Goal: Information Seeking & Learning: Learn about a topic

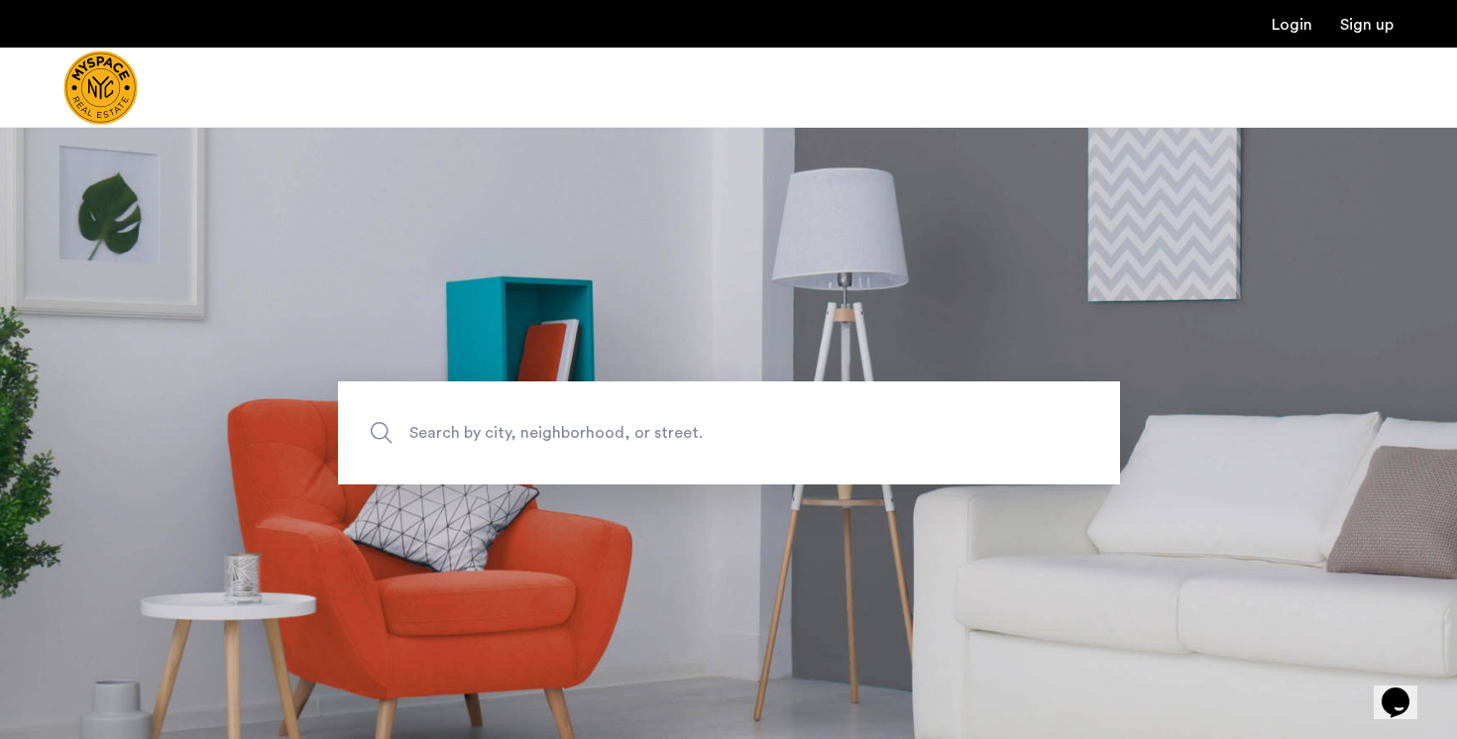
click at [700, 432] on span "Search by city, neighborhood, or street." at bounding box center [682, 433] width 547 height 27
click at [700, 432] on input "Search by city, neighborhood, or street." at bounding box center [729, 433] width 782 height 103
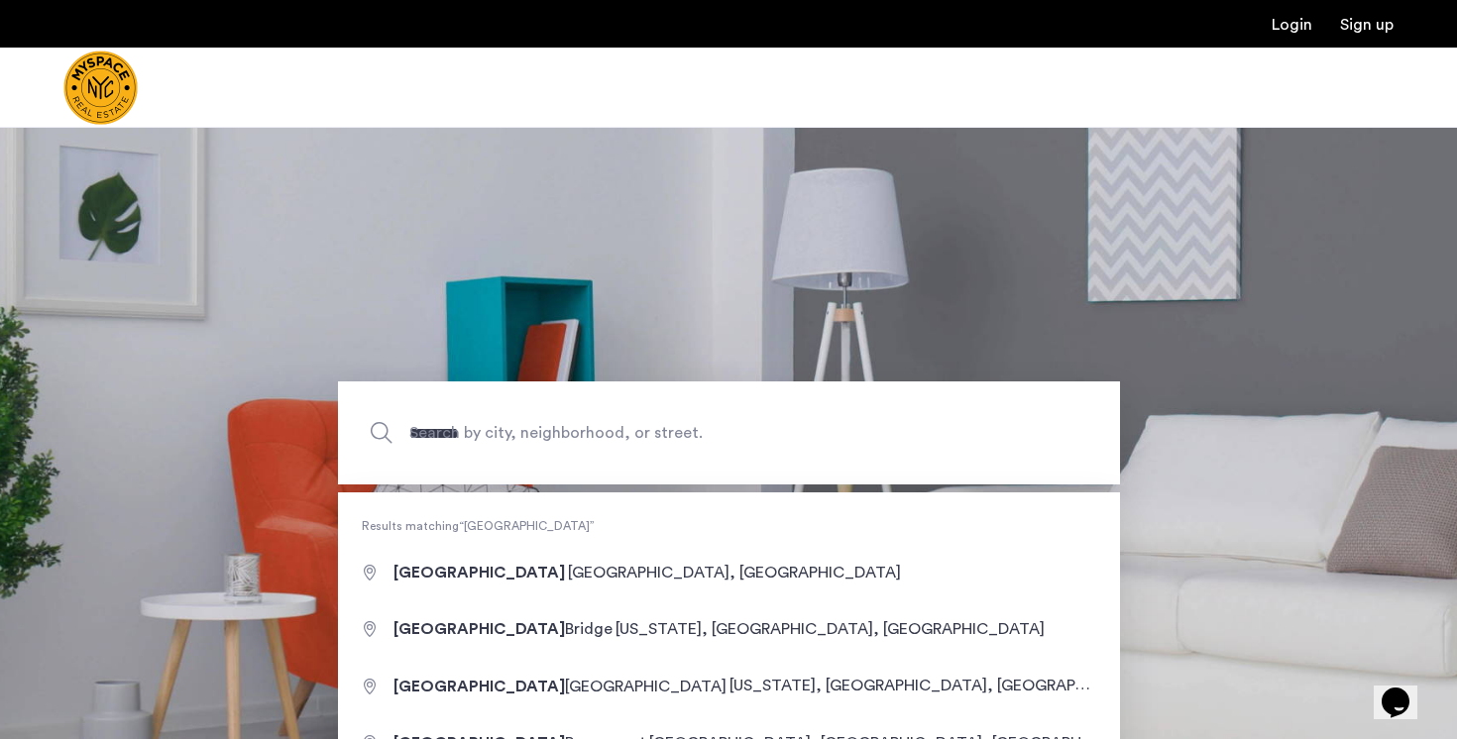
type input "**********"
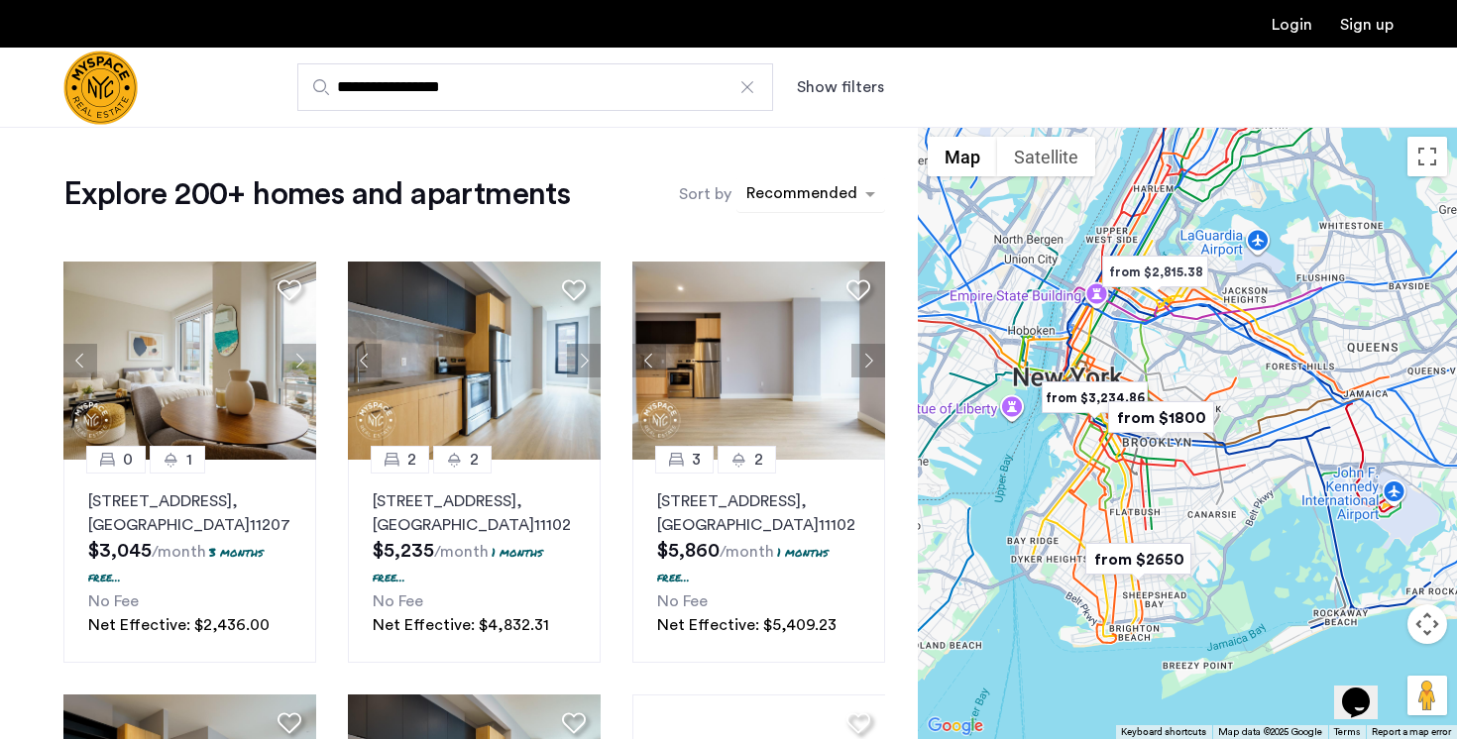
click at [847, 207] on div "sort-apartment" at bounding box center [801, 196] width 117 height 27
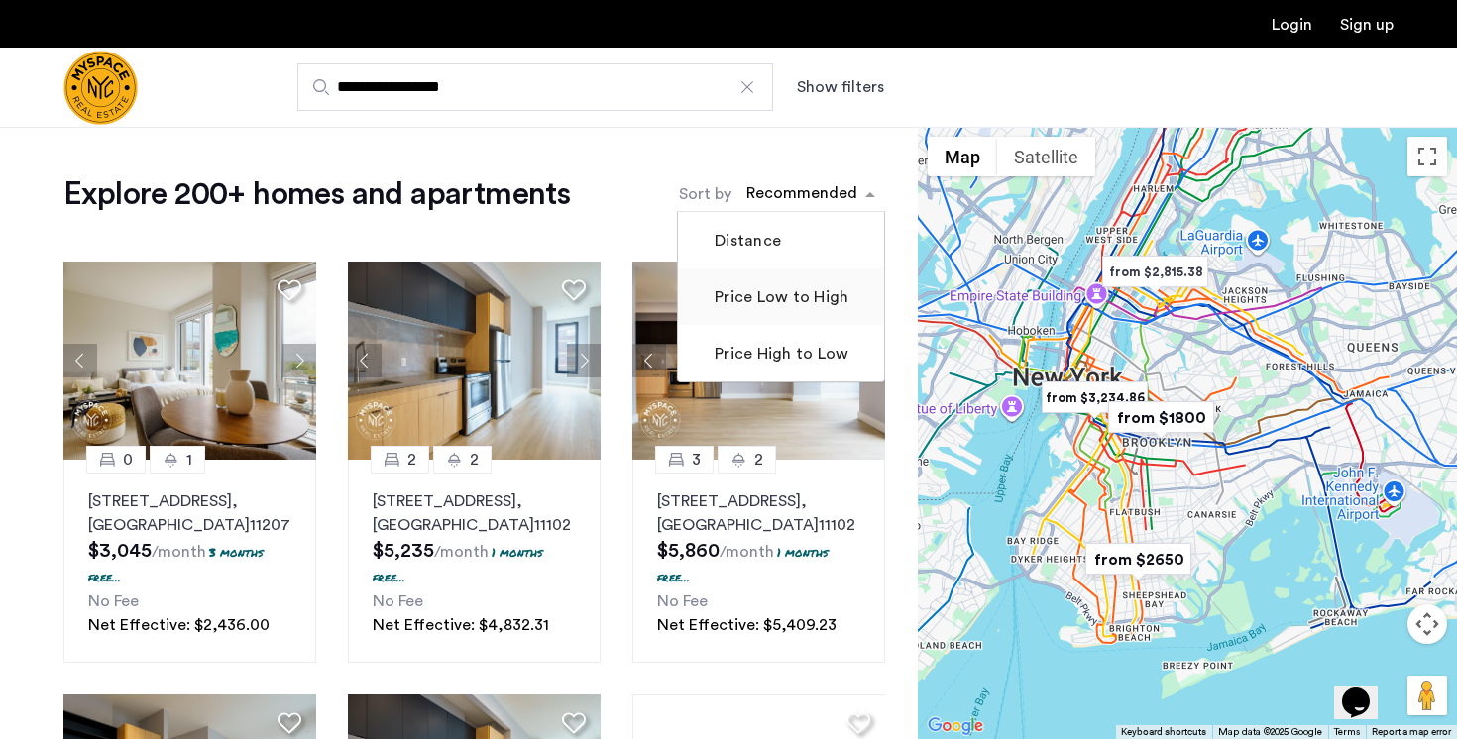
click at [815, 308] on label "Price Low to High" at bounding box center [780, 297] width 138 height 24
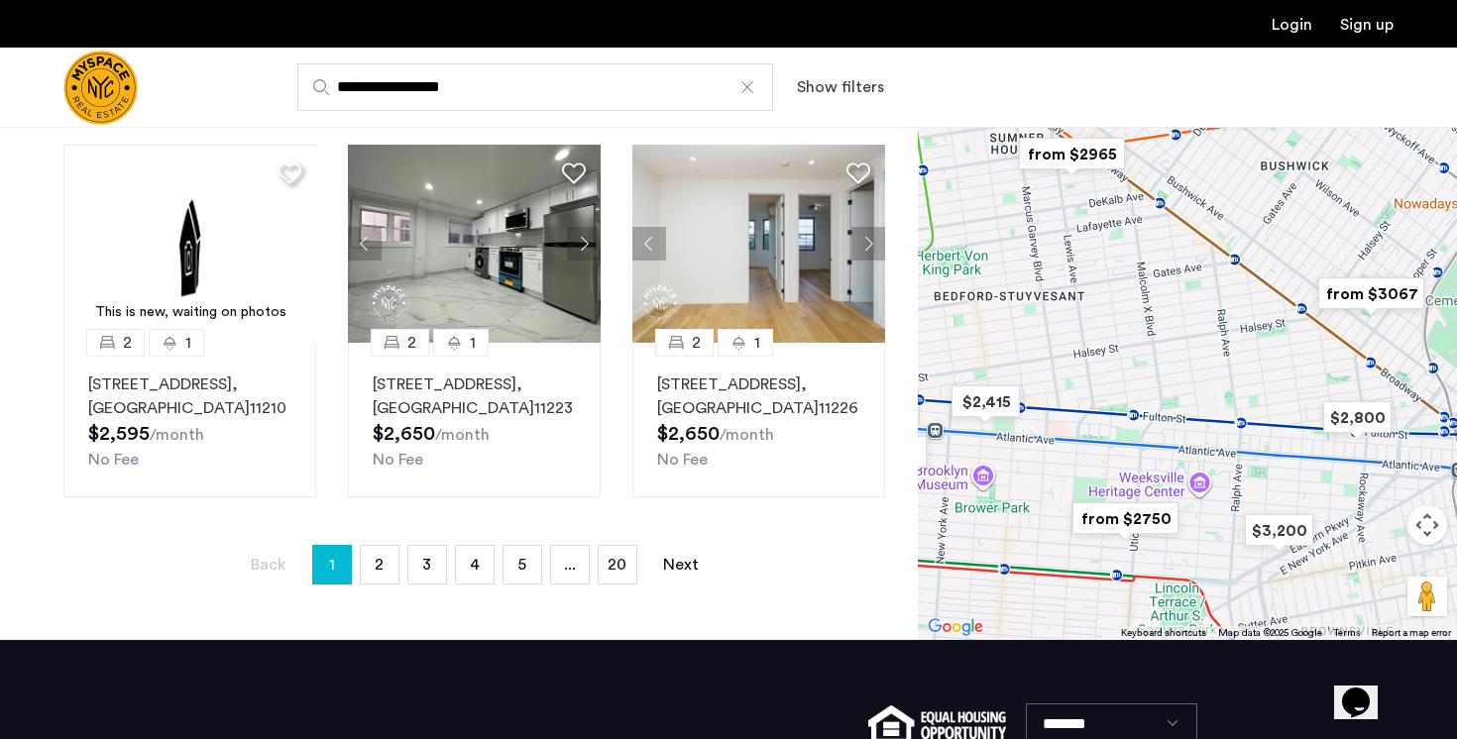
scroll to position [1319, 0]
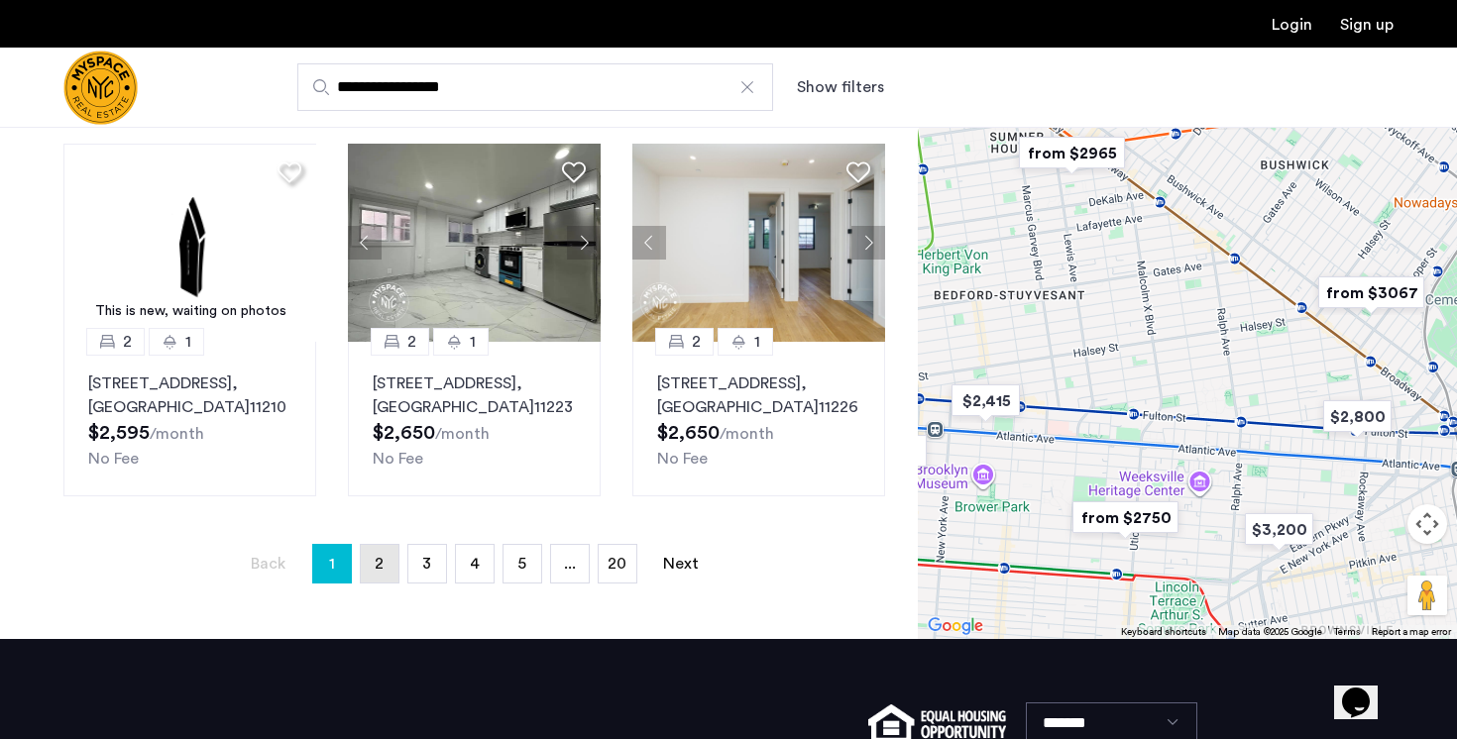
click at [370, 545] on link "page 2" at bounding box center [380, 564] width 38 height 38
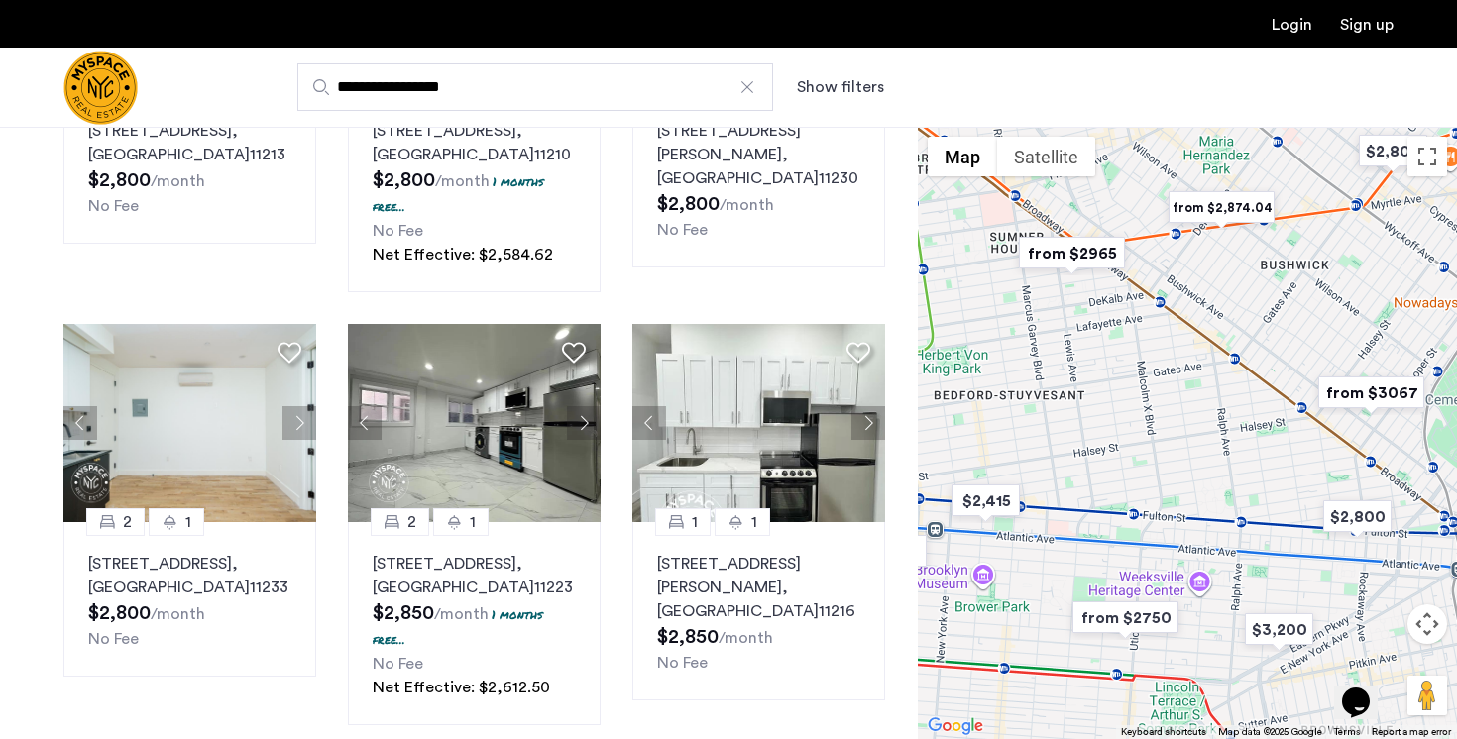
scroll to position [1607, 0]
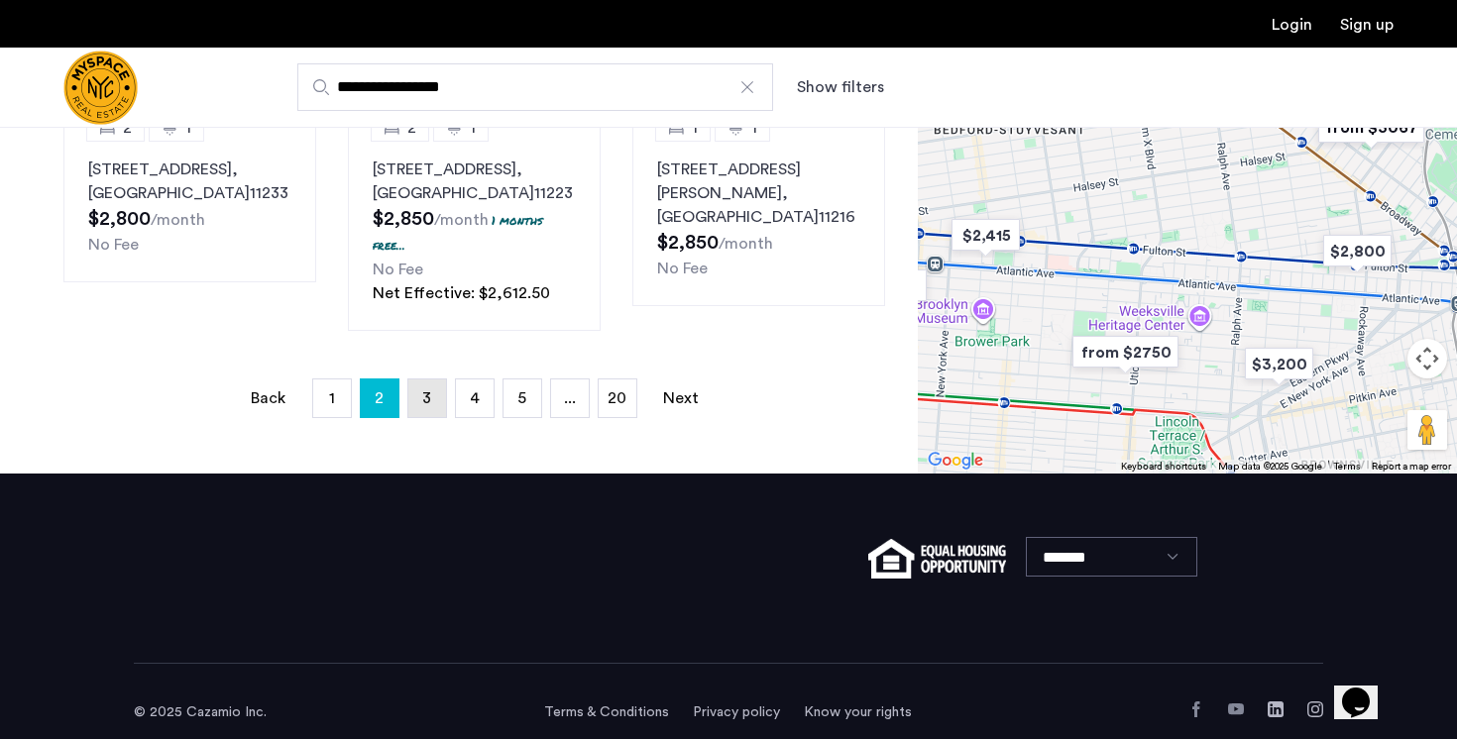
click at [435, 380] on link "page 3" at bounding box center [427, 399] width 38 height 38
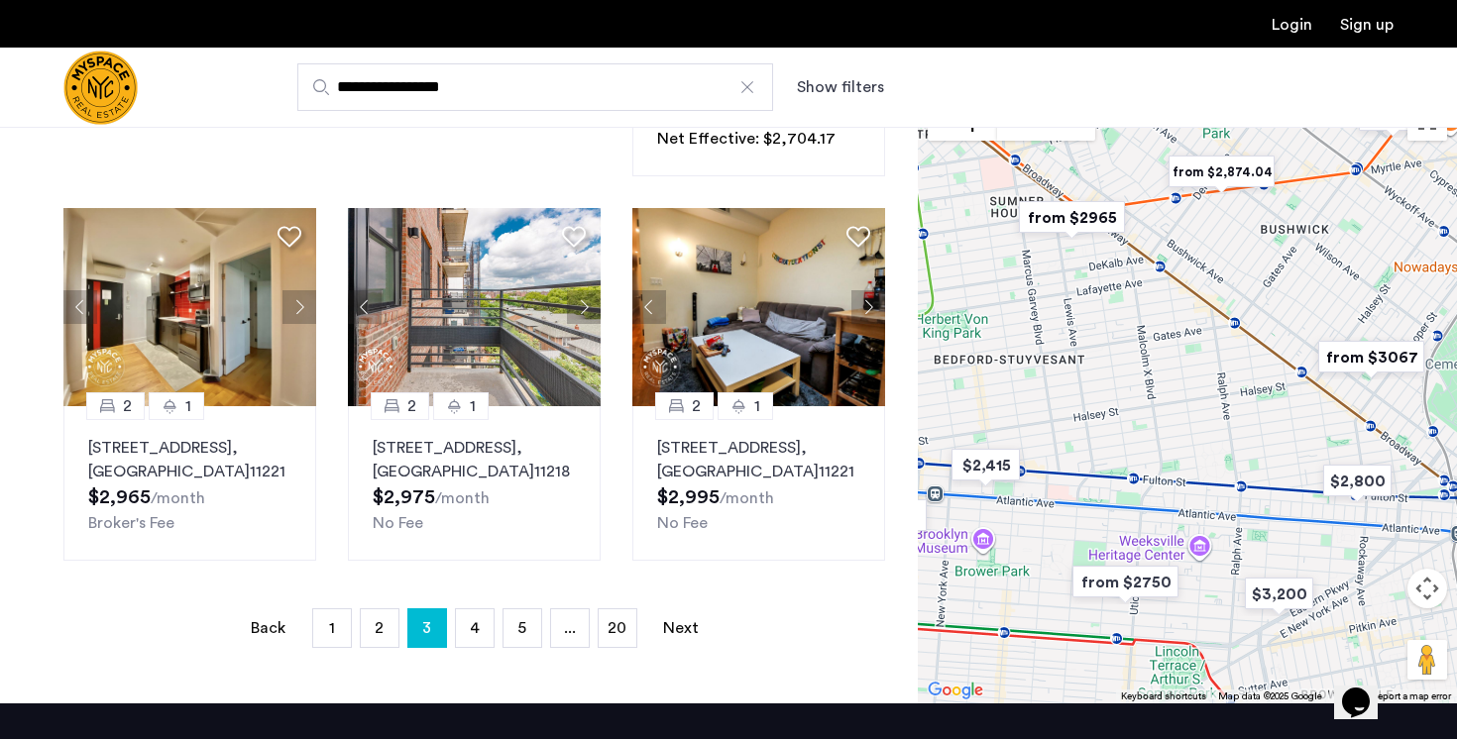
scroll to position [1377, 0]
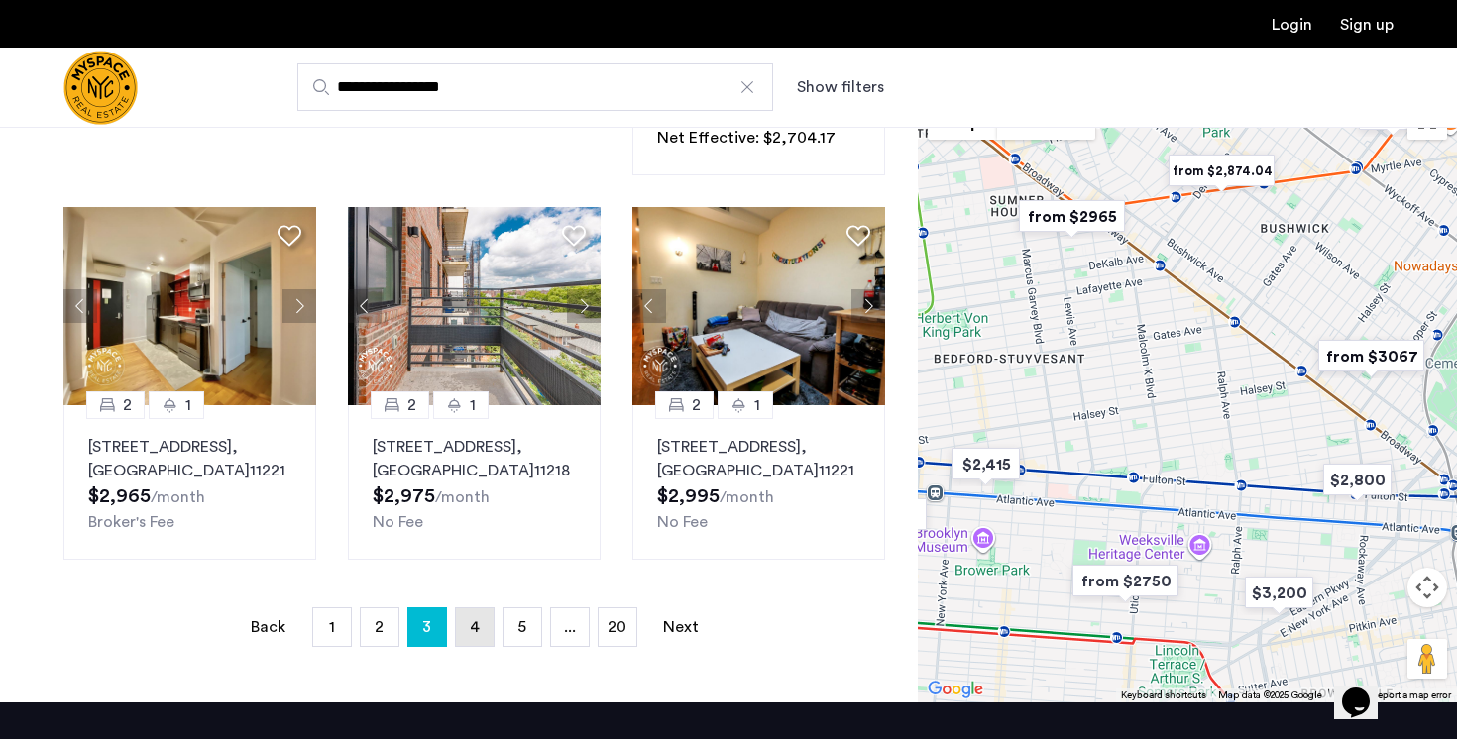
click at [457, 609] on link "page 4" at bounding box center [475, 628] width 38 height 38
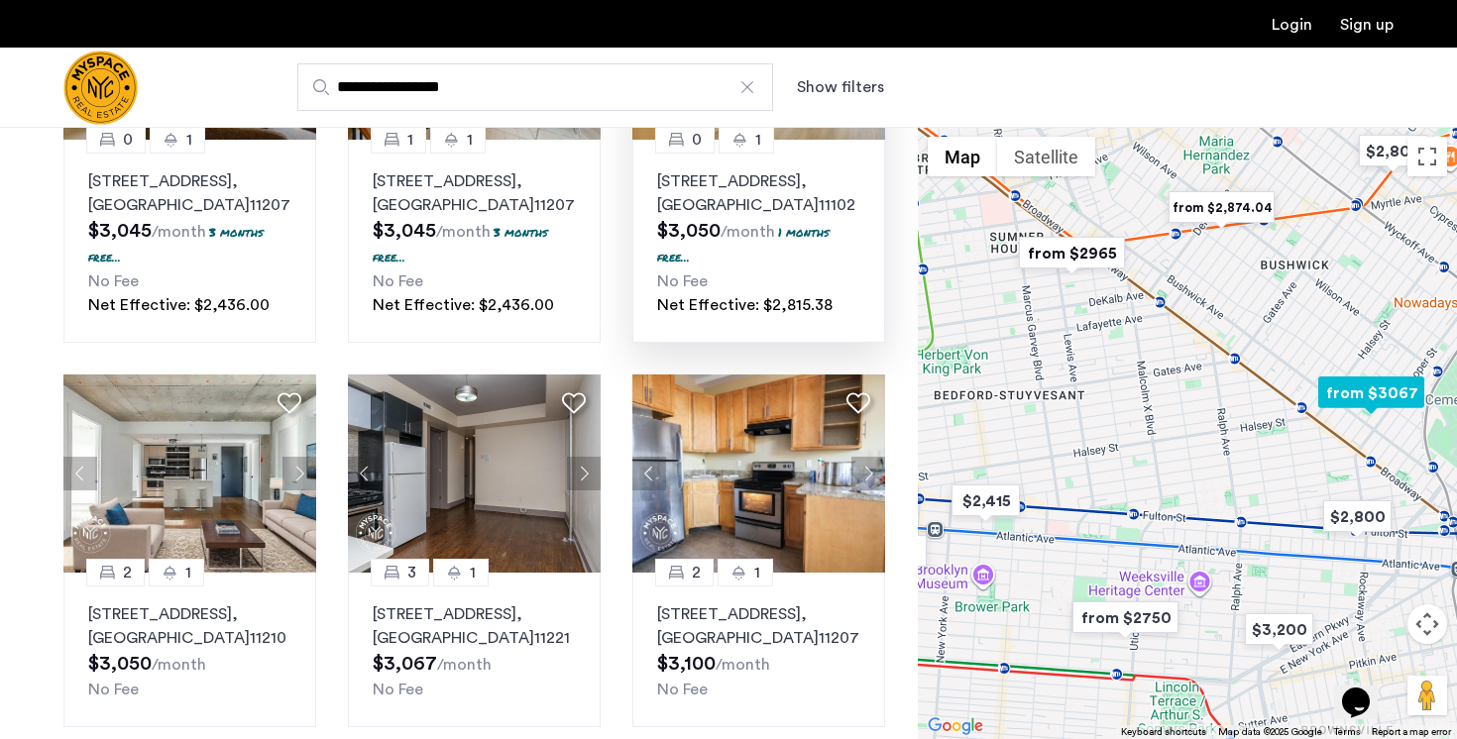
scroll to position [1308, 0]
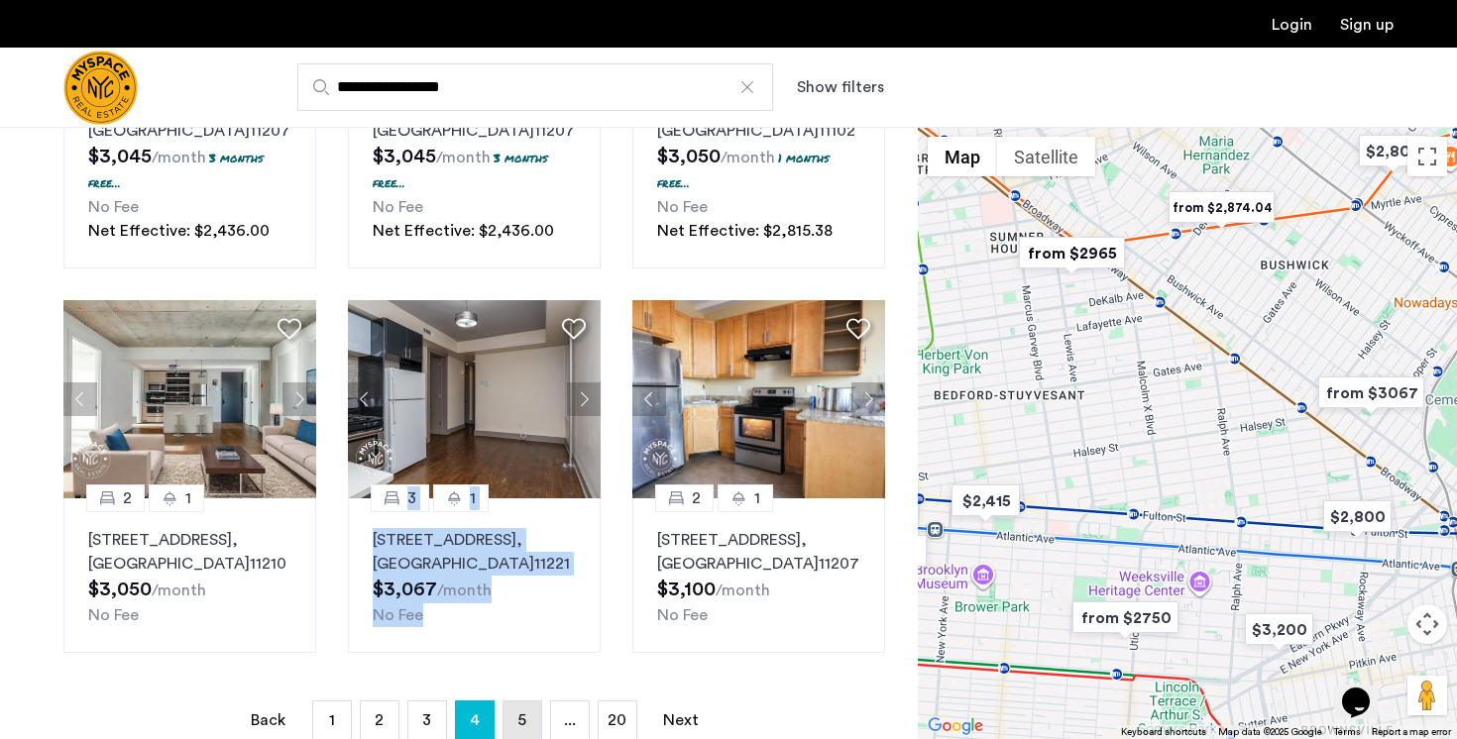
click at [514, 702] on link "page 5" at bounding box center [522, 721] width 38 height 38
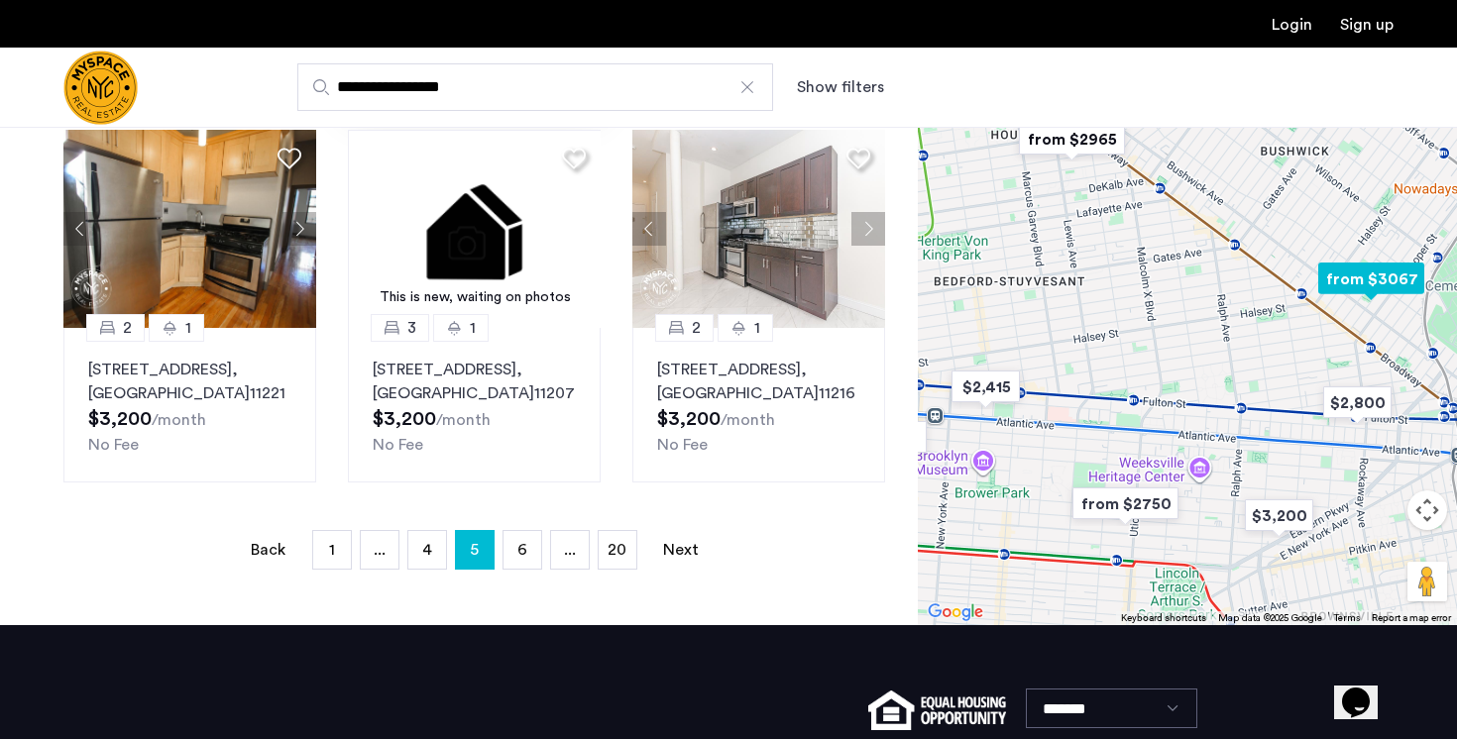
scroll to position [1406, 0]
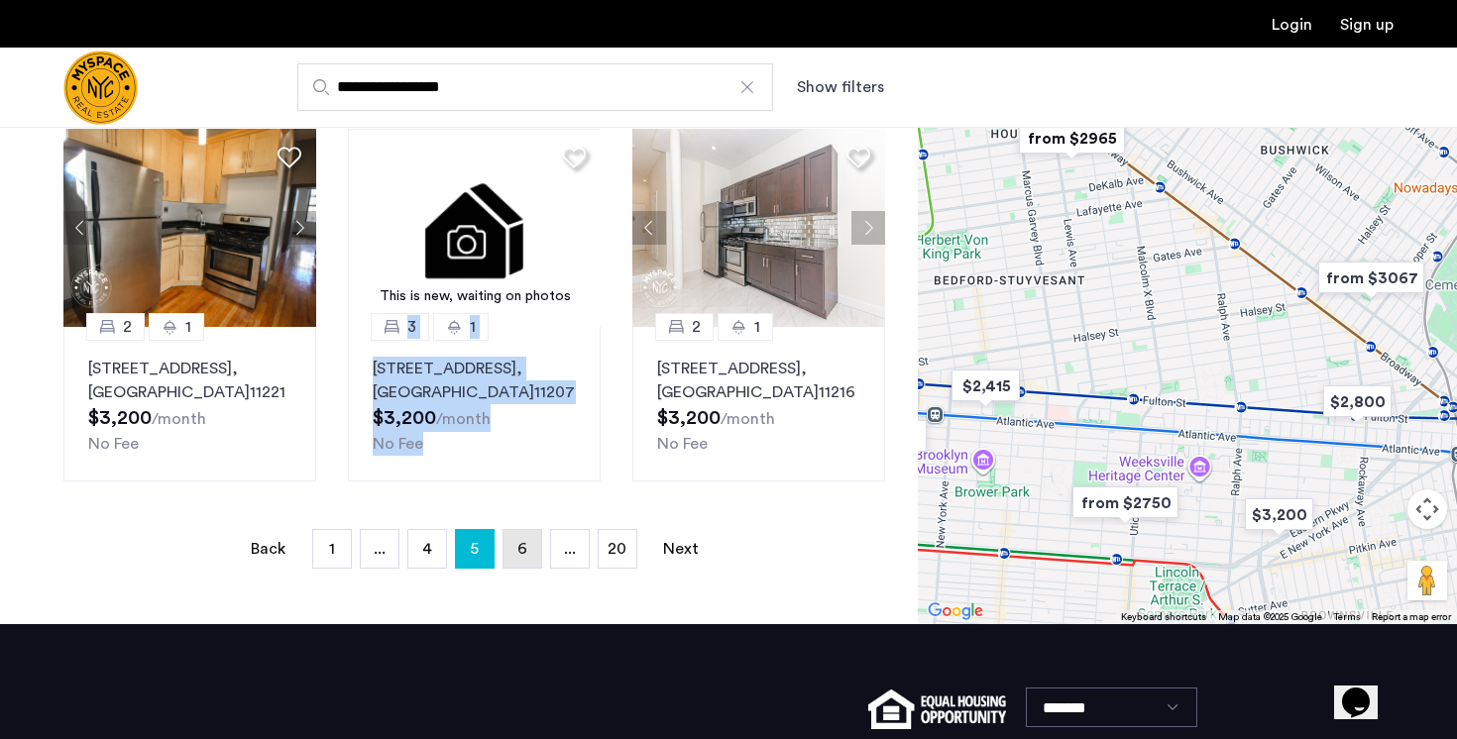
click at [530, 537] on link "page 6" at bounding box center [522, 549] width 38 height 38
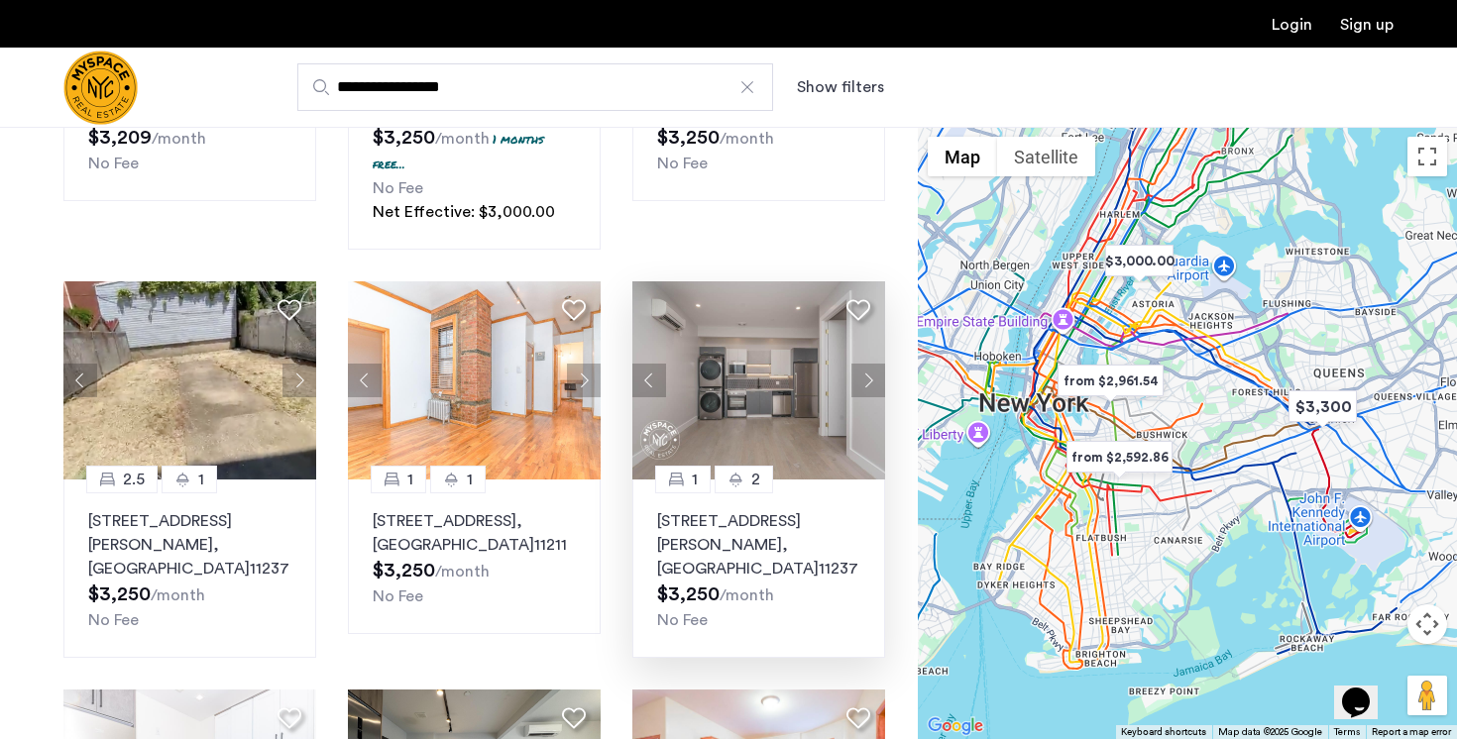
scroll to position [415, 0]
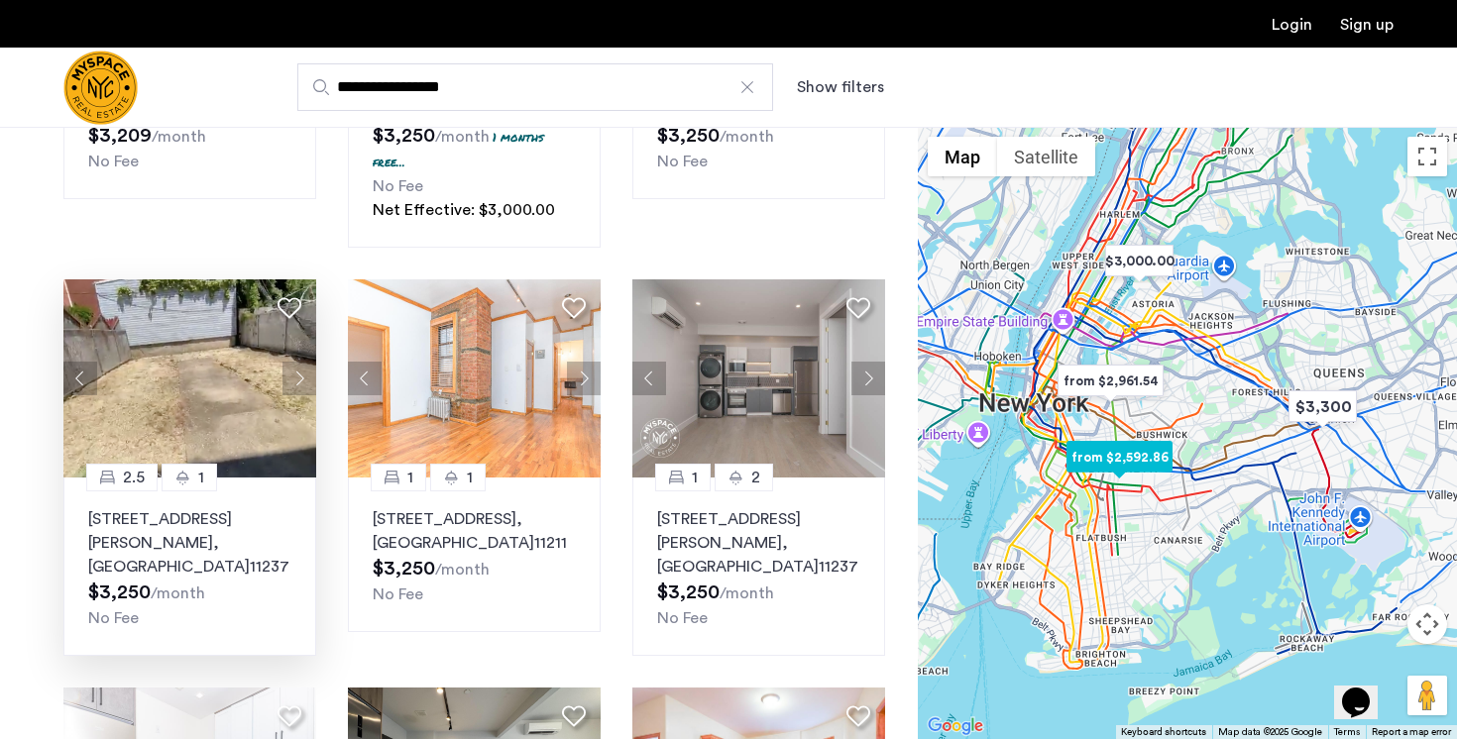
click at [311, 387] on button "Next apartment" at bounding box center [299, 379] width 34 height 34
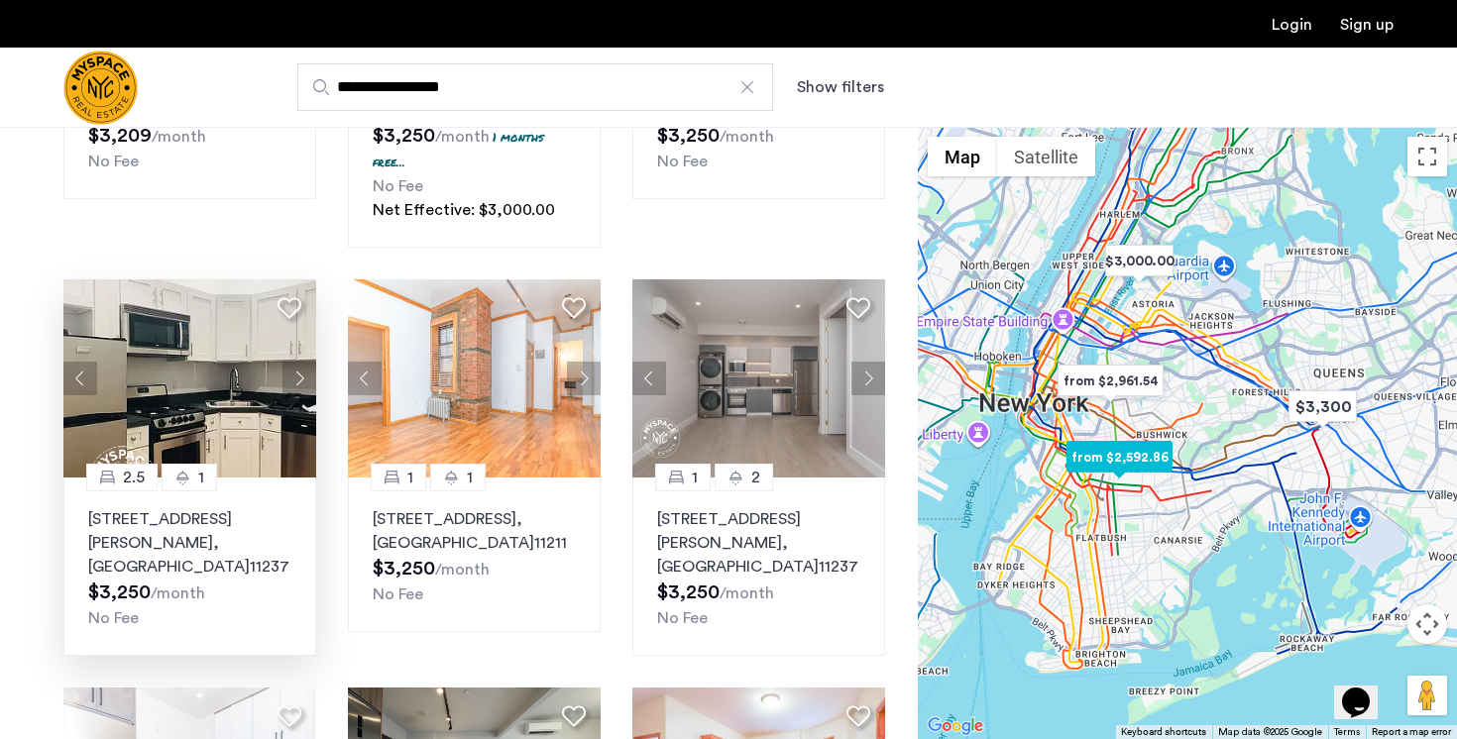
click at [307, 386] on button "Next apartment" at bounding box center [299, 379] width 34 height 34
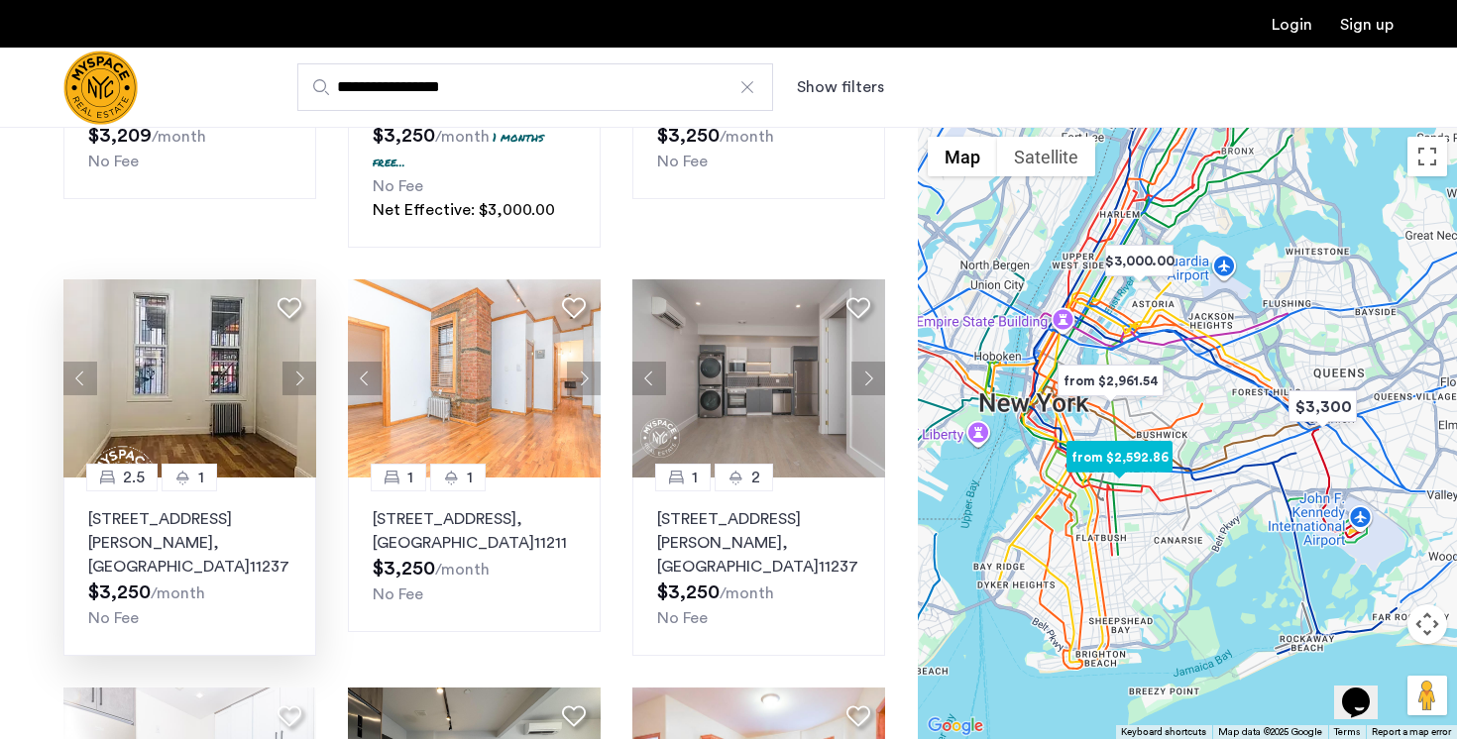
click at [307, 386] on button "Next apartment" at bounding box center [299, 379] width 34 height 34
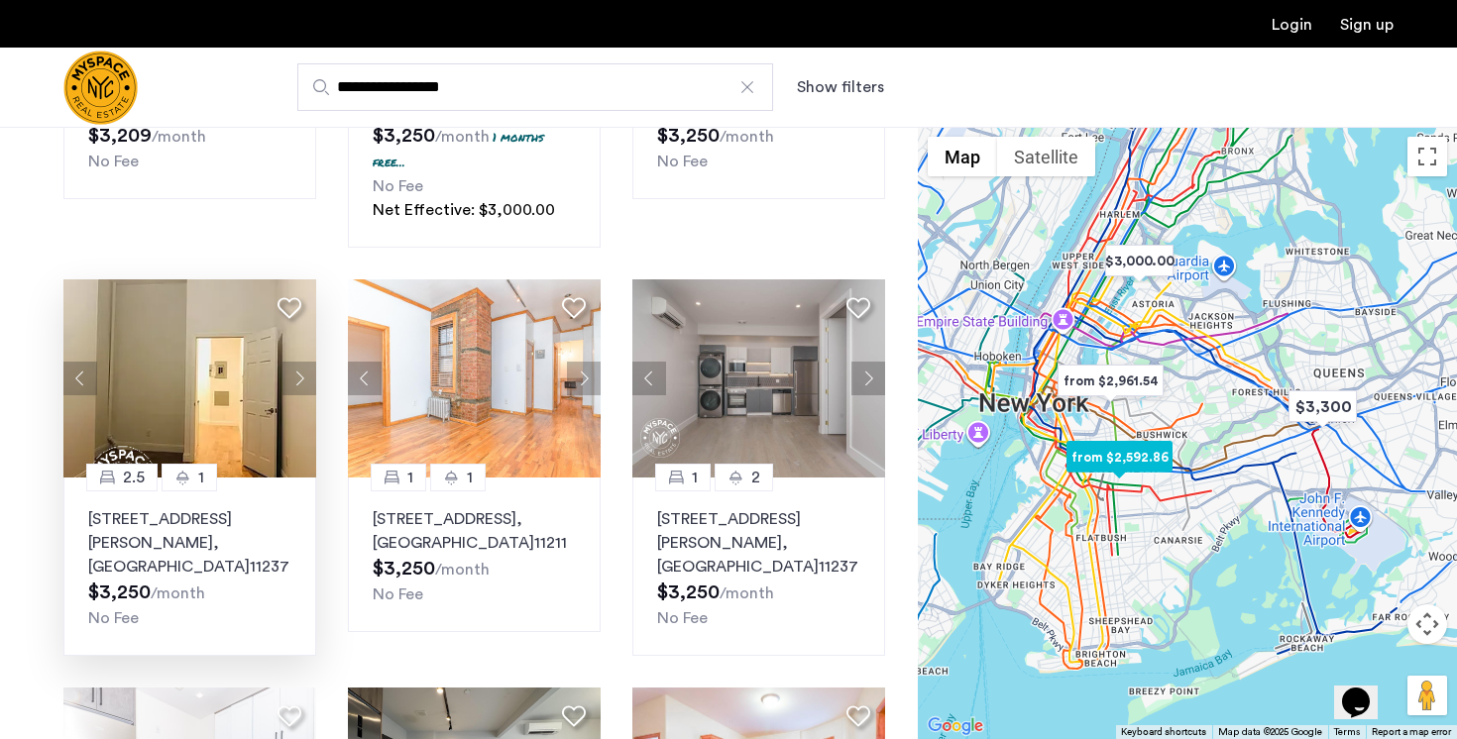
click at [307, 386] on button "Next apartment" at bounding box center [299, 379] width 34 height 34
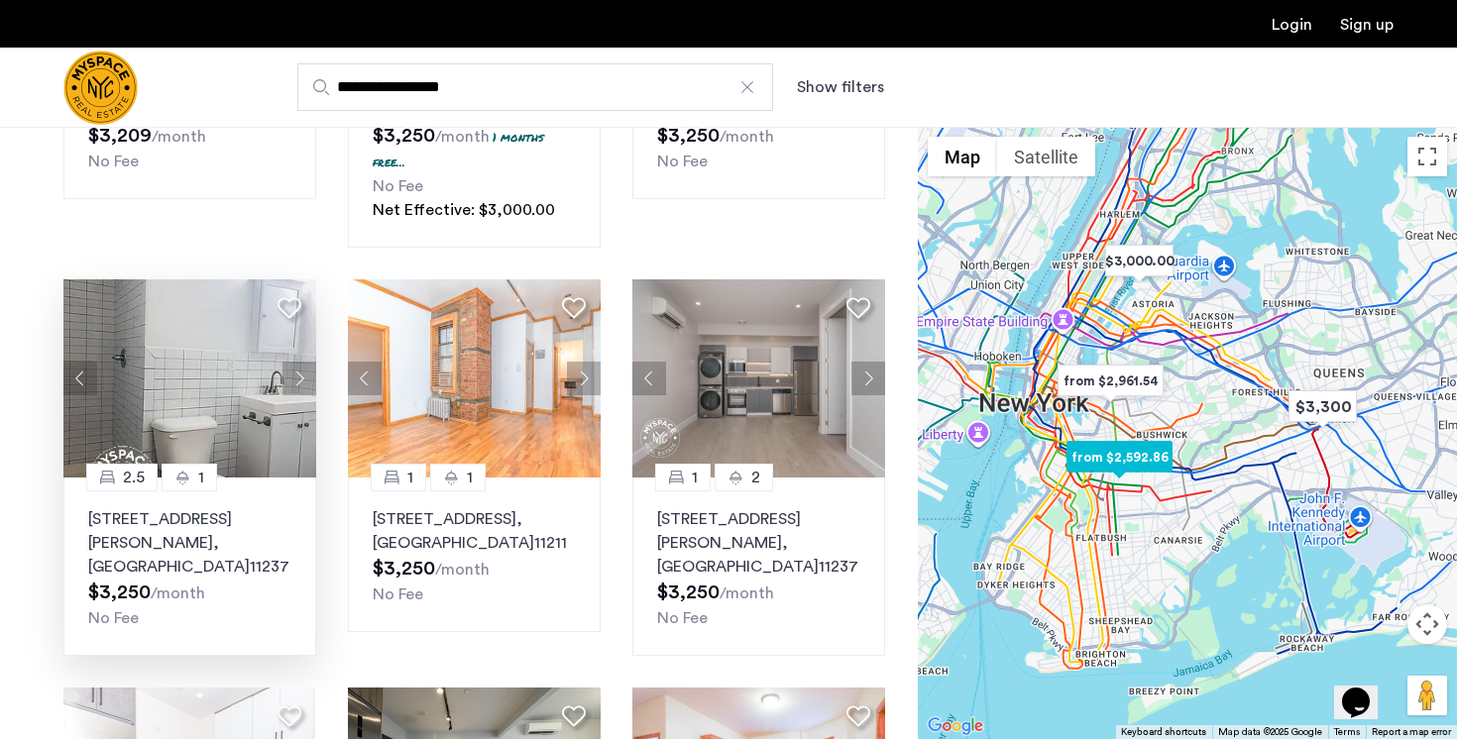
click at [307, 386] on button "Next apartment" at bounding box center [299, 379] width 34 height 34
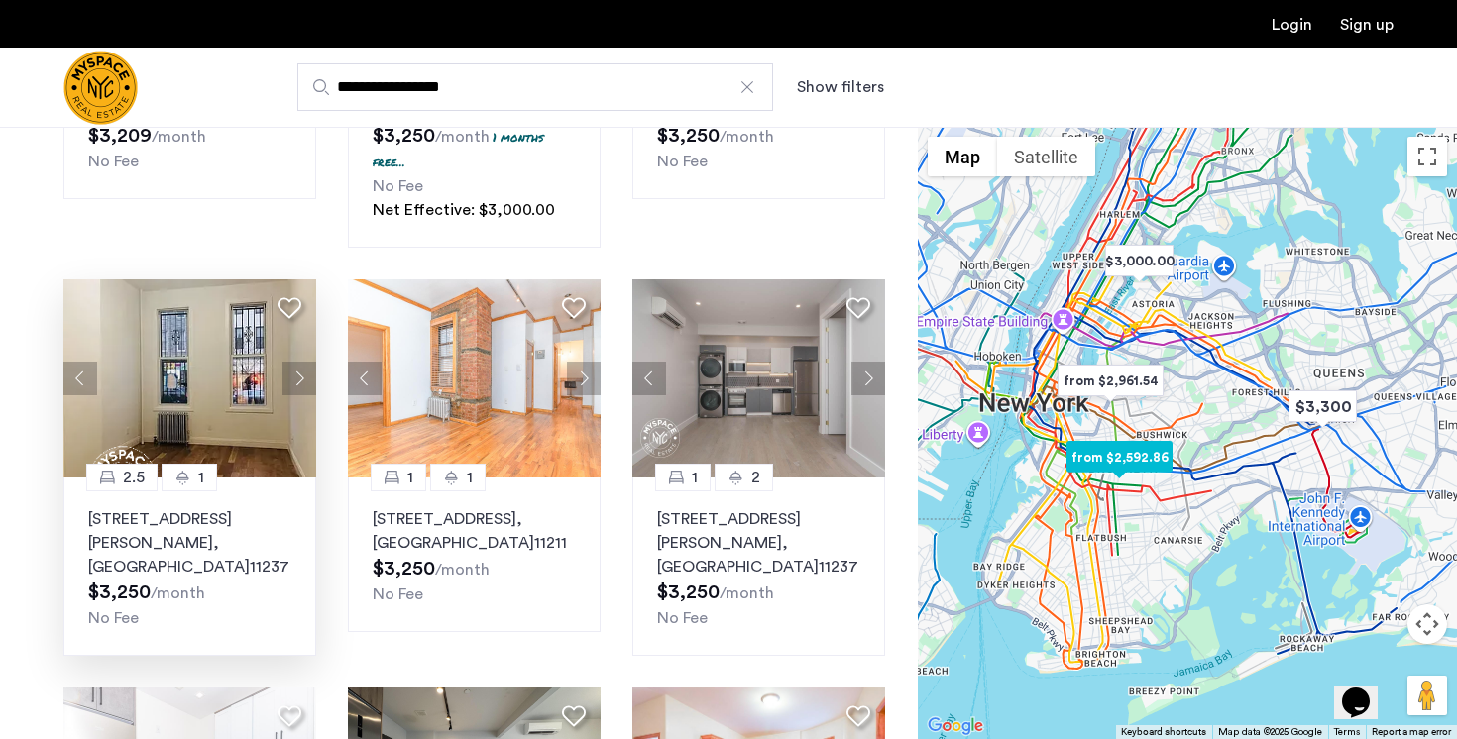
click at [306, 386] on button "Next apartment" at bounding box center [299, 379] width 34 height 34
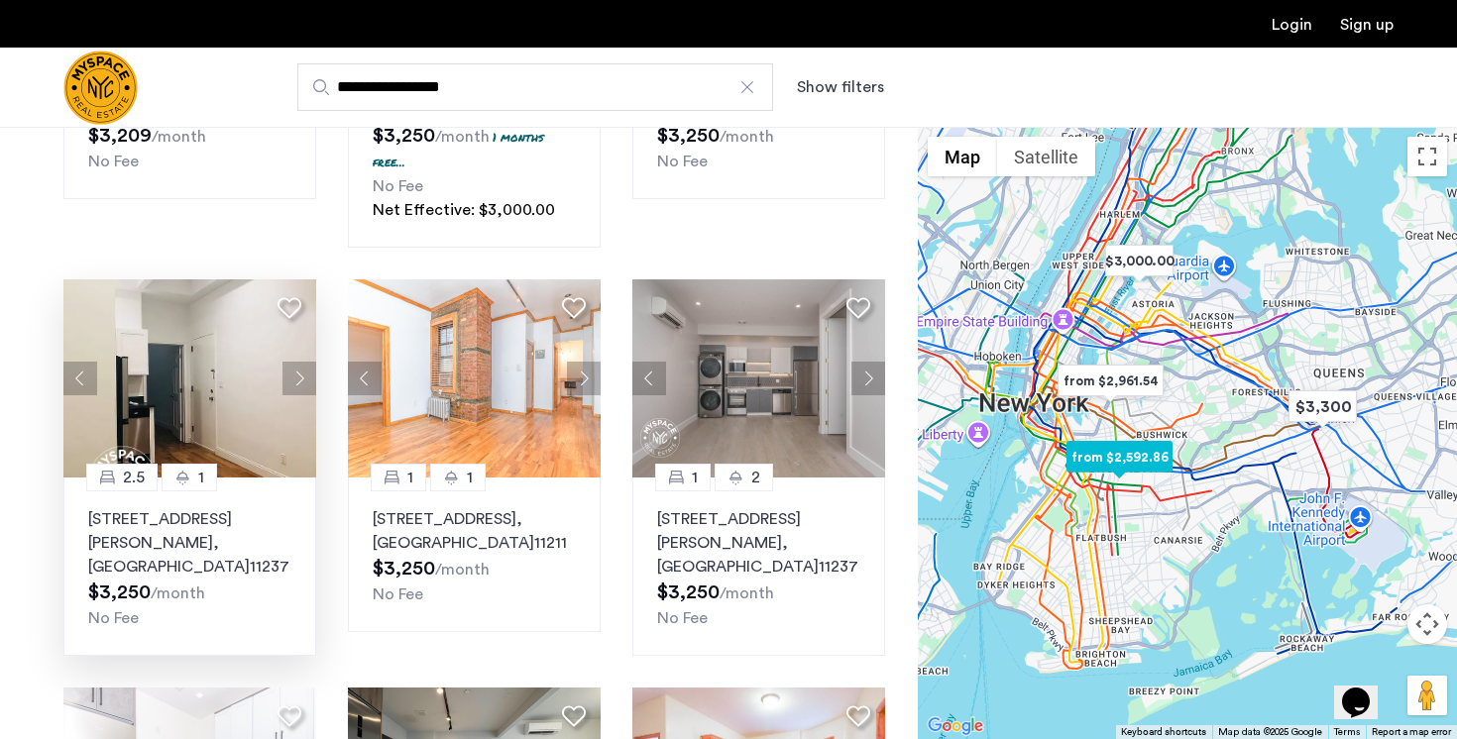
click at [306, 386] on button "Next apartment" at bounding box center [299, 379] width 34 height 34
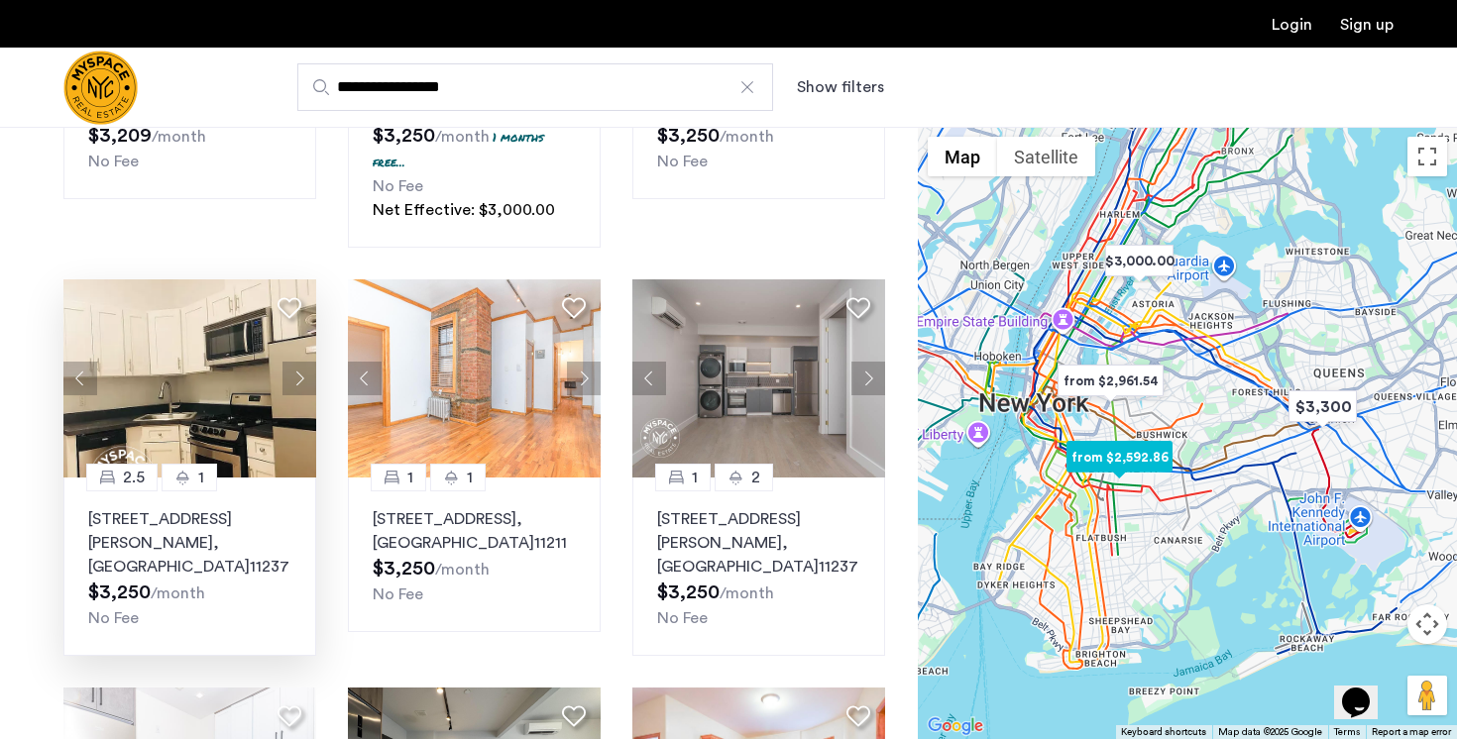
click at [306, 386] on button "Next apartment" at bounding box center [299, 379] width 34 height 34
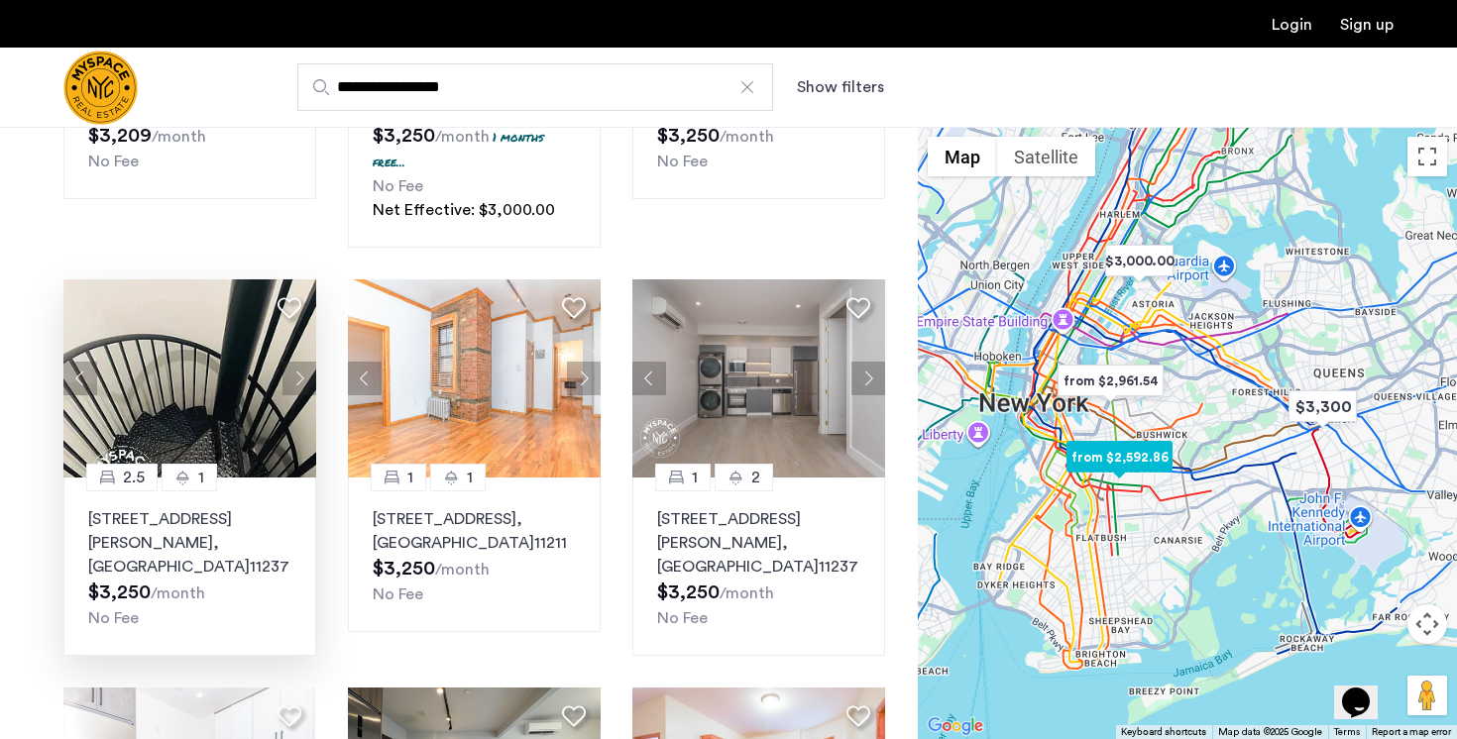
click at [306, 386] on button "Next apartment" at bounding box center [299, 379] width 34 height 34
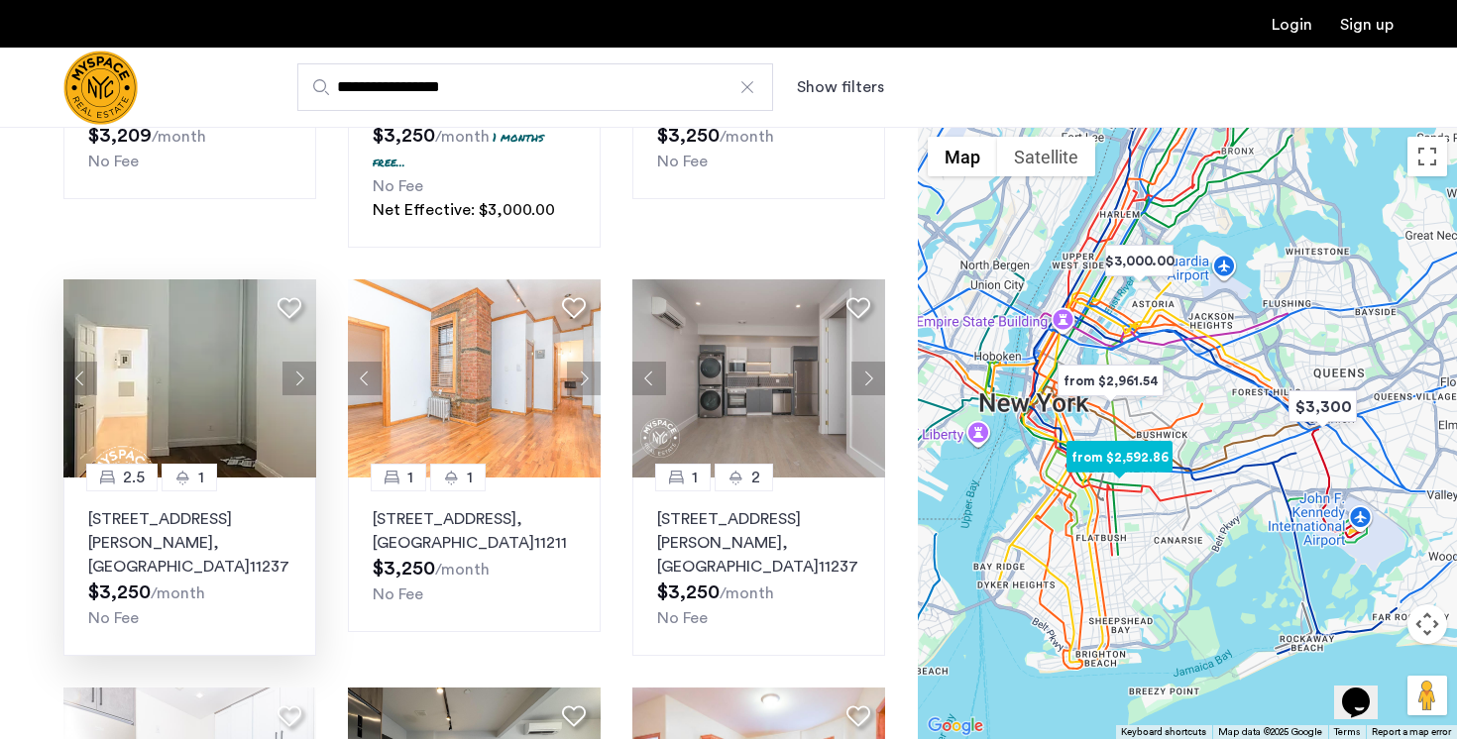
click at [306, 386] on button "Next apartment" at bounding box center [299, 379] width 34 height 34
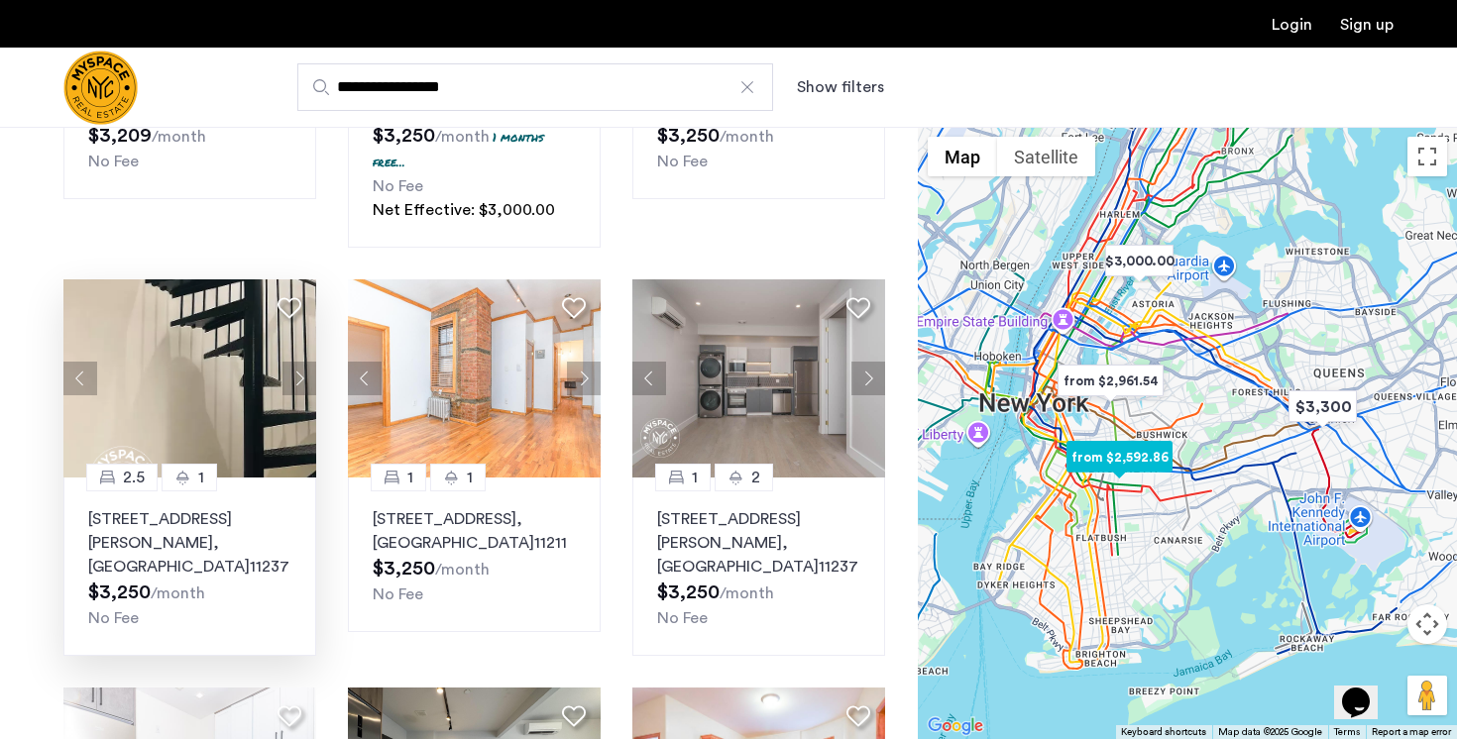
click at [306, 386] on button "Next apartment" at bounding box center [299, 379] width 34 height 34
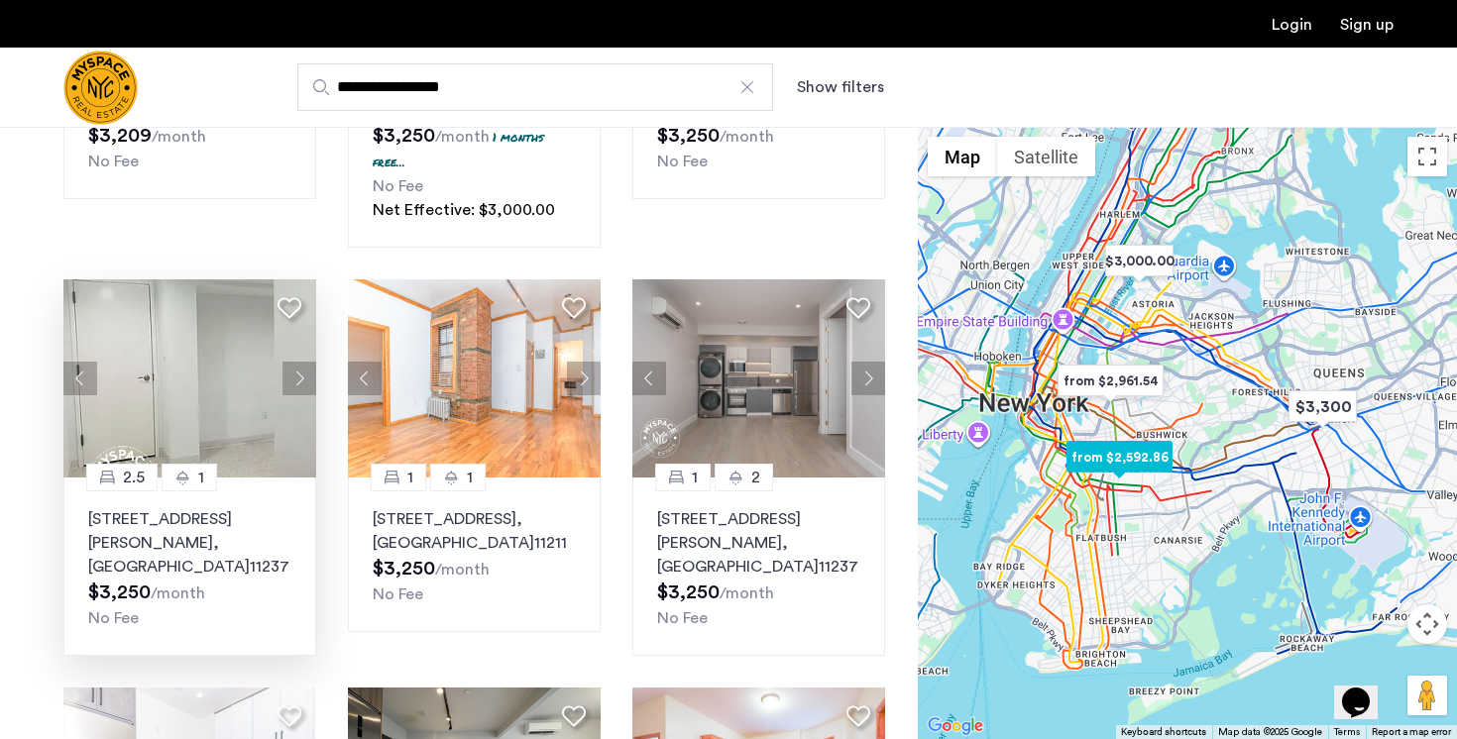
click at [306, 386] on button "Next apartment" at bounding box center [299, 379] width 34 height 34
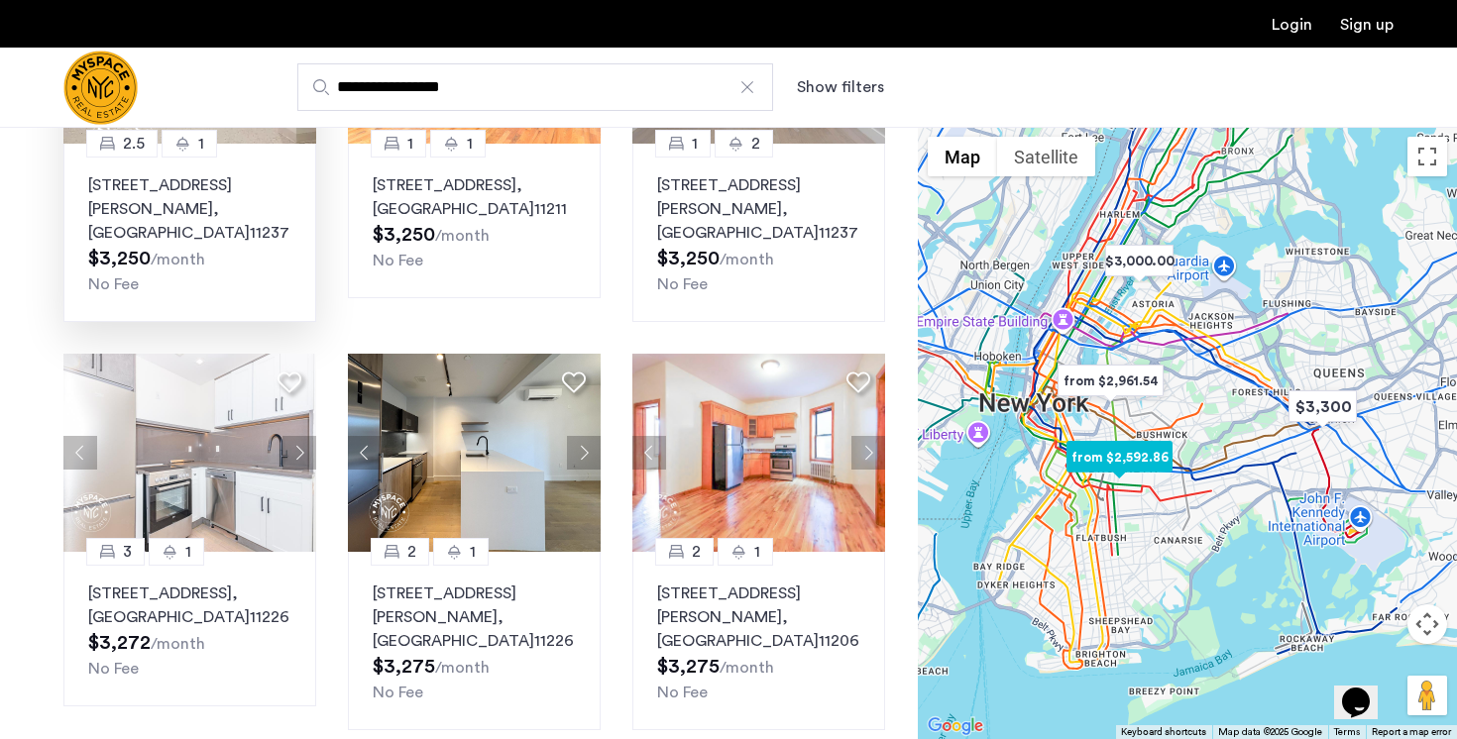
scroll to position [794, 0]
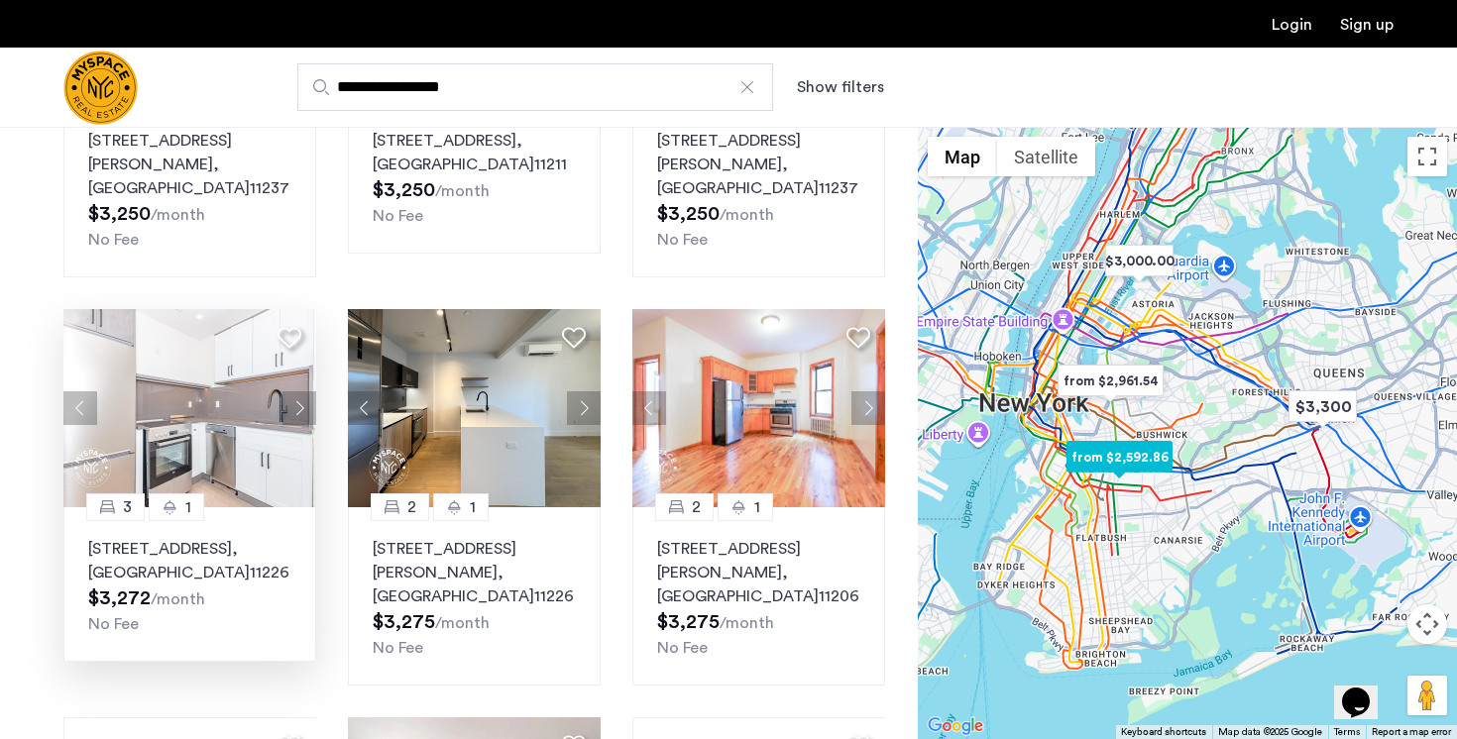
click at [297, 391] on button "Next apartment" at bounding box center [299, 408] width 34 height 34
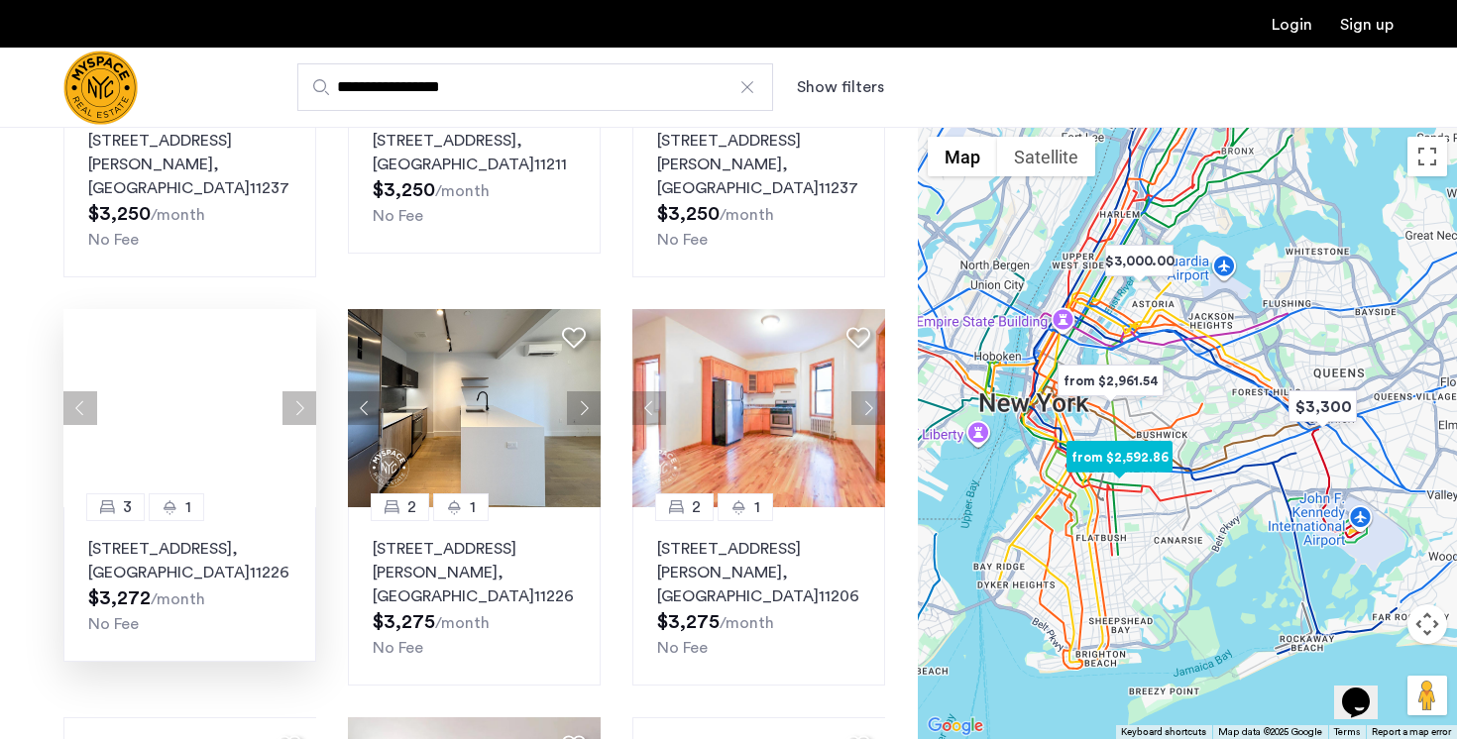
click at [297, 391] on button "Next apartment" at bounding box center [299, 408] width 34 height 34
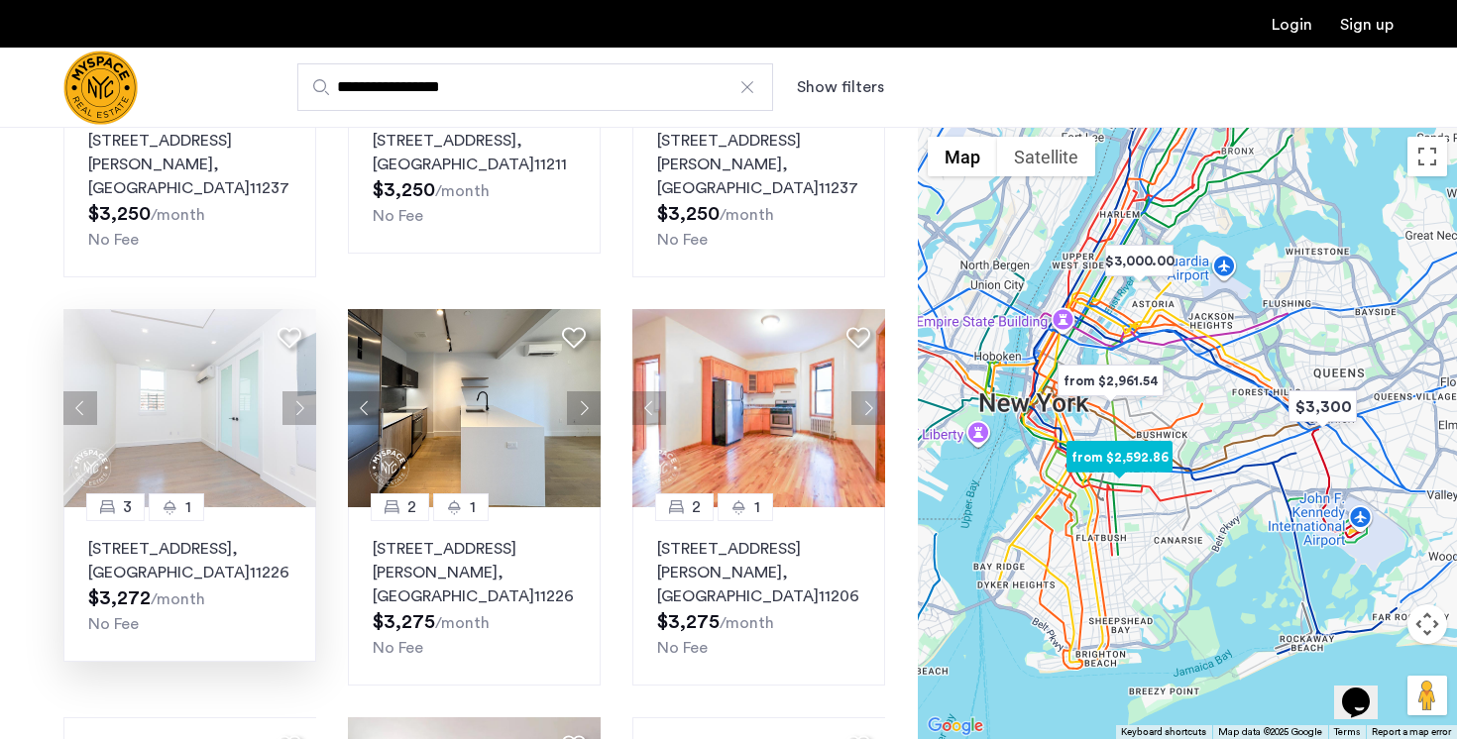
click at [297, 391] on button "Next apartment" at bounding box center [299, 408] width 34 height 34
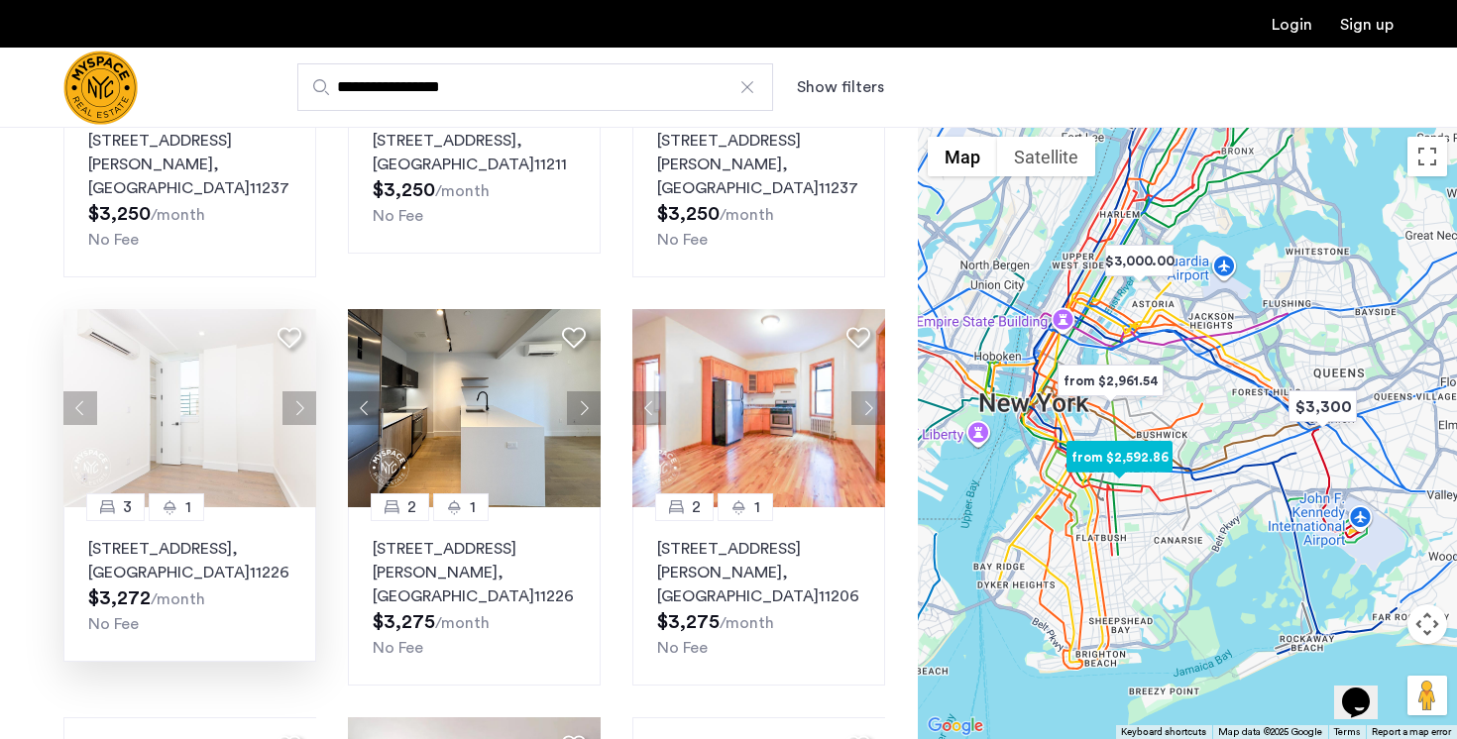
click at [297, 391] on button "Next apartment" at bounding box center [299, 408] width 34 height 34
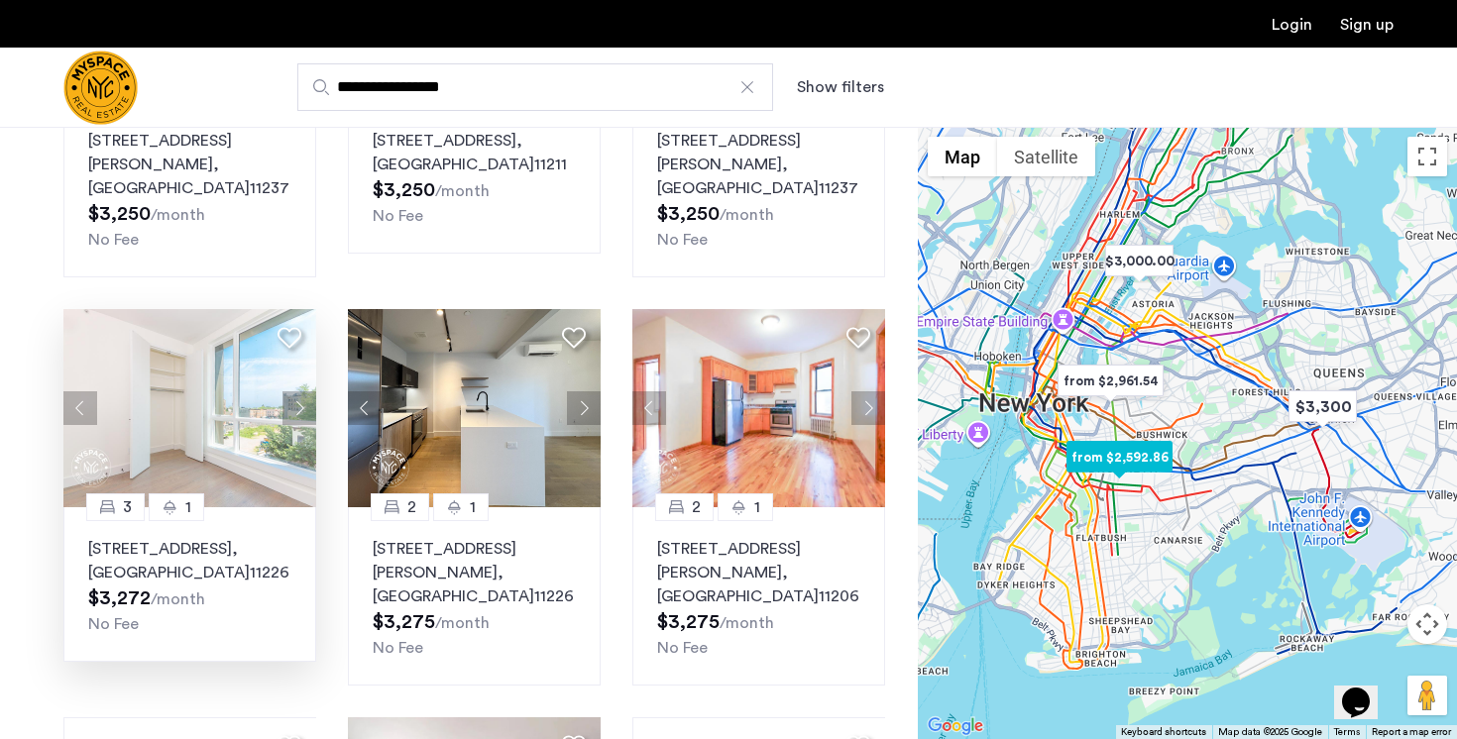
click at [297, 391] on button "Next apartment" at bounding box center [299, 408] width 34 height 34
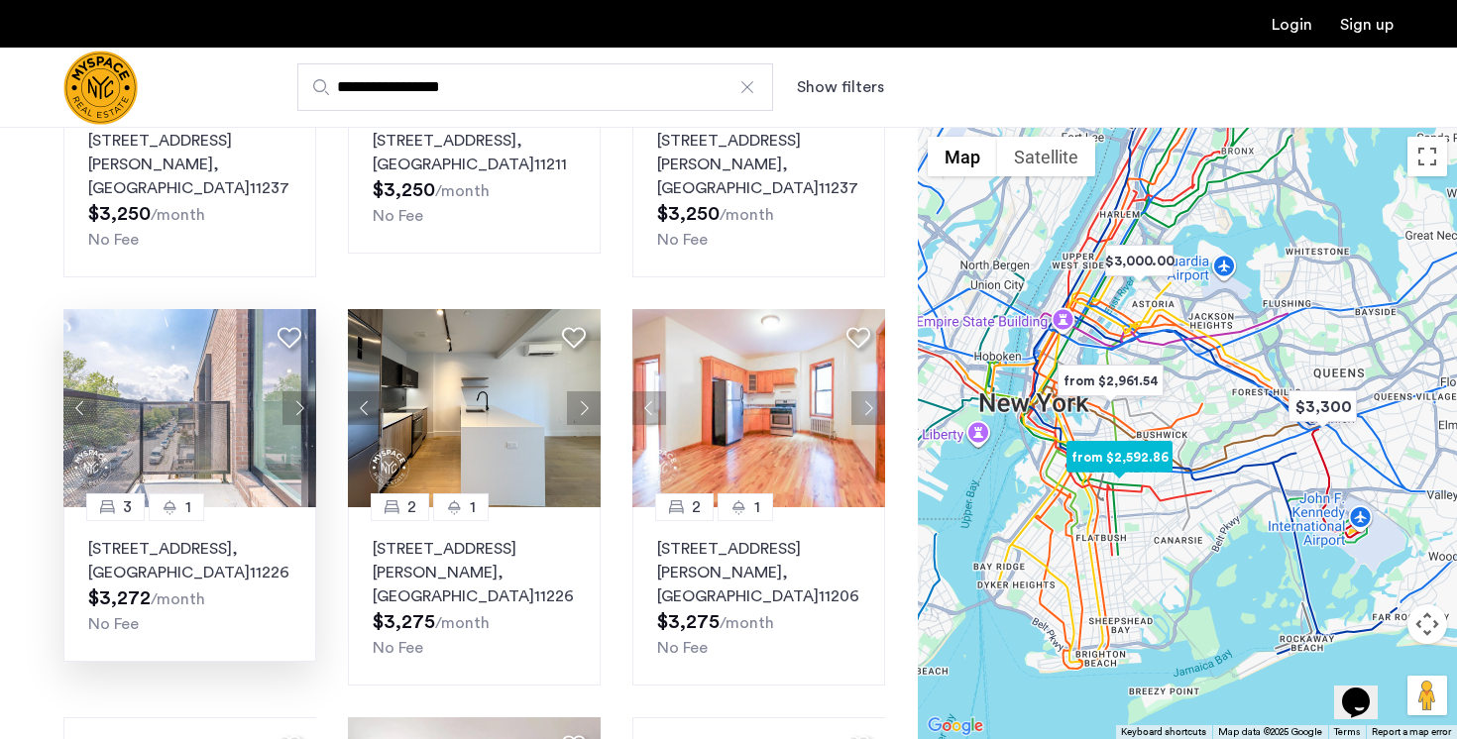
click at [297, 391] on button "Next apartment" at bounding box center [299, 408] width 34 height 34
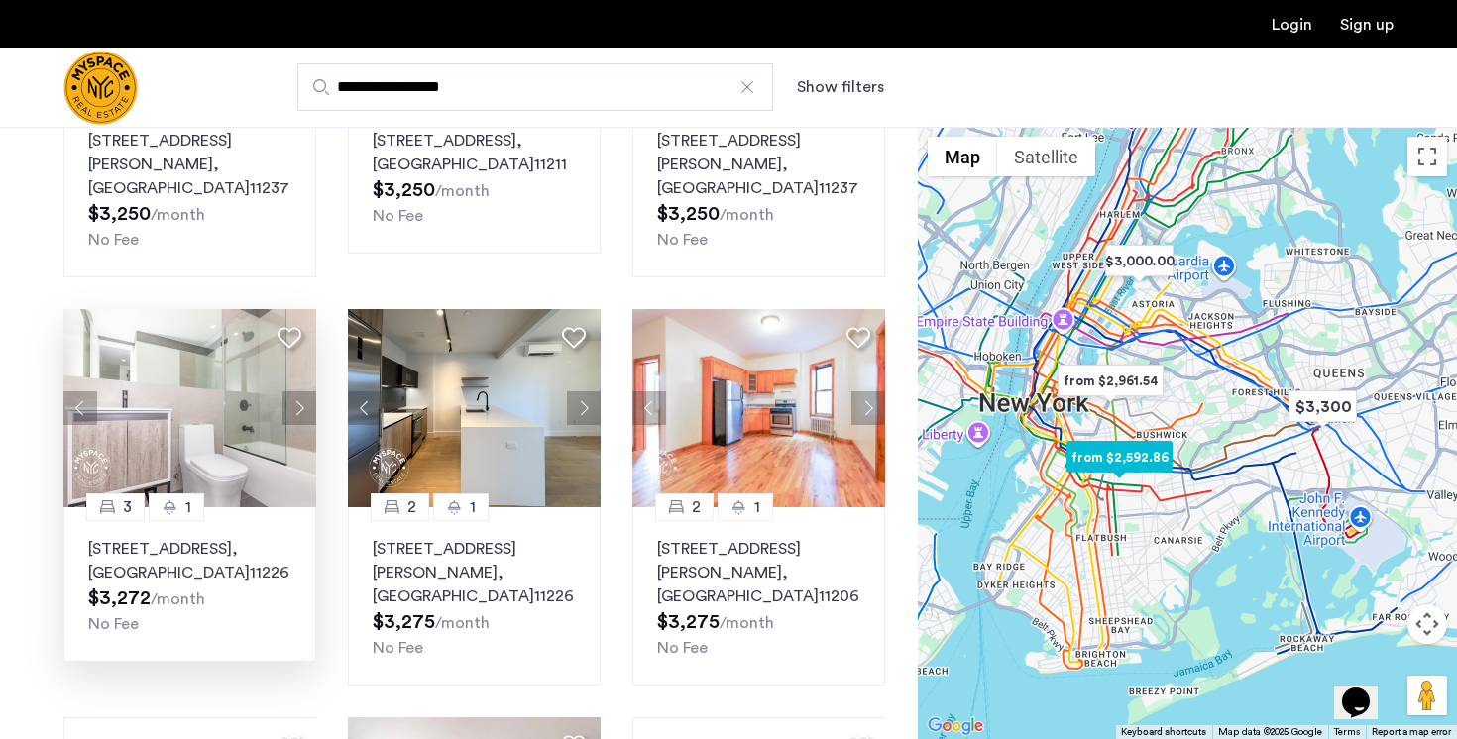
click at [297, 391] on button "Next apartment" at bounding box center [299, 408] width 34 height 34
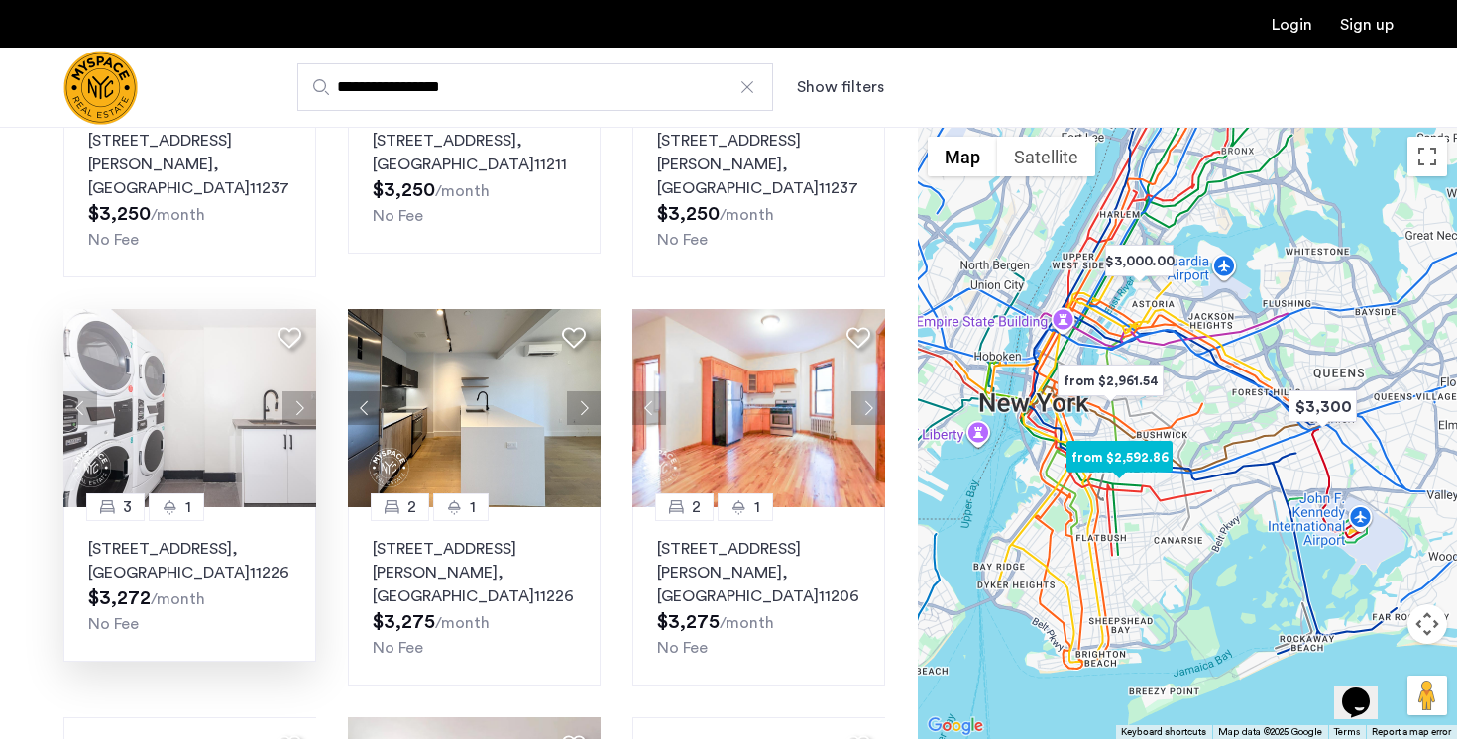
click at [297, 391] on button "Next apartment" at bounding box center [299, 408] width 34 height 34
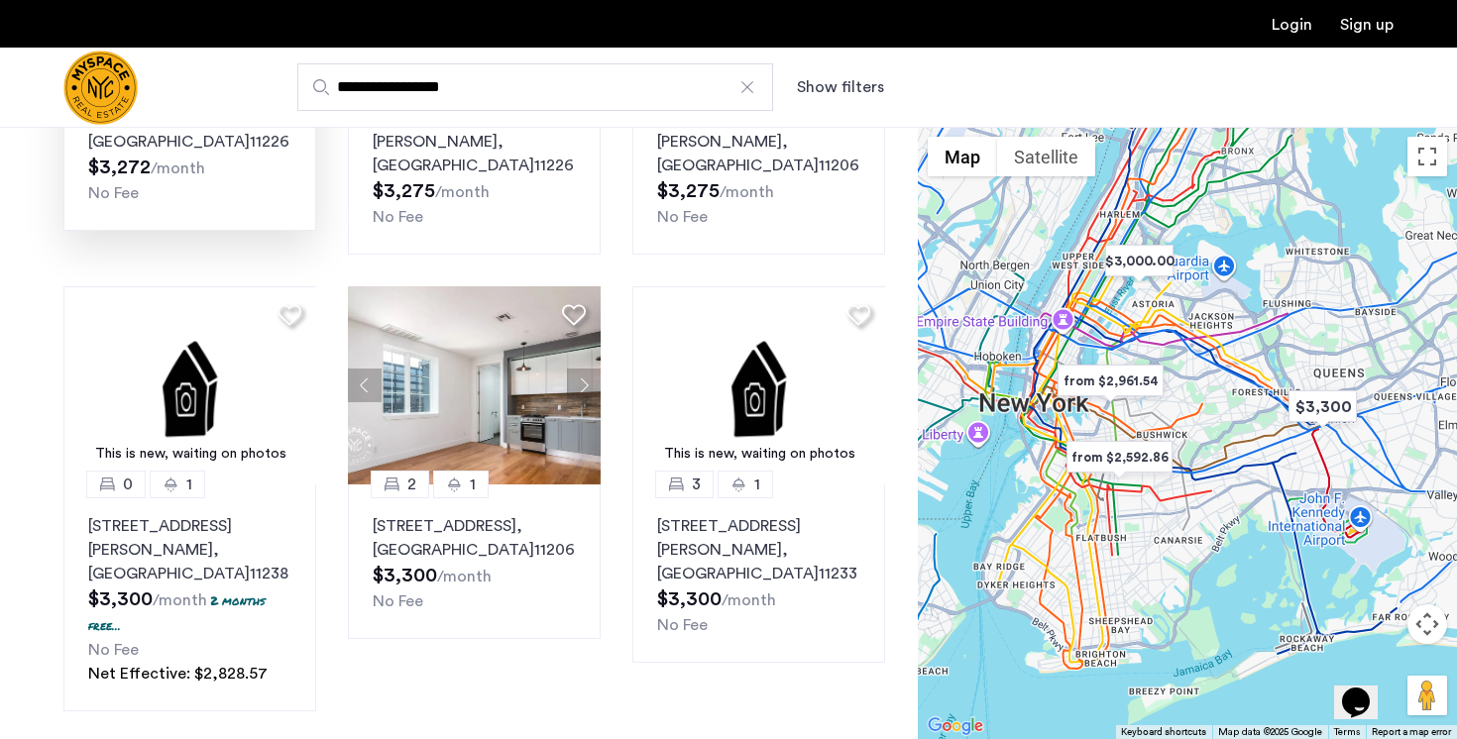
scroll to position [1251, 0]
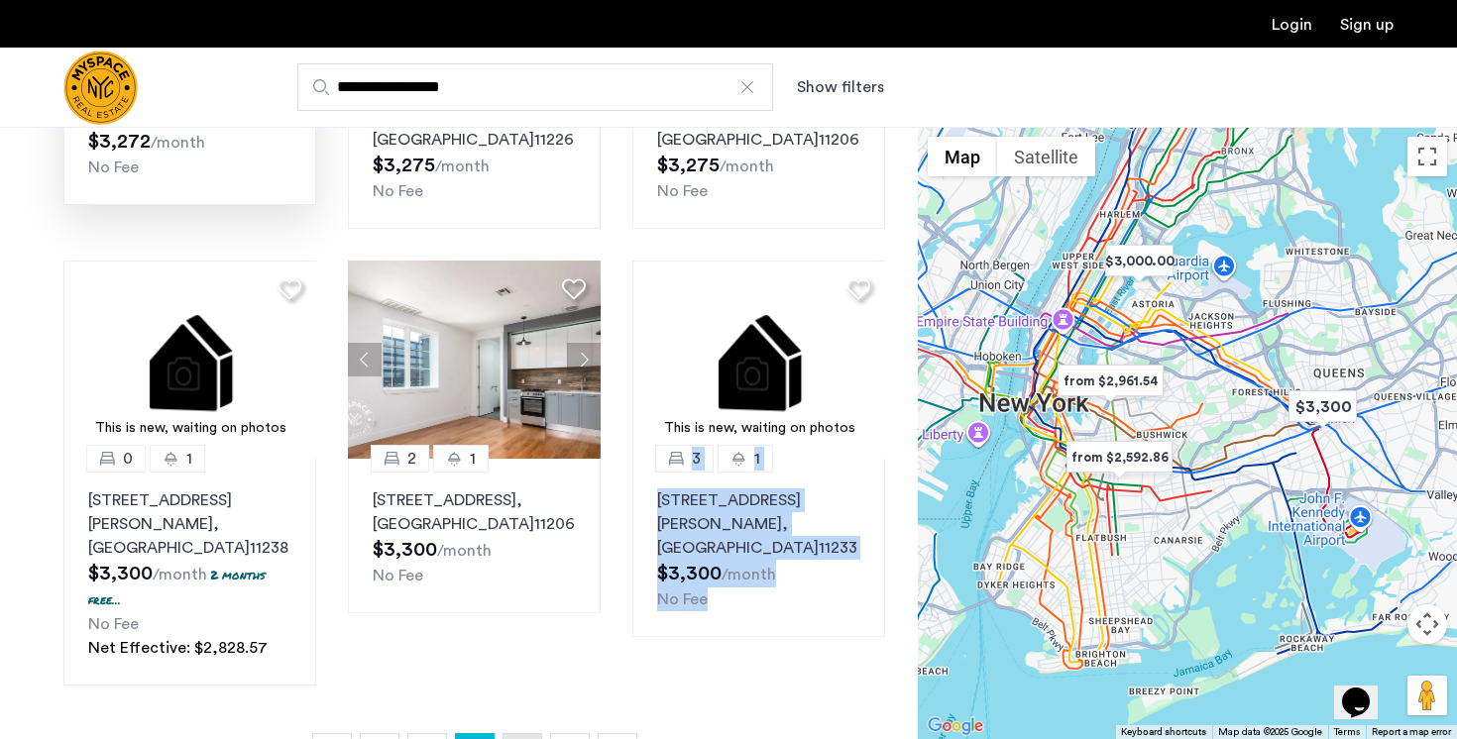
click at [524, 738] on span "7" at bounding box center [522, 753] width 10 height 16
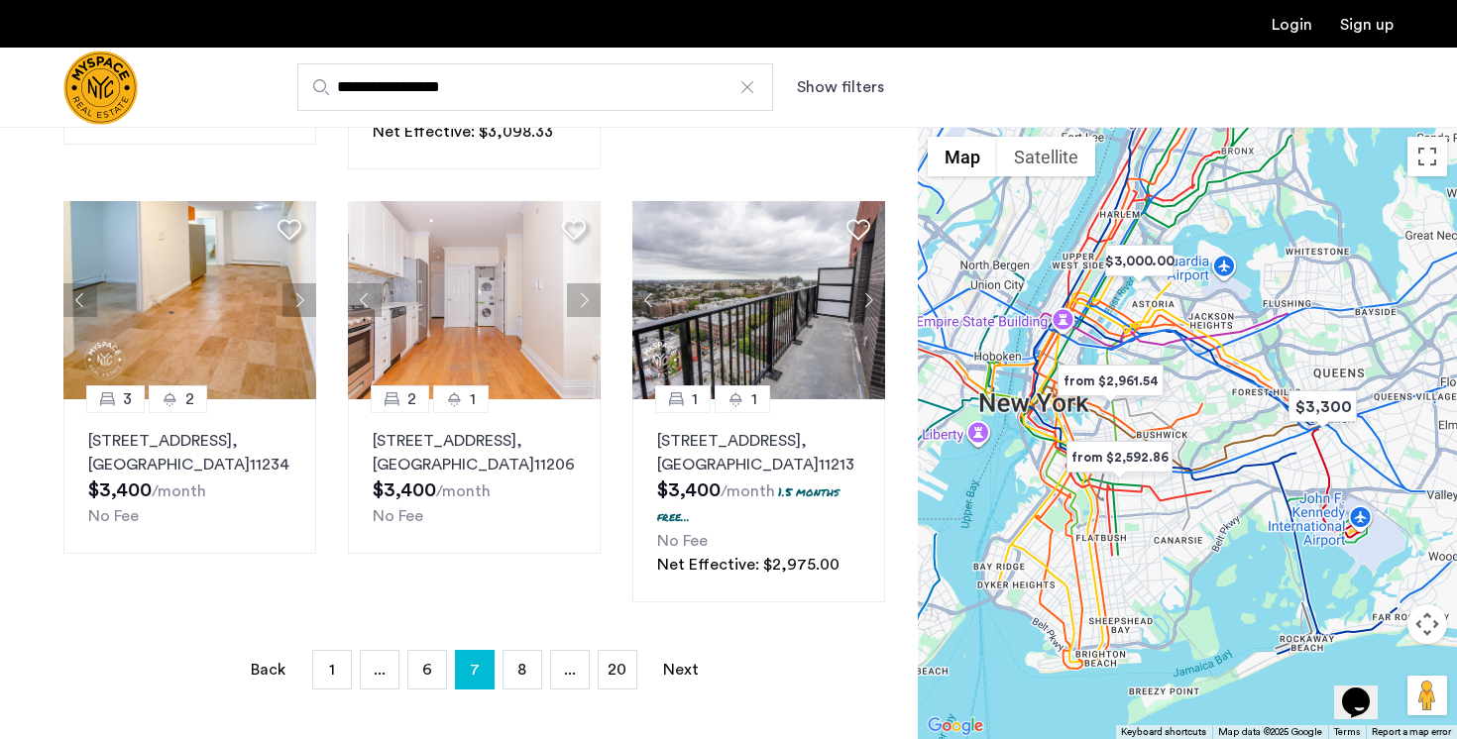
scroll to position [1339, 0]
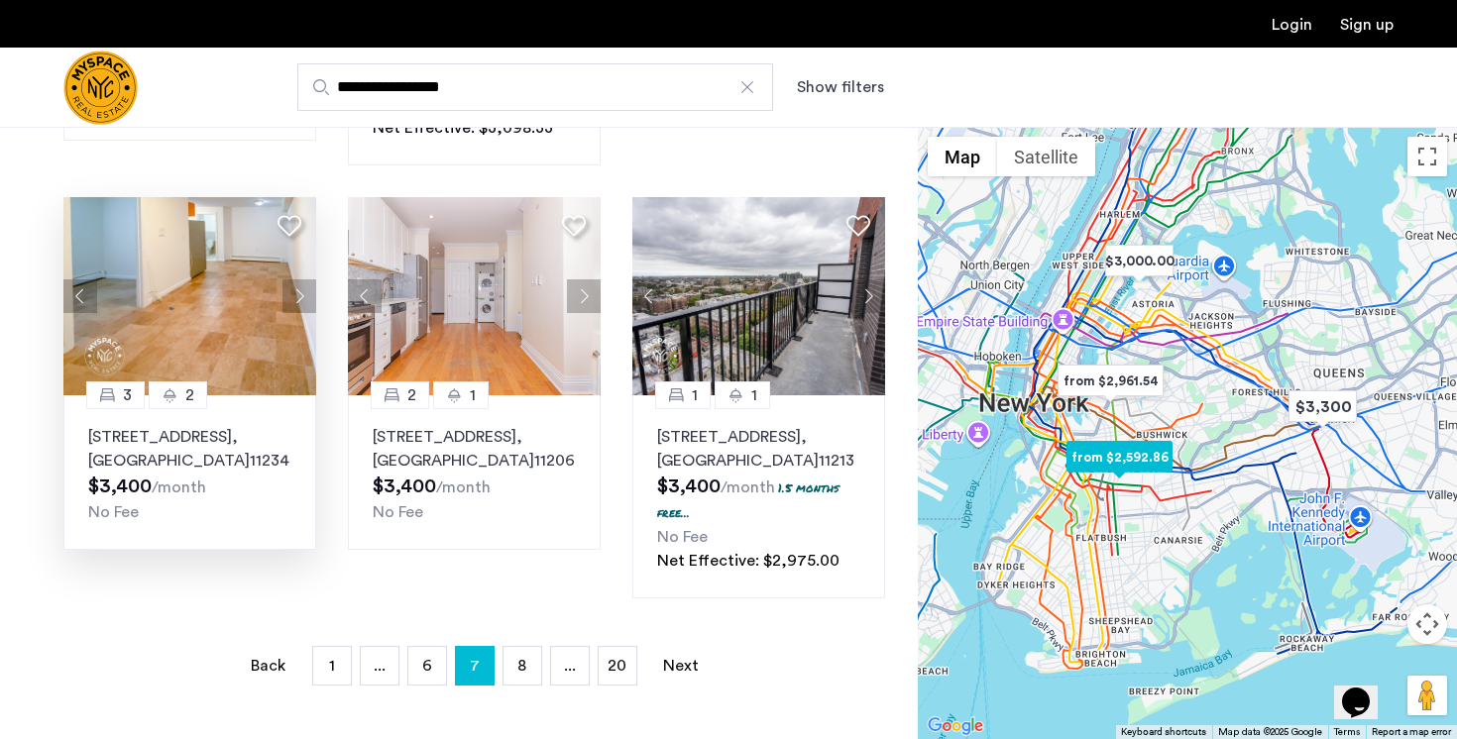
click at [298, 279] on button "Next apartment" at bounding box center [299, 296] width 34 height 34
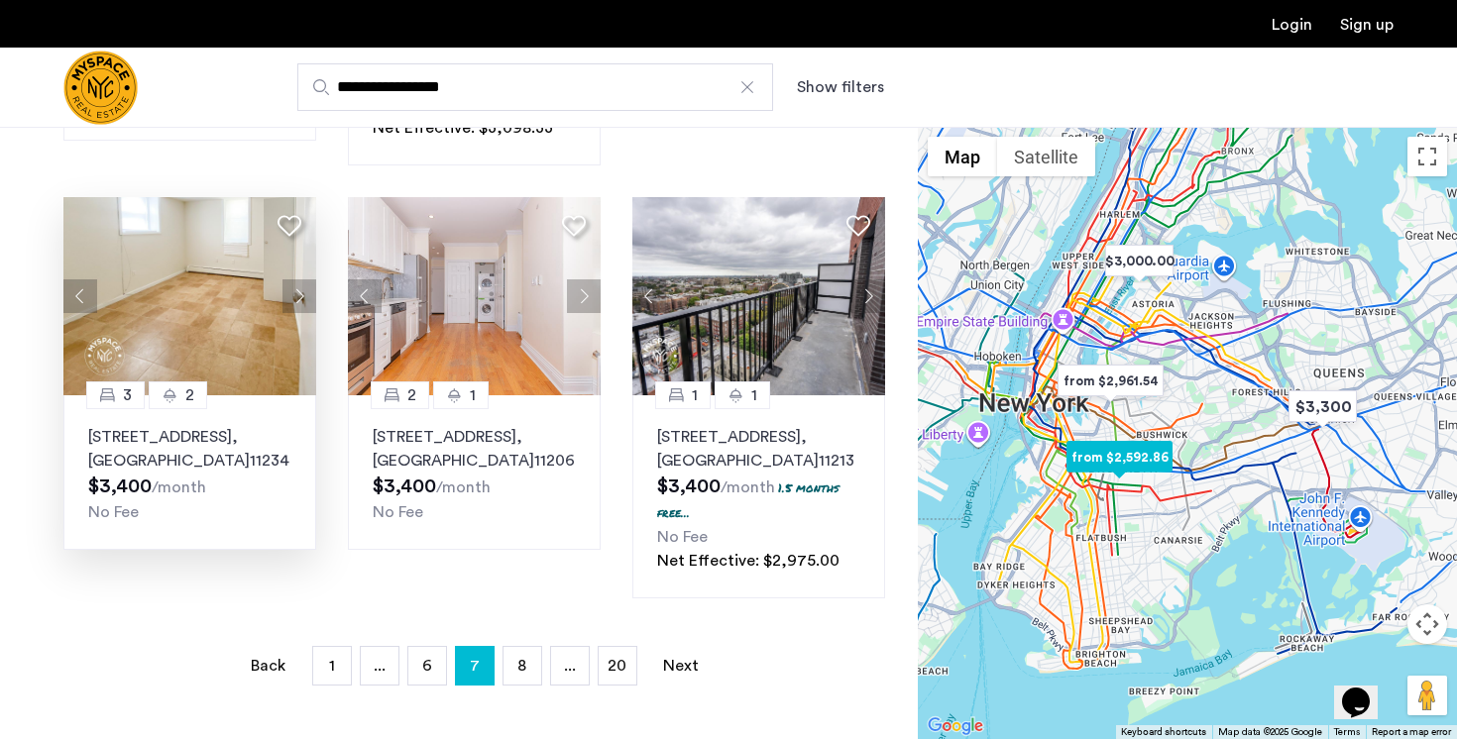
click at [298, 279] on button "Next apartment" at bounding box center [299, 296] width 34 height 34
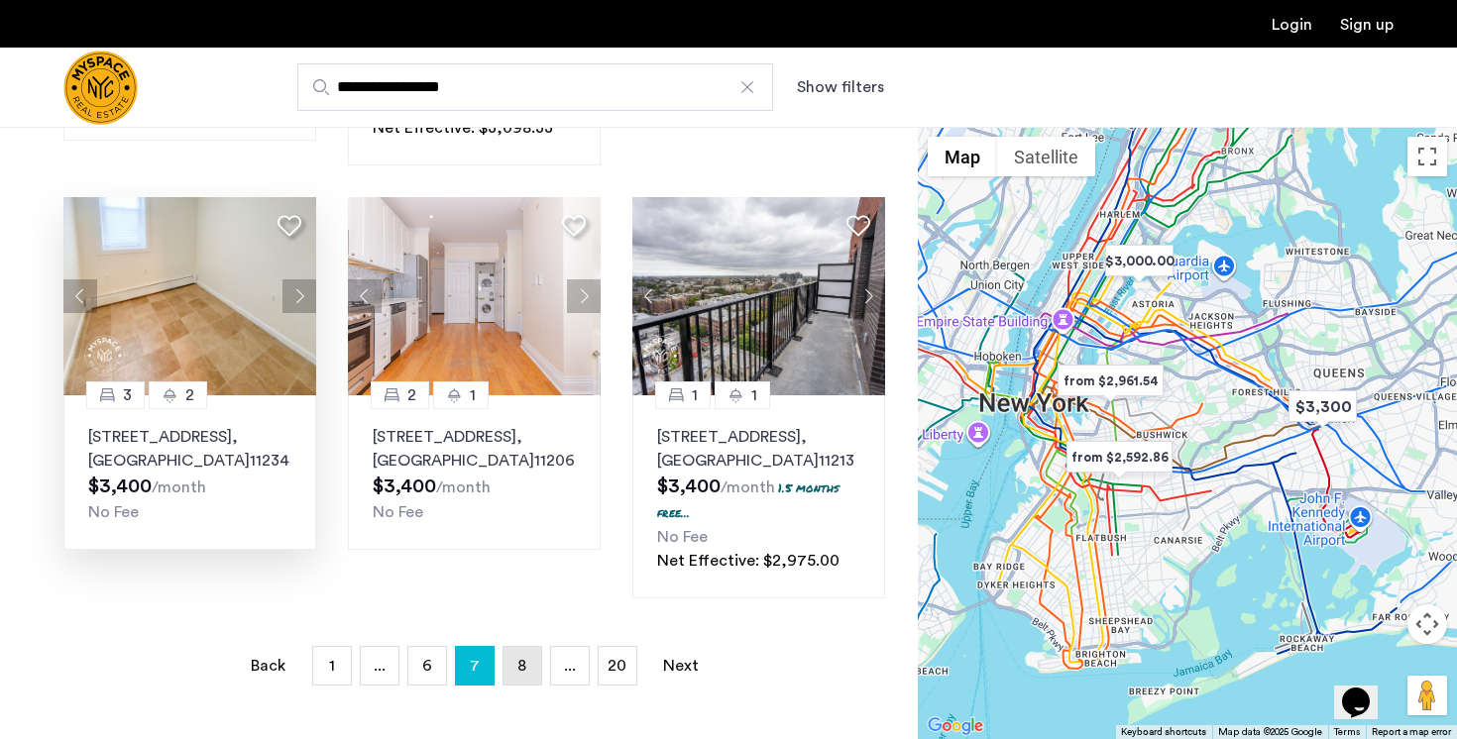
click at [519, 658] on span "8" at bounding box center [521, 666] width 9 height 16
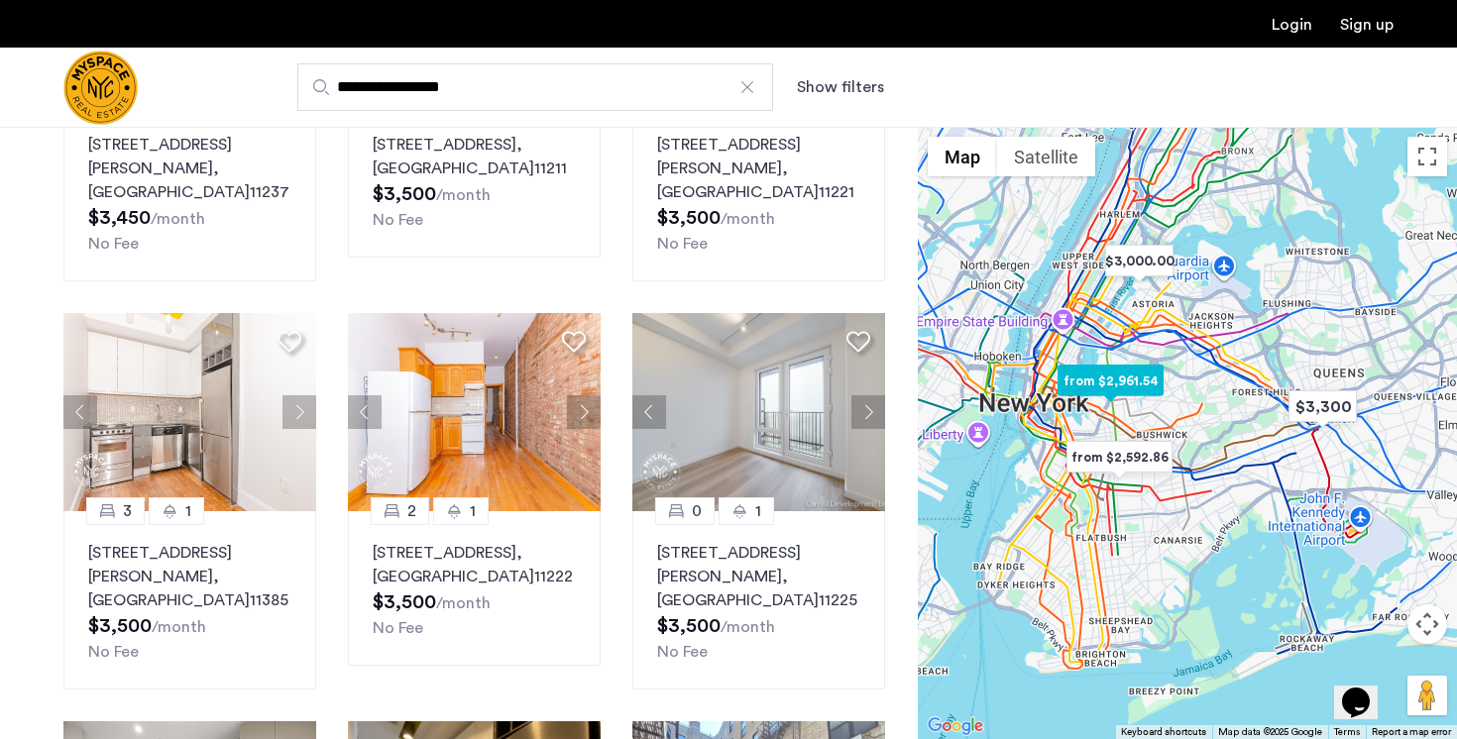
scroll to position [794, 0]
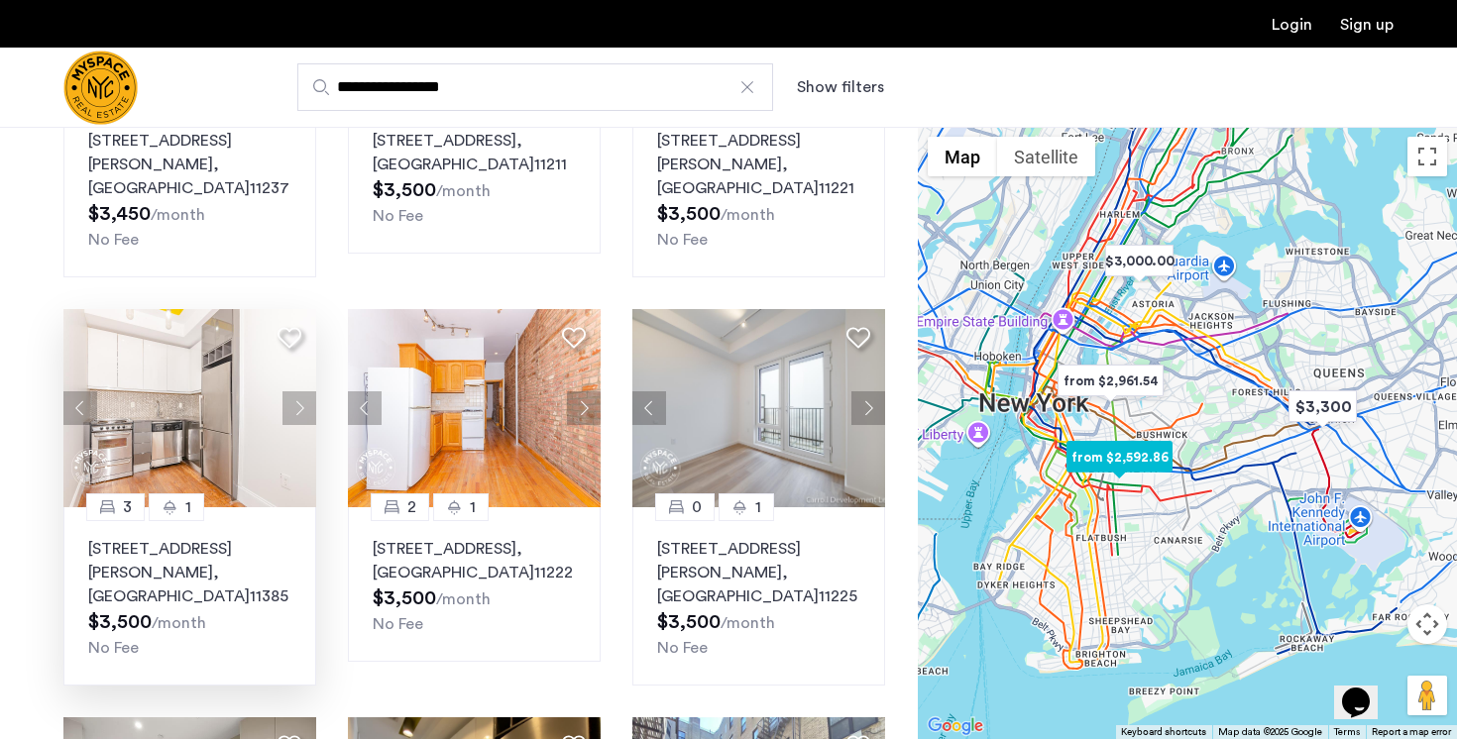
click at [309, 391] on button "Next apartment" at bounding box center [299, 408] width 34 height 34
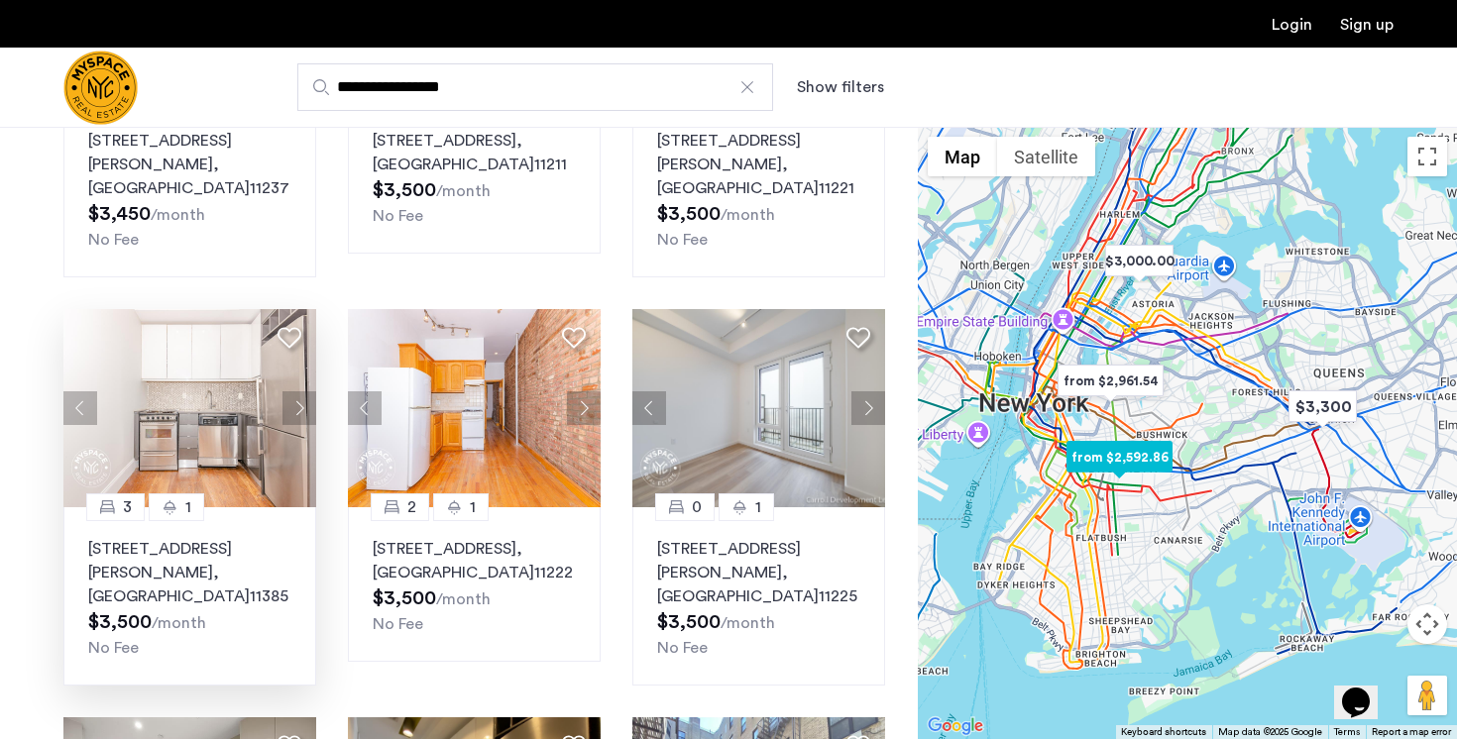
click at [309, 391] on button "Next apartment" at bounding box center [299, 408] width 34 height 34
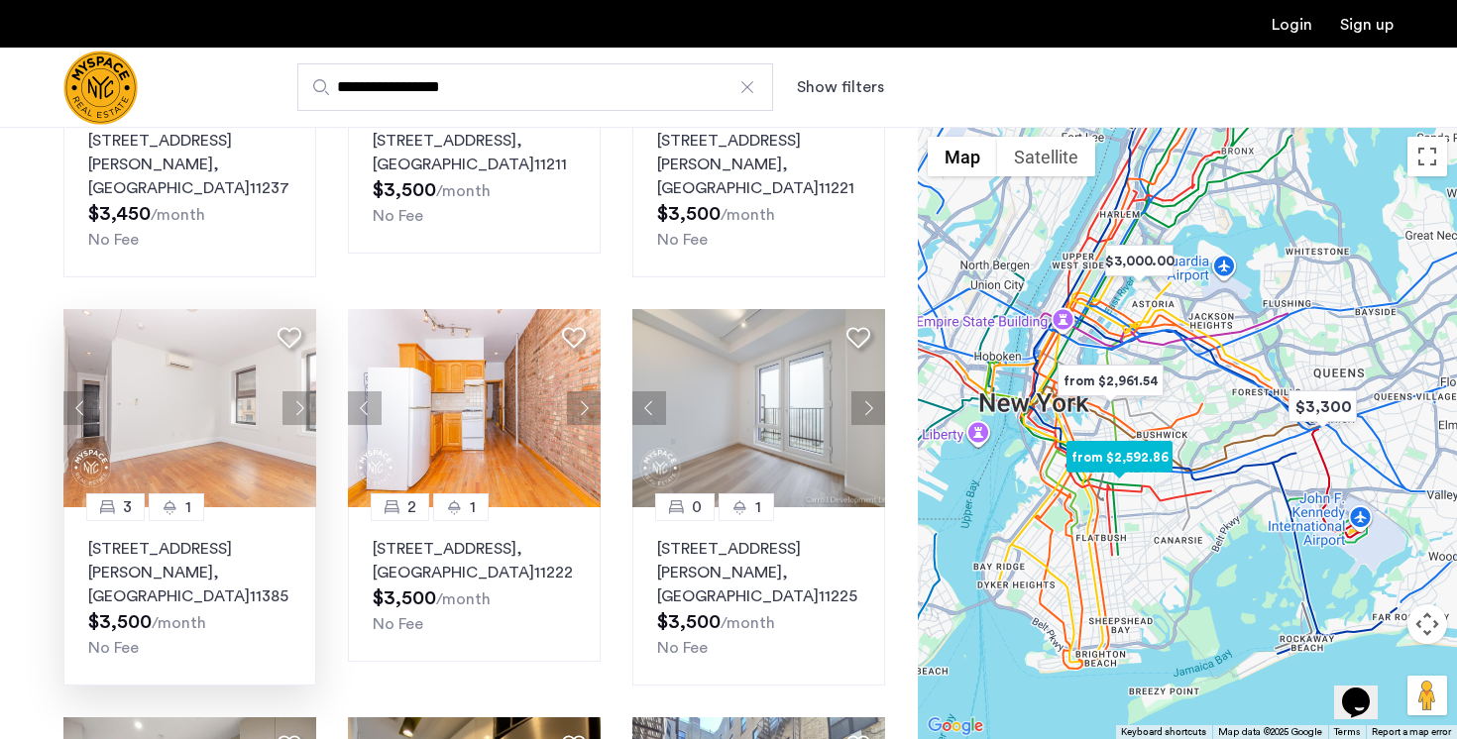
click at [309, 391] on button "Next apartment" at bounding box center [299, 408] width 34 height 34
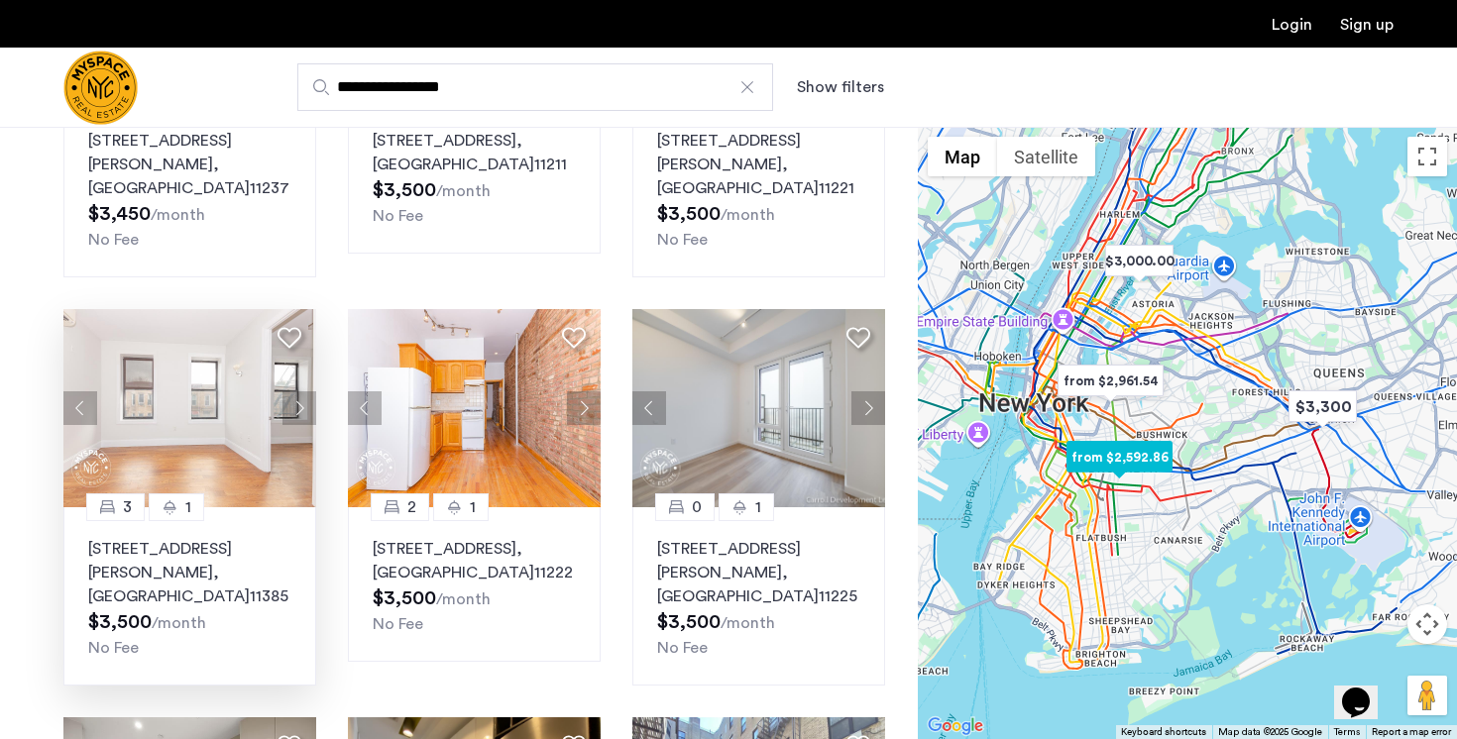
click at [309, 391] on button "Next apartment" at bounding box center [299, 408] width 34 height 34
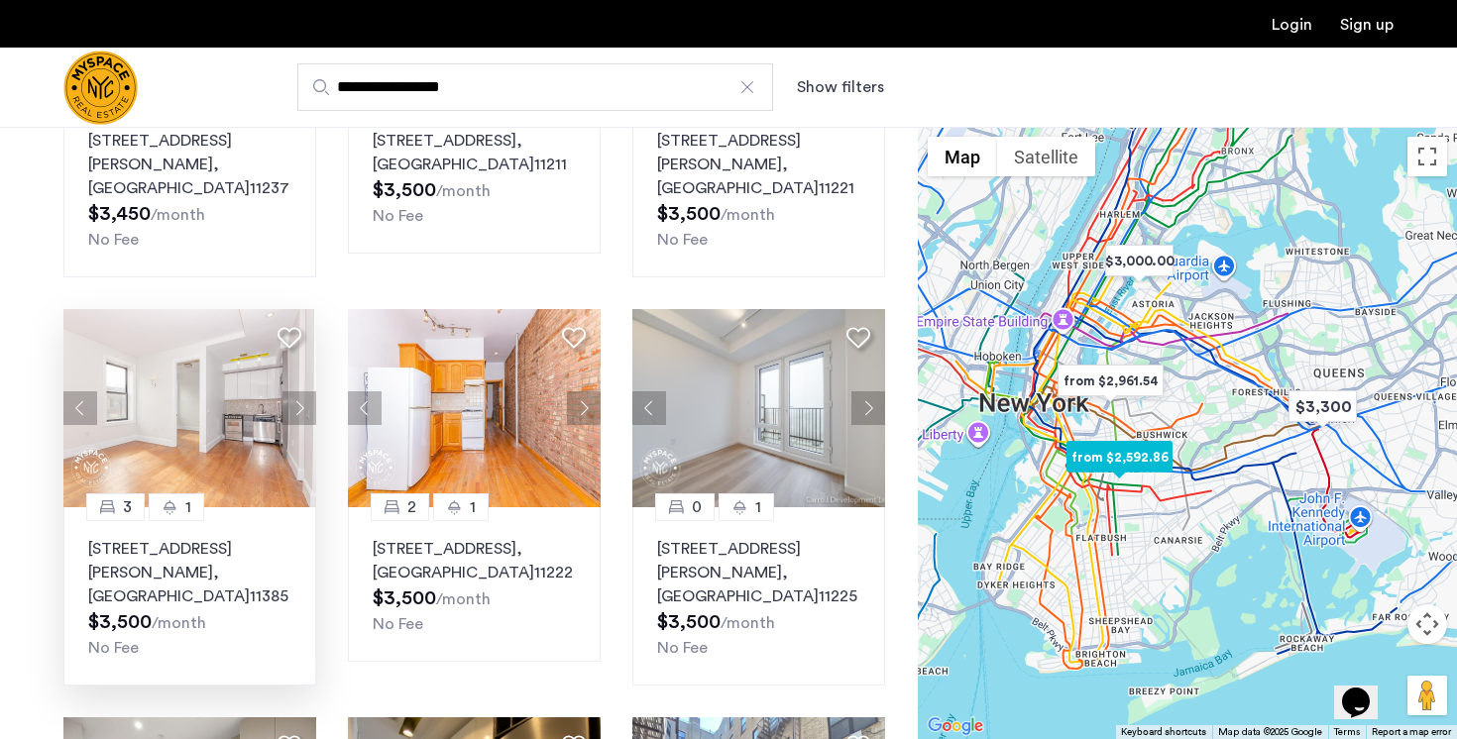
click at [309, 391] on button "Next apartment" at bounding box center [299, 408] width 34 height 34
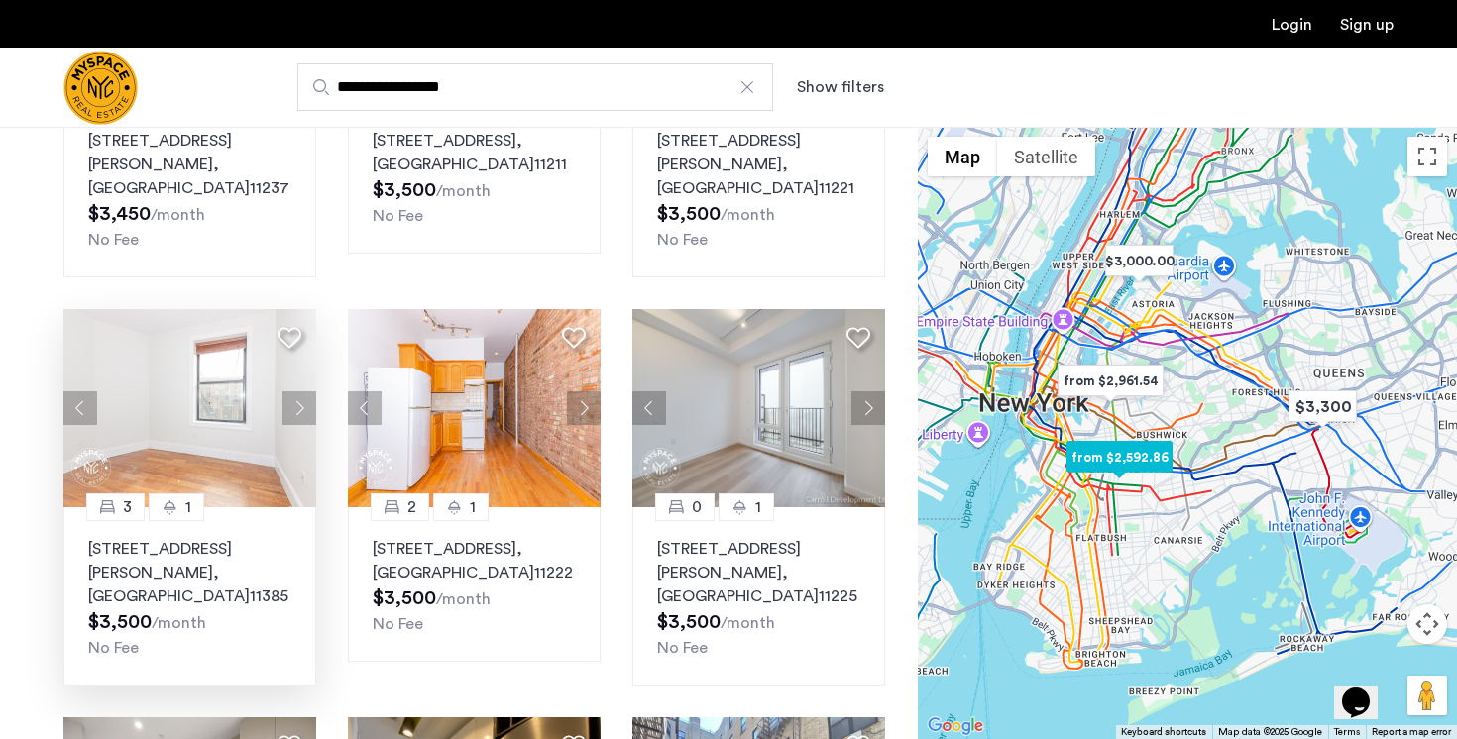
click at [309, 391] on button "Next apartment" at bounding box center [299, 408] width 34 height 34
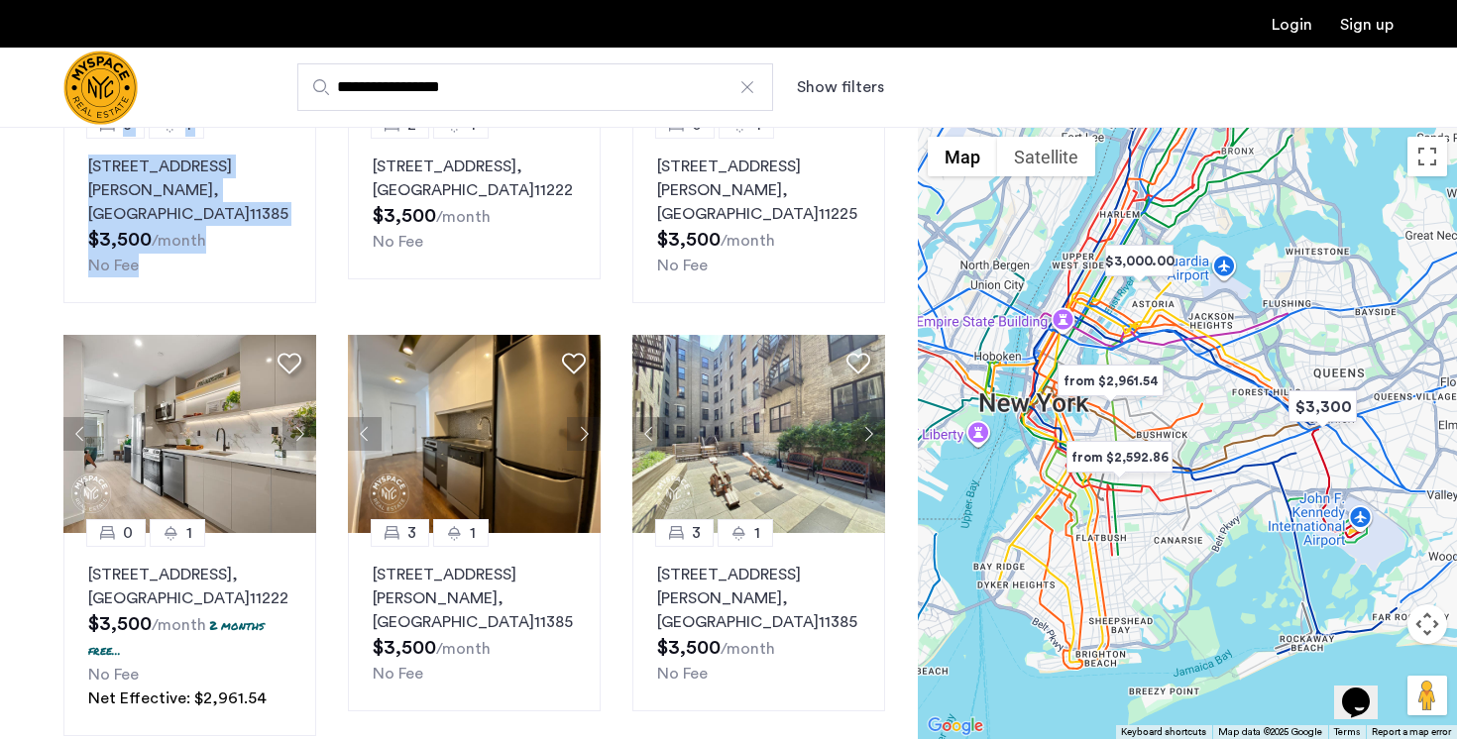
scroll to position [1179, 0]
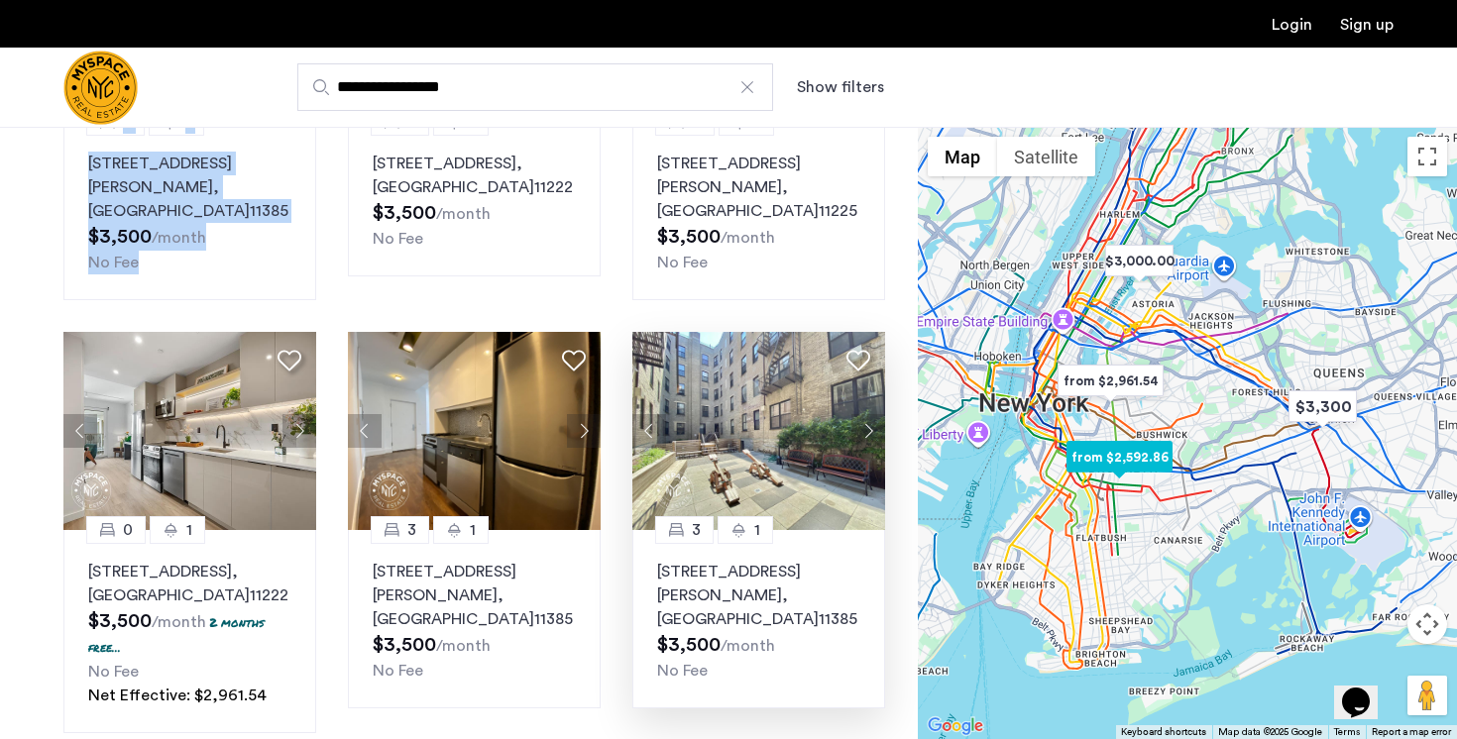
click at [868, 414] on button "Next apartment" at bounding box center [868, 431] width 34 height 34
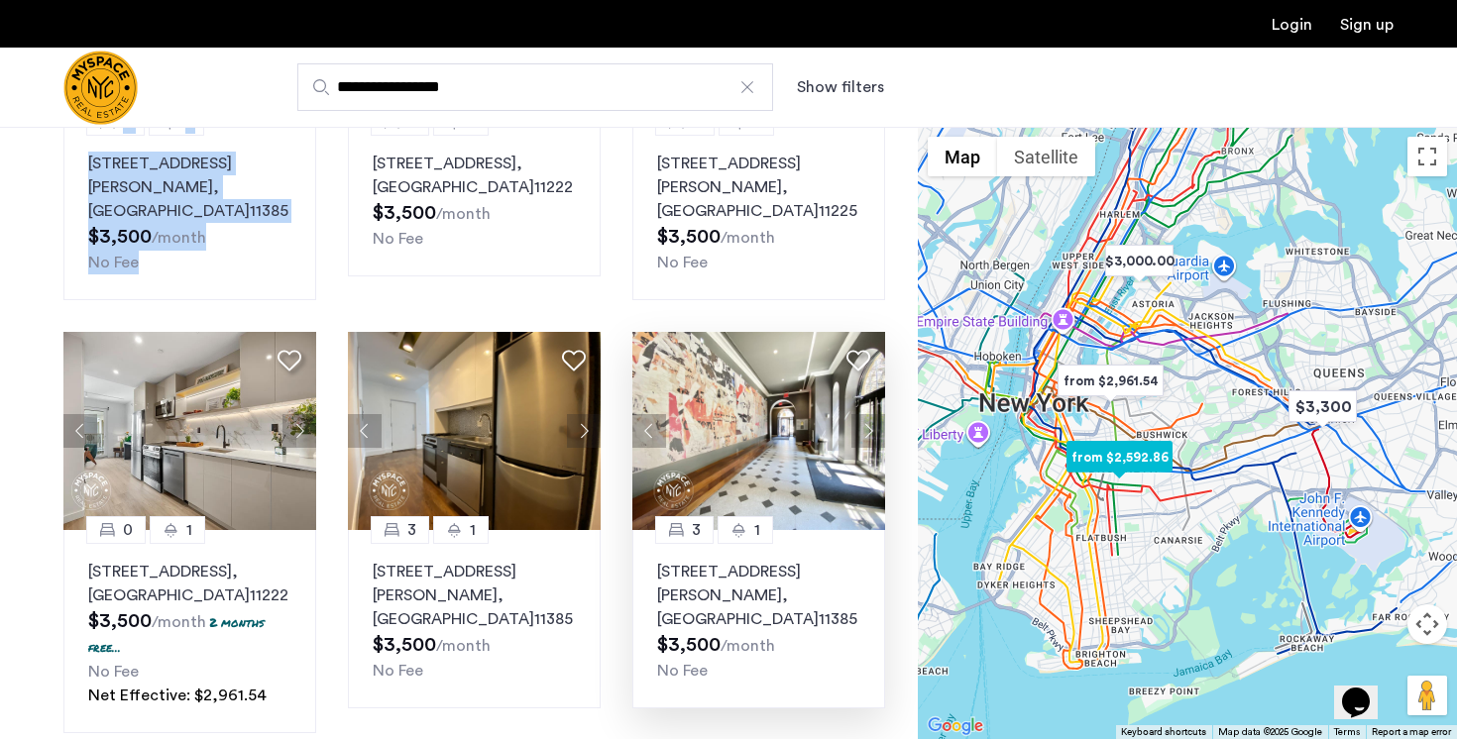
click at [868, 414] on button "Next apartment" at bounding box center [868, 431] width 34 height 34
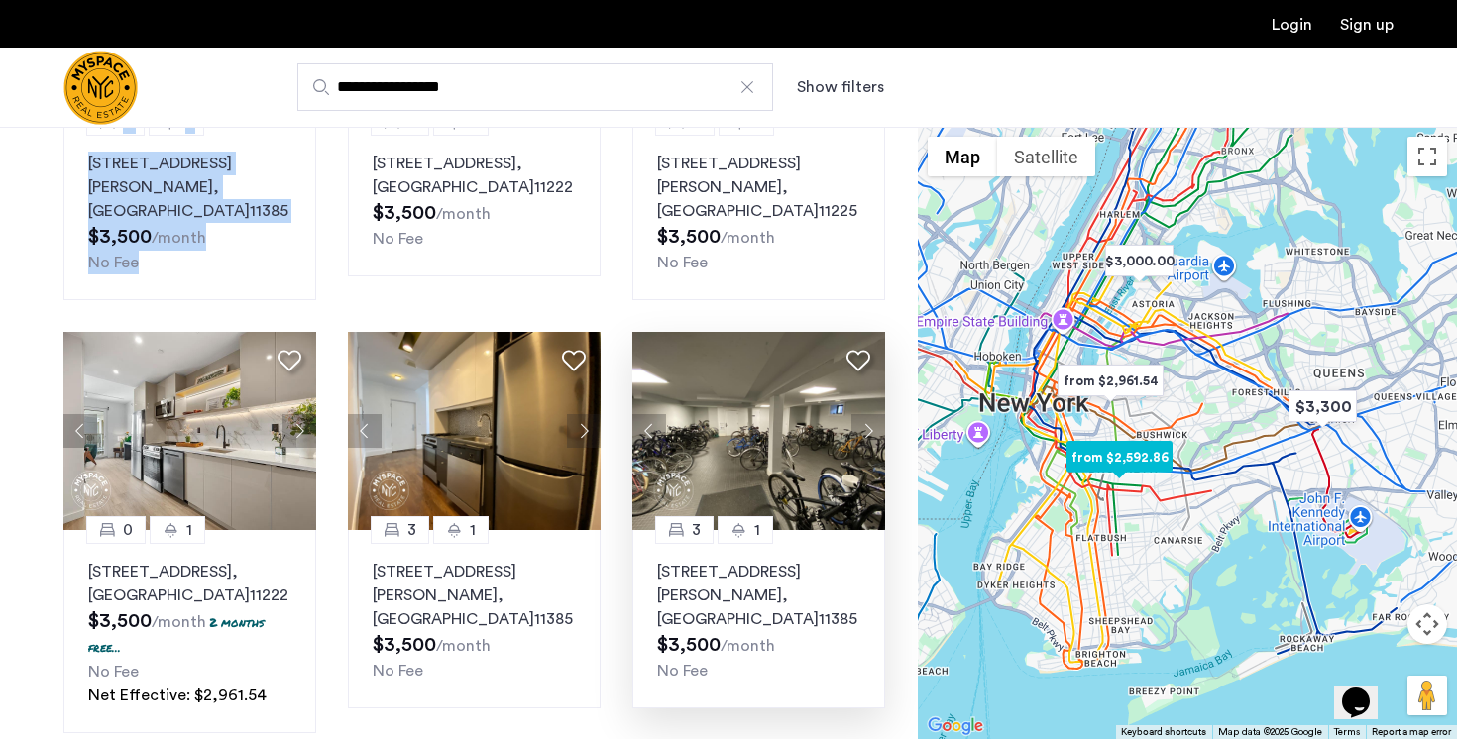
click at [868, 414] on button "Next apartment" at bounding box center [868, 431] width 34 height 34
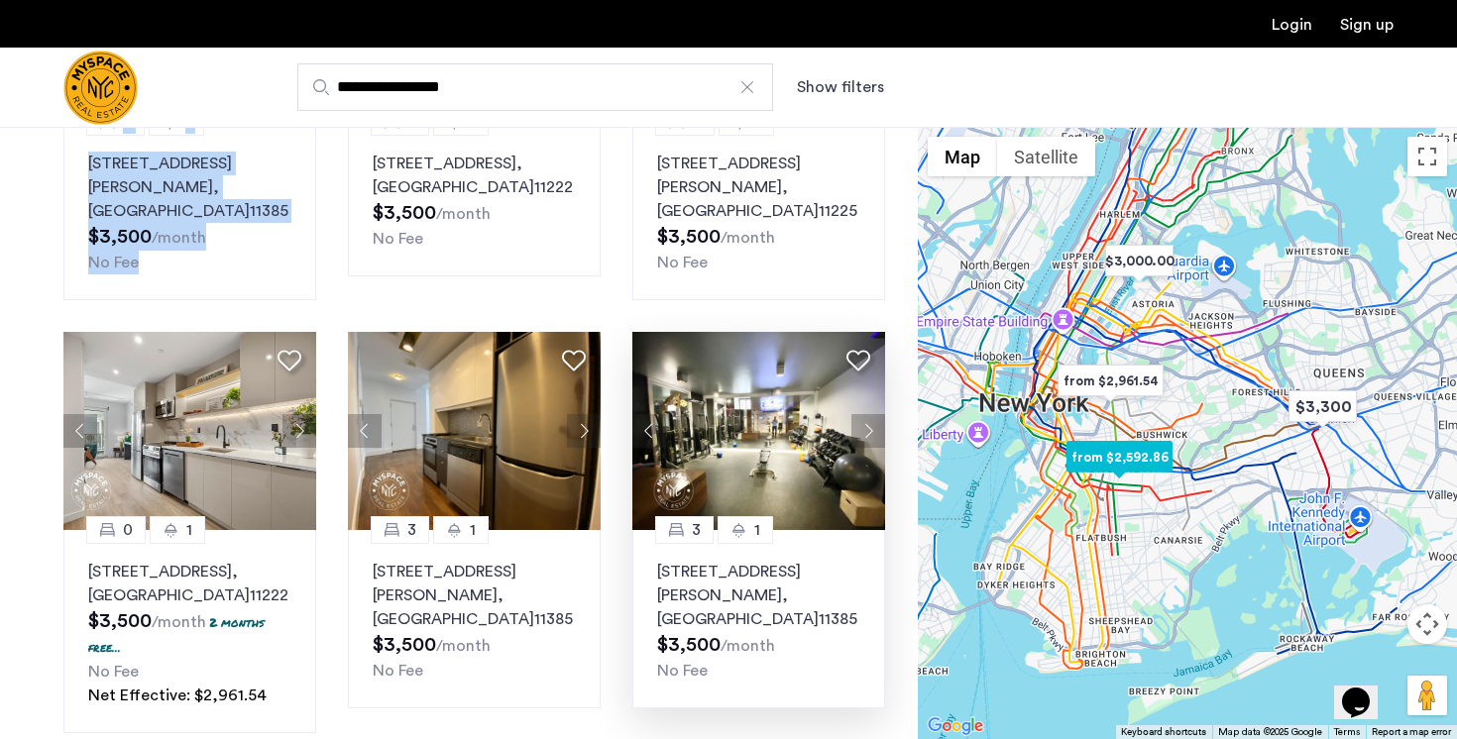
click at [868, 414] on button "Next apartment" at bounding box center [868, 431] width 34 height 34
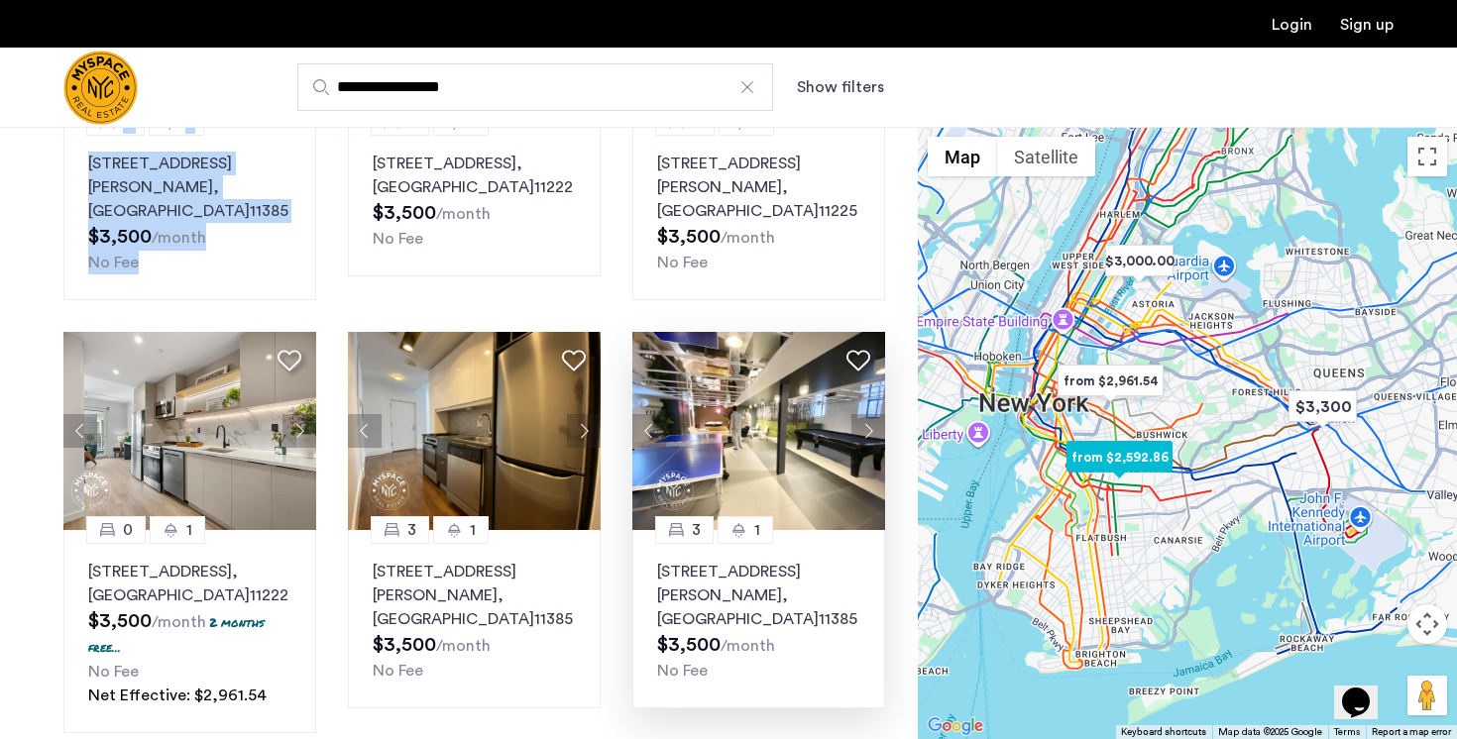
click at [868, 414] on button "Next apartment" at bounding box center [868, 431] width 34 height 34
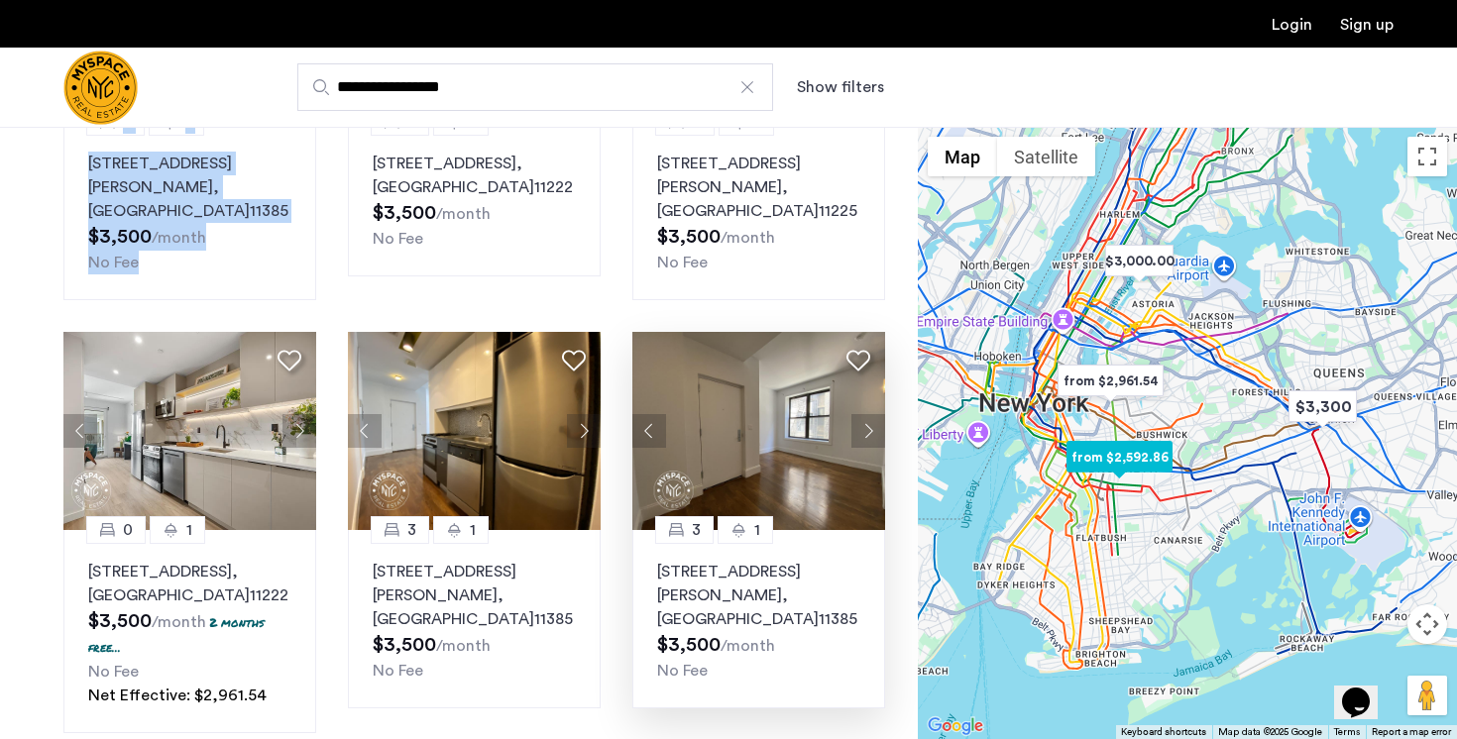
click at [868, 414] on button "Next apartment" at bounding box center [868, 431] width 34 height 34
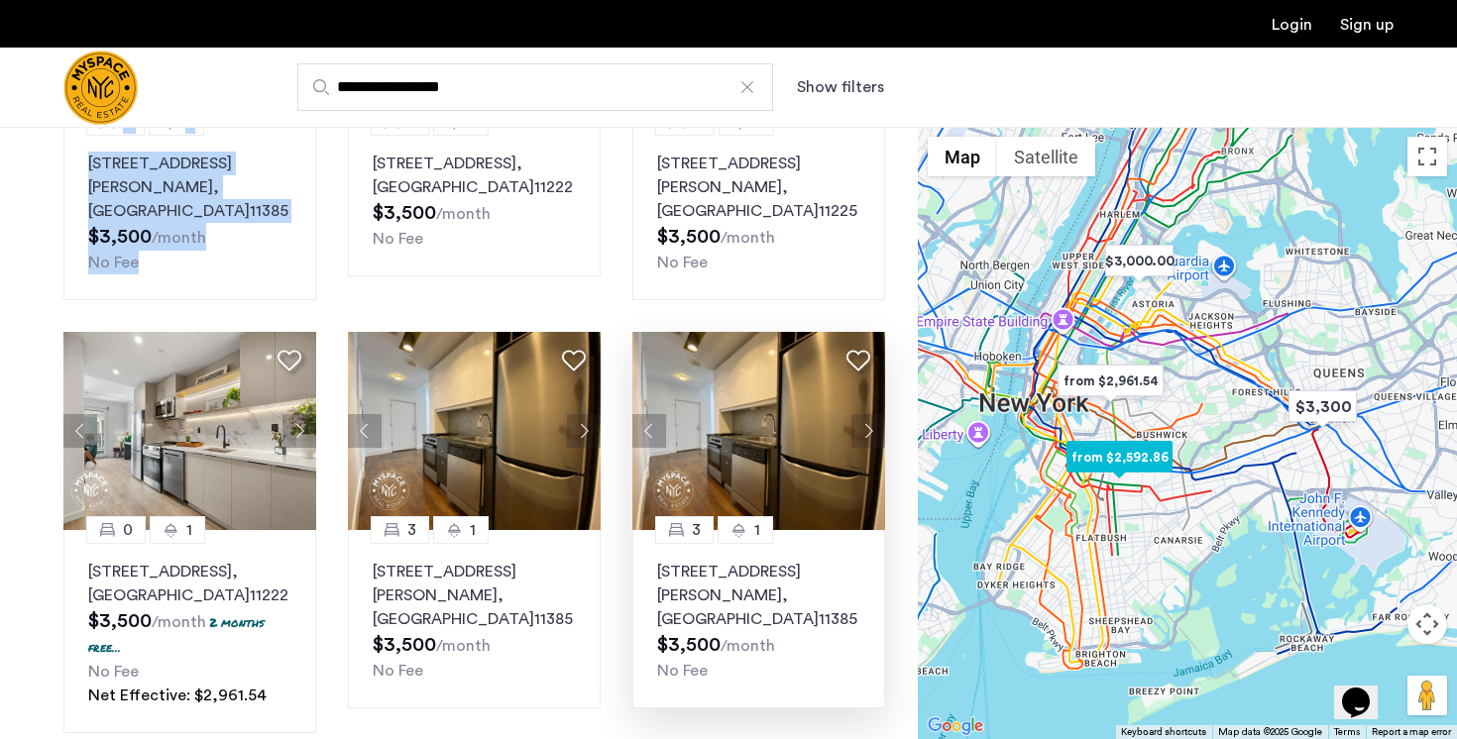
click at [868, 414] on button "Next apartment" at bounding box center [868, 431] width 34 height 34
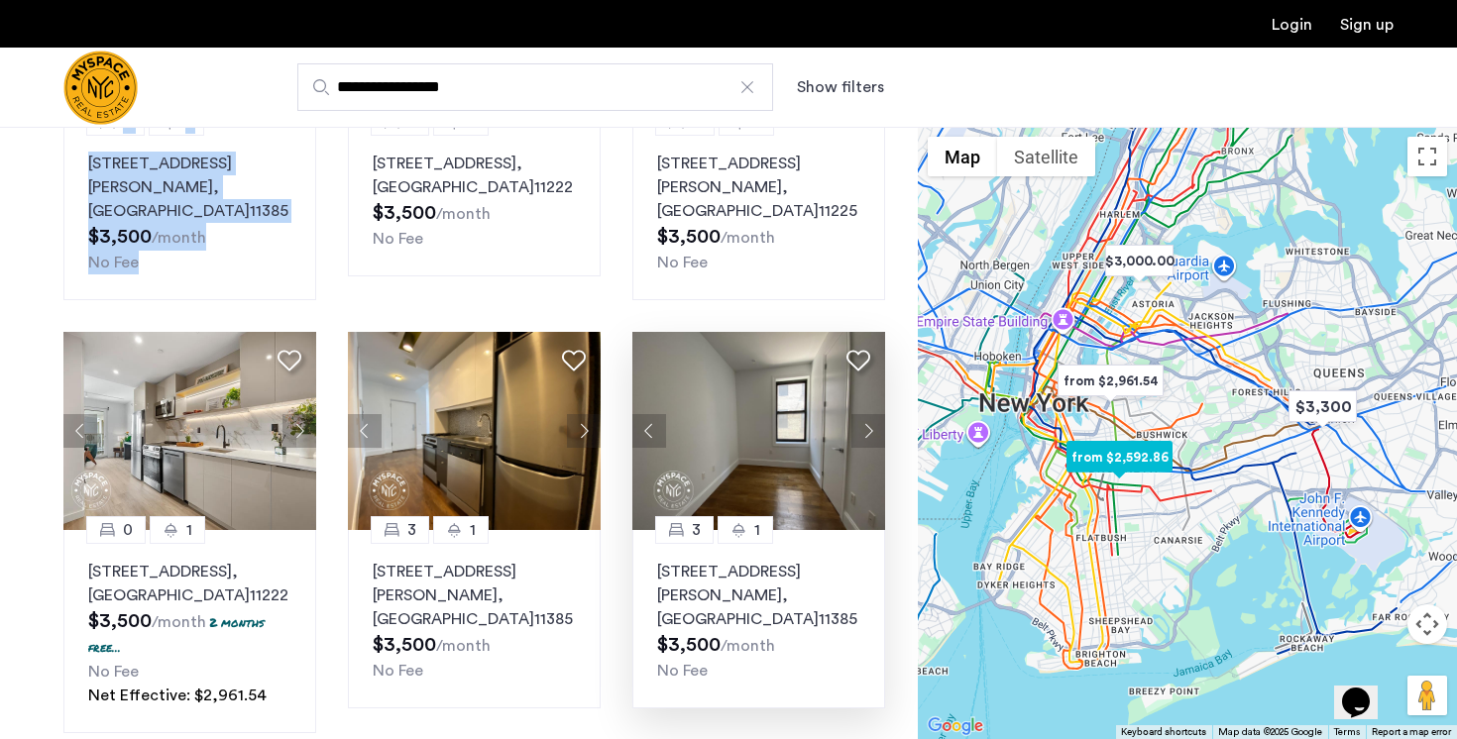
click at [868, 414] on button "Next apartment" at bounding box center [868, 431] width 34 height 34
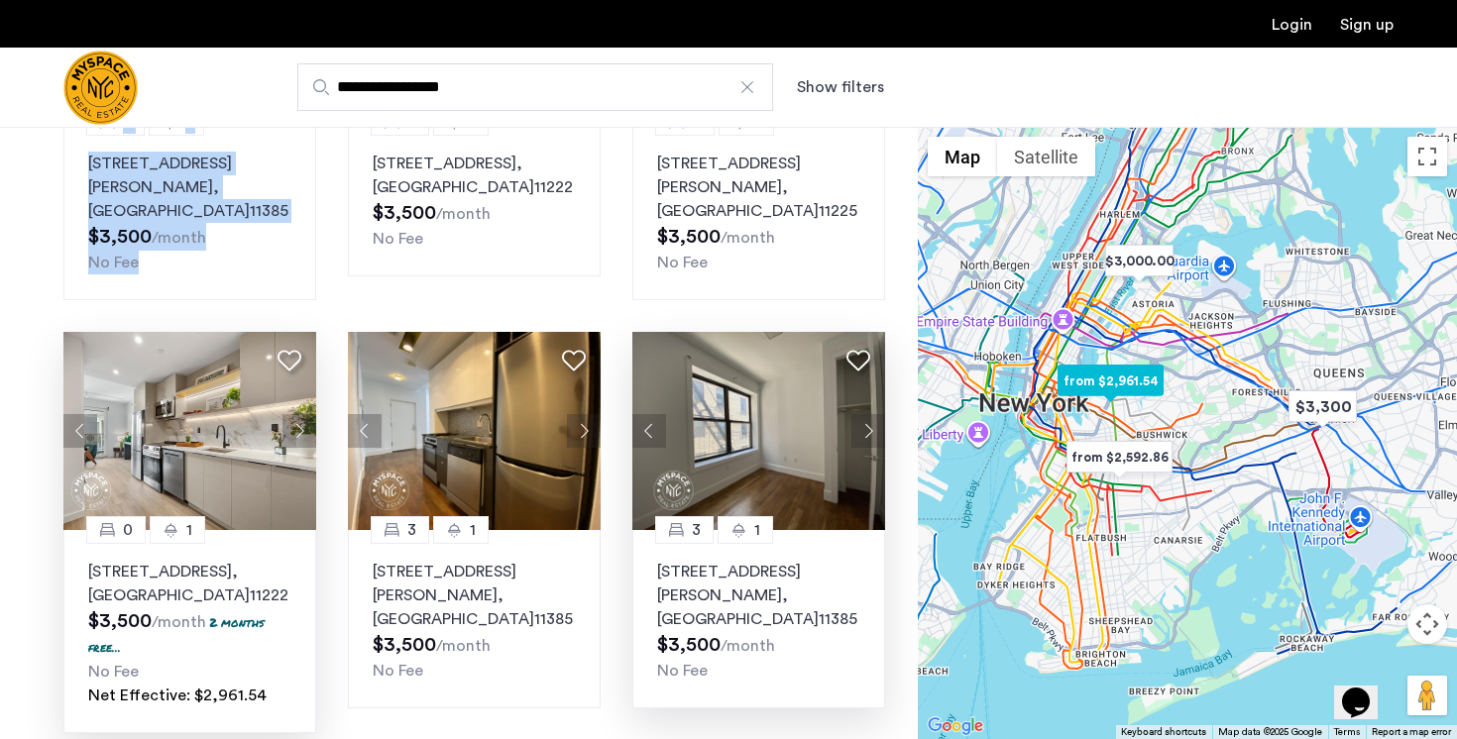
click at [290, 414] on button "Next apartment" at bounding box center [299, 431] width 34 height 34
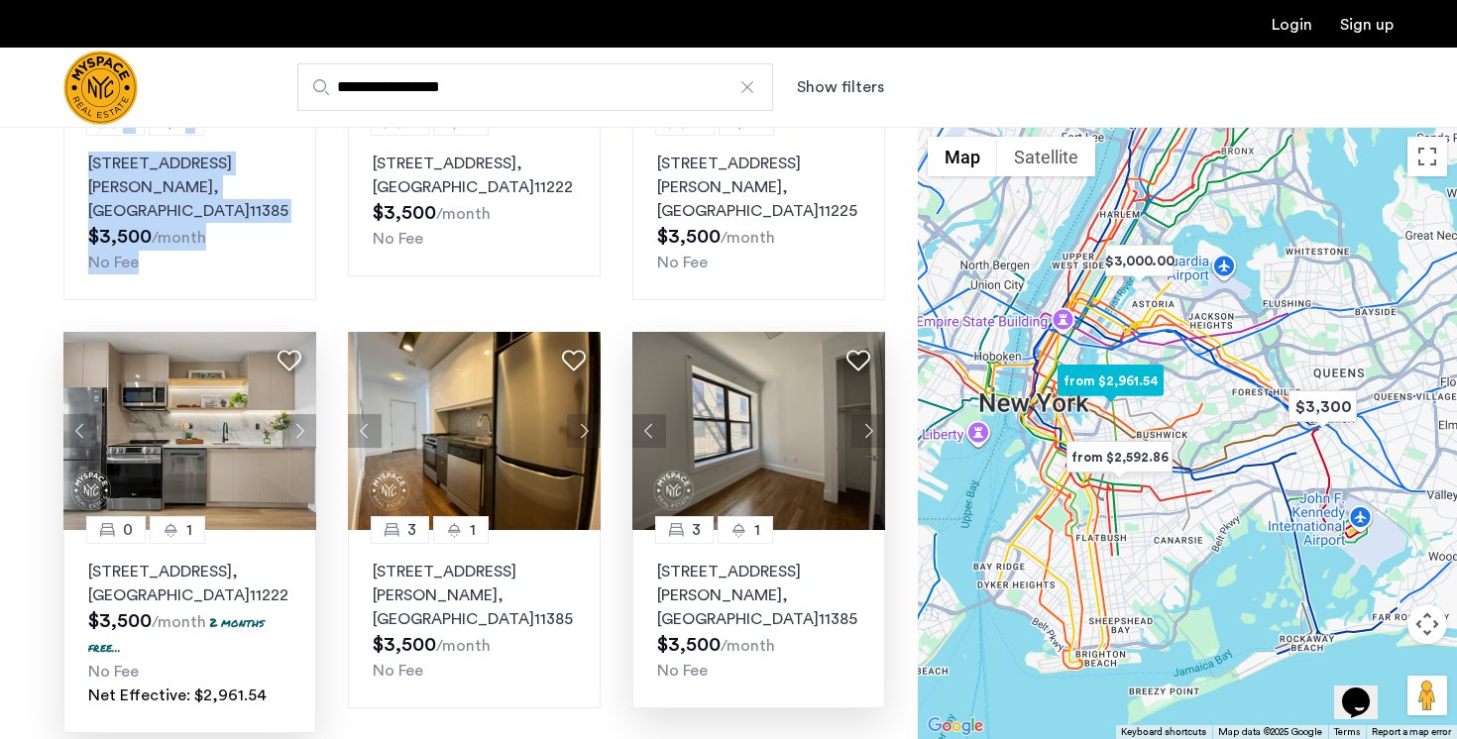
click at [290, 414] on button "Next apartment" at bounding box center [299, 431] width 34 height 34
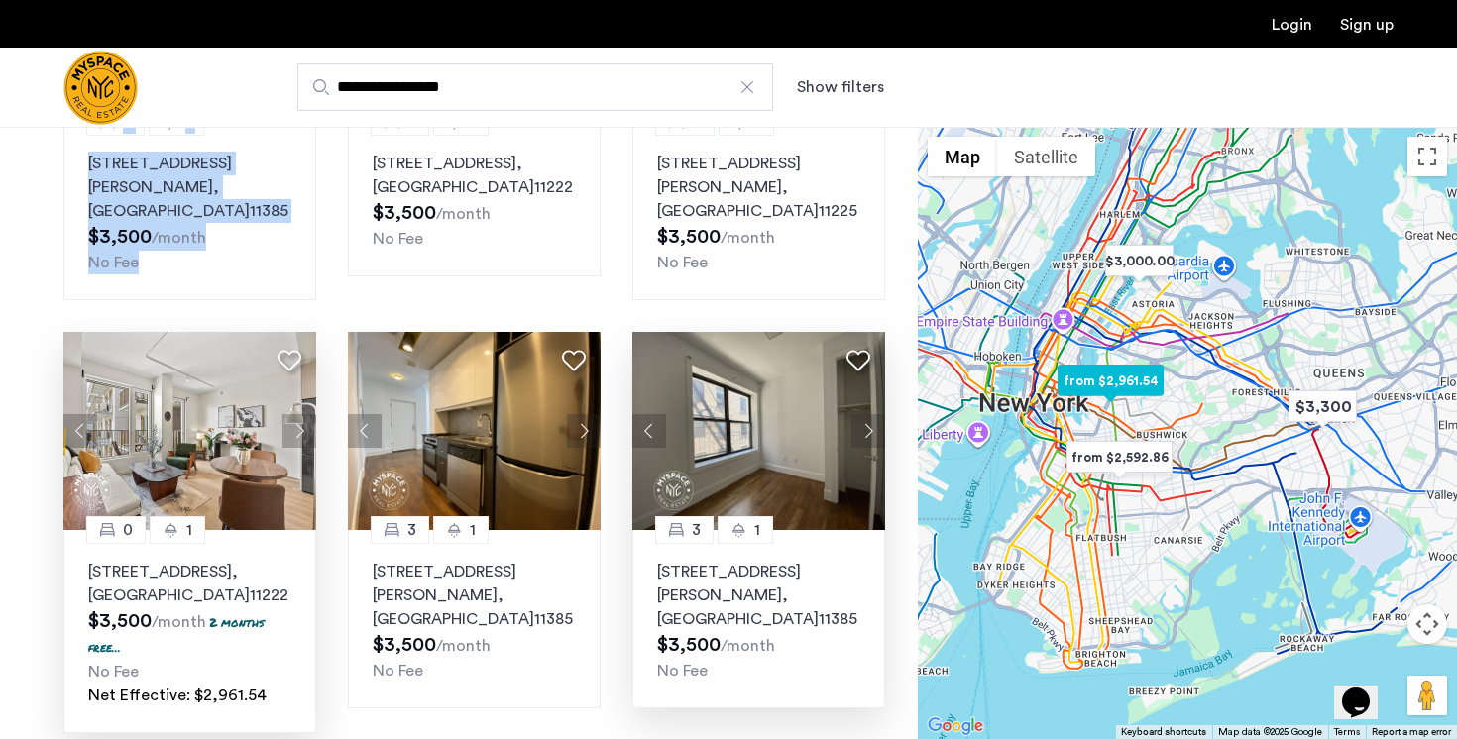
click at [290, 414] on button "Next apartment" at bounding box center [299, 431] width 34 height 34
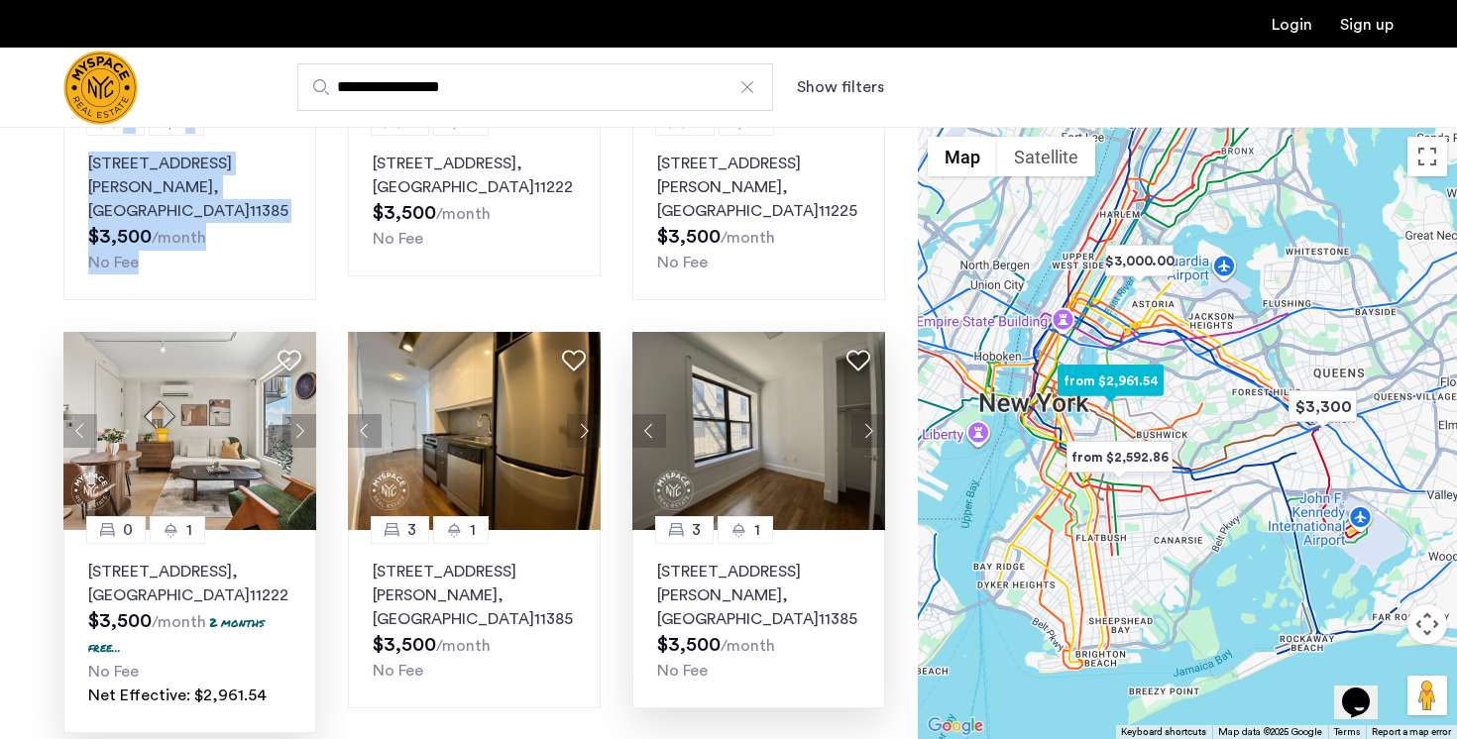
click at [290, 414] on button "Next apartment" at bounding box center [299, 431] width 34 height 34
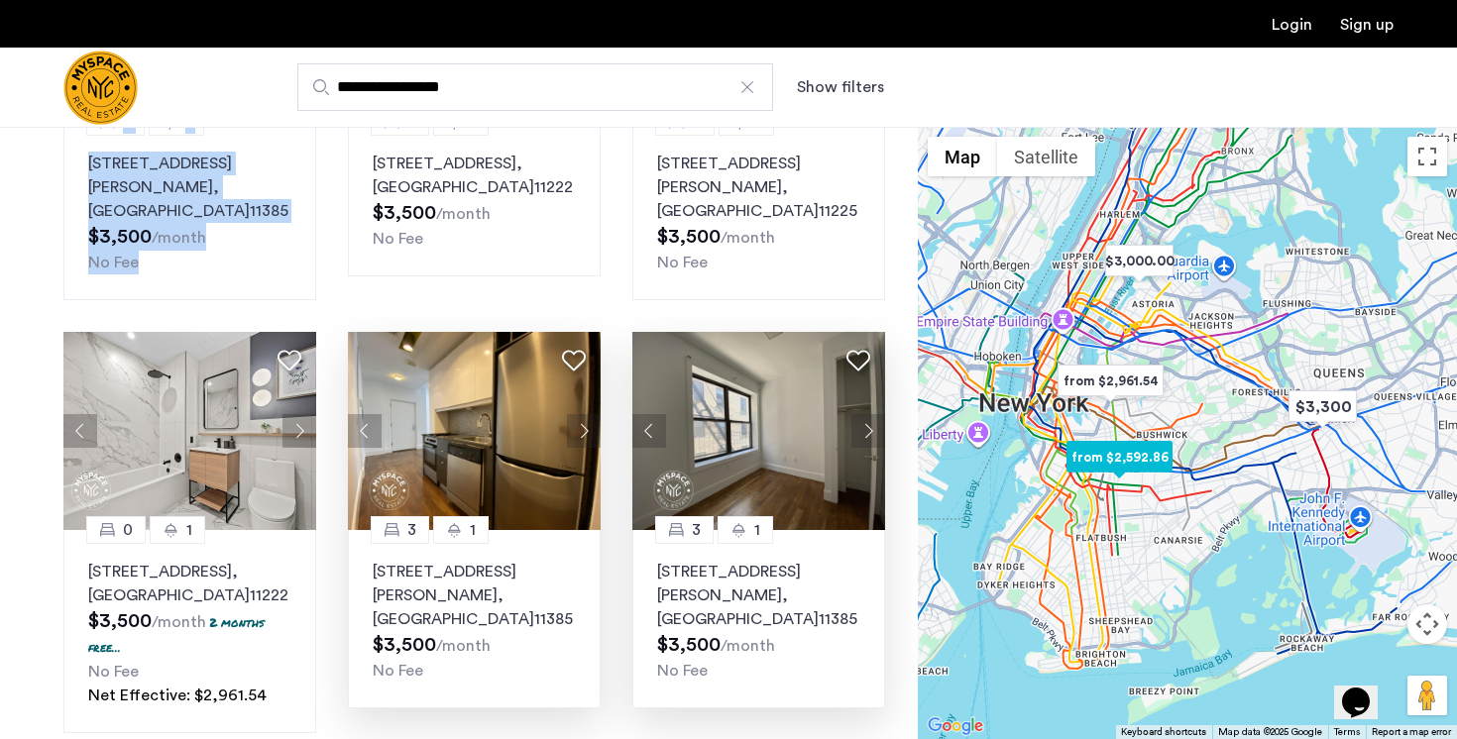
scroll to position [1489, 0]
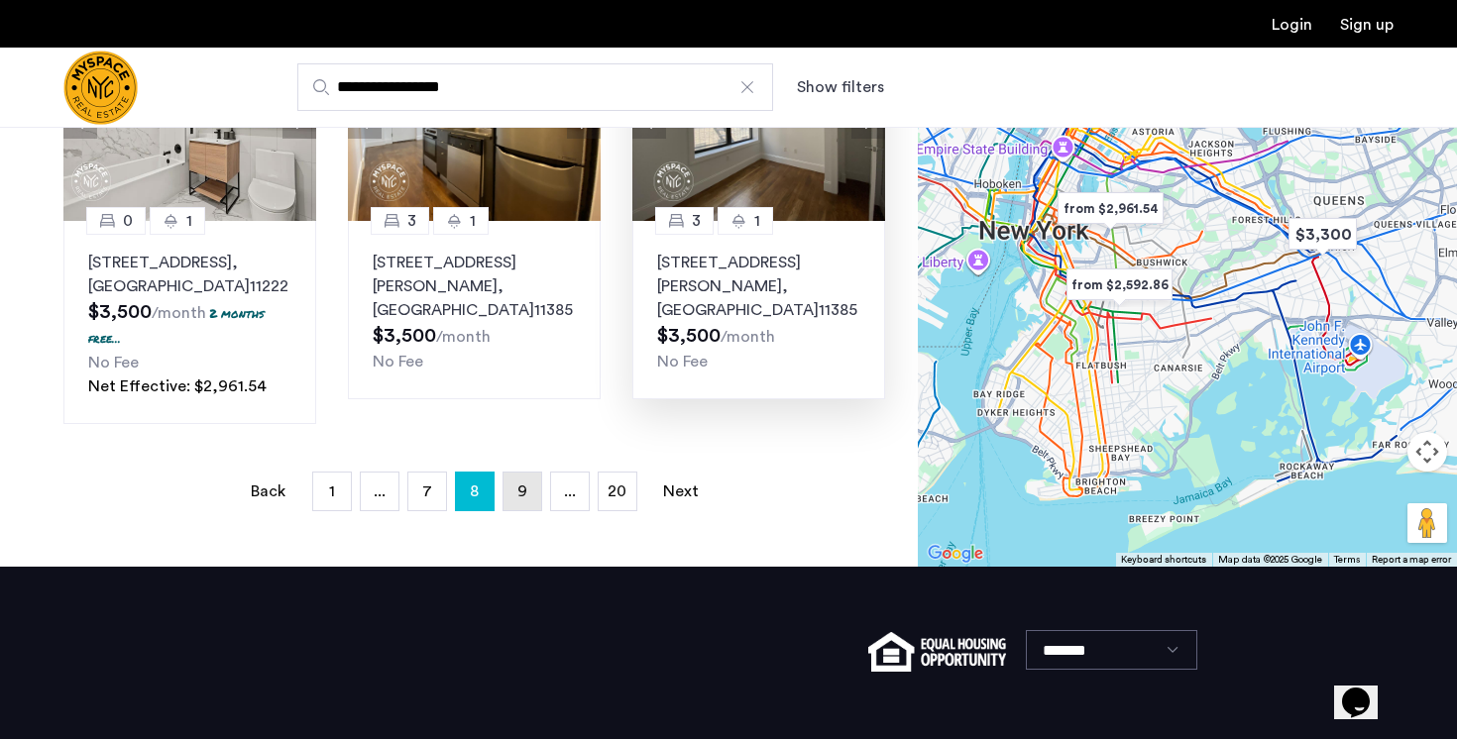
click at [513, 473] on link "page 9" at bounding box center [522, 492] width 38 height 38
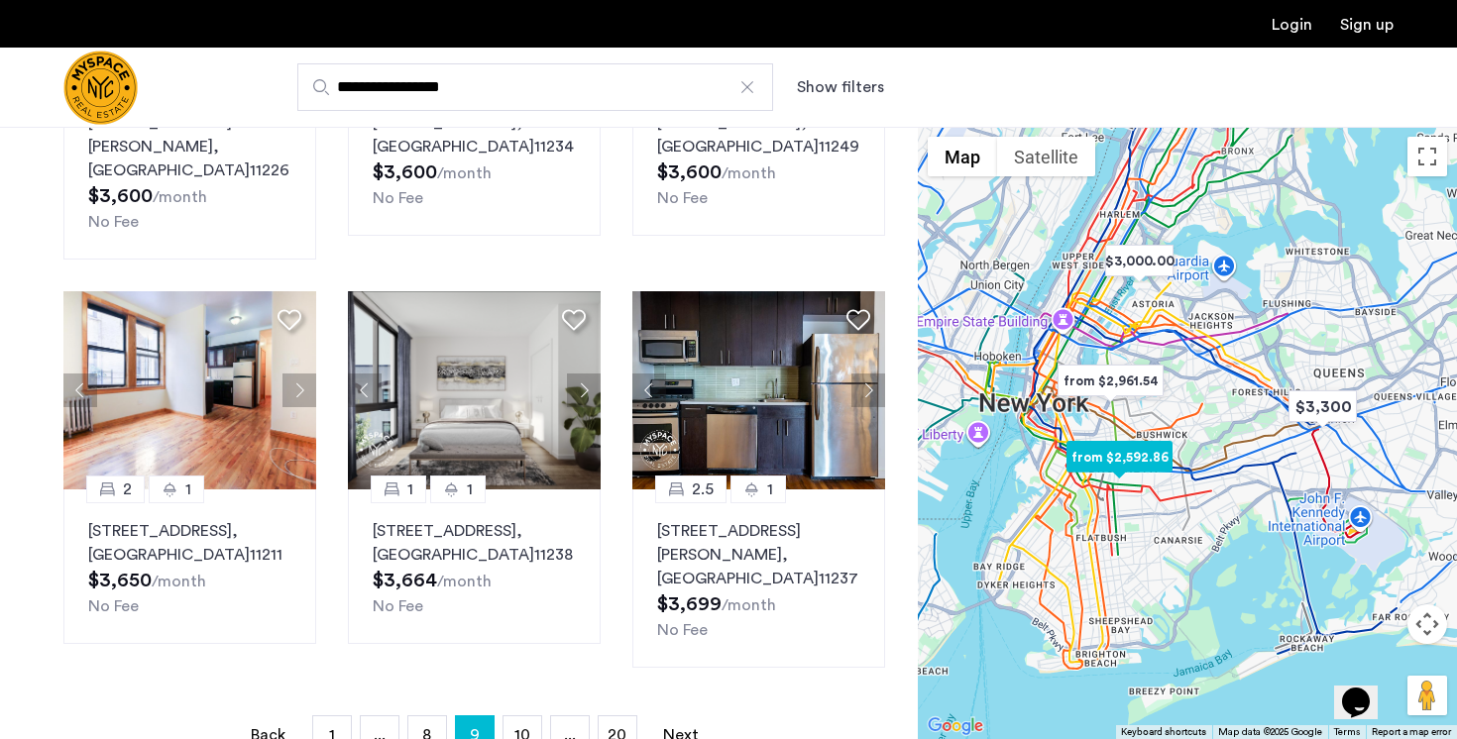
scroll to position [1350, 0]
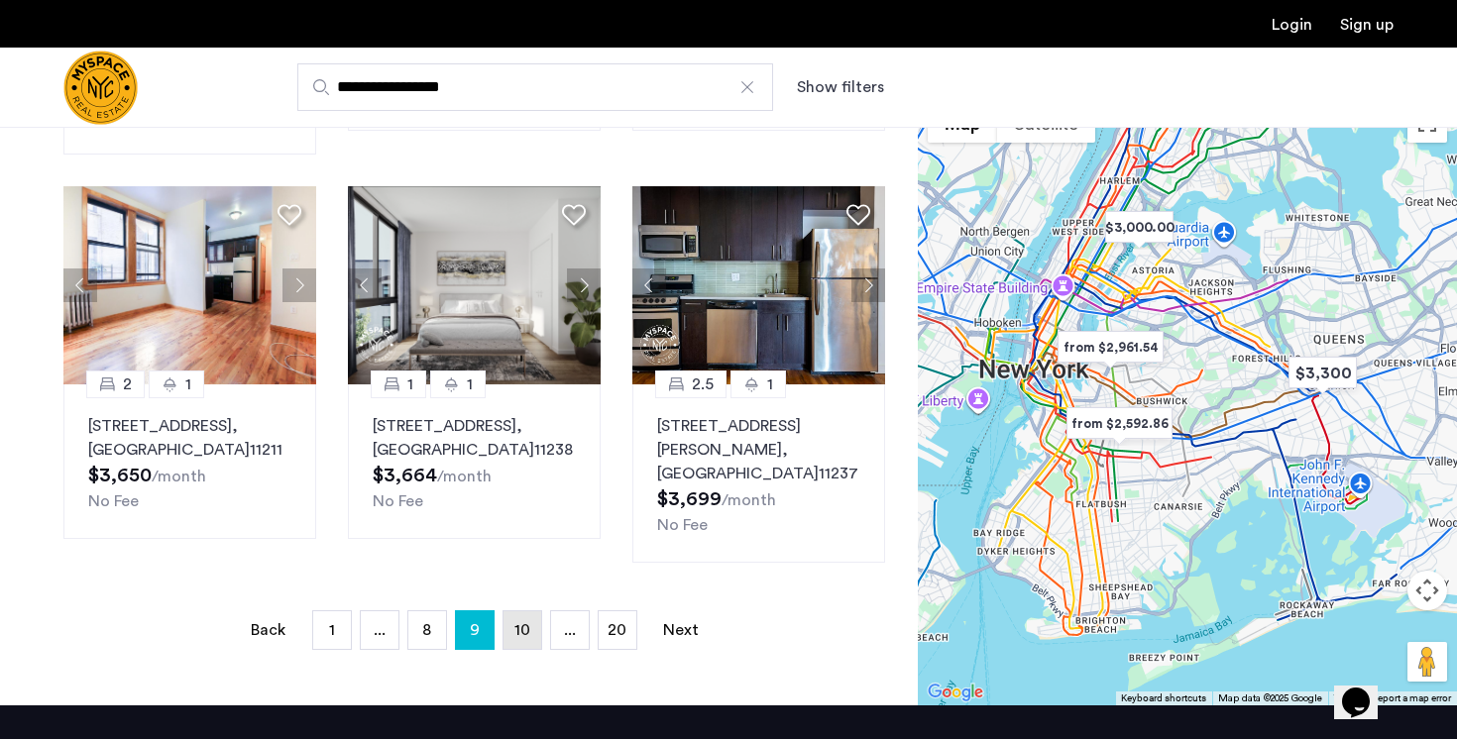
click at [522, 622] on span "10" at bounding box center [522, 630] width 16 height 16
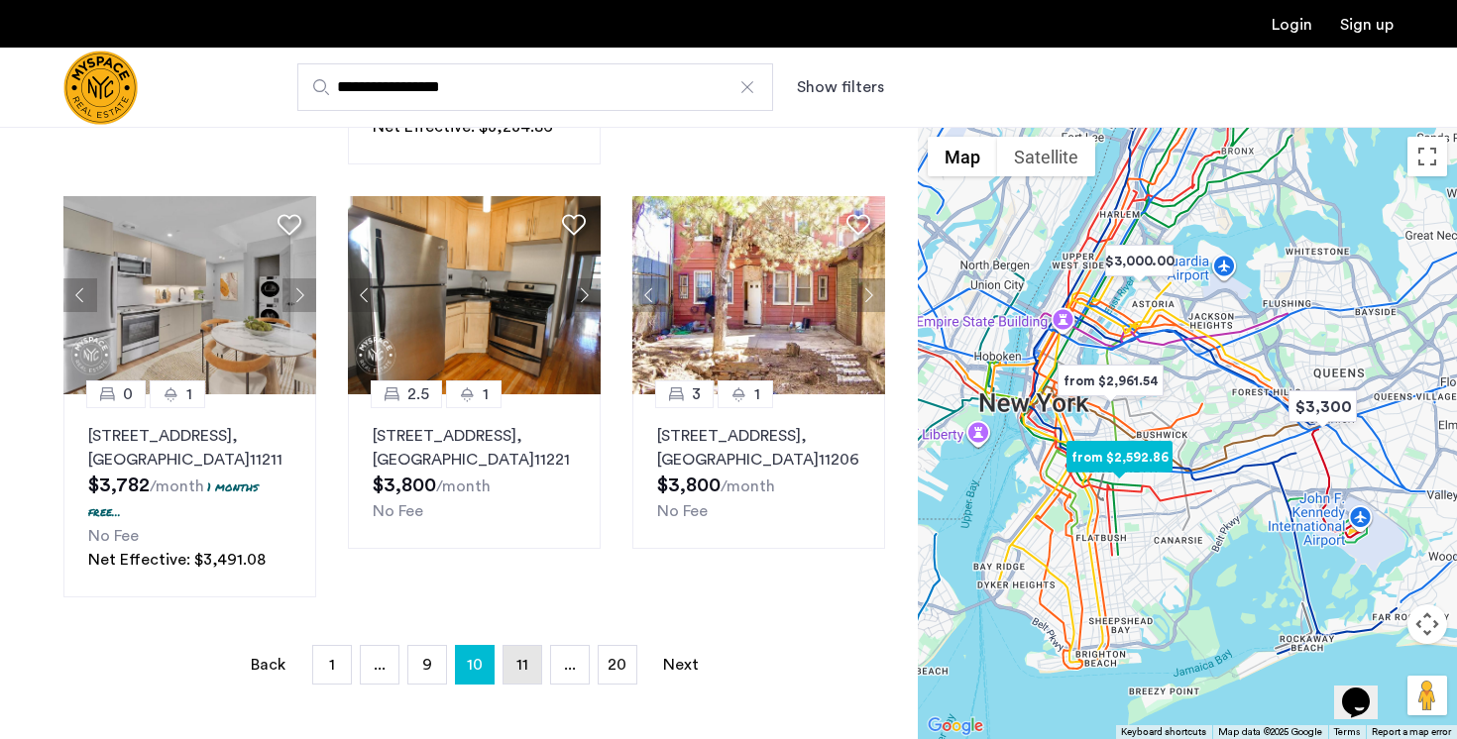
scroll to position [1364, 0]
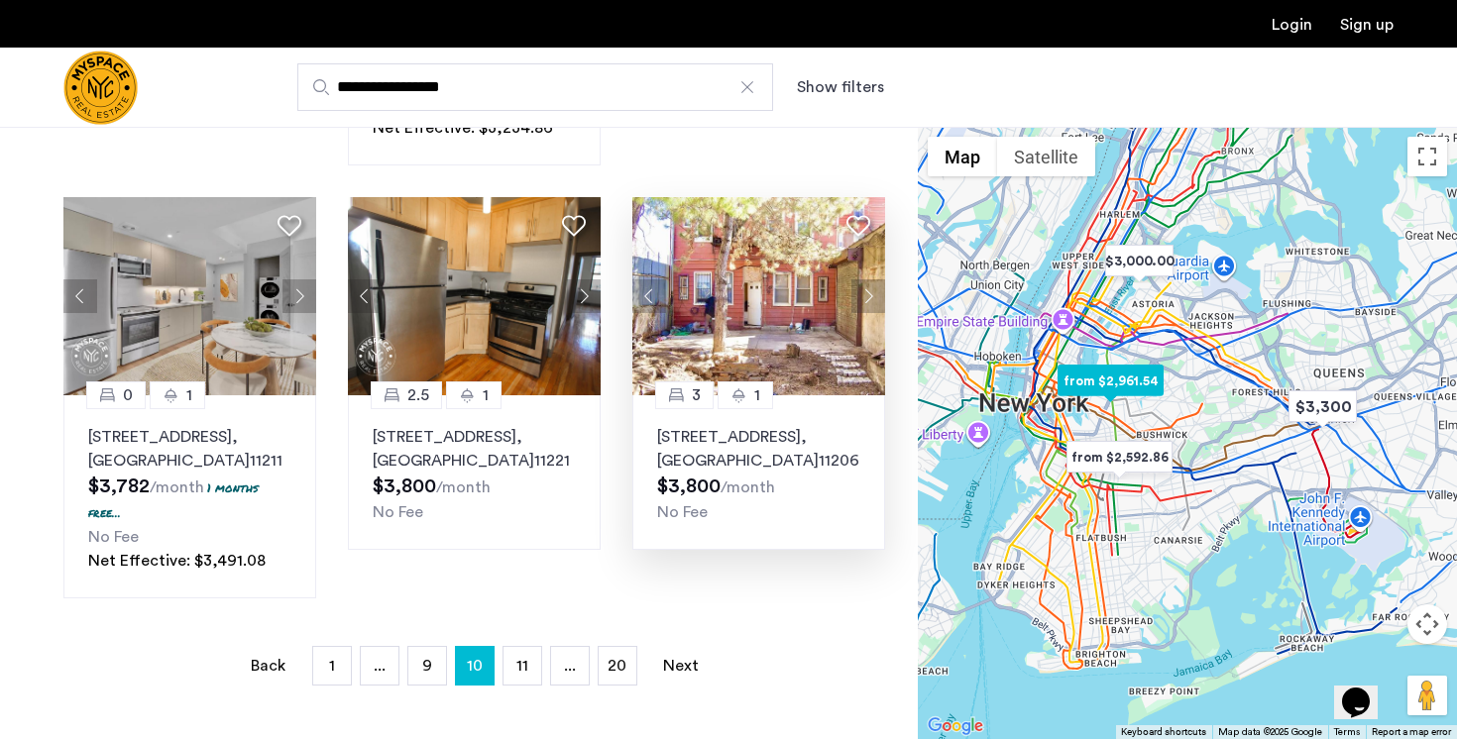
click at [868, 313] on button "Next apartment" at bounding box center [868, 296] width 34 height 34
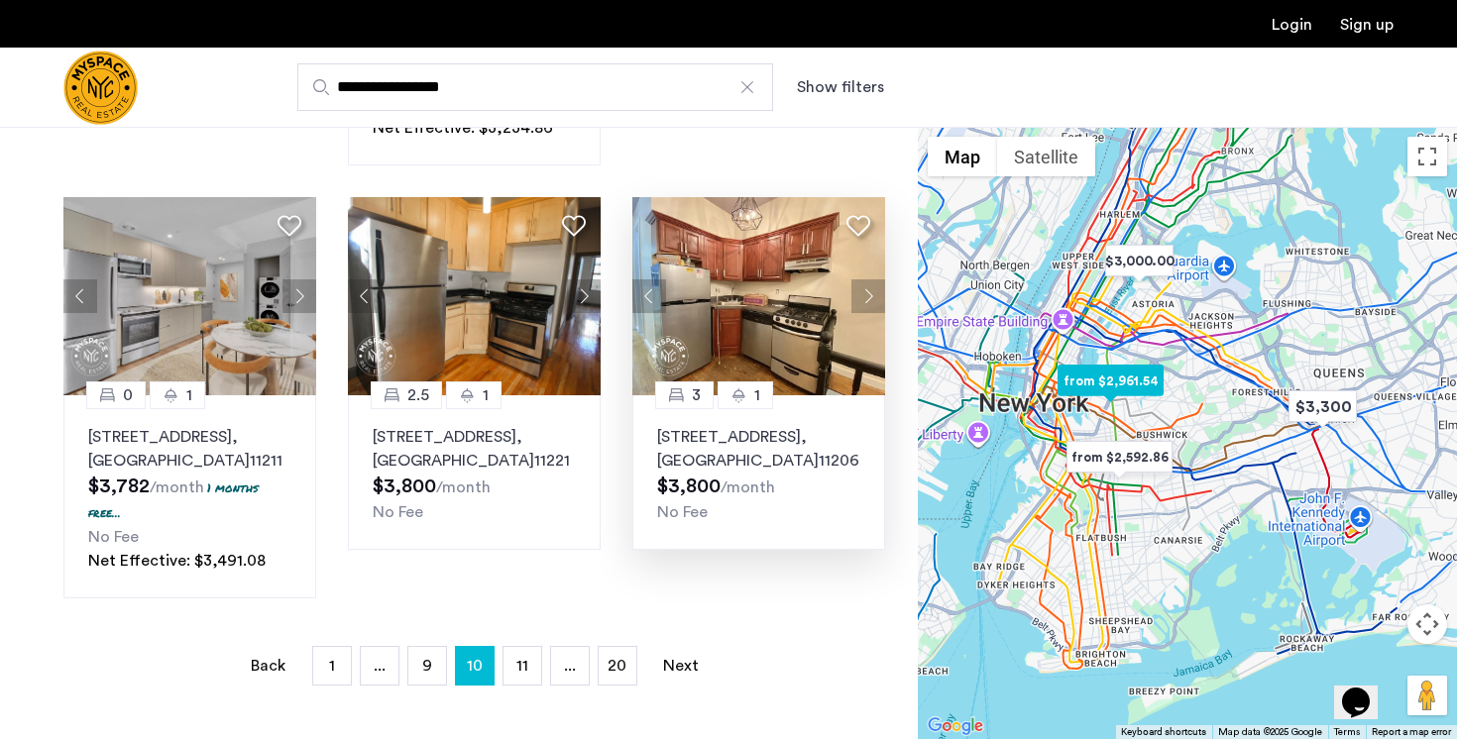
click at [868, 313] on button "Next apartment" at bounding box center [868, 296] width 34 height 34
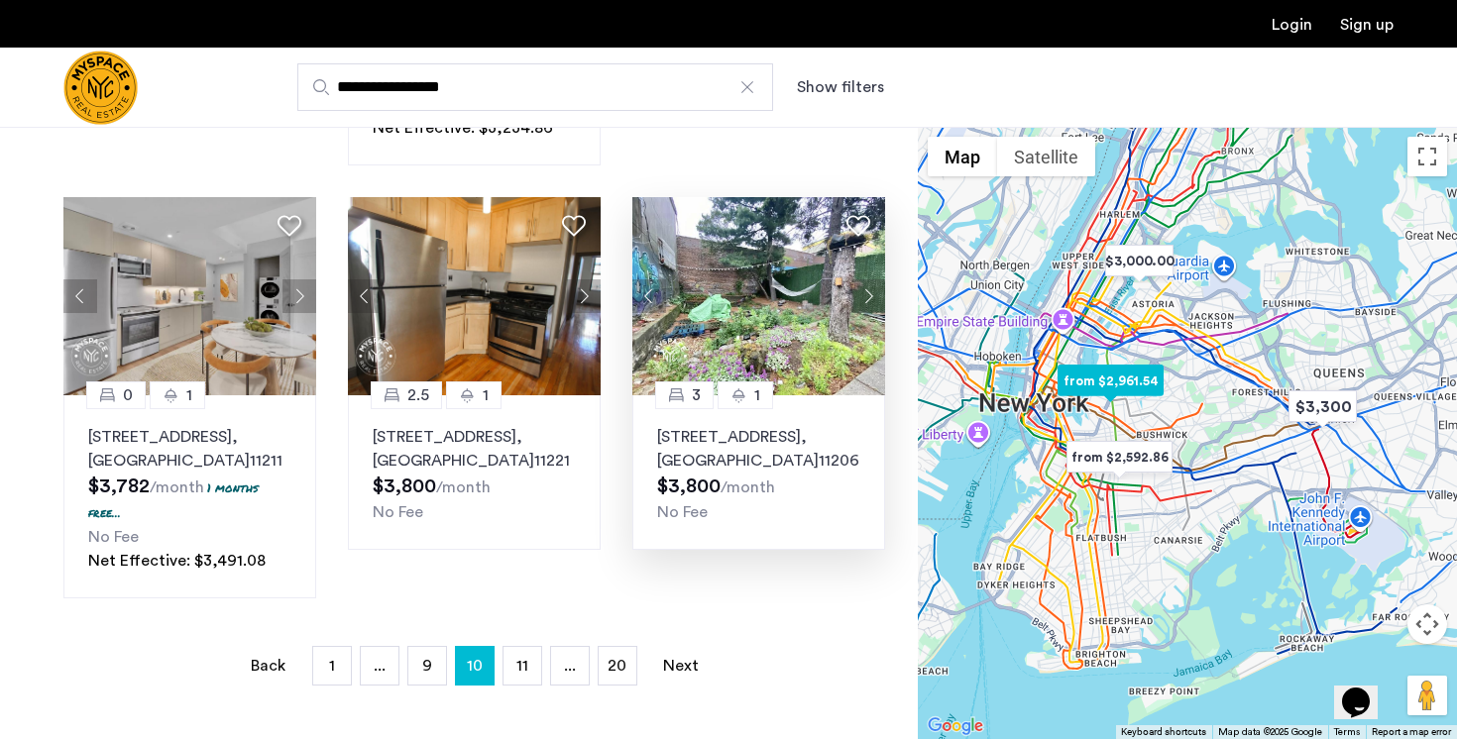
click at [868, 313] on button "Next apartment" at bounding box center [868, 296] width 34 height 34
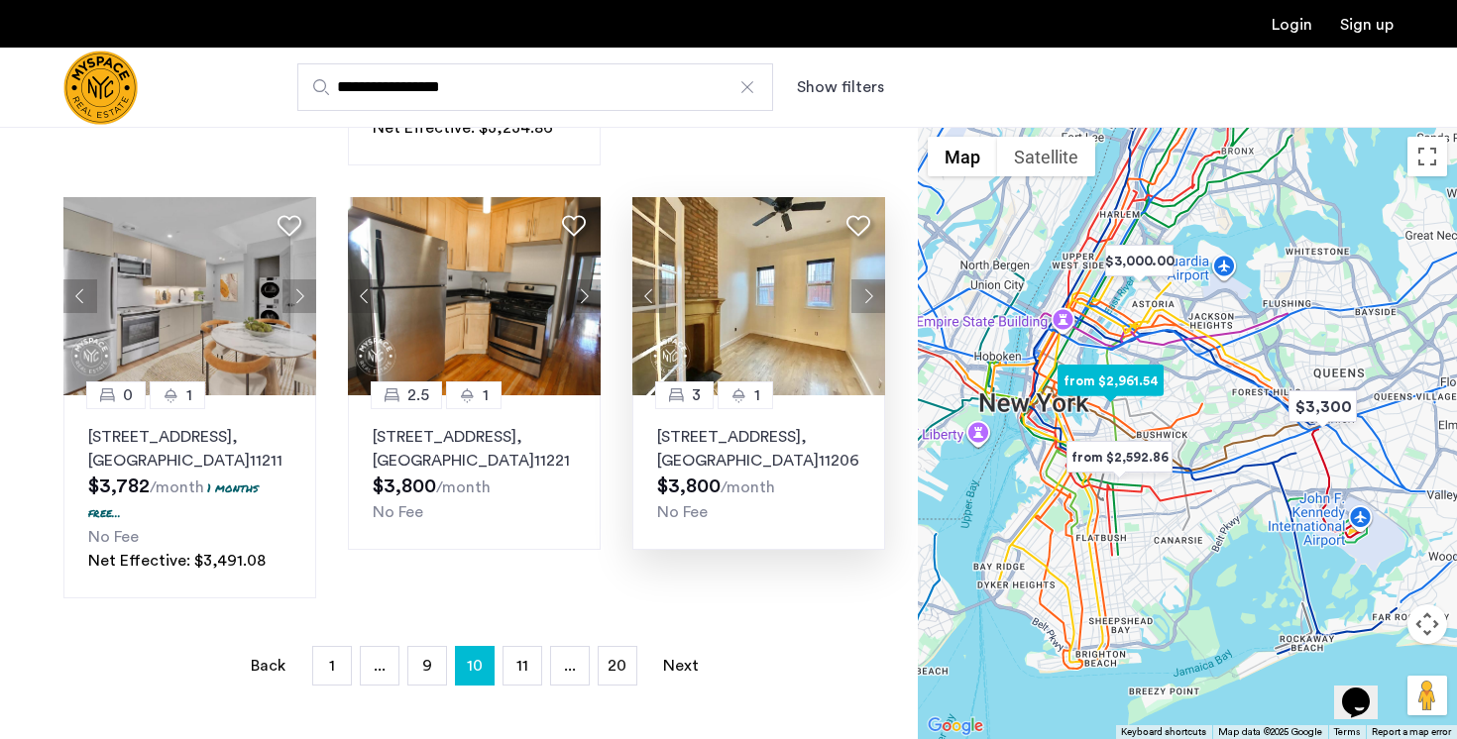
click at [868, 313] on button "Next apartment" at bounding box center [868, 296] width 34 height 34
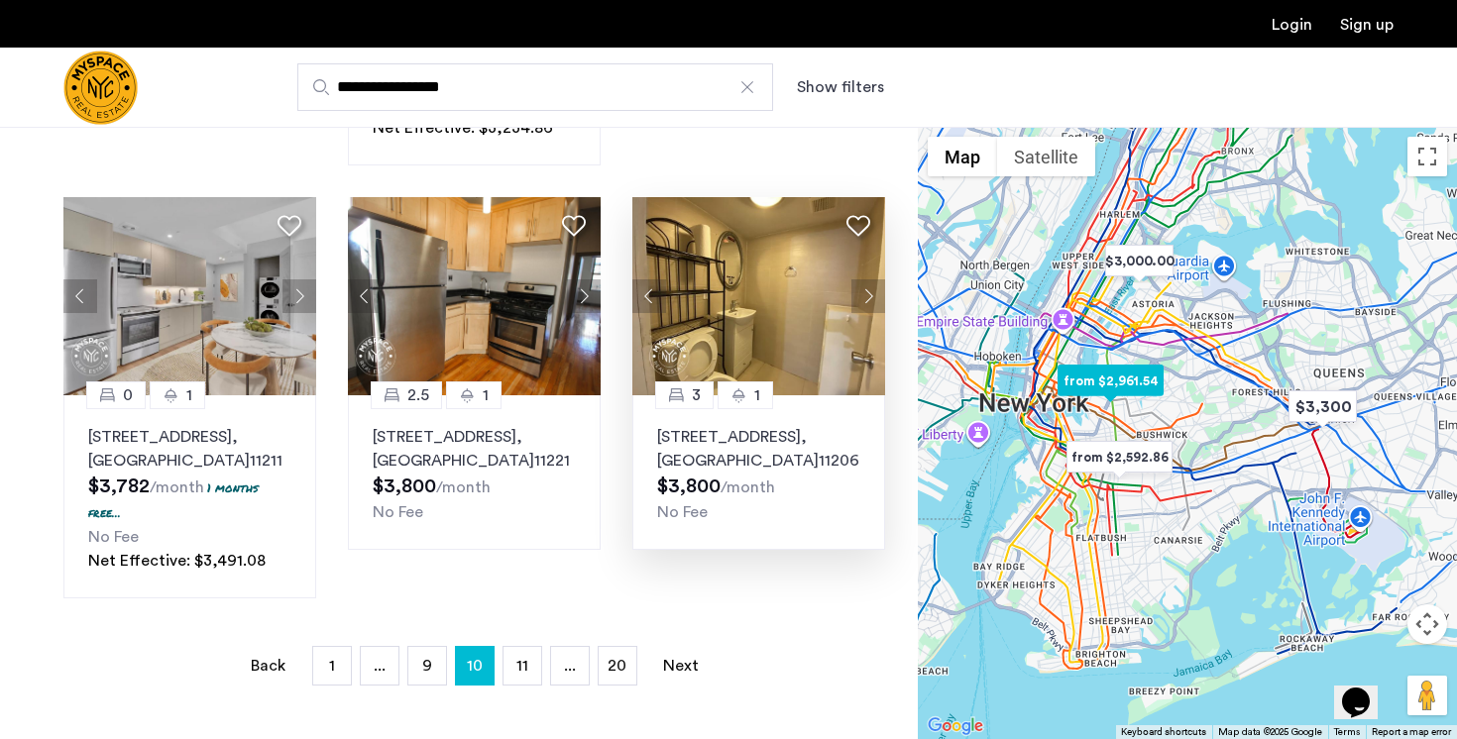
click at [868, 313] on button "Next apartment" at bounding box center [868, 296] width 34 height 34
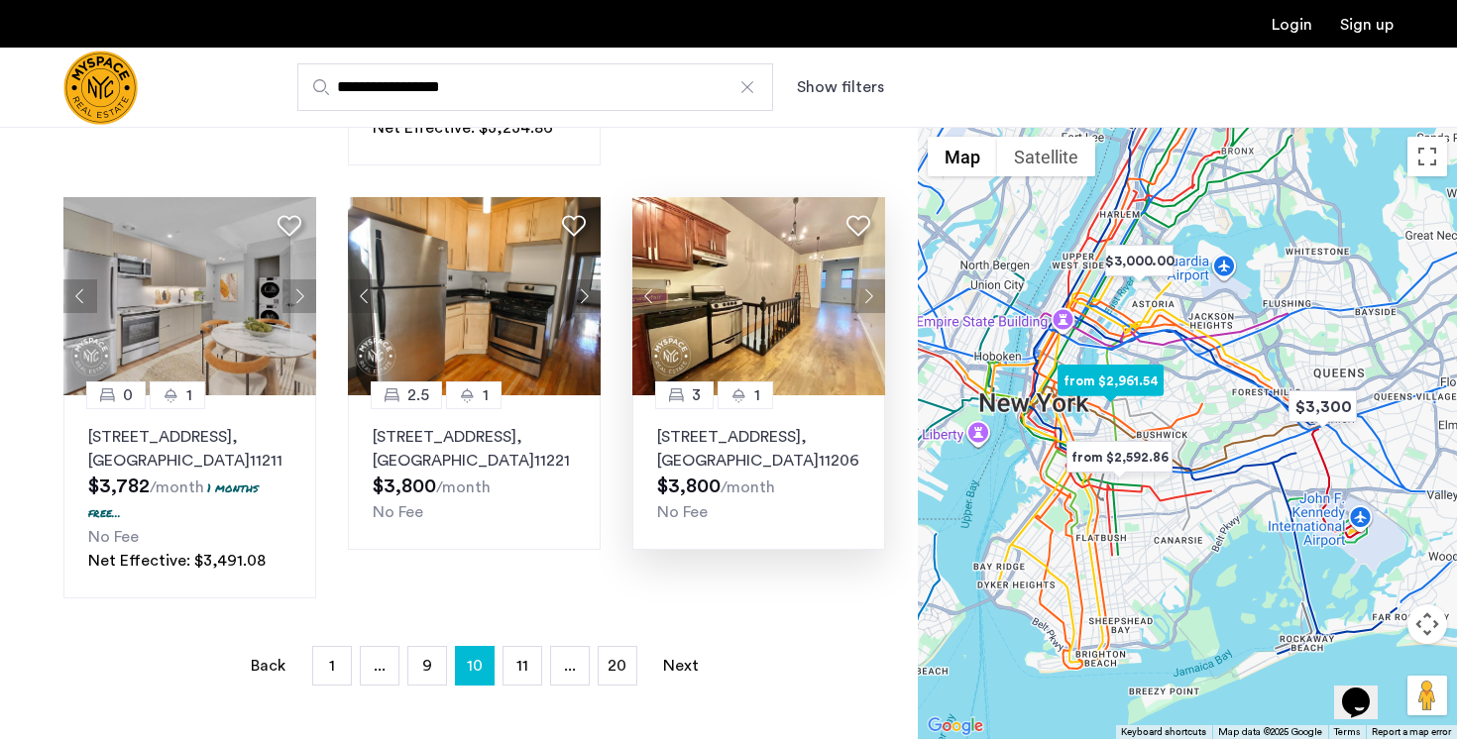
click at [868, 313] on button "Next apartment" at bounding box center [868, 296] width 34 height 34
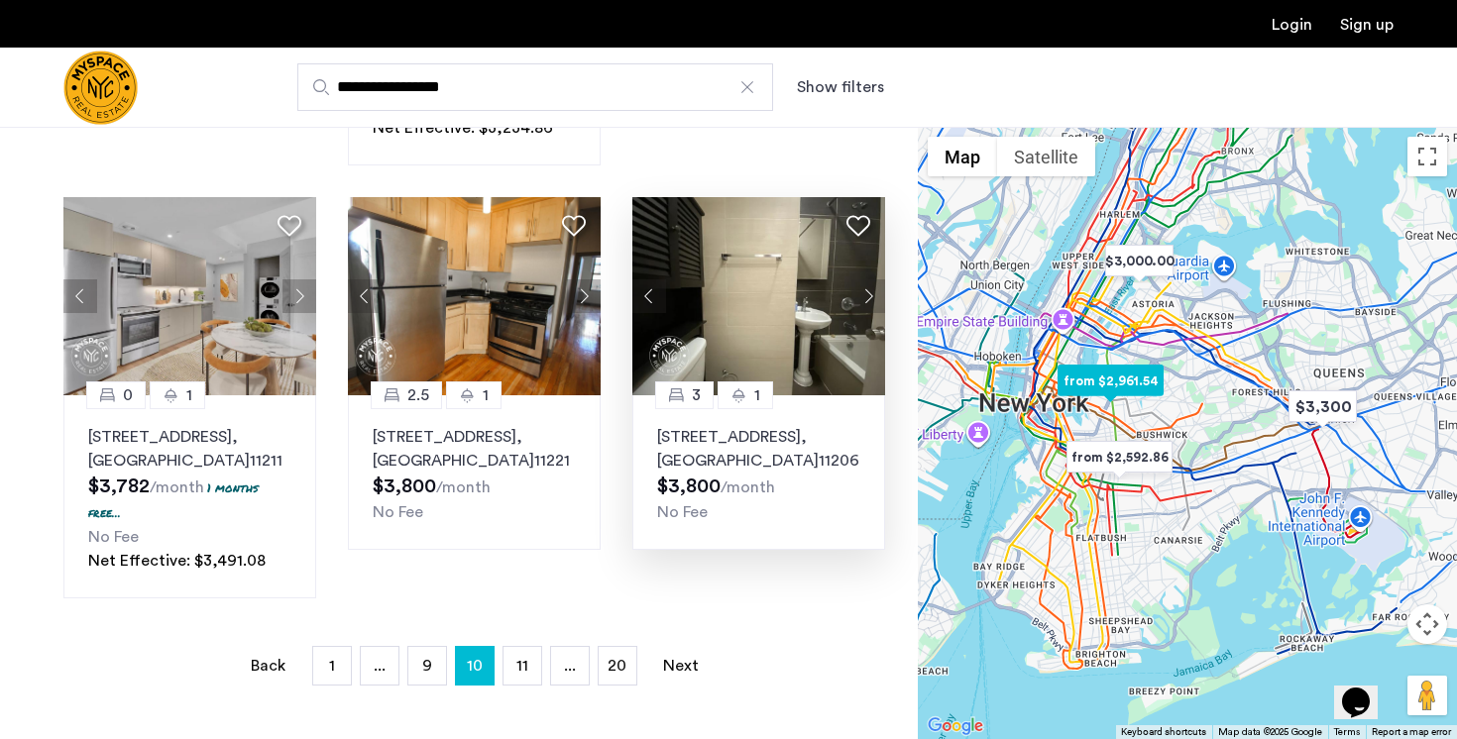
click at [868, 313] on button "Next apartment" at bounding box center [868, 296] width 34 height 34
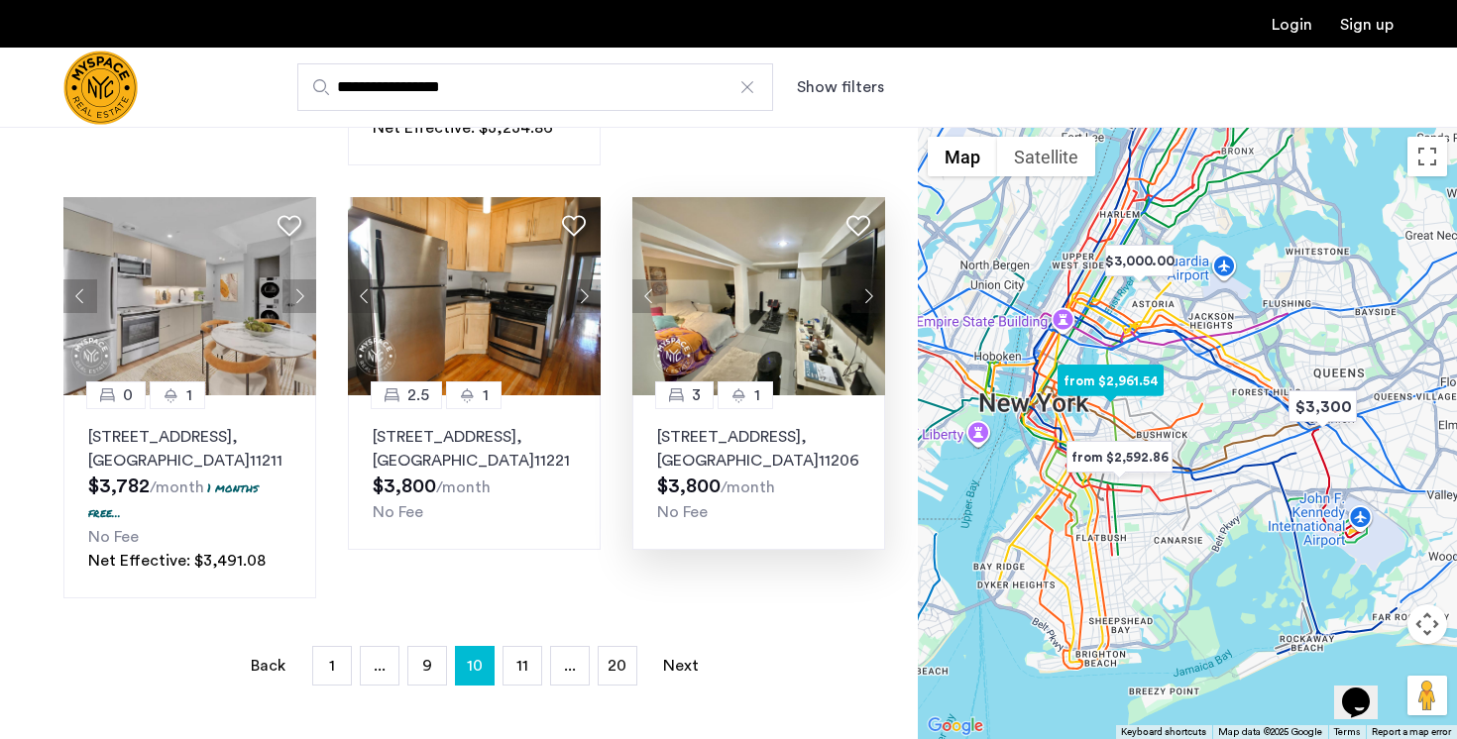
click at [868, 313] on button "Next apartment" at bounding box center [868, 296] width 34 height 34
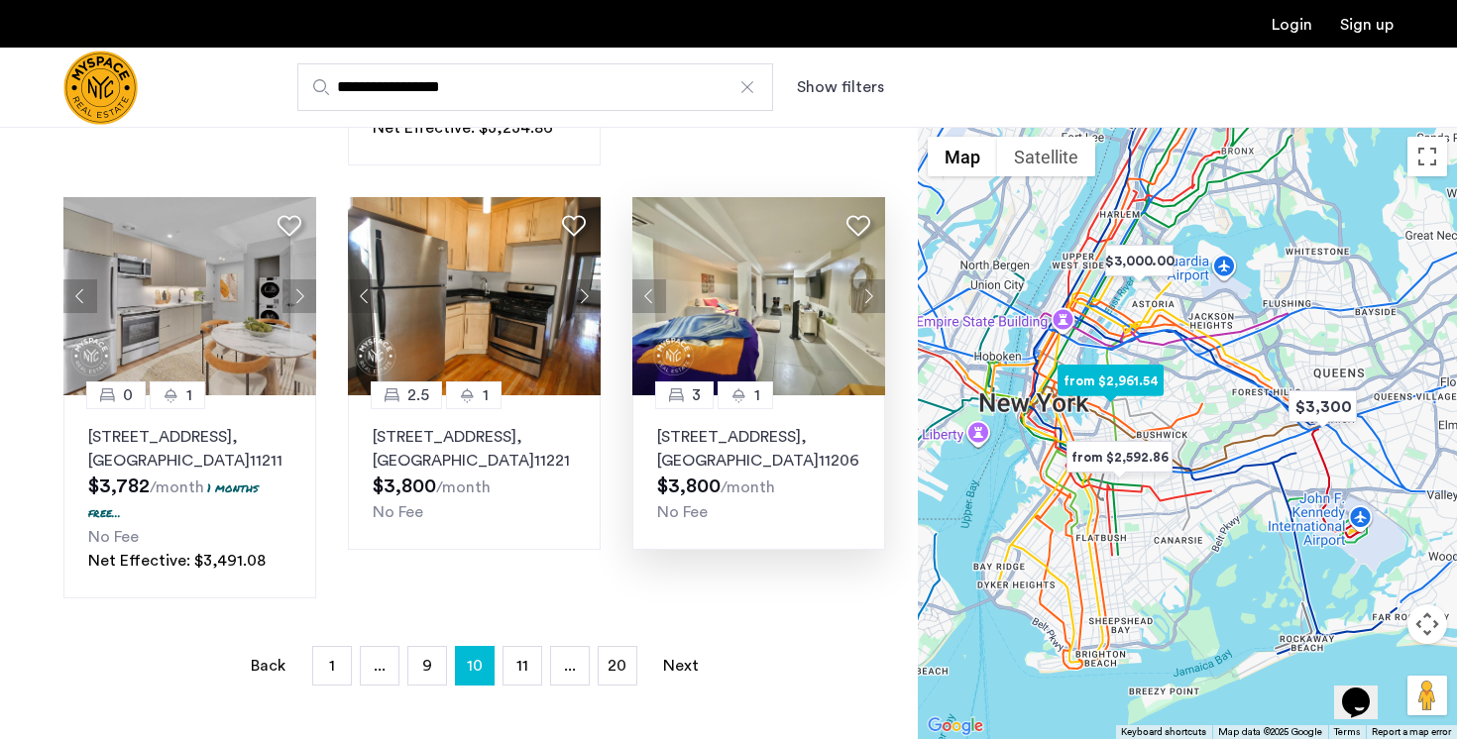
click at [868, 313] on button "Next apartment" at bounding box center [868, 296] width 34 height 34
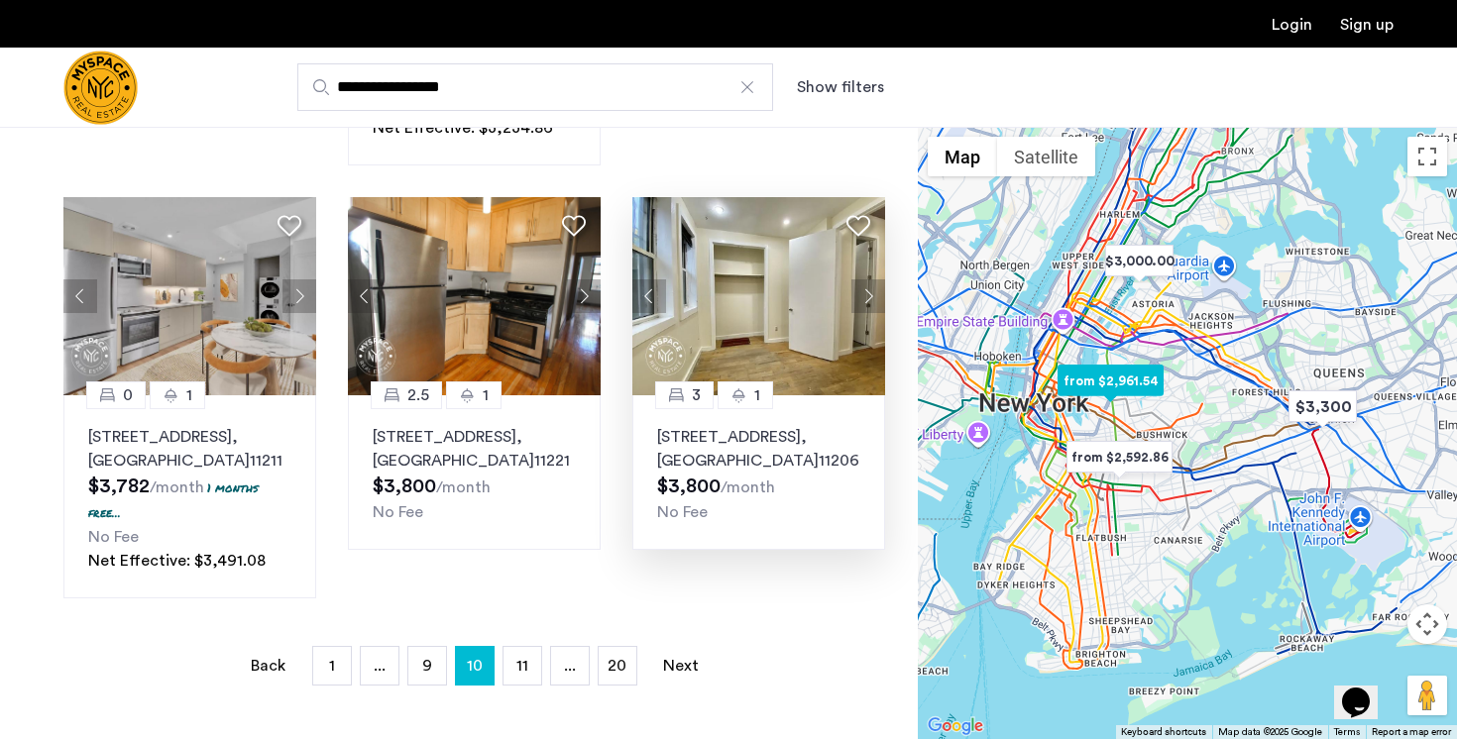
click at [868, 313] on button "Next apartment" at bounding box center [868, 296] width 34 height 34
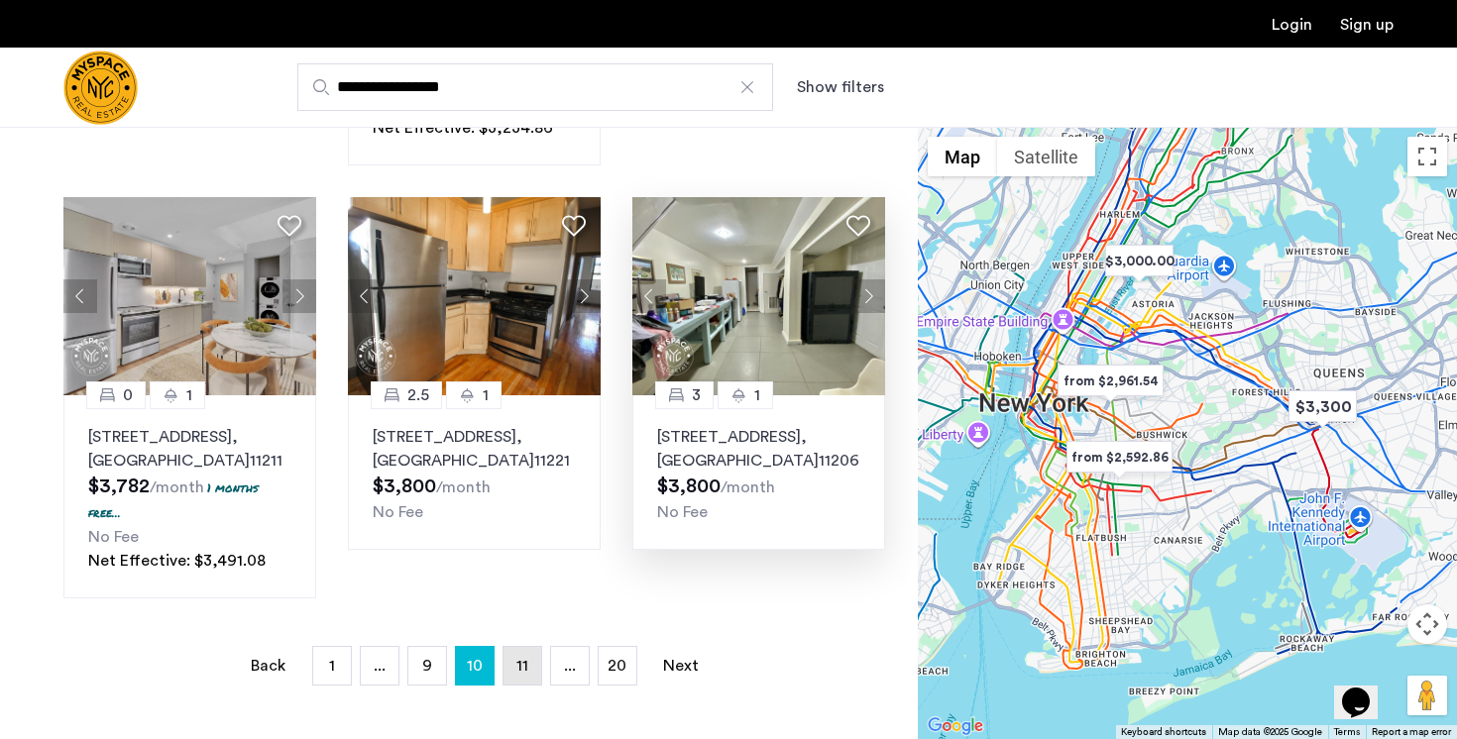
click at [524, 674] on span "11" at bounding box center [522, 666] width 12 height 16
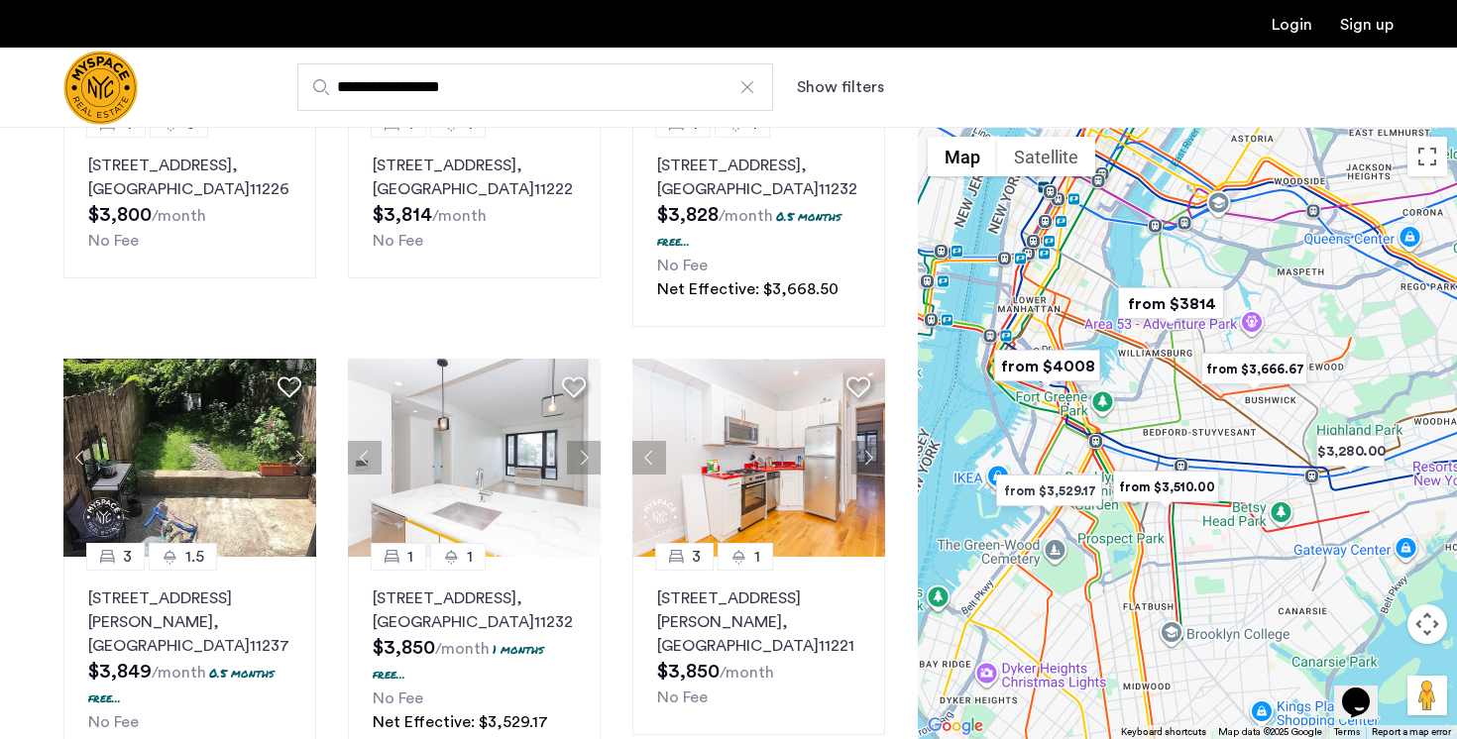
scroll to position [338, 0]
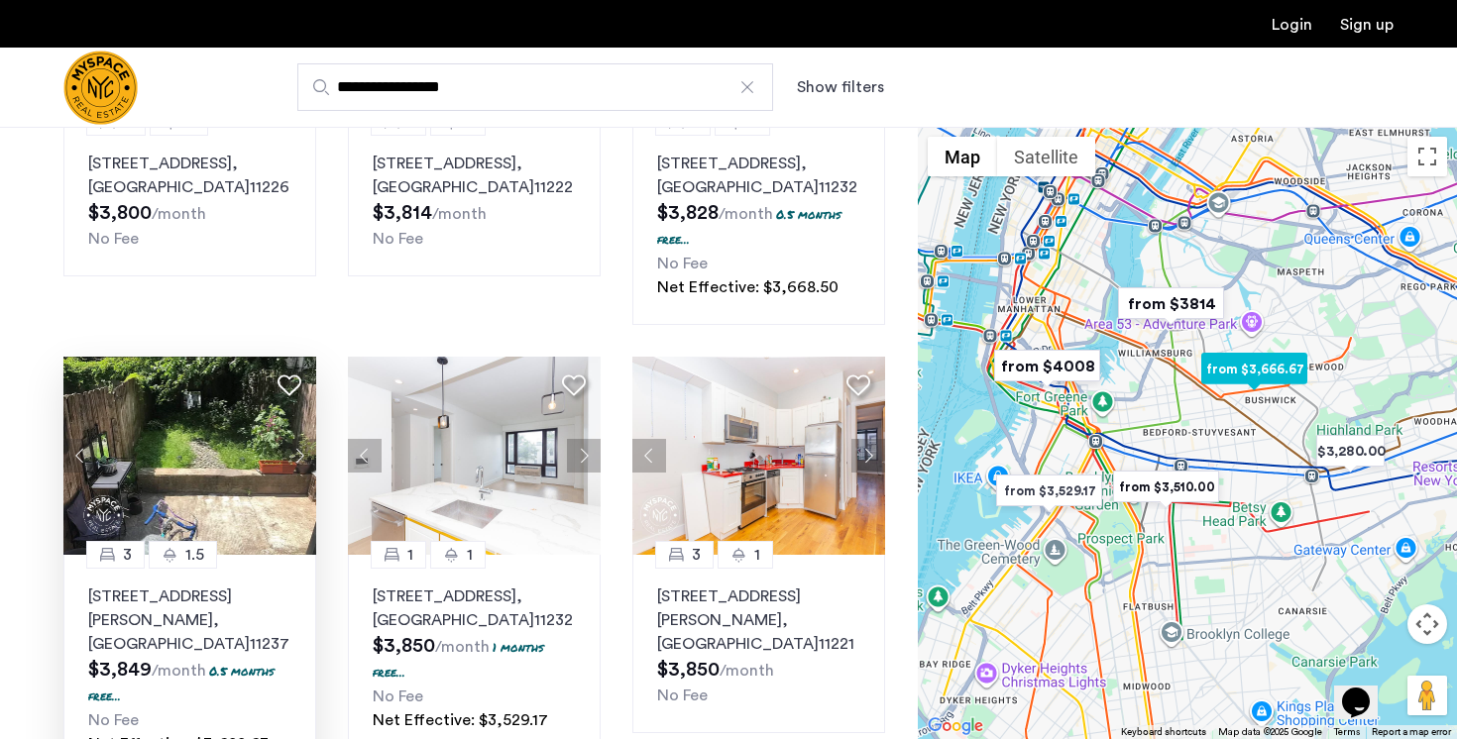
click at [294, 453] on button "Next apartment" at bounding box center [299, 456] width 34 height 34
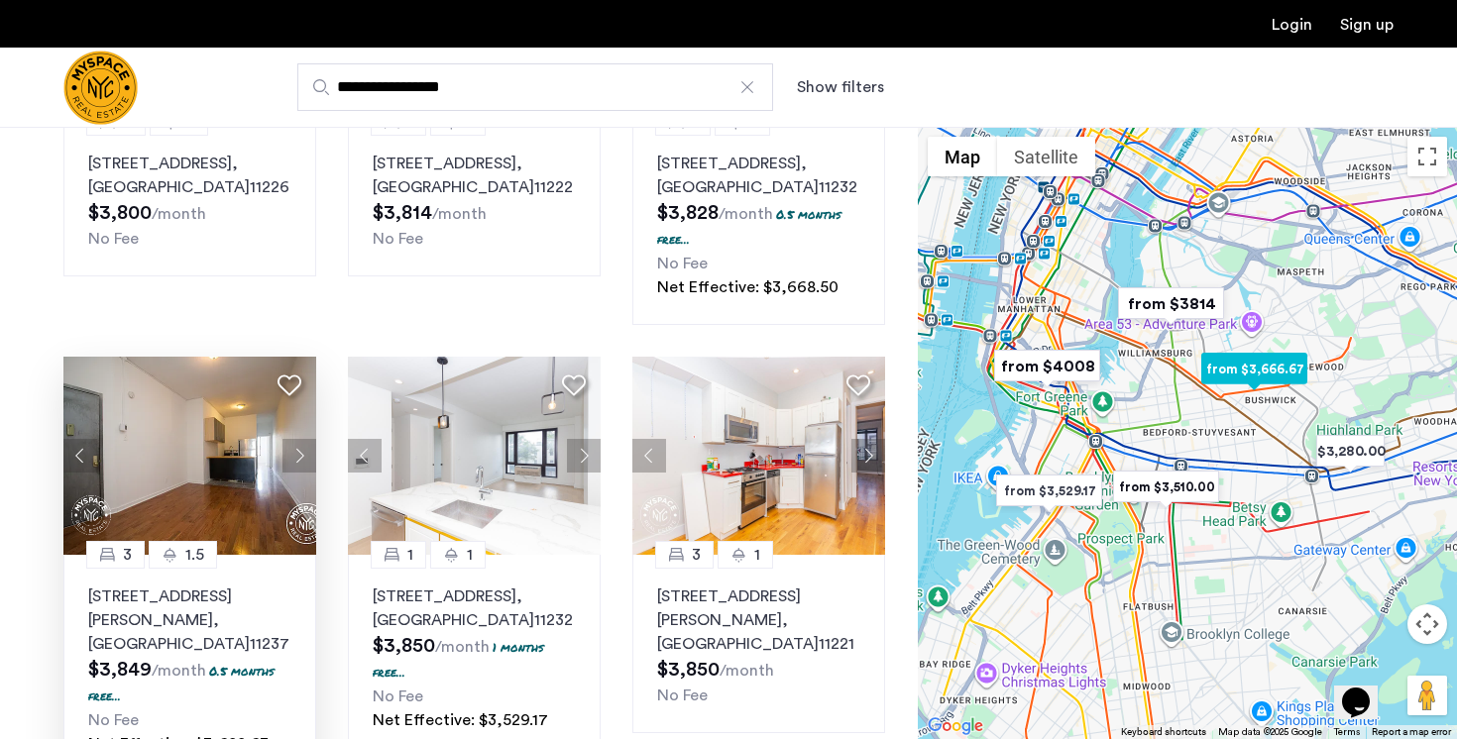
click at [294, 453] on button "Next apartment" at bounding box center [299, 456] width 34 height 34
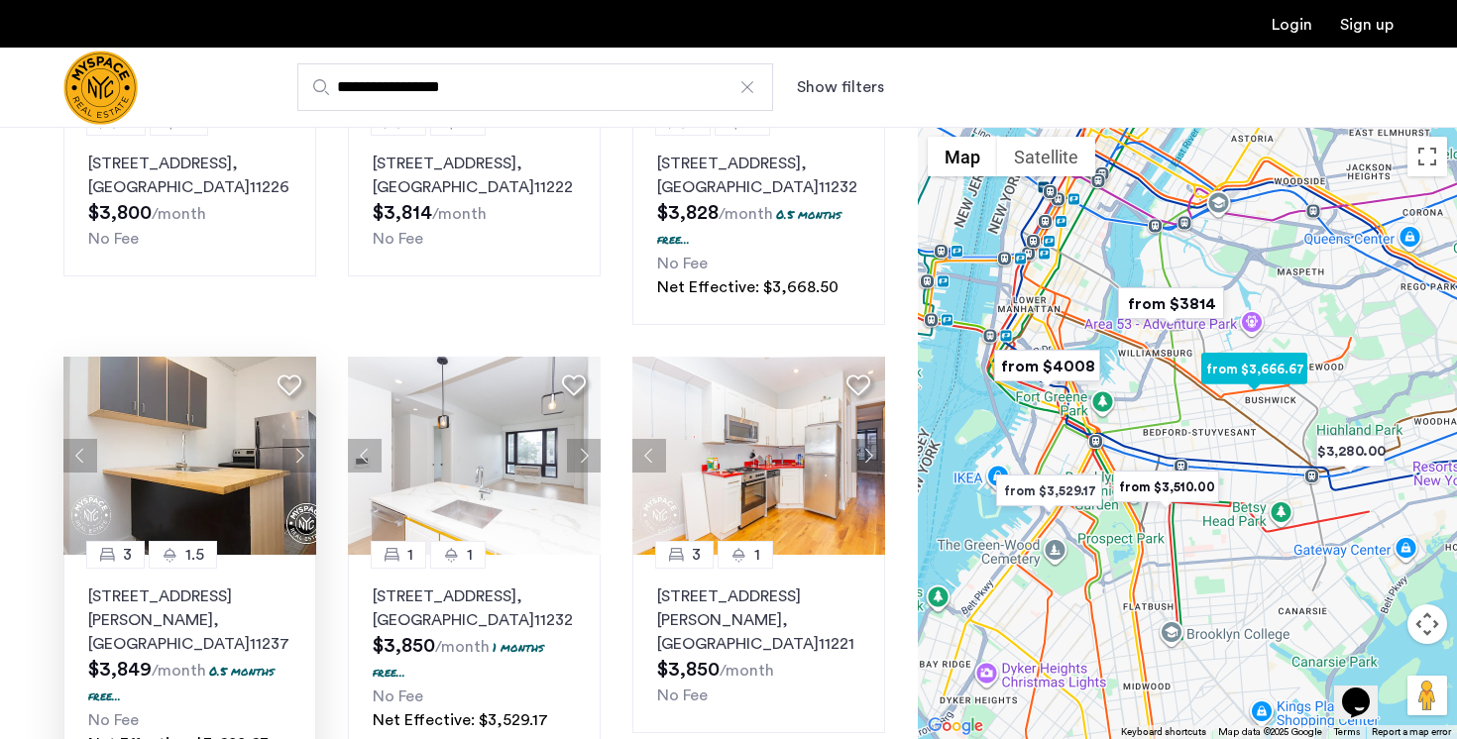
click at [294, 453] on button "Next apartment" at bounding box center [299, 456] width 34 height 34
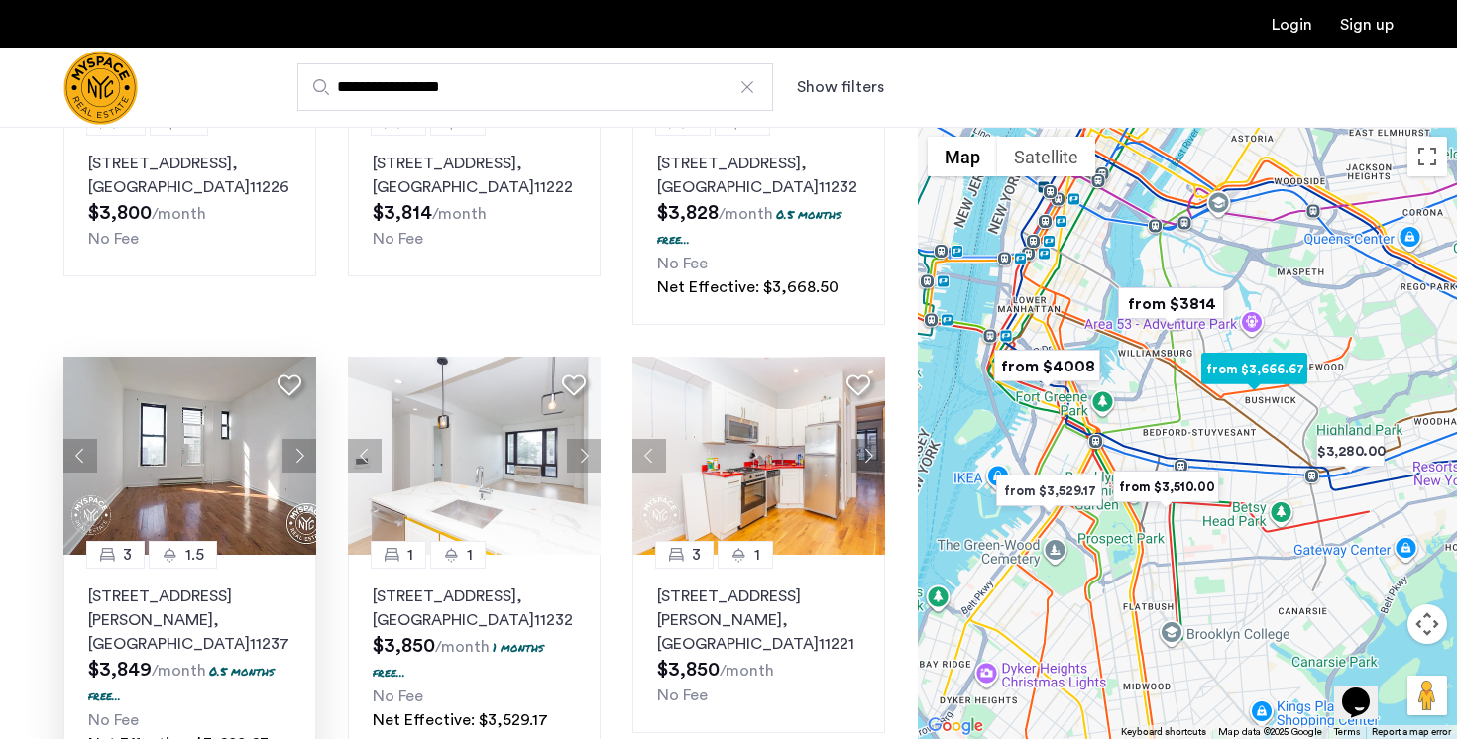
click at [294, 453] on button "Next apartment" at bounding box center [299, 456] width 34 height 34
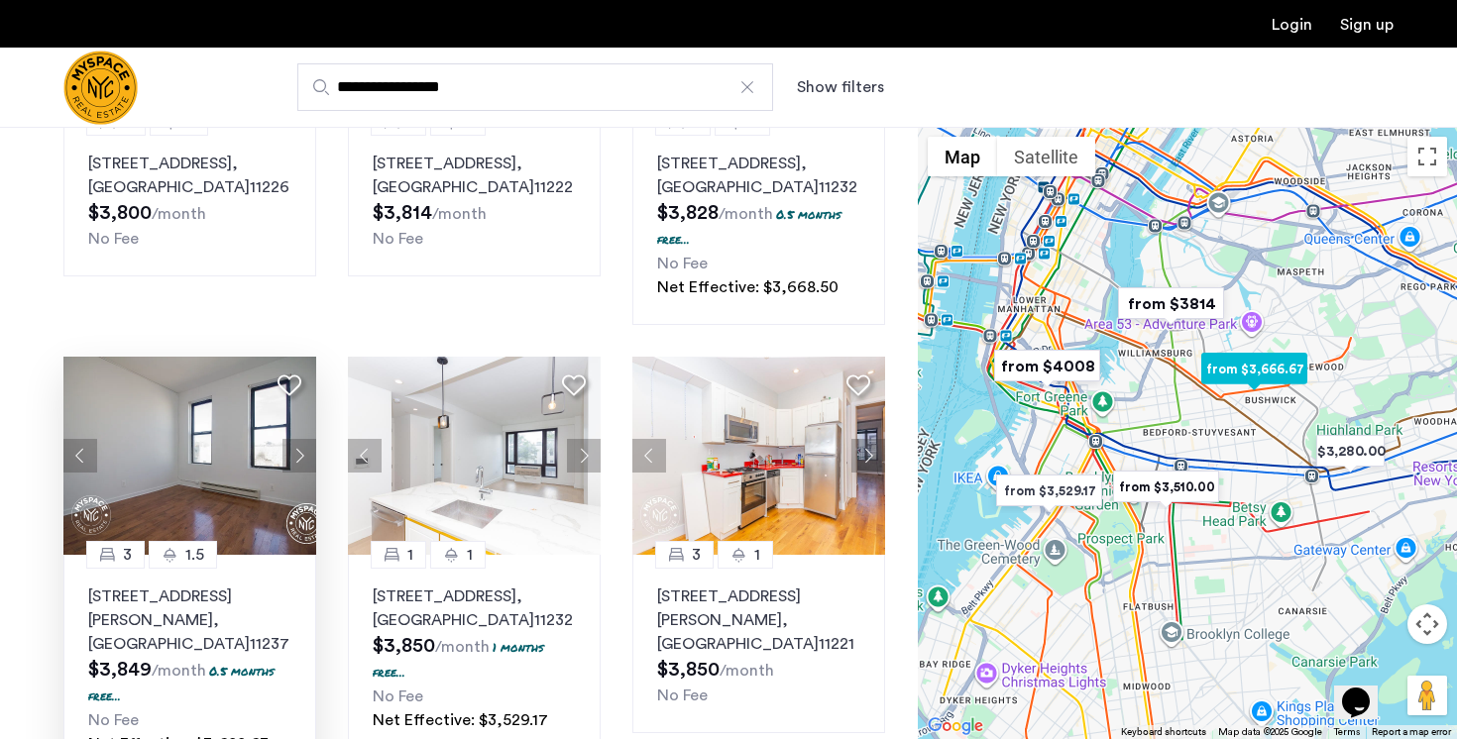
click at [294, 453] on button "Next apartment" at bounding box center [299, 456] width 34 height 34
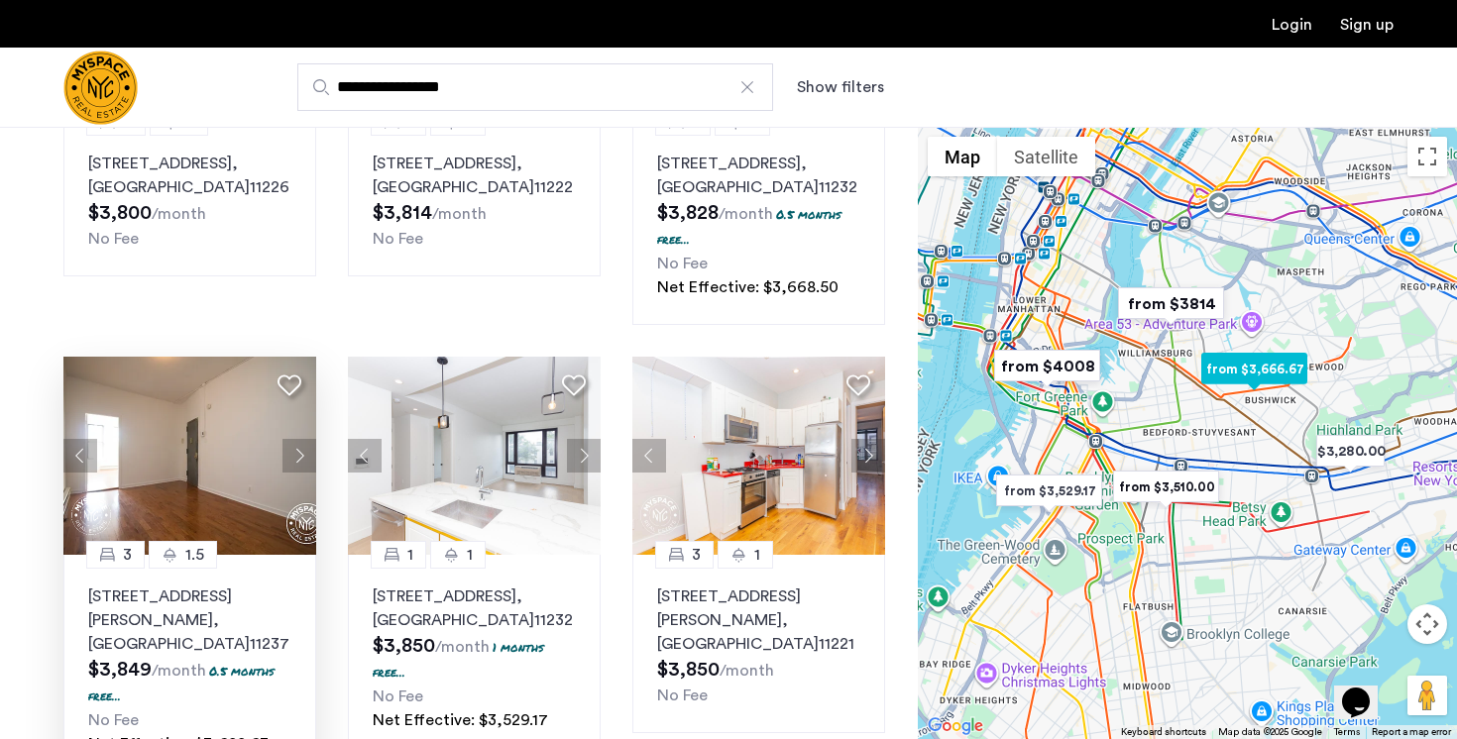
click at [294, 453] on button "Next apartment" at bounding box center [299, 456] width 34 height 34
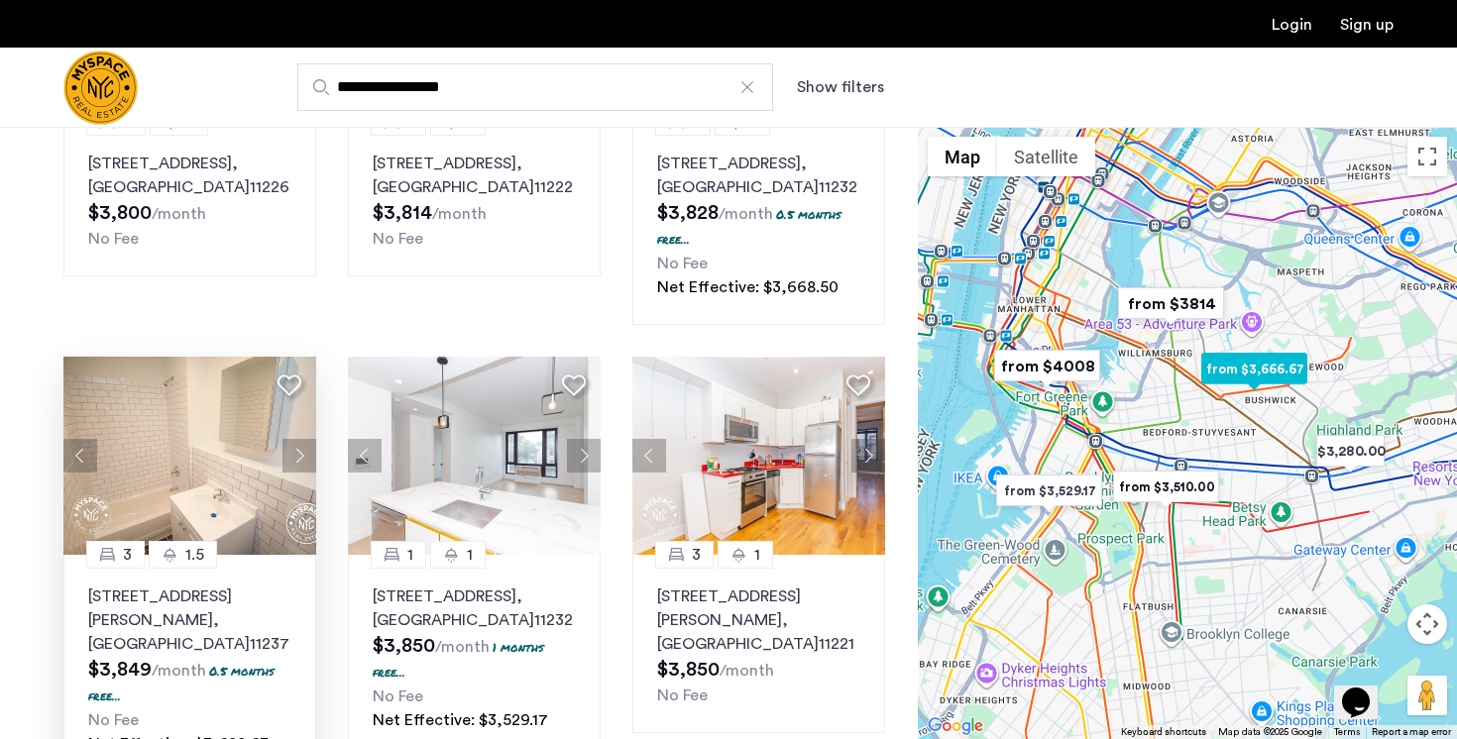
click at [294, 453] on button "Next apartment" at bounding box center [299, 456] width 34 height 34
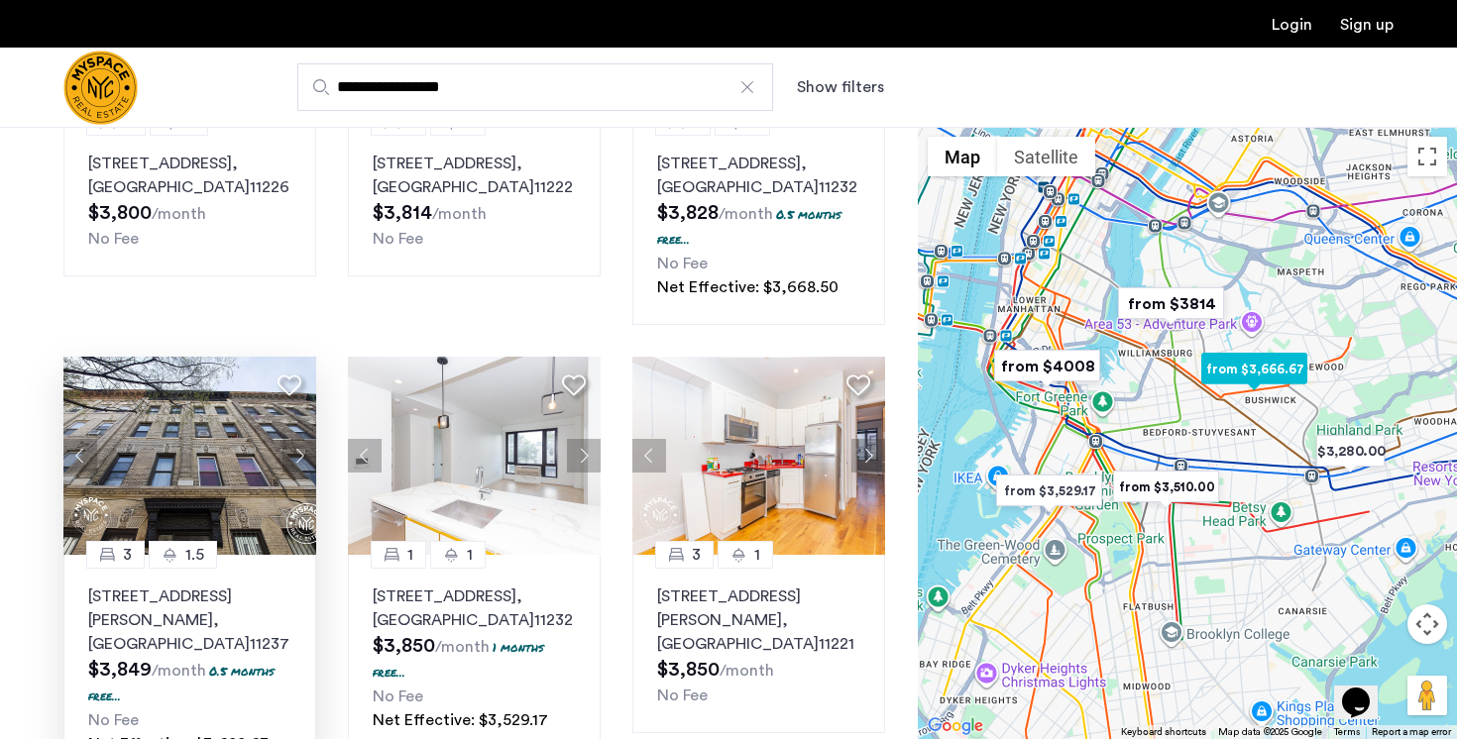
click at [294, 453] on button "Next apartment" at bounding box center [299, 456] width 34 height 34
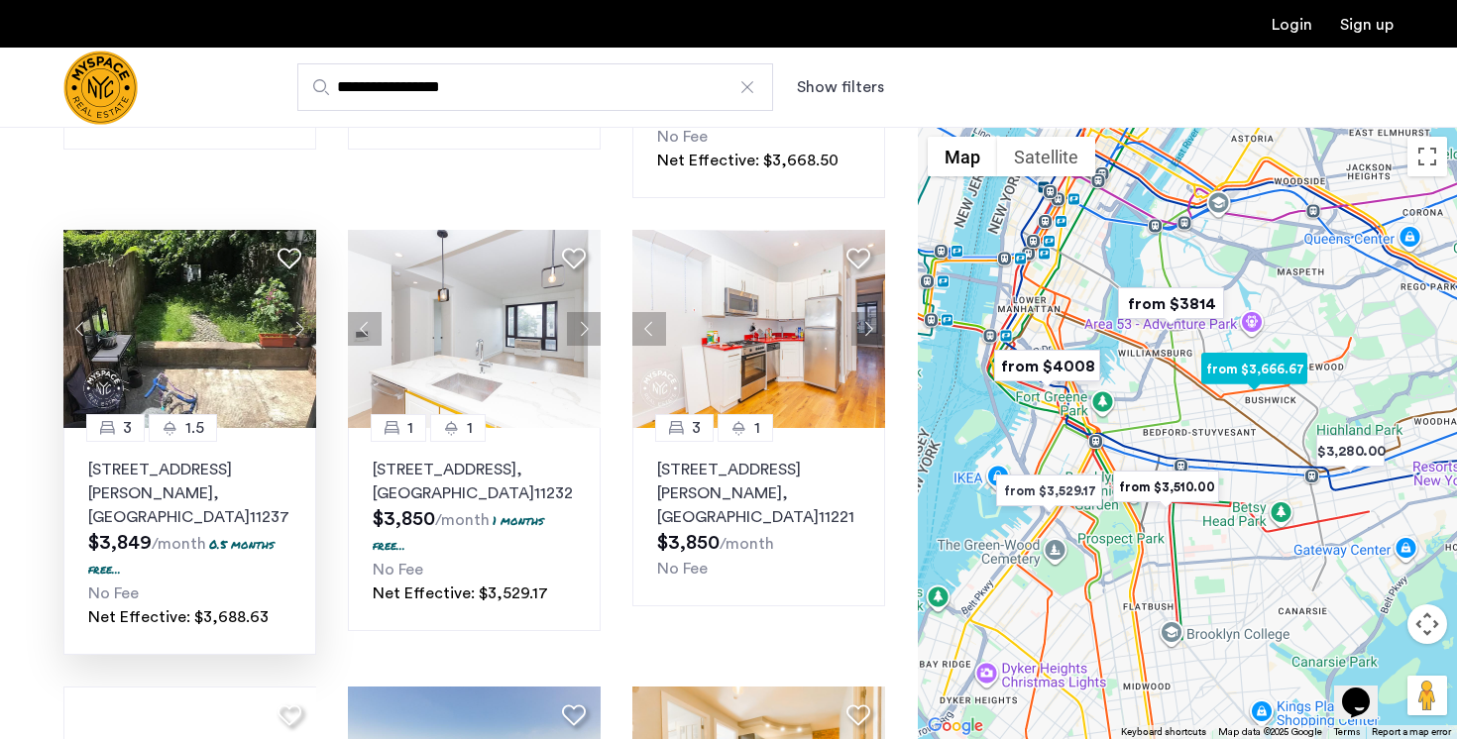
scroll to position [476, 0]
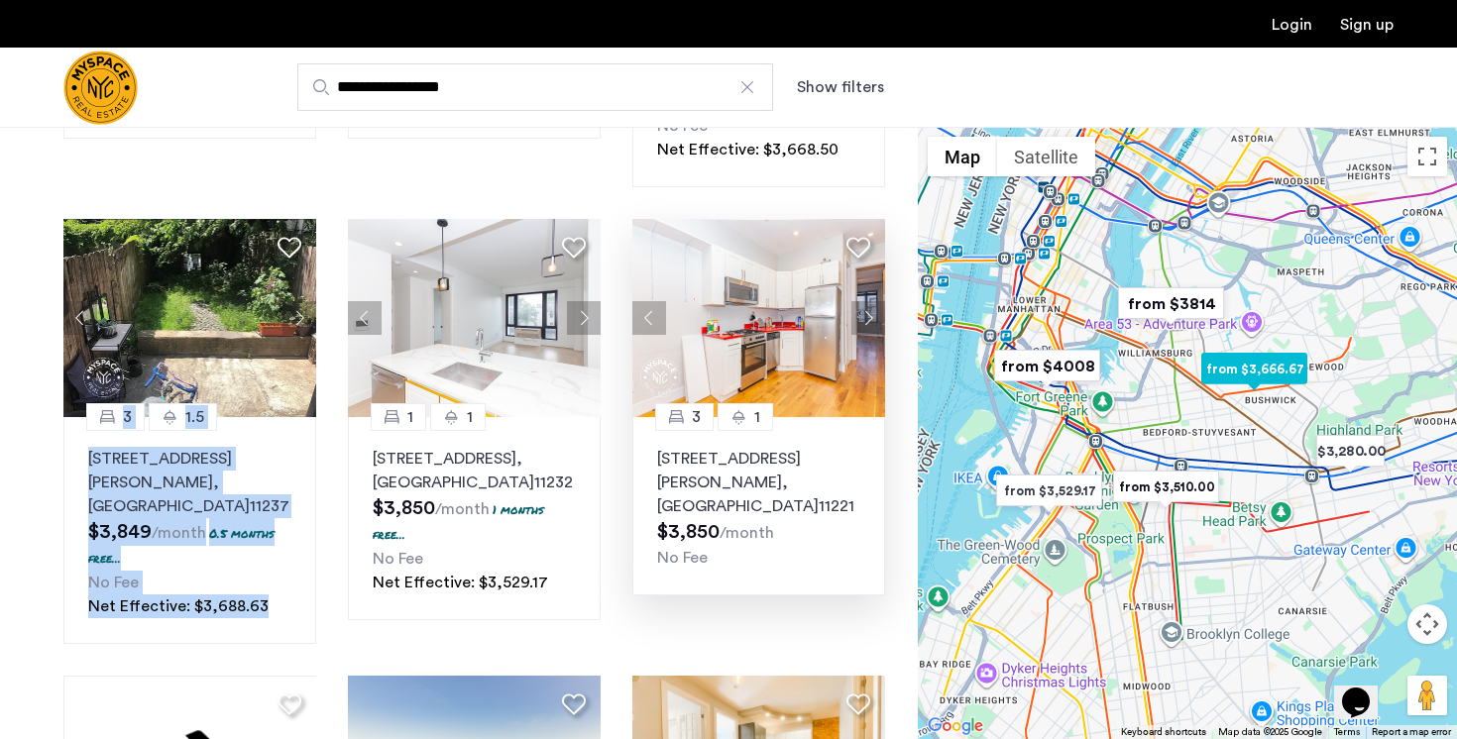
click at [865, 317] on button "Next apartment" at bounding box center [868, 318] width 34 height 34
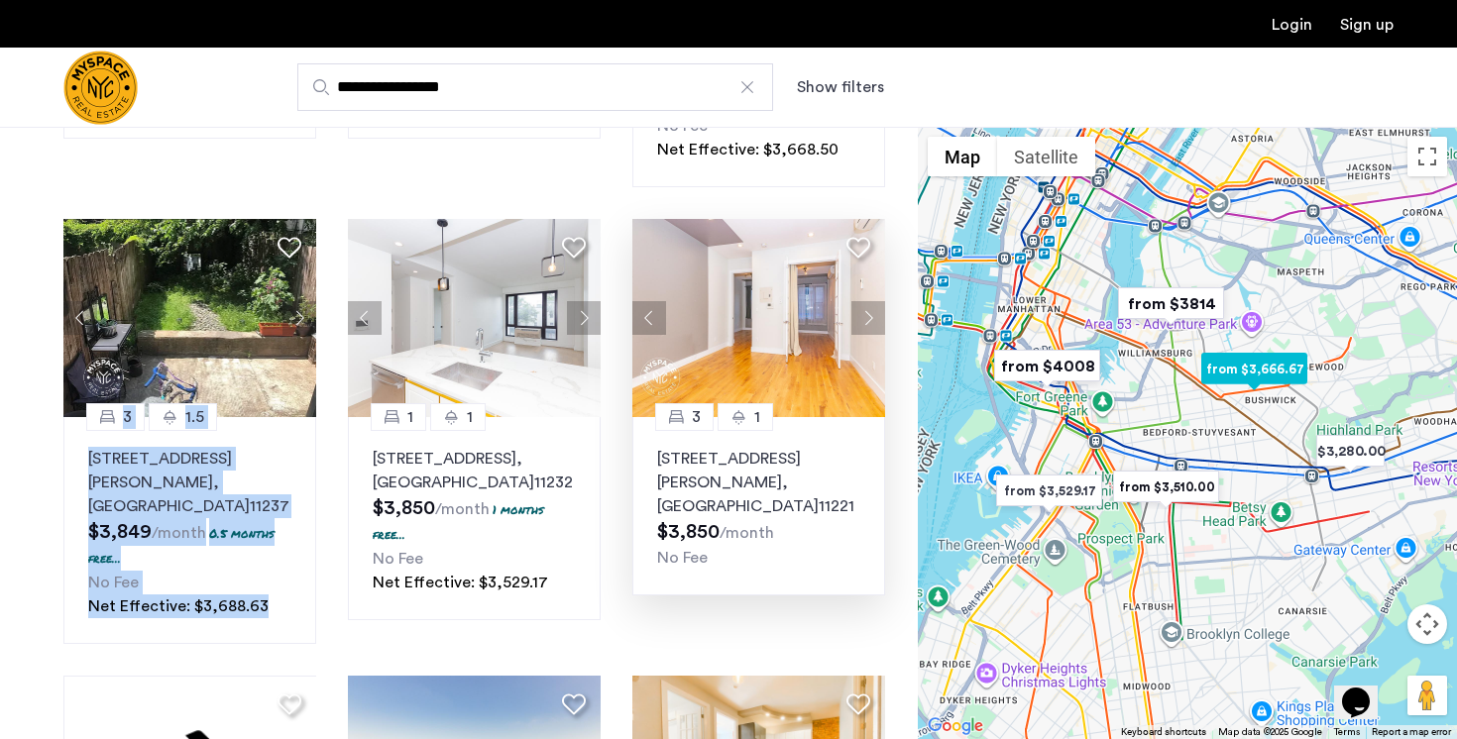
click at [865, 317] on button "Next apartment" at bounding box center [868, 318] width 34 height 34
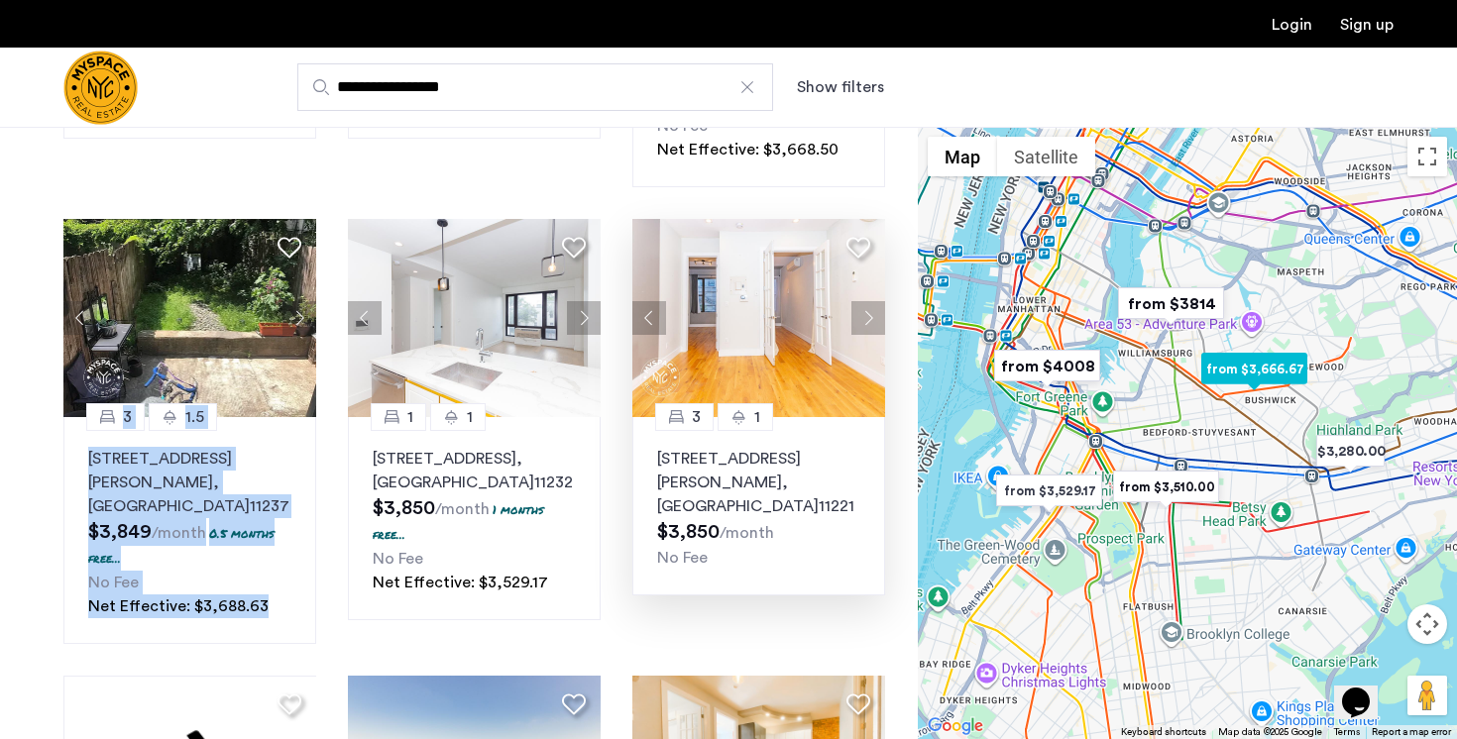
click at [865, 317] on button "Next apartment" at bounding box center [868, 318] width 34 height 34
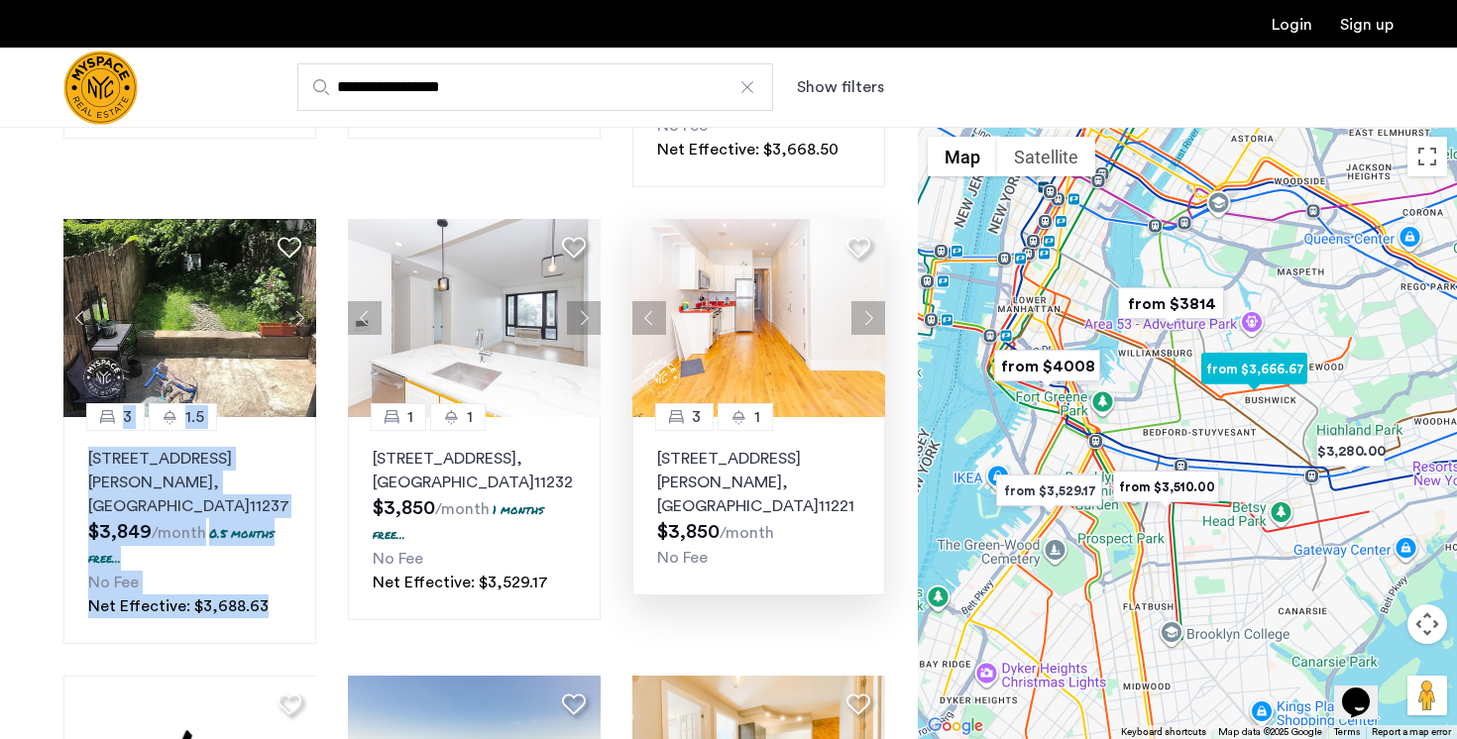
click at [865, 317] on button "Next apartment" at bounding box center [868, 318] width 34 height 34
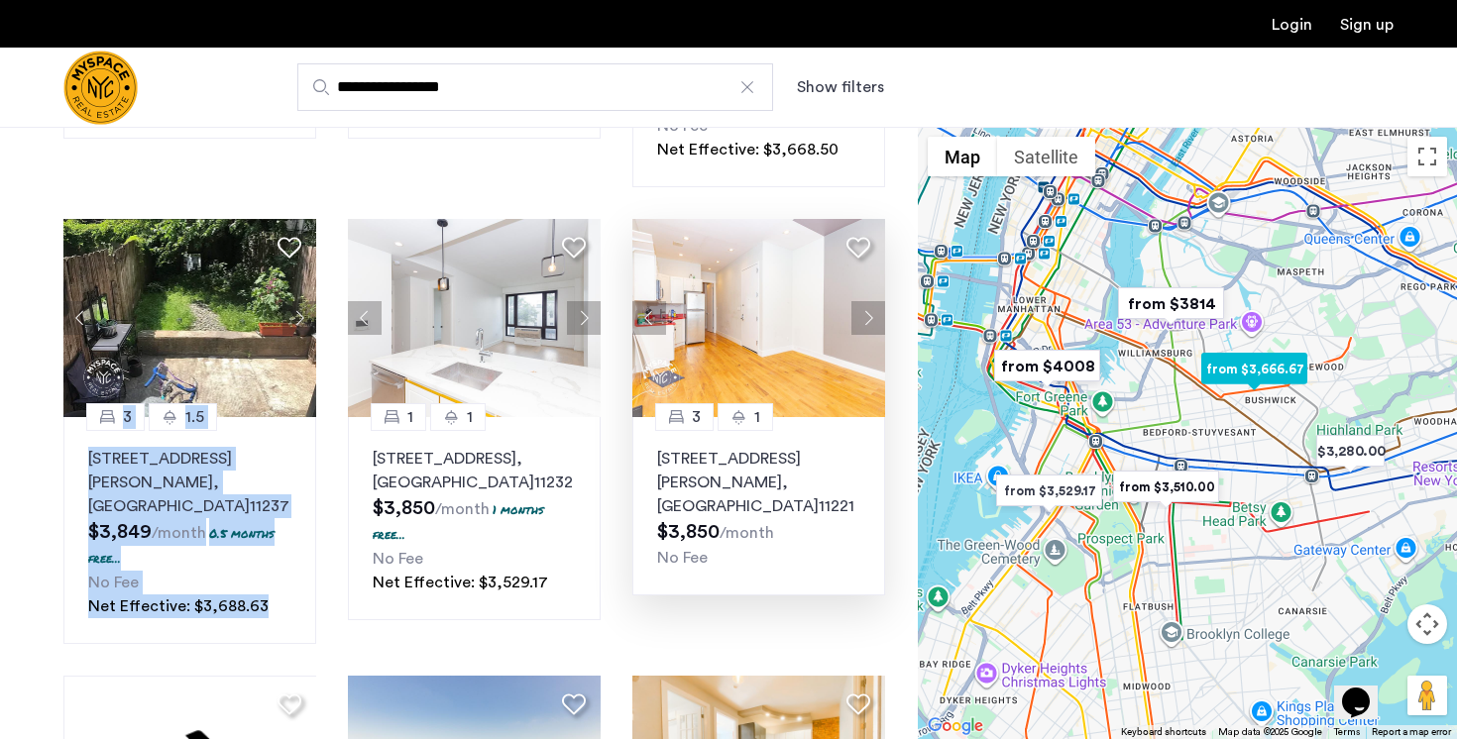
click at [865, 317] on button "Next apartment" at bounding box center [868, 318] width 34 height 34
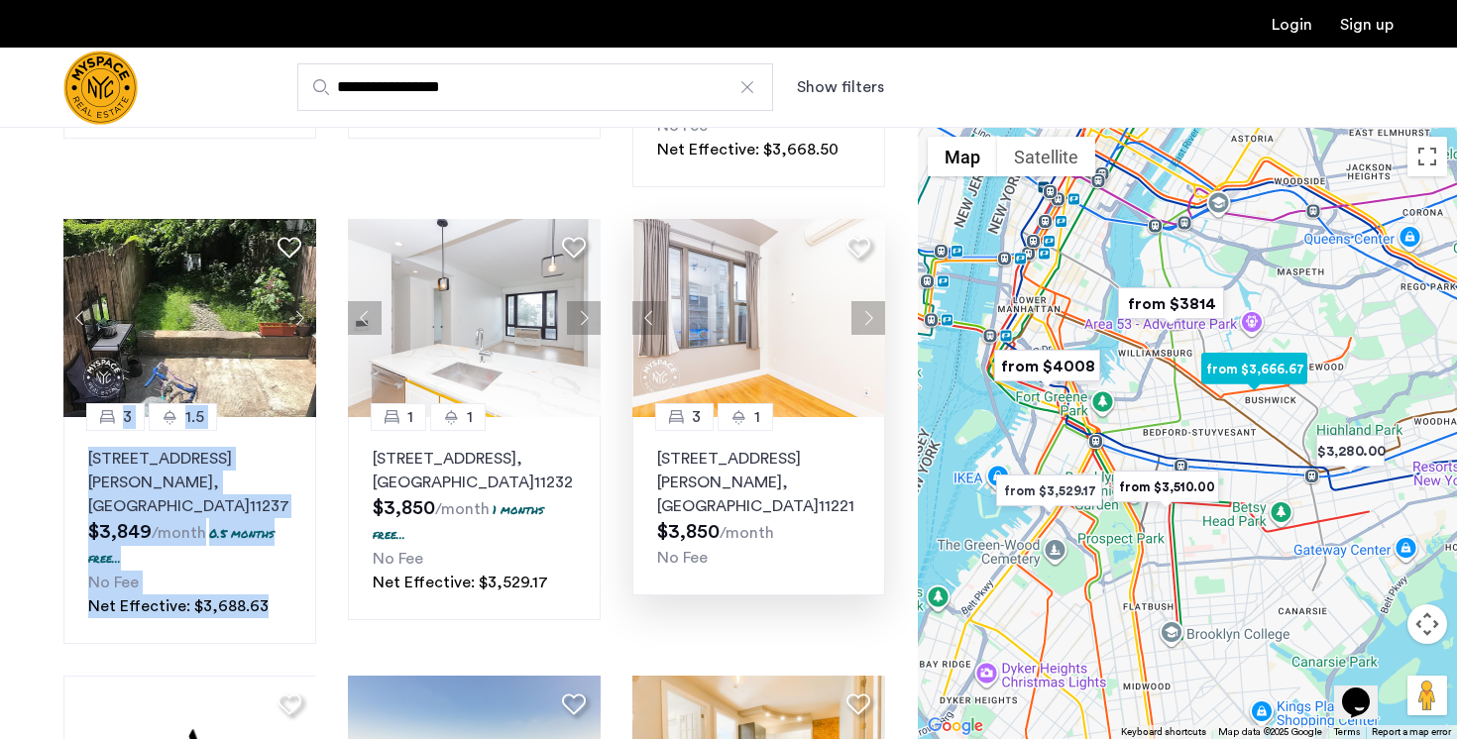
click at [865, 317] on button "Next apartment" at bounding box center [868, 318] width 34 height 34
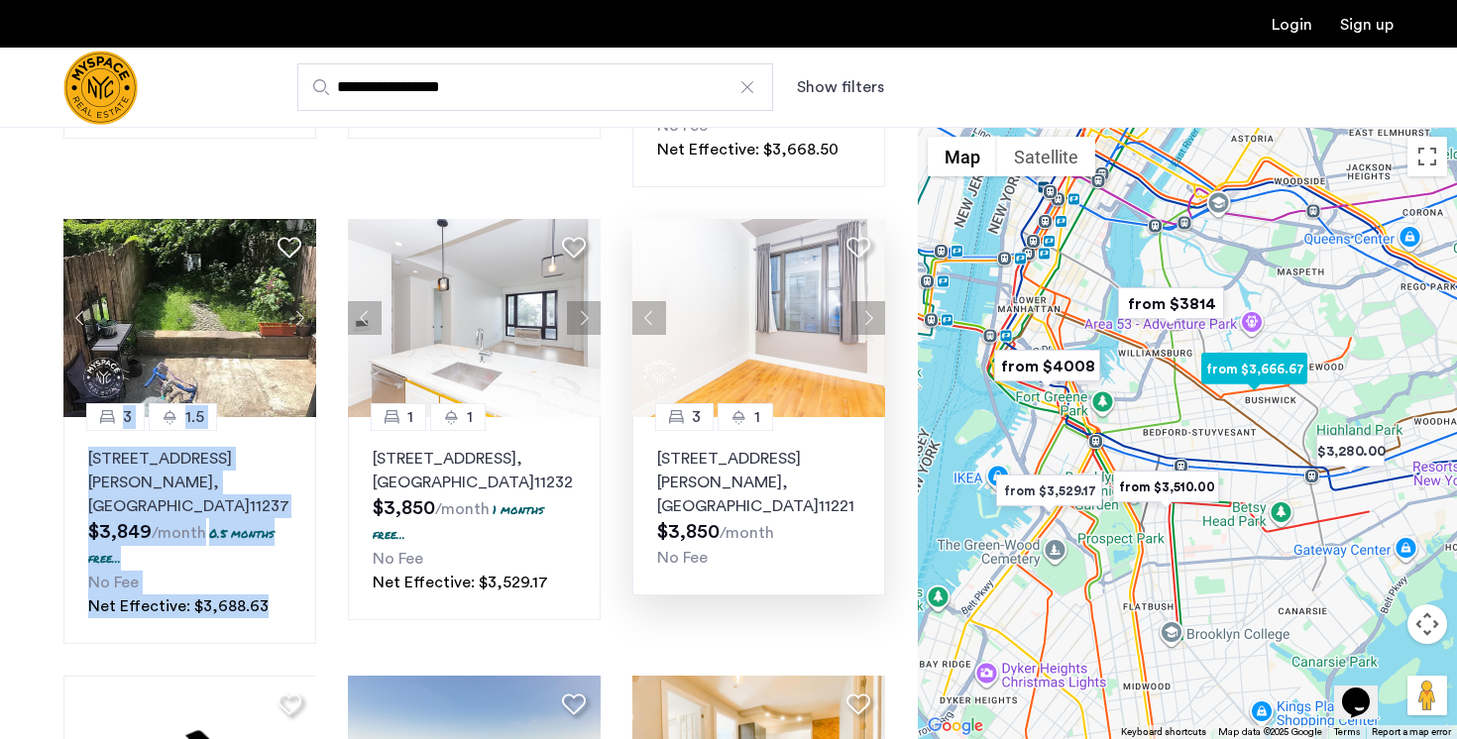
click at [865, 317] on button "Next apartment" at bounding box center [868, 318] width 34 height 34
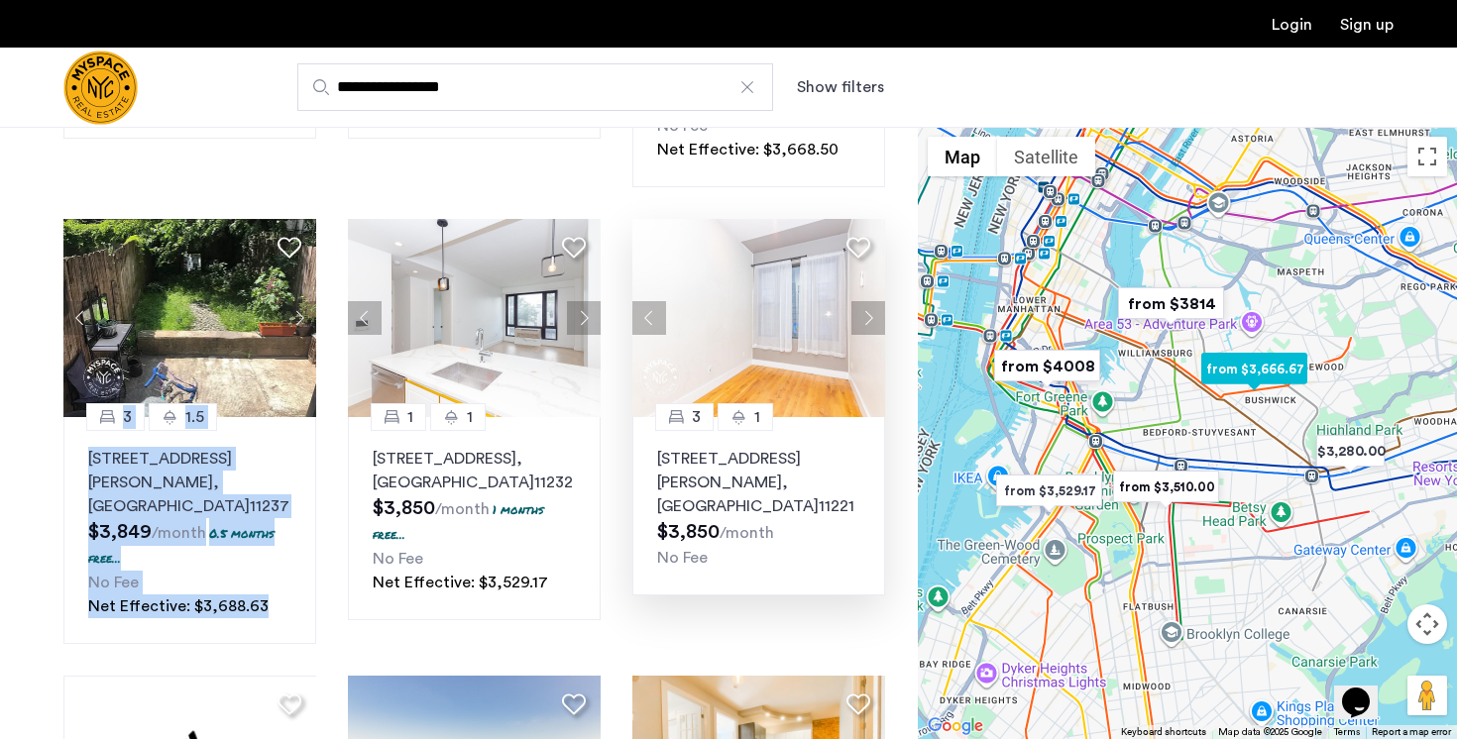
scroll to position [844, 0]
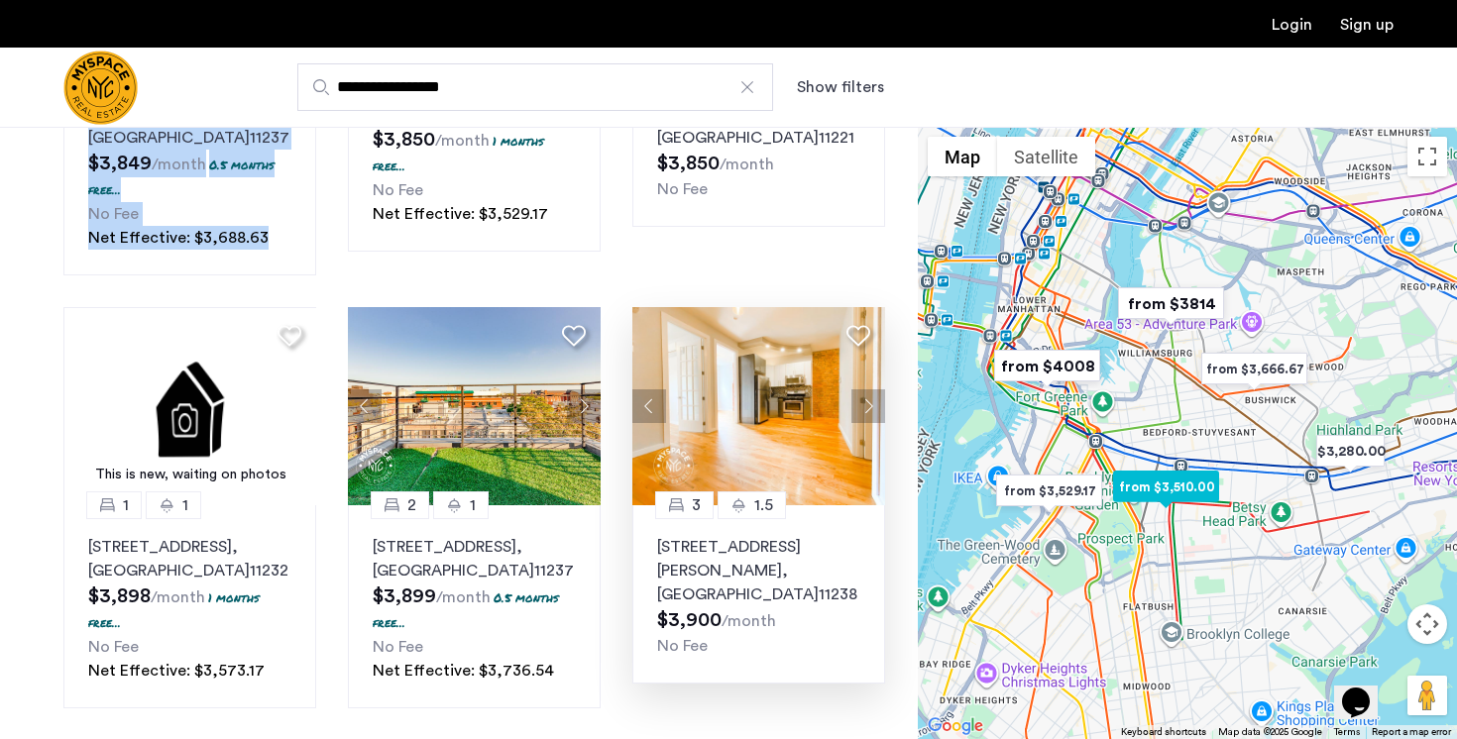
click at [866, 390] on button "Next apartment" at bounding box center [868, 407] width 34 height 34
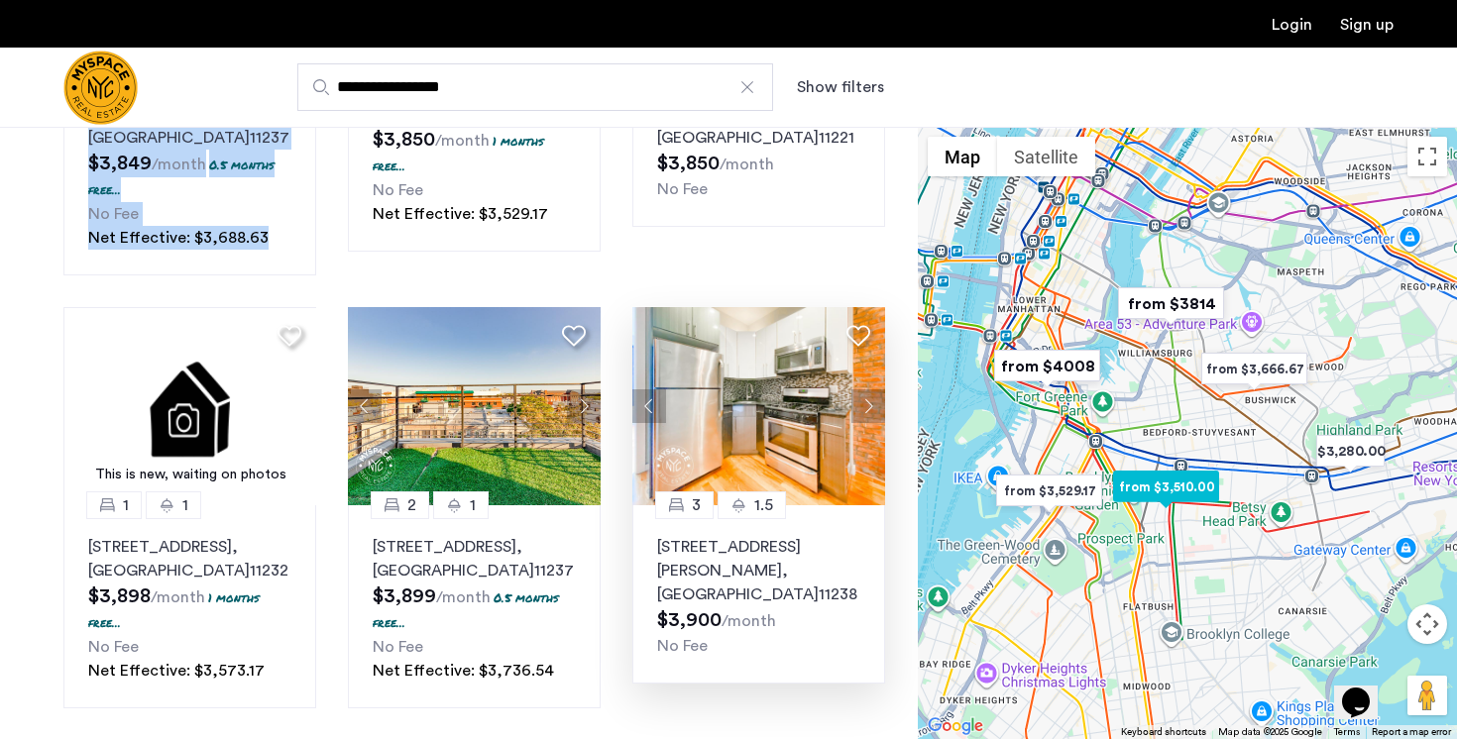
click at [866, 390] on button "Next apartment" at bounding box center [868, 407] width 34 height 34
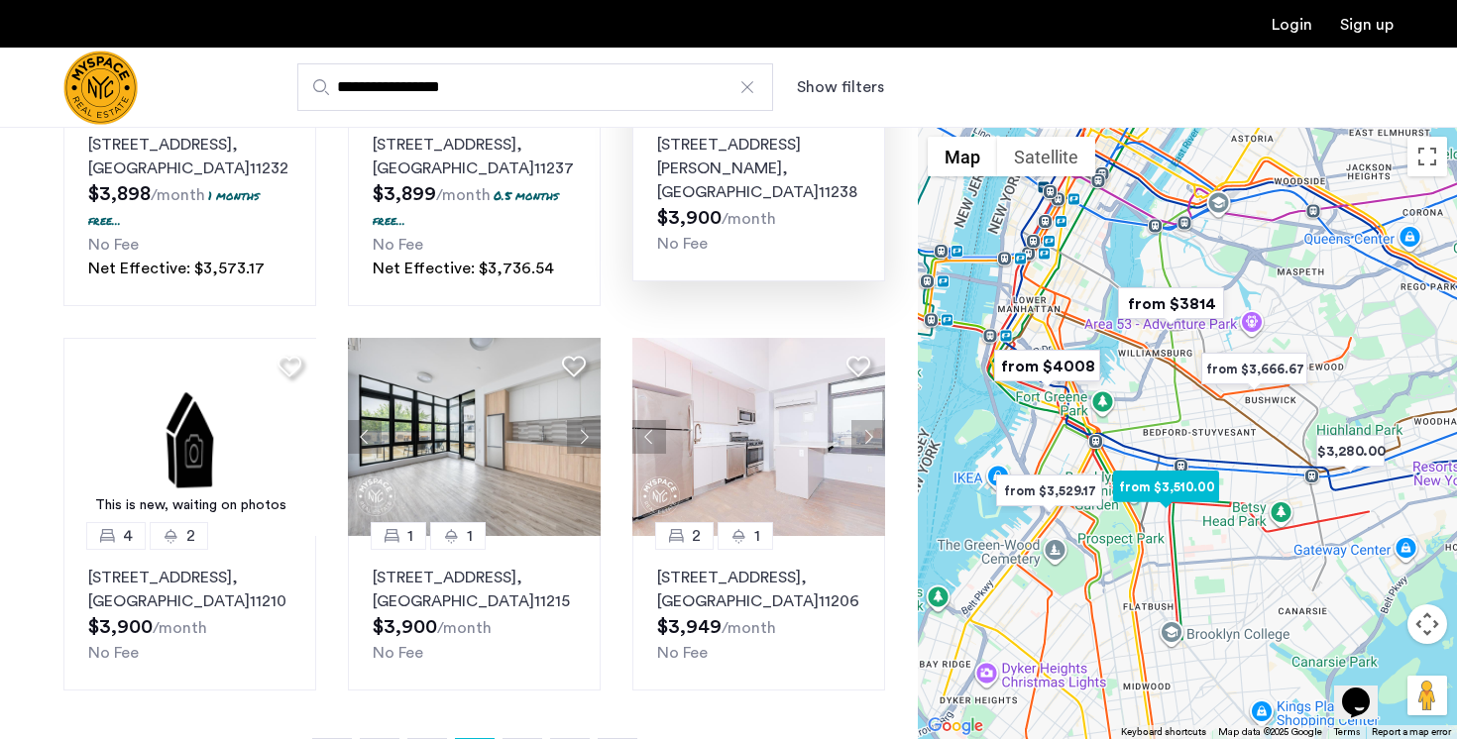
scroll to position [1291, 0]
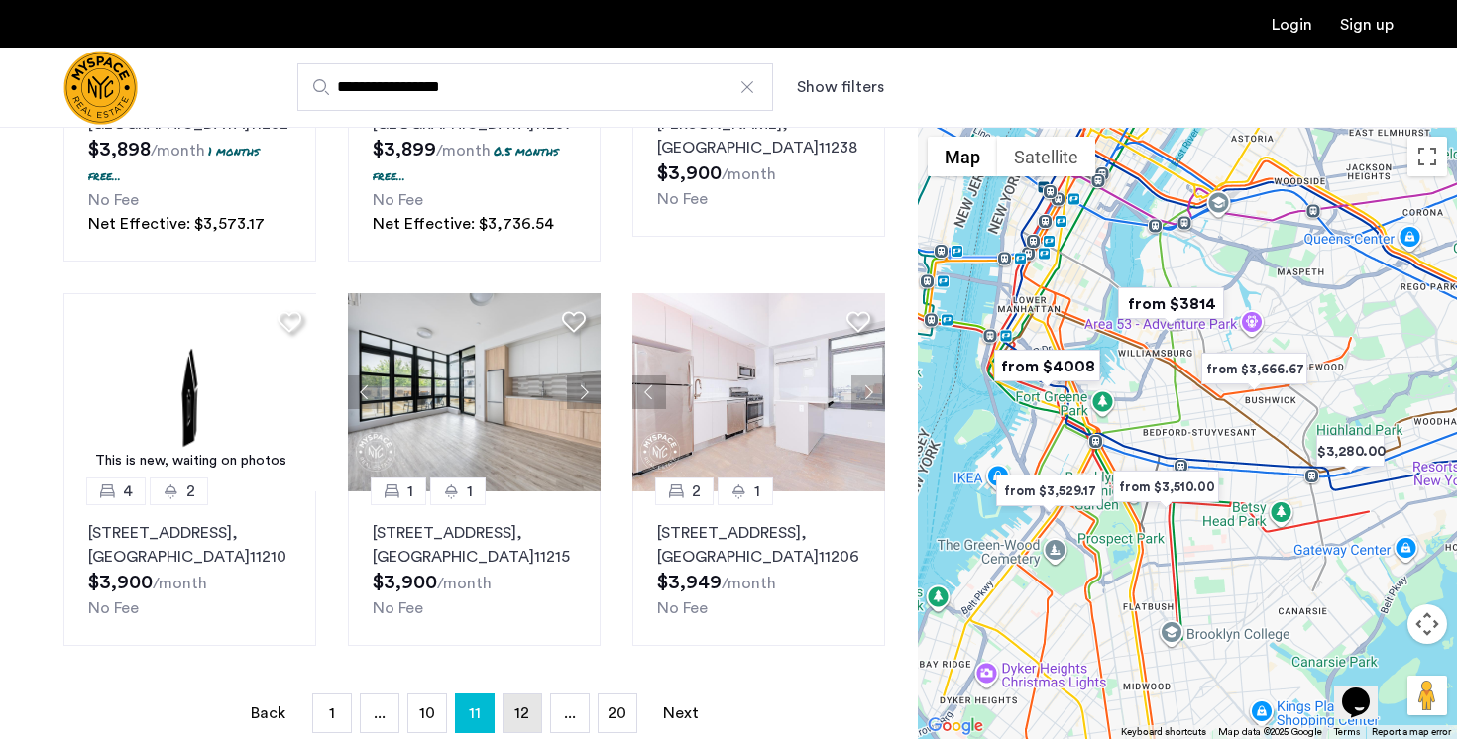
click at [527, 706] on span "12" at bounding box center [521, 714] width 15 height 16
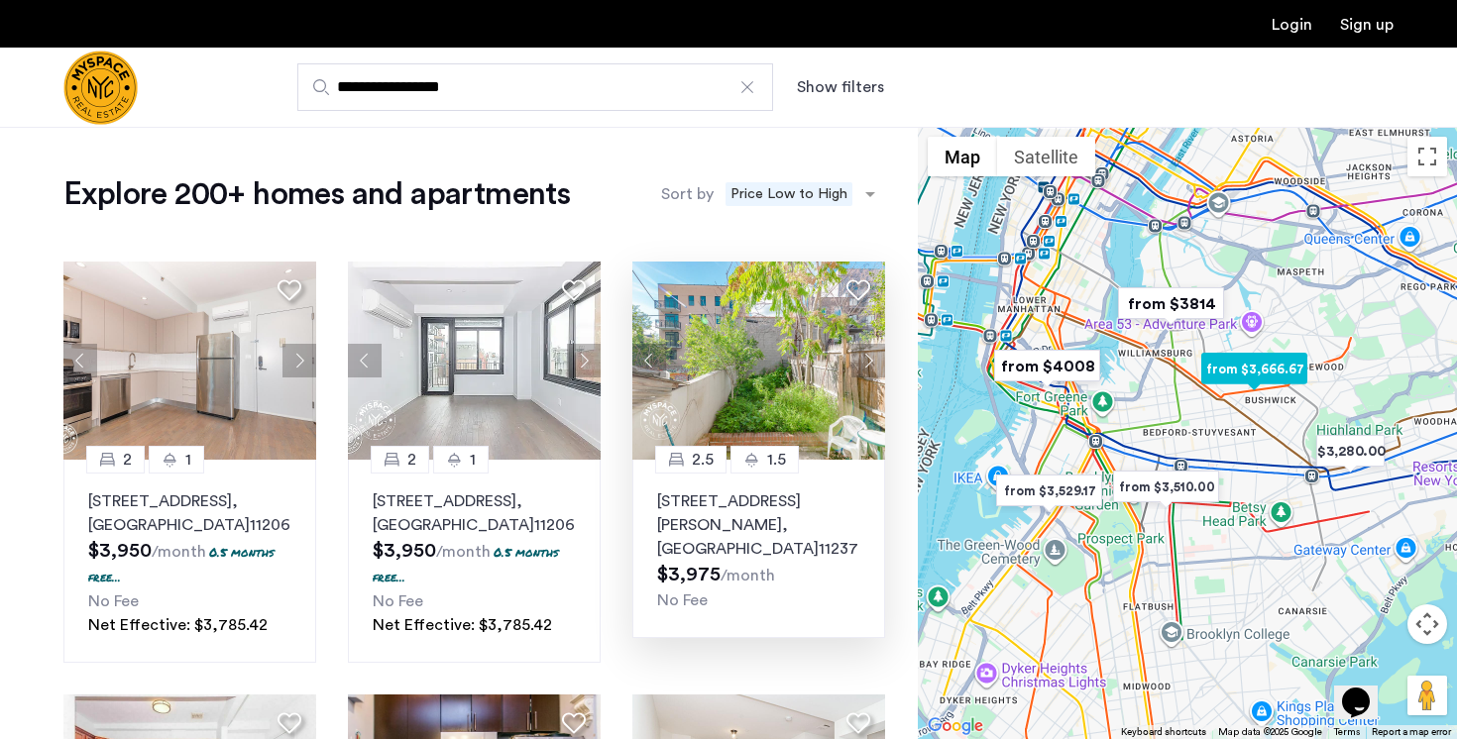
click at [864, 356] on button "Next apartment" at bounding box center [868, 361] width 34 height 34
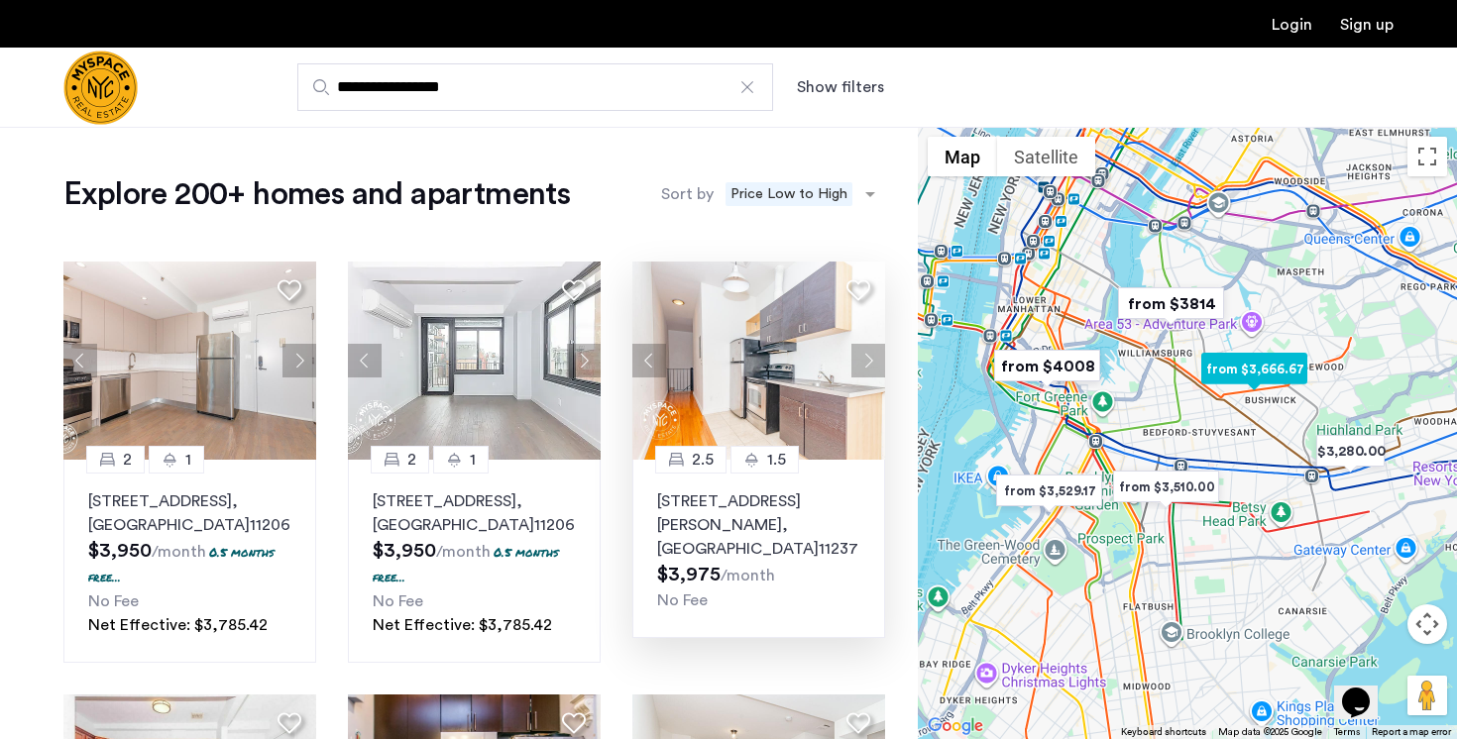
click at [864, 356] on button "Next apartment" at bounding box center [868, 361] width 34 height 34
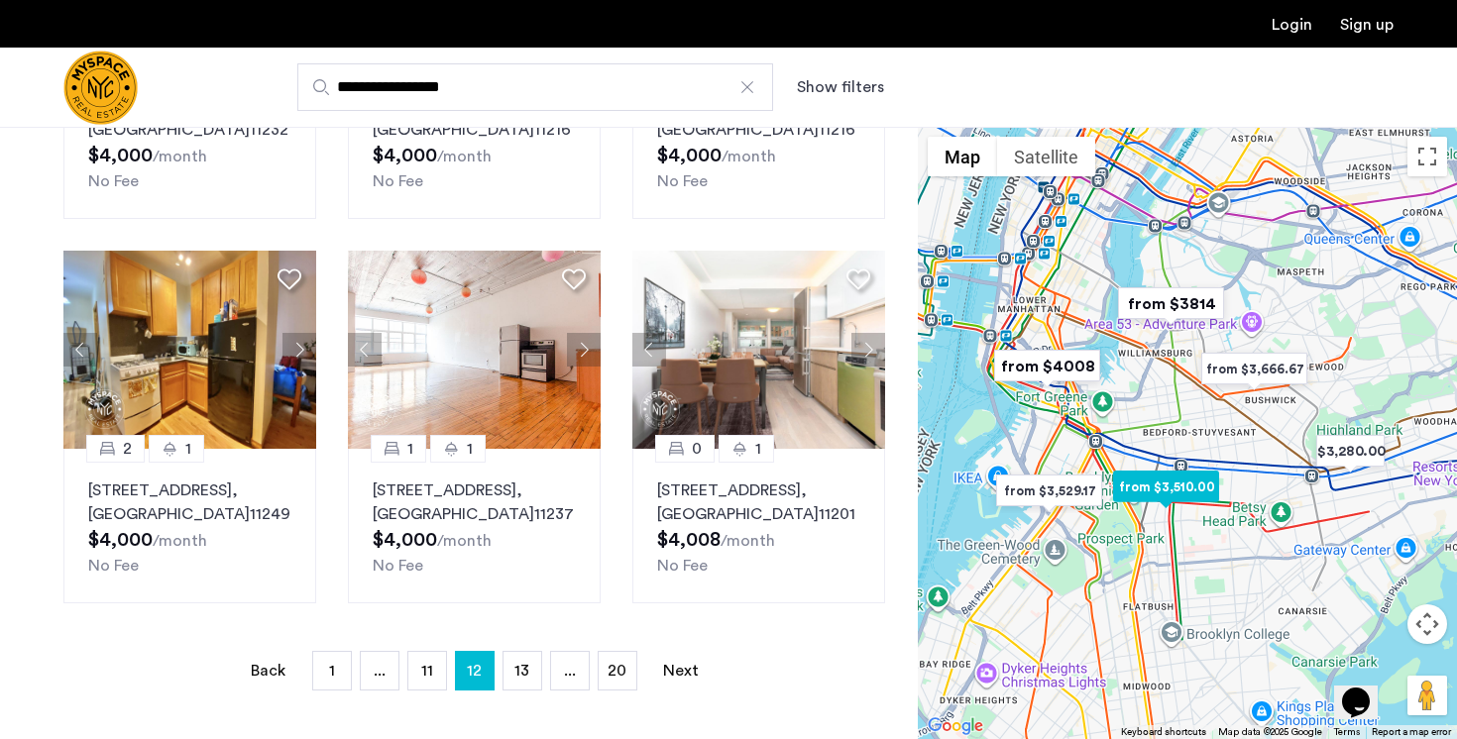
scroll to position [1270, 0]
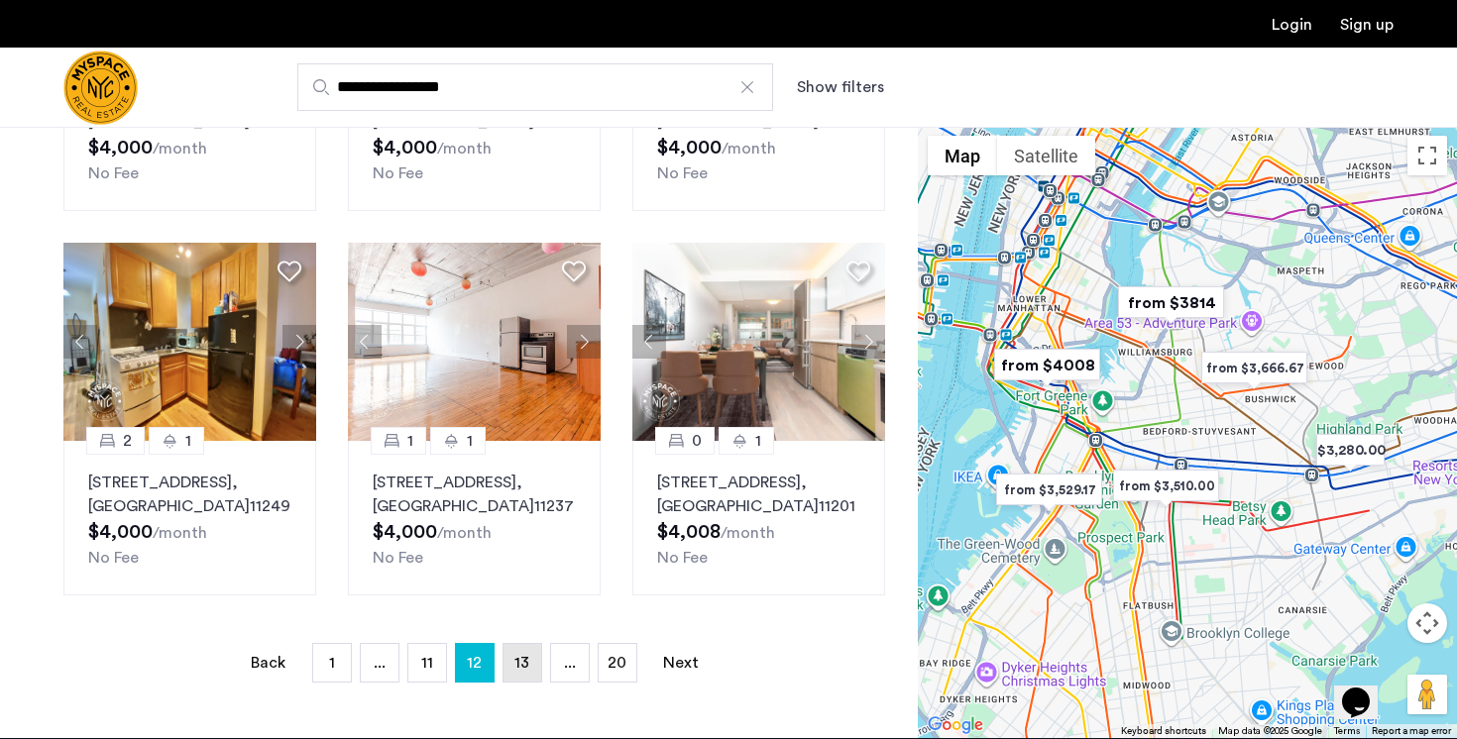
click at [525, 660] on span "13" at bounding box center [521, 663] width 15 height 16
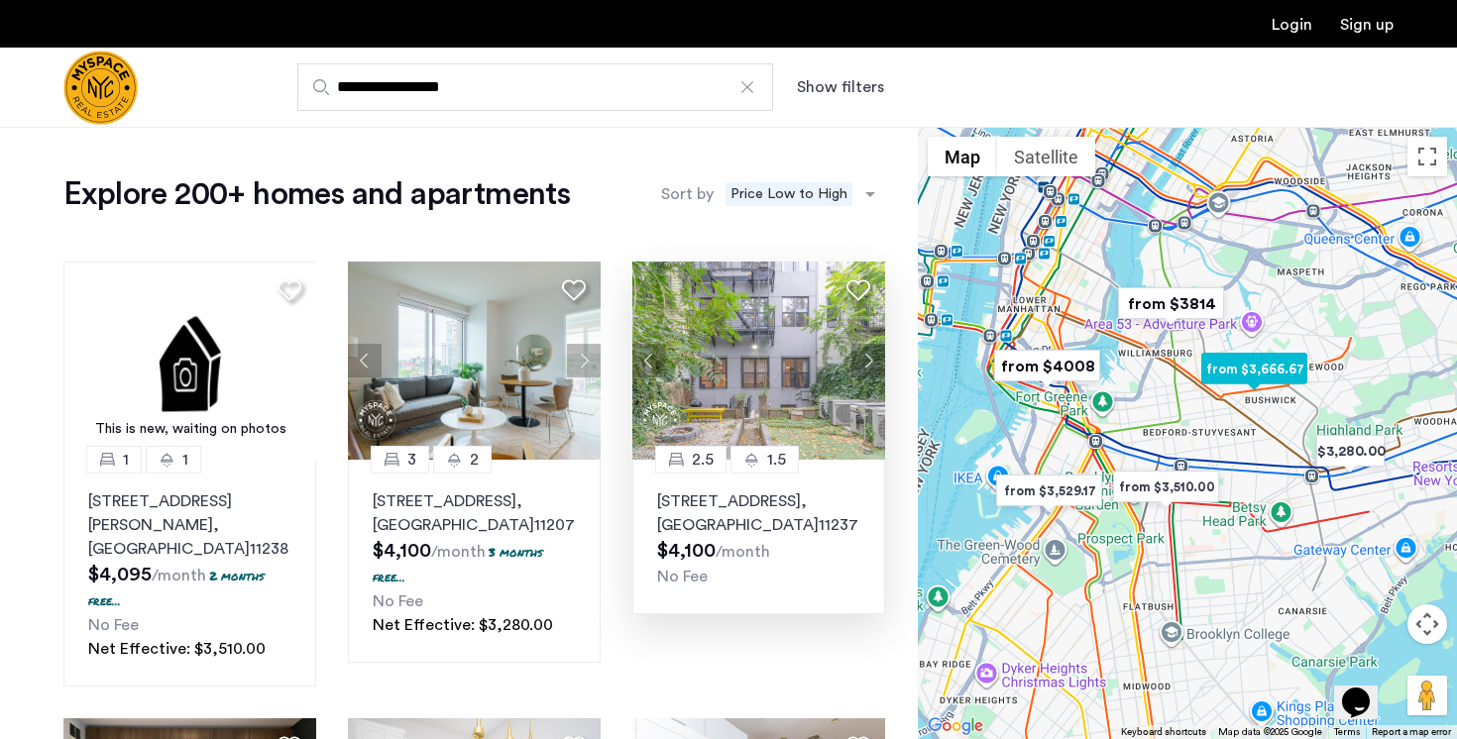
click at [868, 366] on button "Next apartment" at bounding box center [868, 361] width 34 height 34
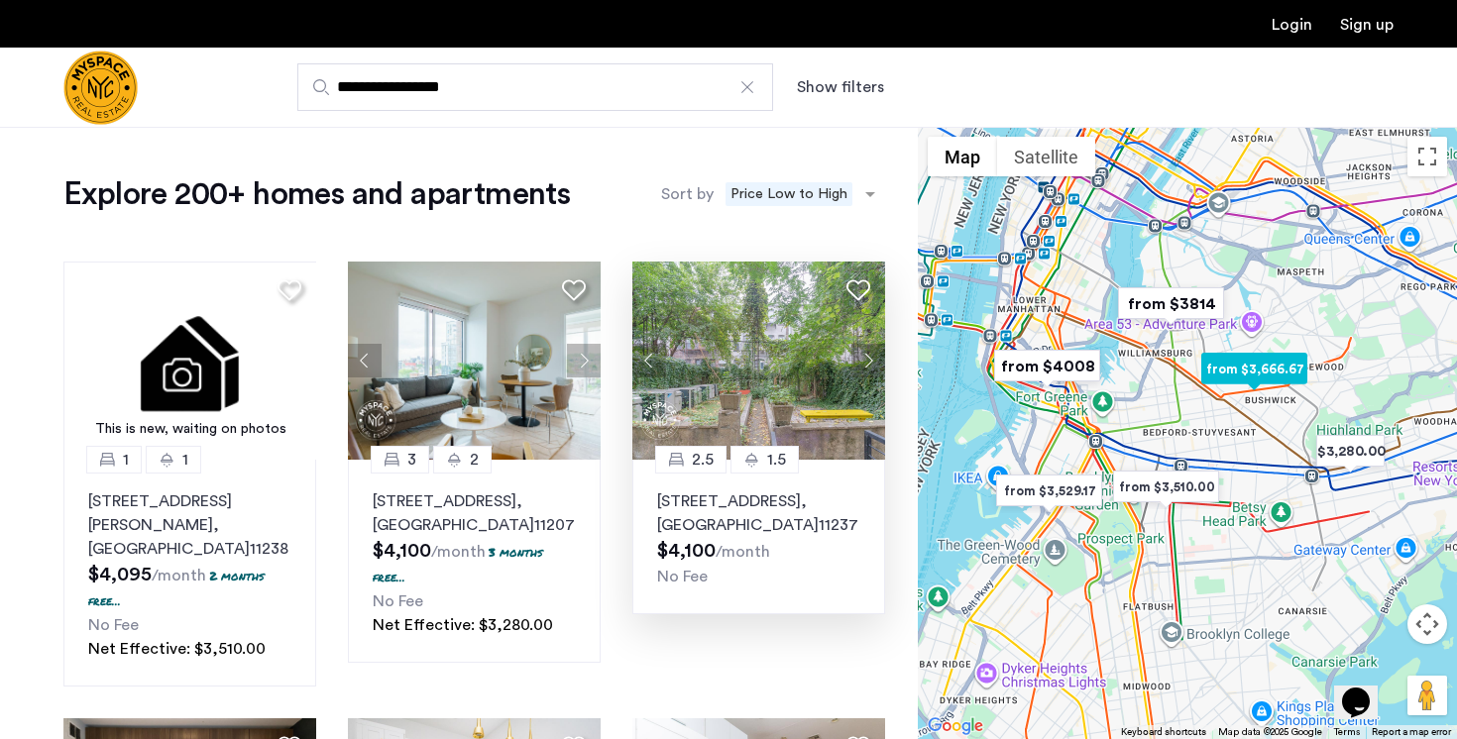
click at [868, 366] on button "Next apartment" at bounding box center [868, 361] width 34 height 34
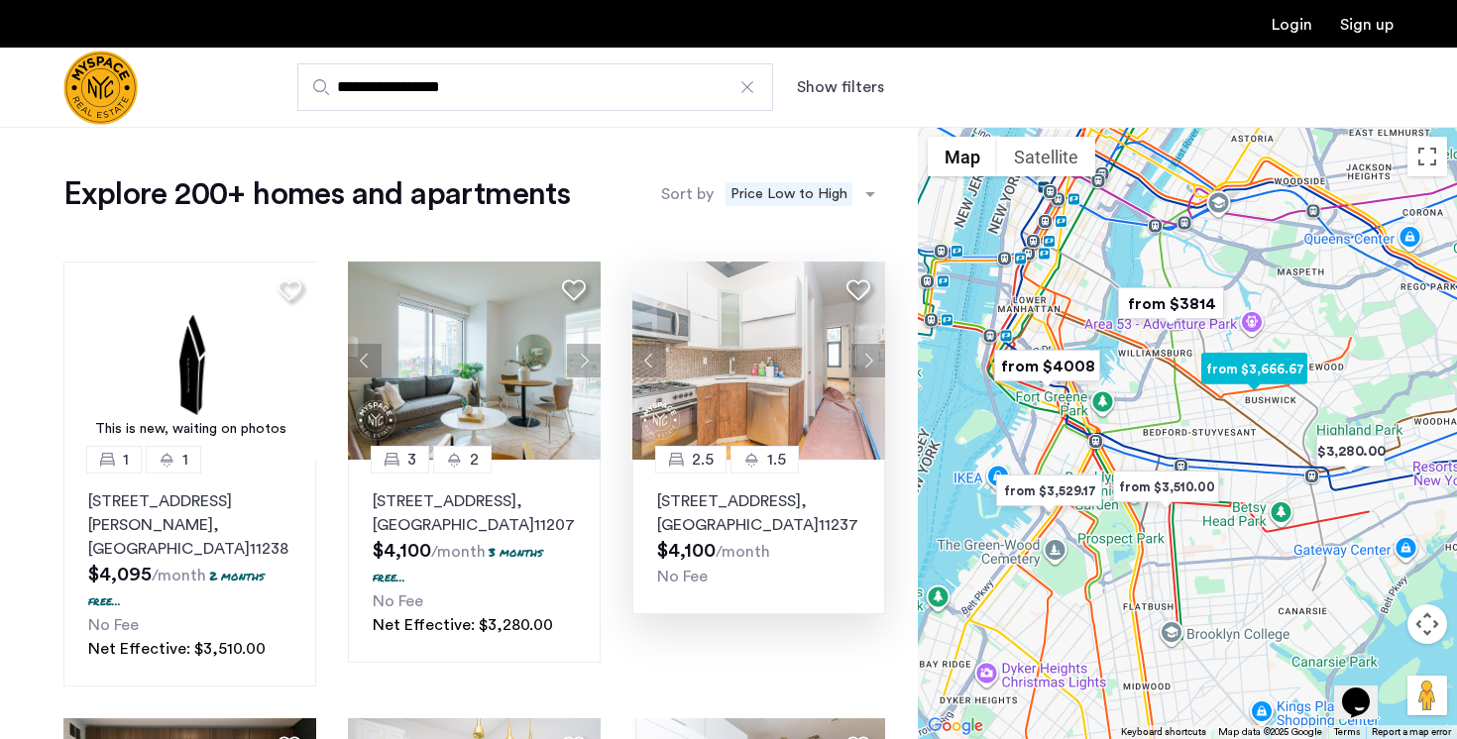
click at [868, 366] on button "Next apartment" at bounding box center [868, 361] width 34 height 34
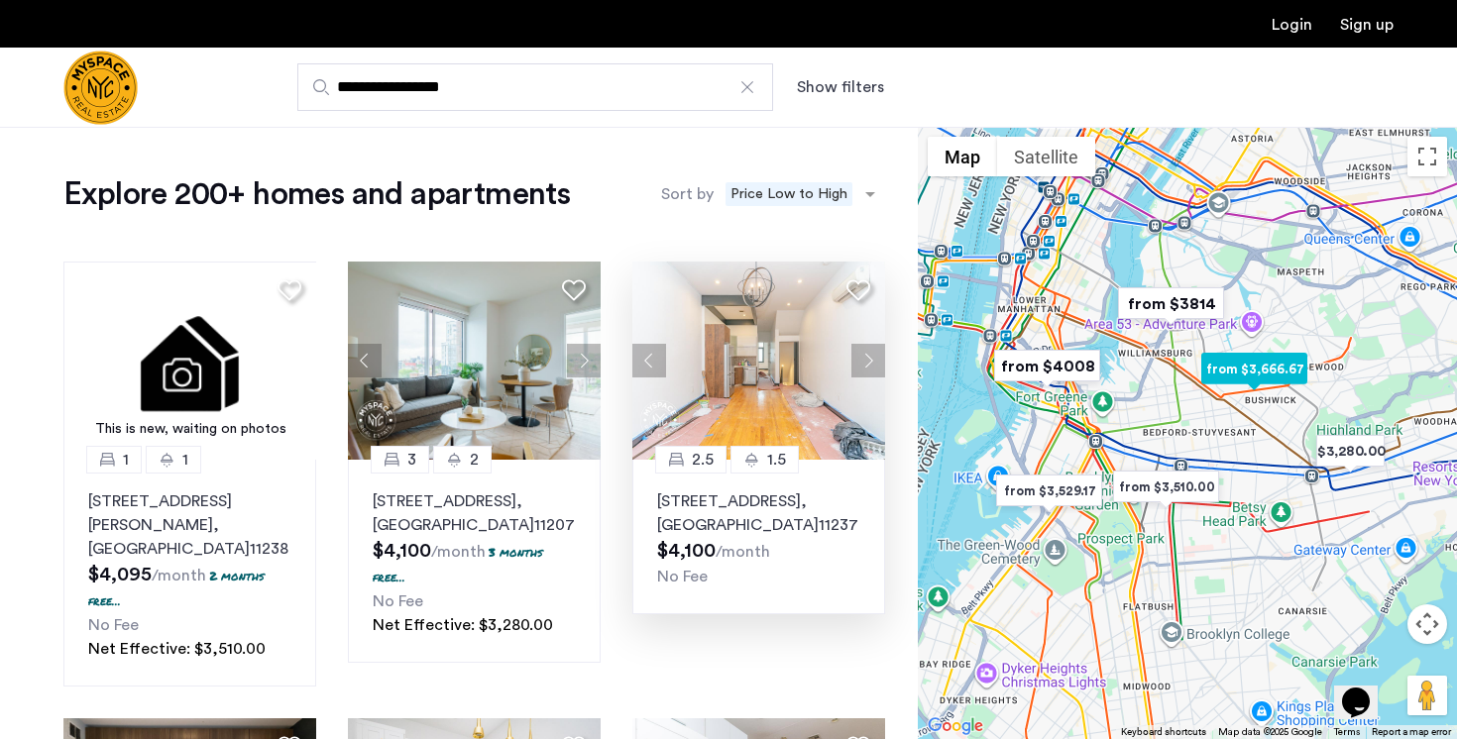
click at [868, 366] on button "Next apartment" at bounding box center [868, 361] width 34 height 34
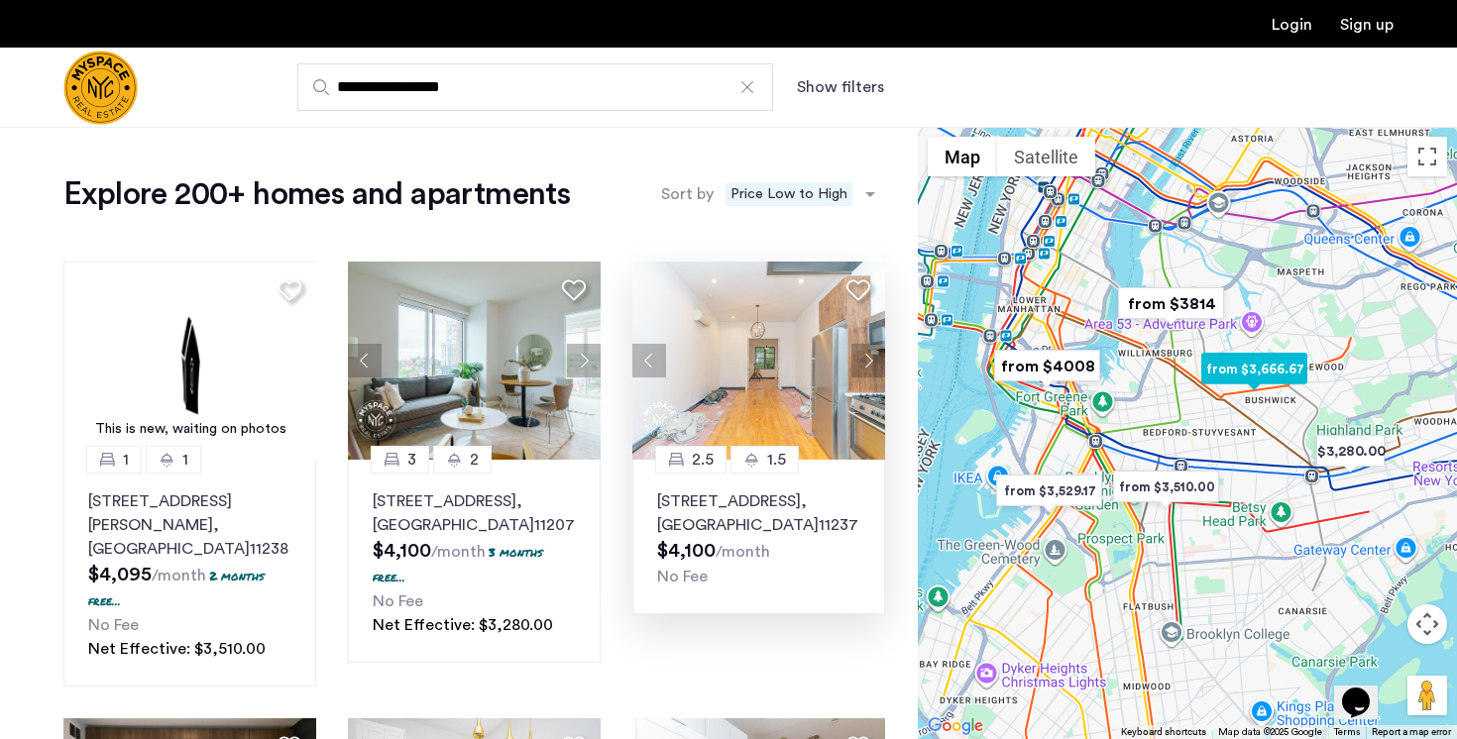
click at [868, 366] on button "Next apartment" at bounding box center [868, 361] width 34 height 34
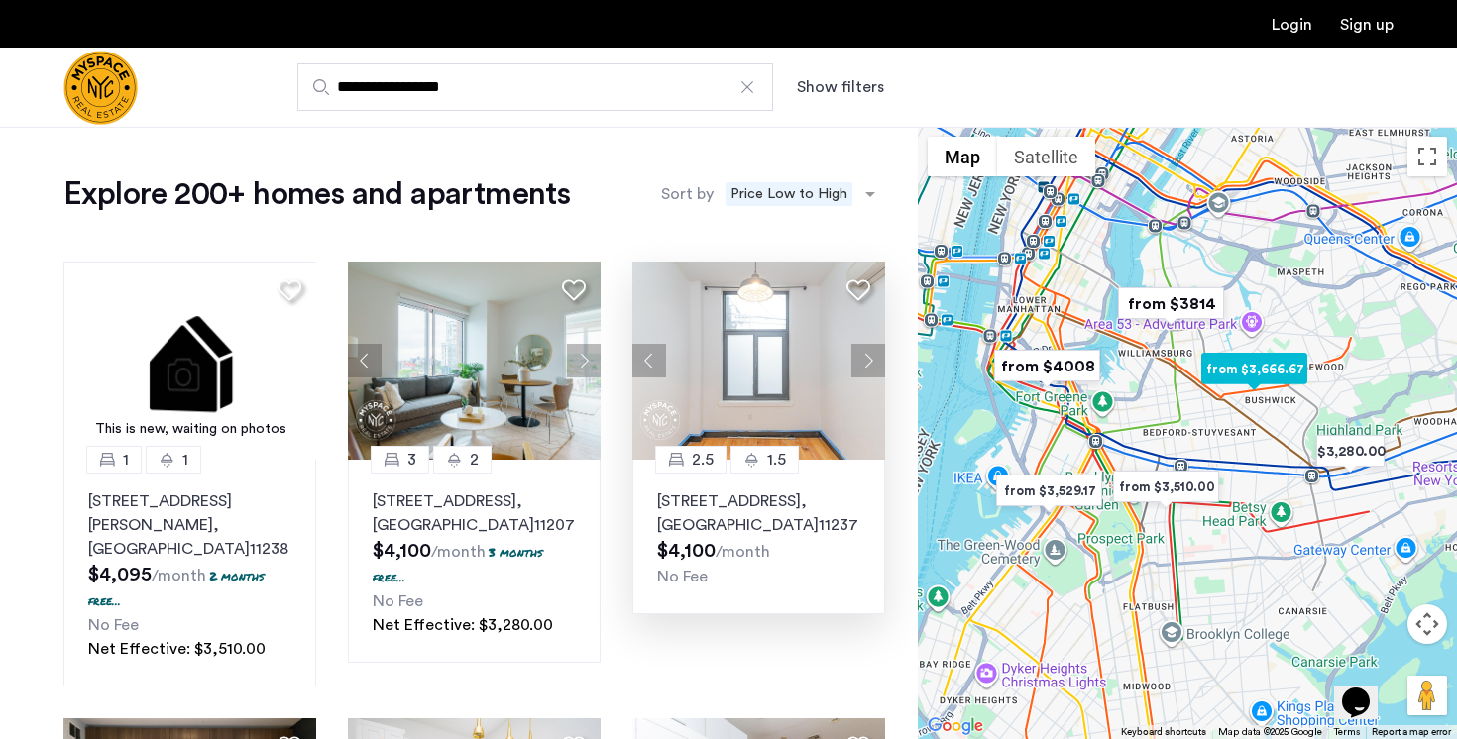
click at [868, 366] on button "Next apartment" at bounding box center [868, 361] width 34 height 34
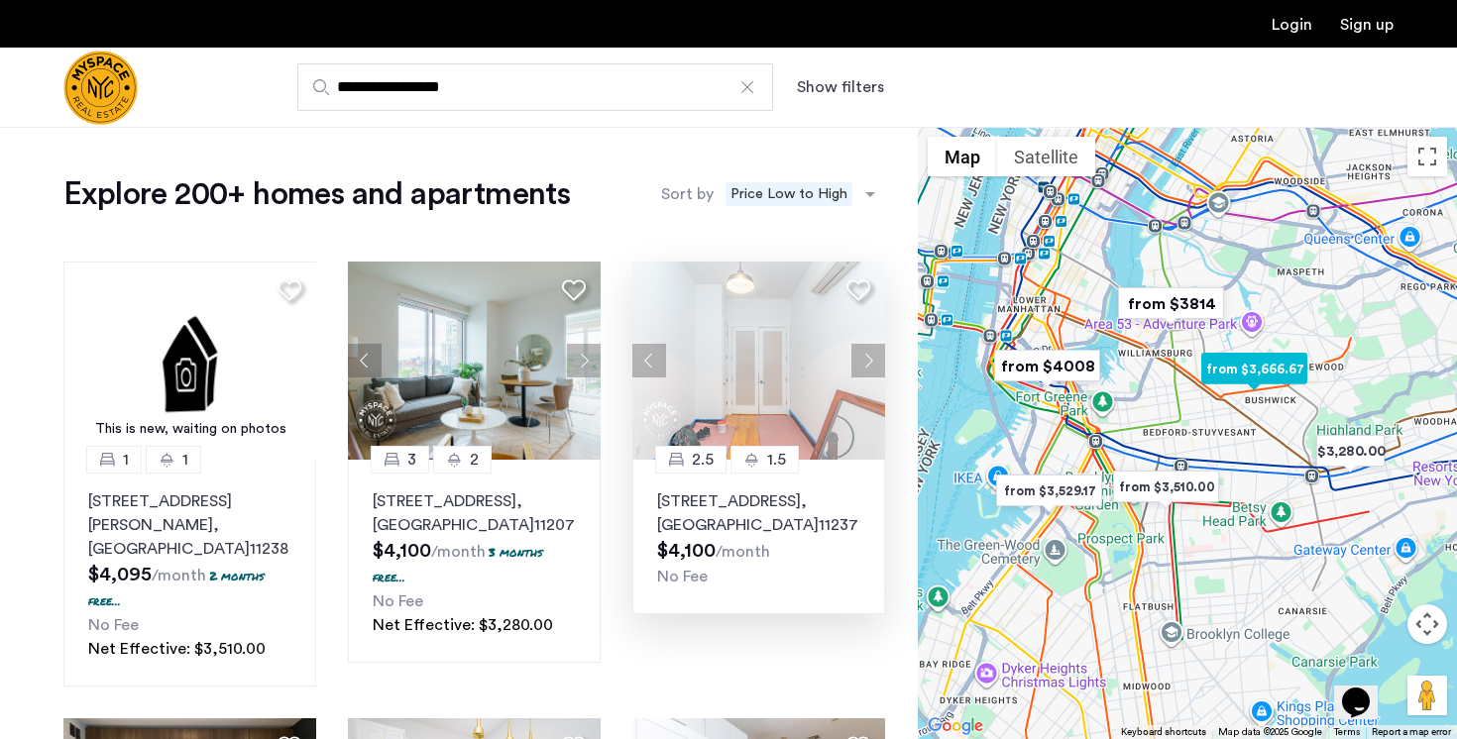
click at [868, 366] on button "Next apartment" at bounding box center [868, 361] width 34 height 34
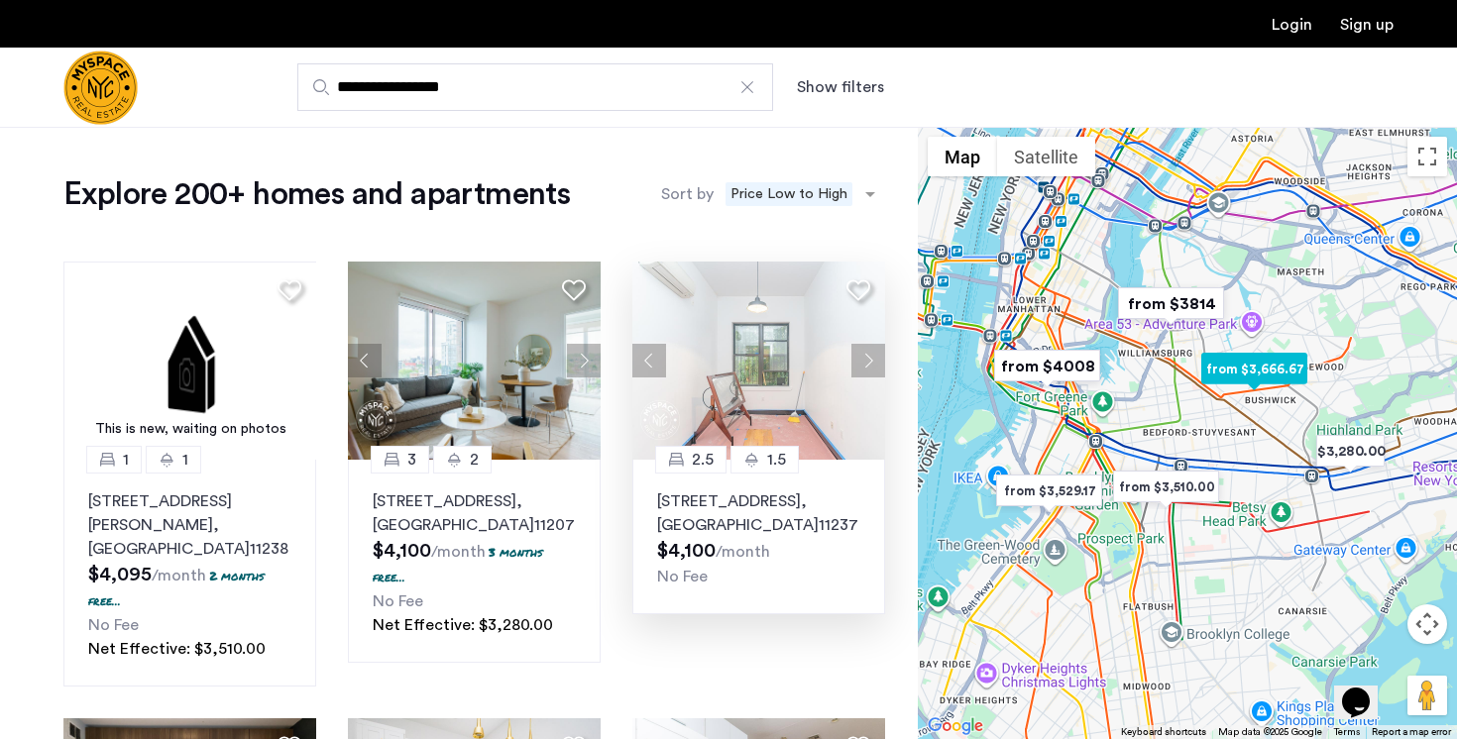
click at [868, 366] on button "Next apartment" at bounding box center [868, 361] width 34 height 34
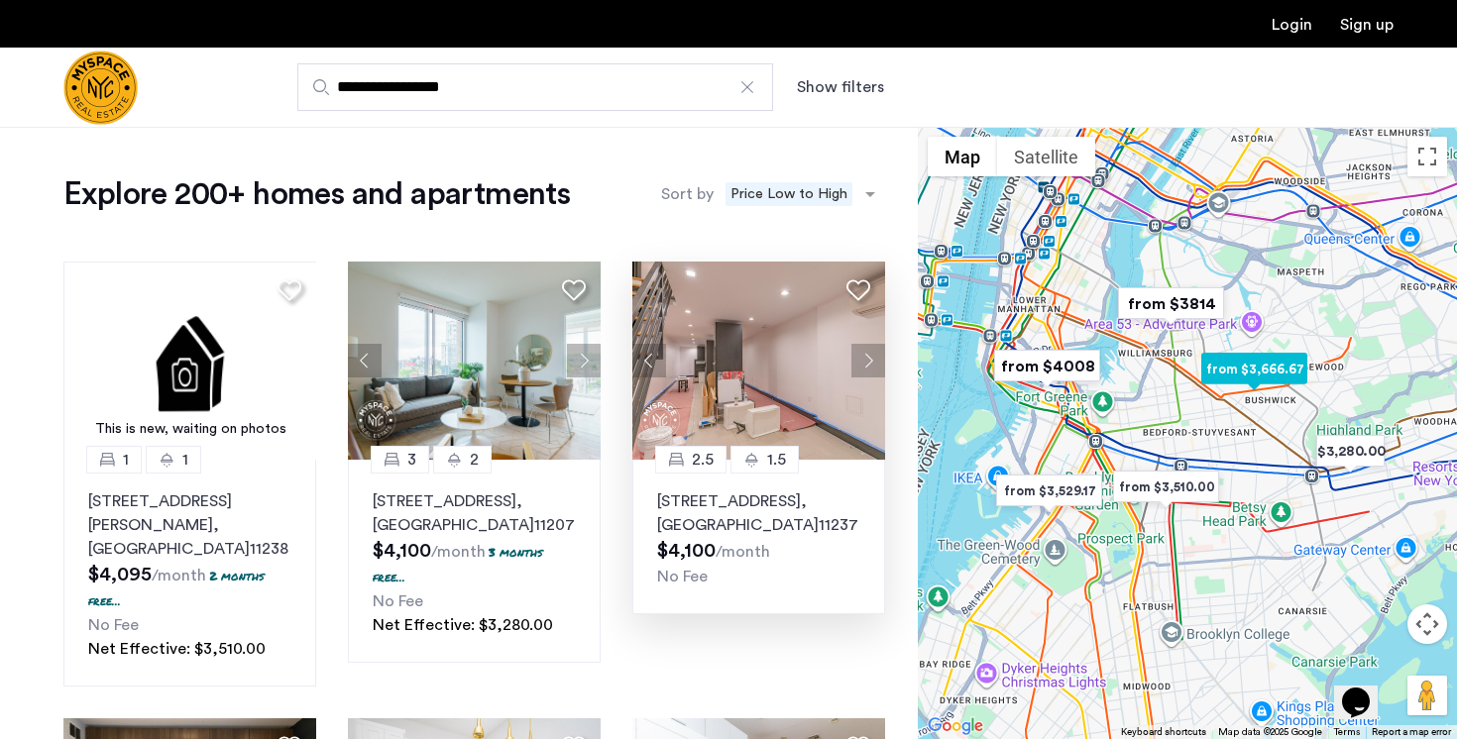
click at [868, 366] on button "Next apartment" at bounding box center [868, 361] width 34 height 34
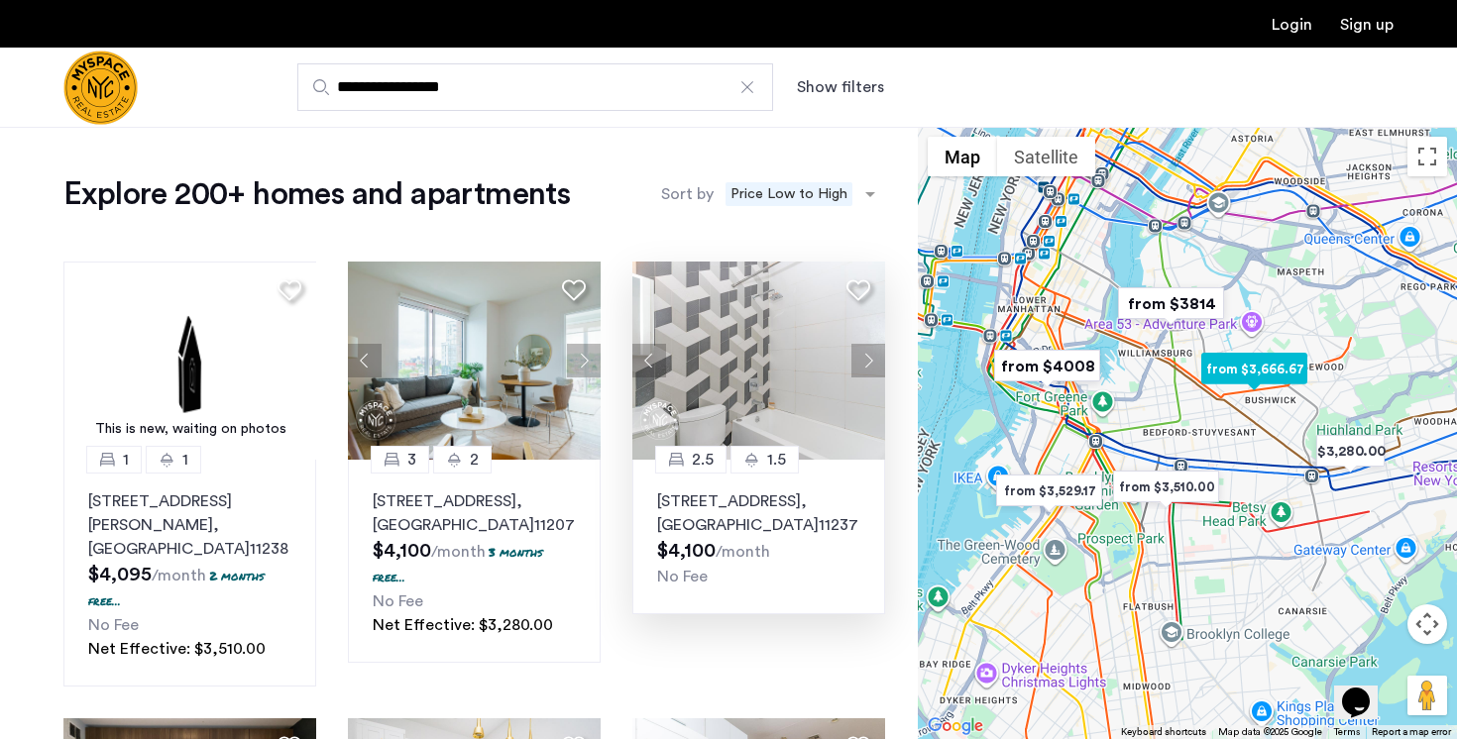
click at [868, 366] on button "Next apartment" at bounding box center [868, 361] width 34 height 34
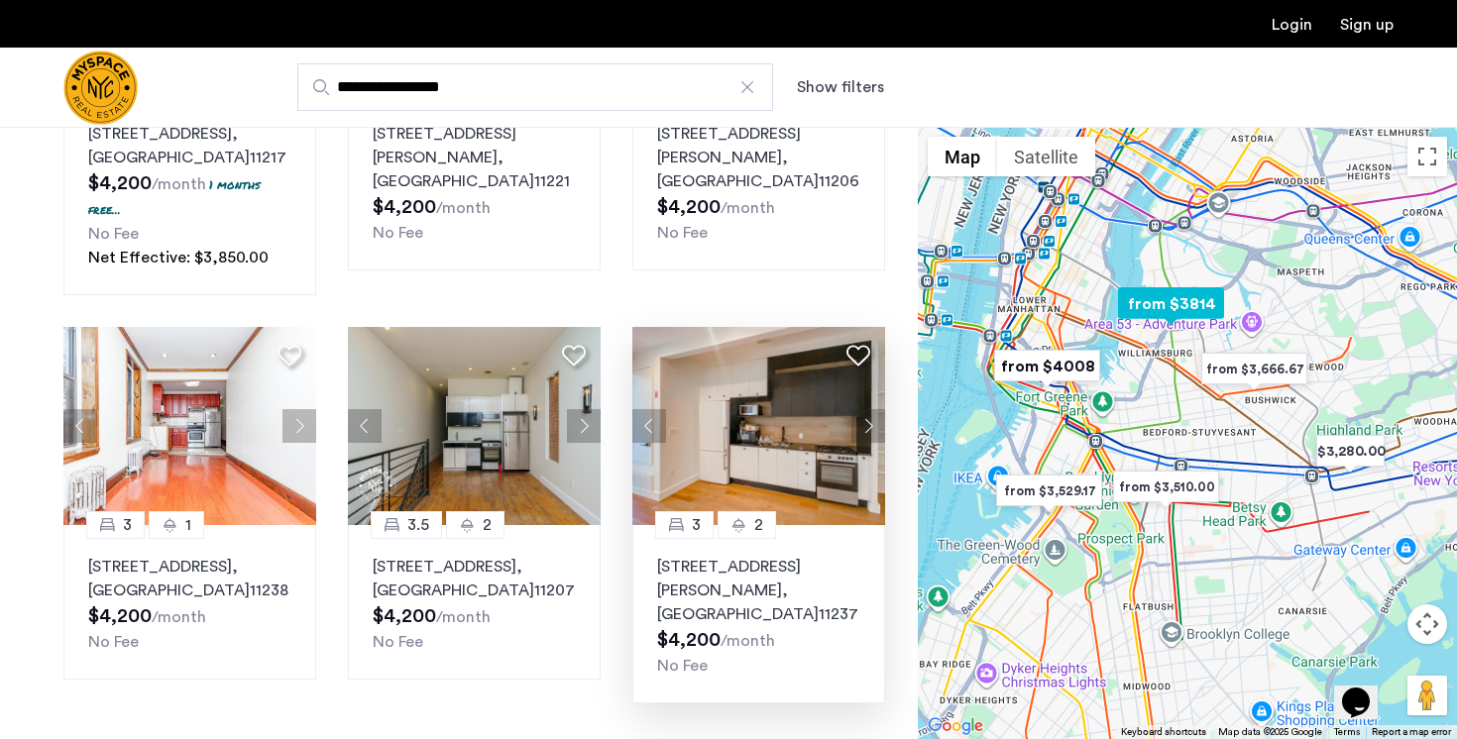
scroll to position [1283, 0]
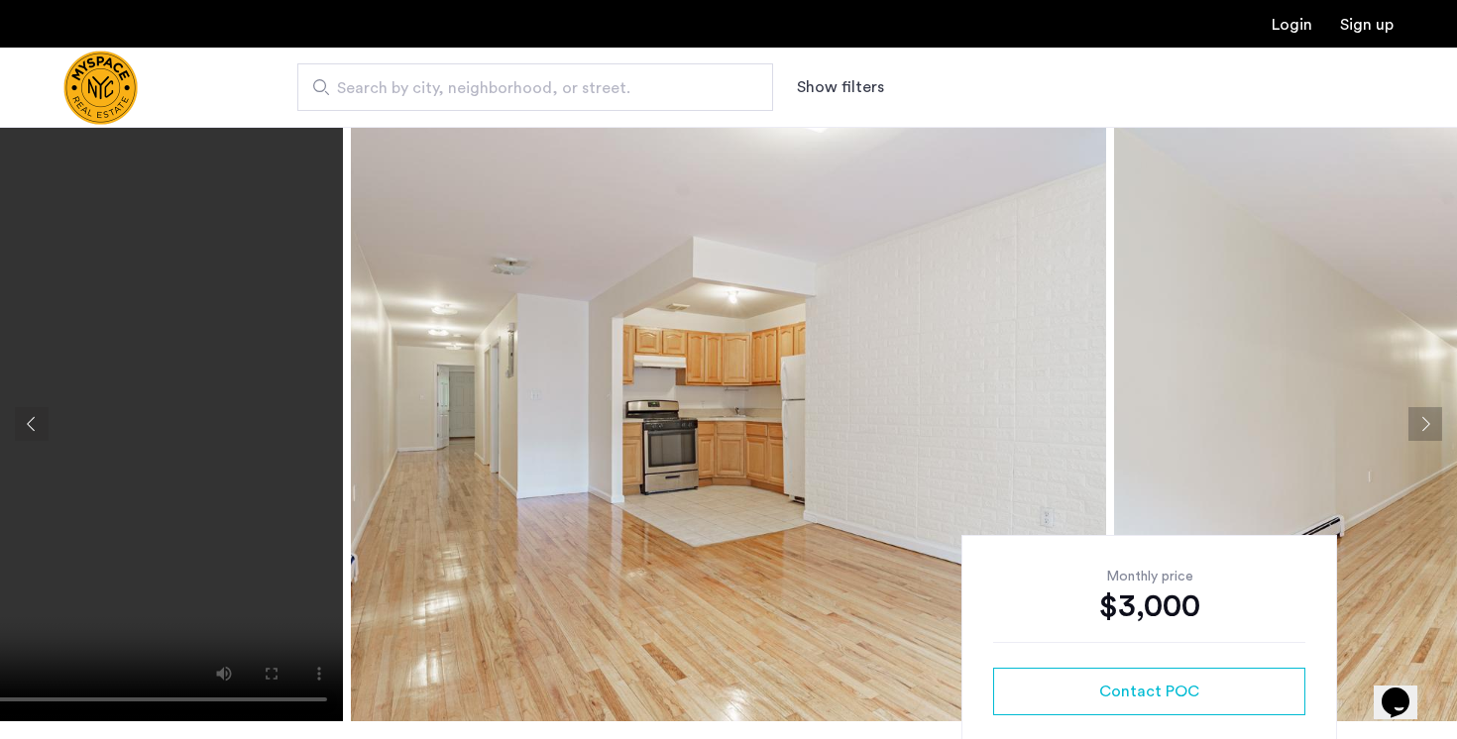
click at [1421, 423] on button "Next apartment" at bounding box center [1425, 424] width 34 height 34
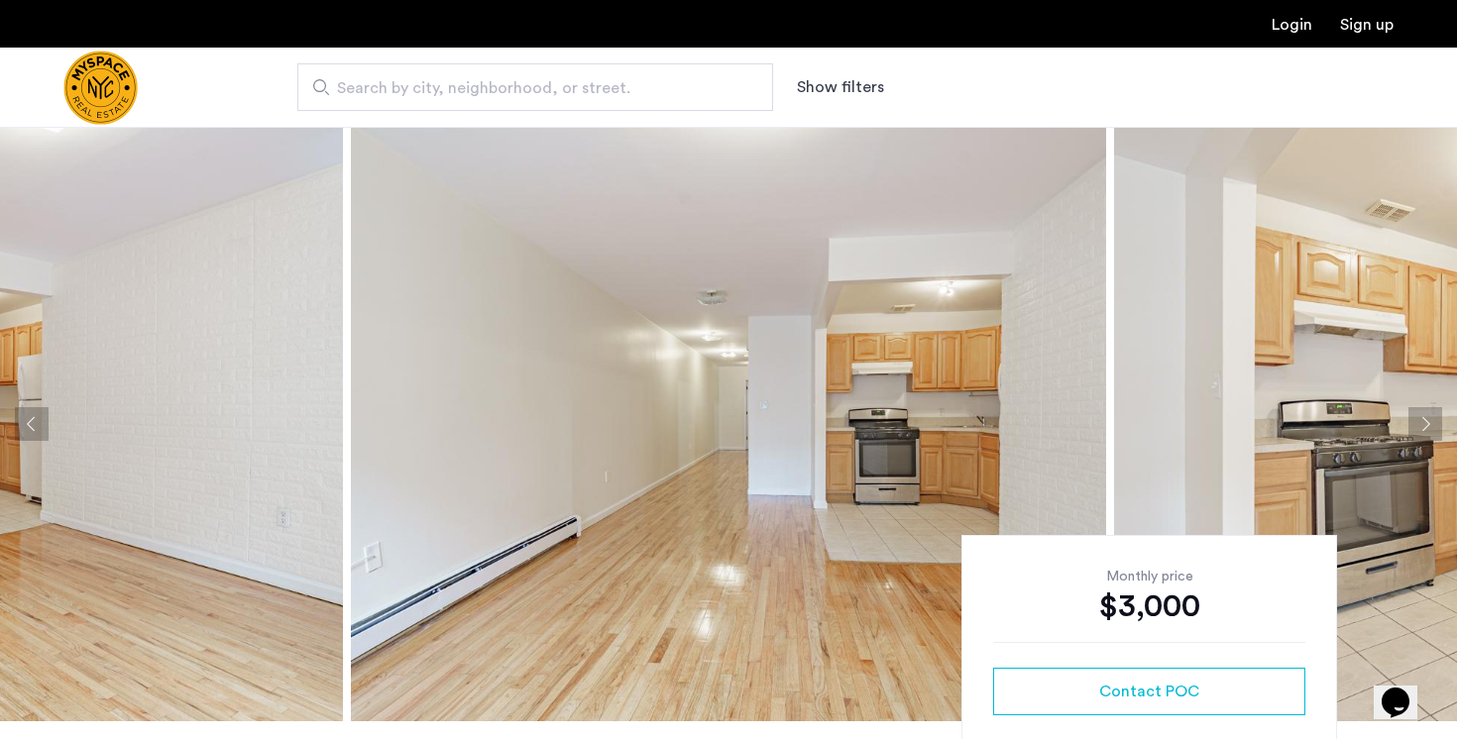
click at [1421, 423] on button "Next apartment" at bounding box center [1425, 424] width 34 height 34
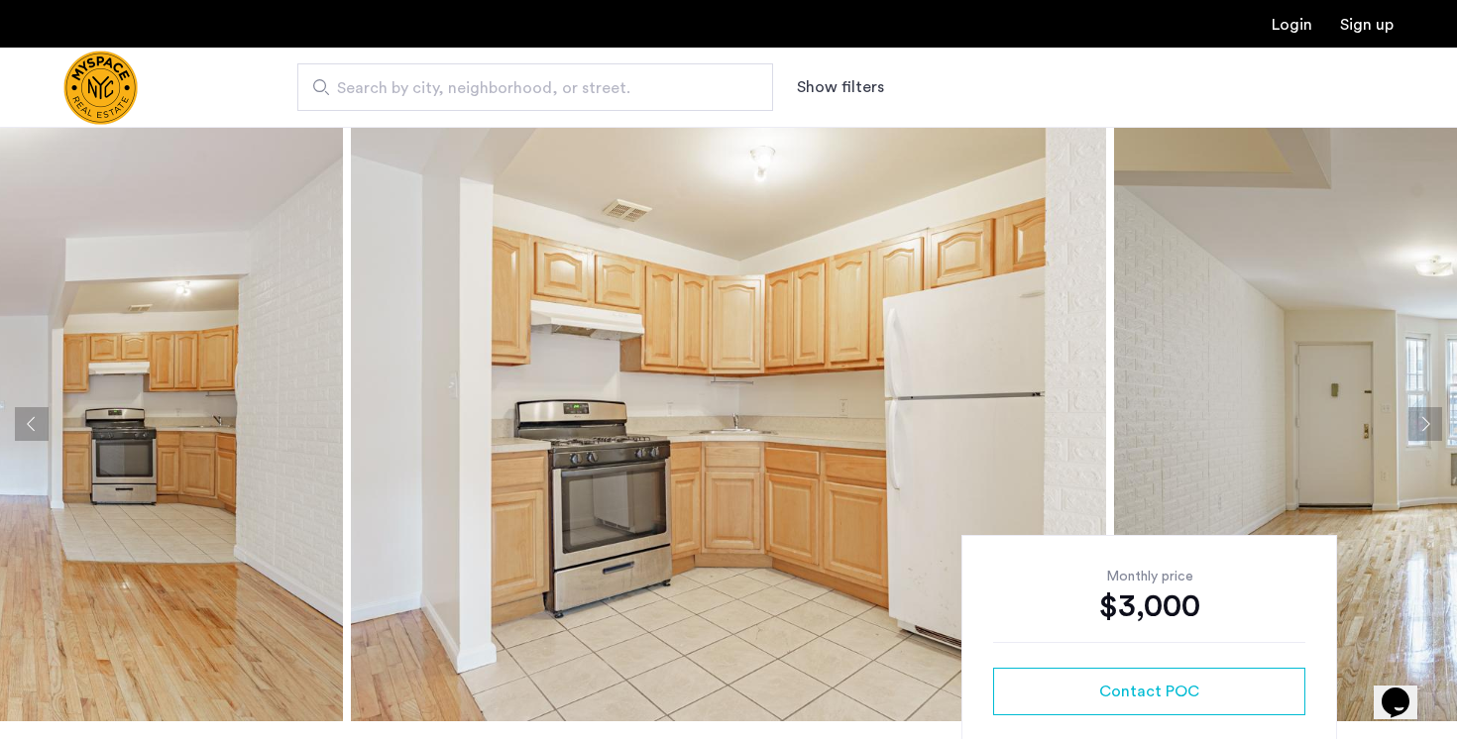
click at [1421, 423] on button "Next apartment" at bounding box center [1425, 424] width 34 height 34
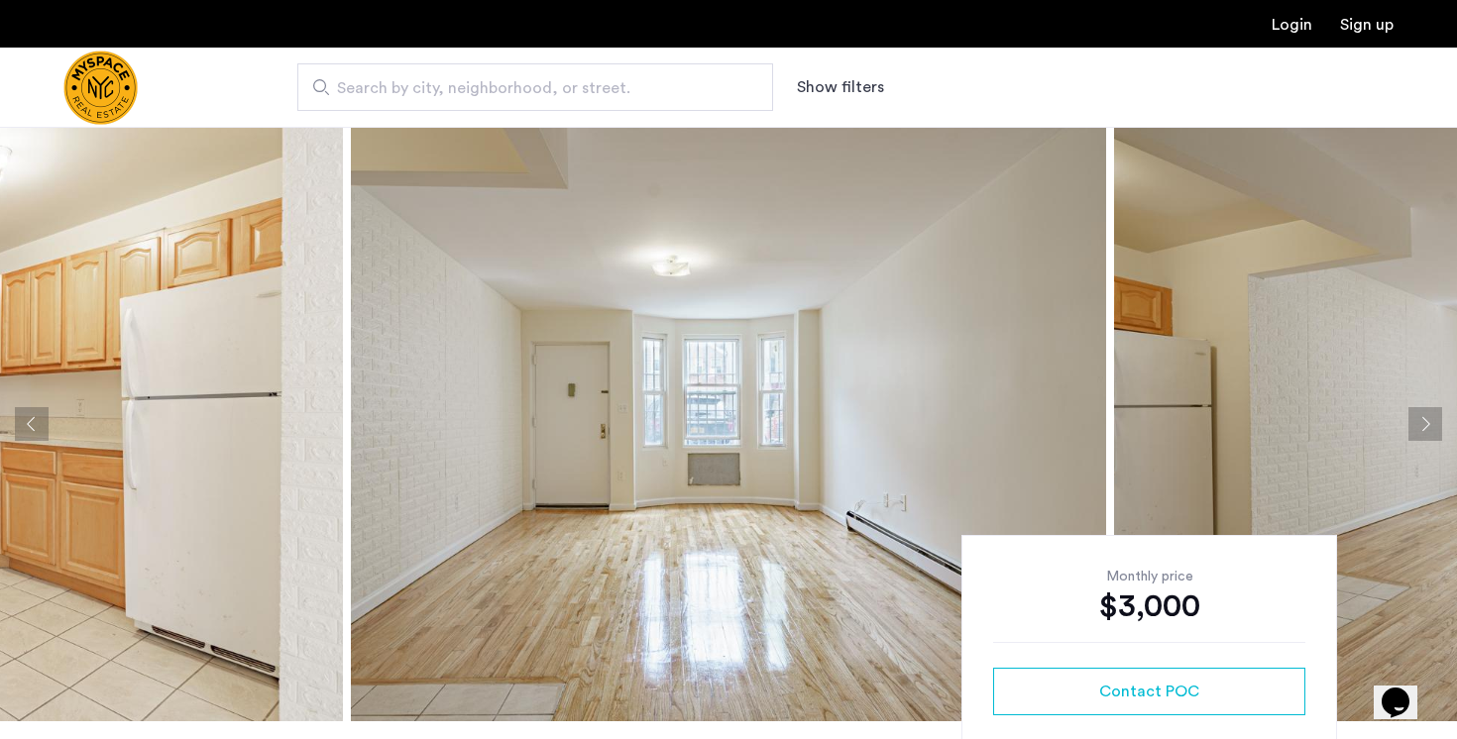
click at [1421, 423] on button "Next apartment" at bounding box center [1425, 424] width 34 height 34
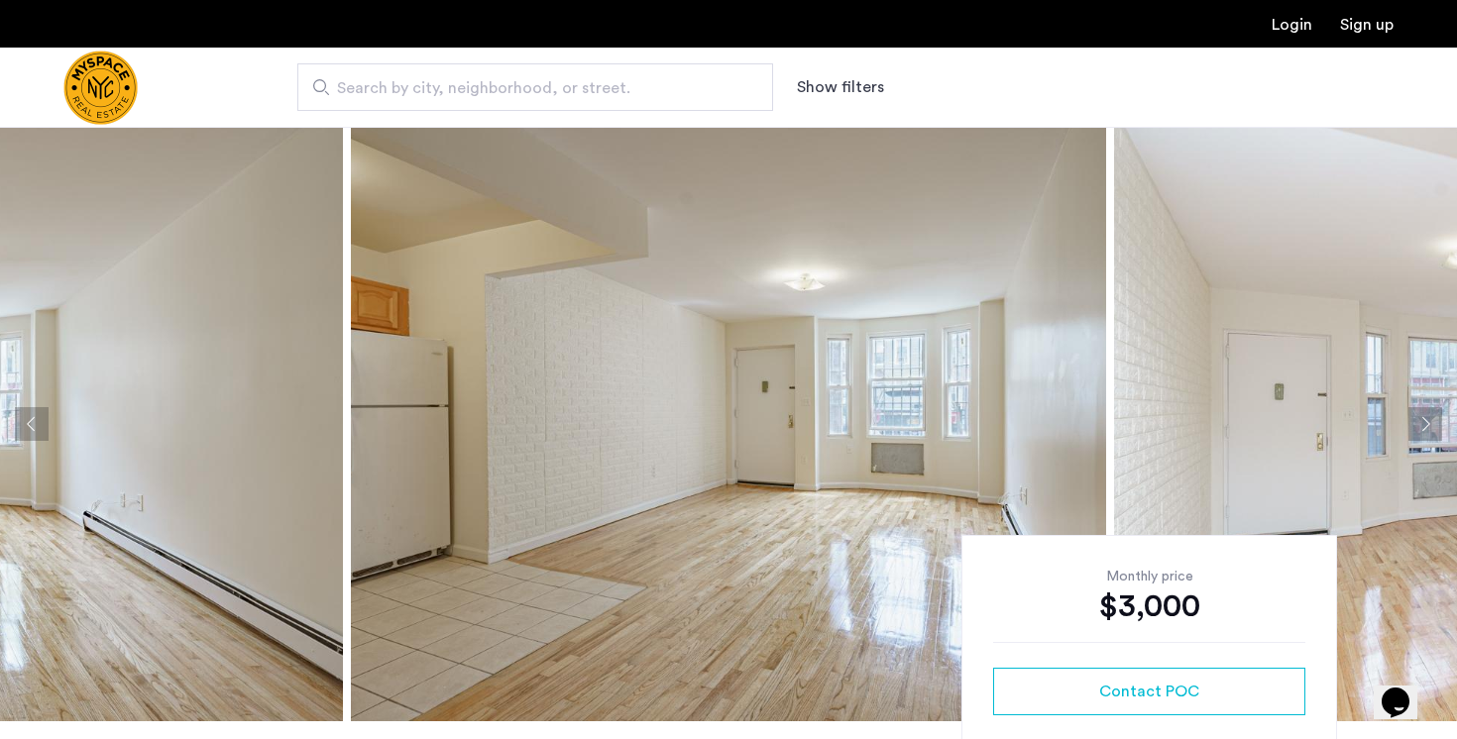
click at [1421, 423] on button "Next apartment" at bounding box center [1425, 424] width 34 height 34
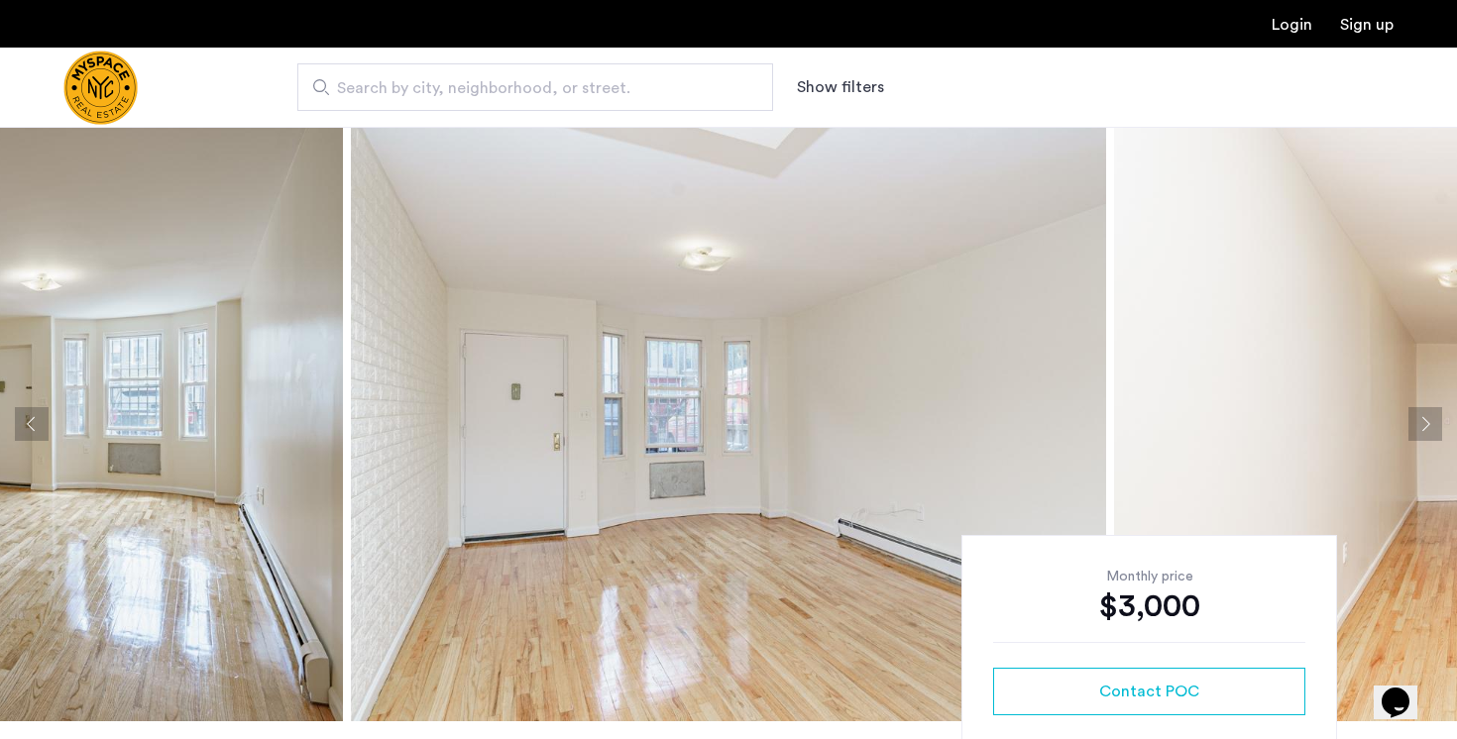
click at [1421, 423] on button "Next apartment" at bounding box center [1425, 424] width 34 height 34
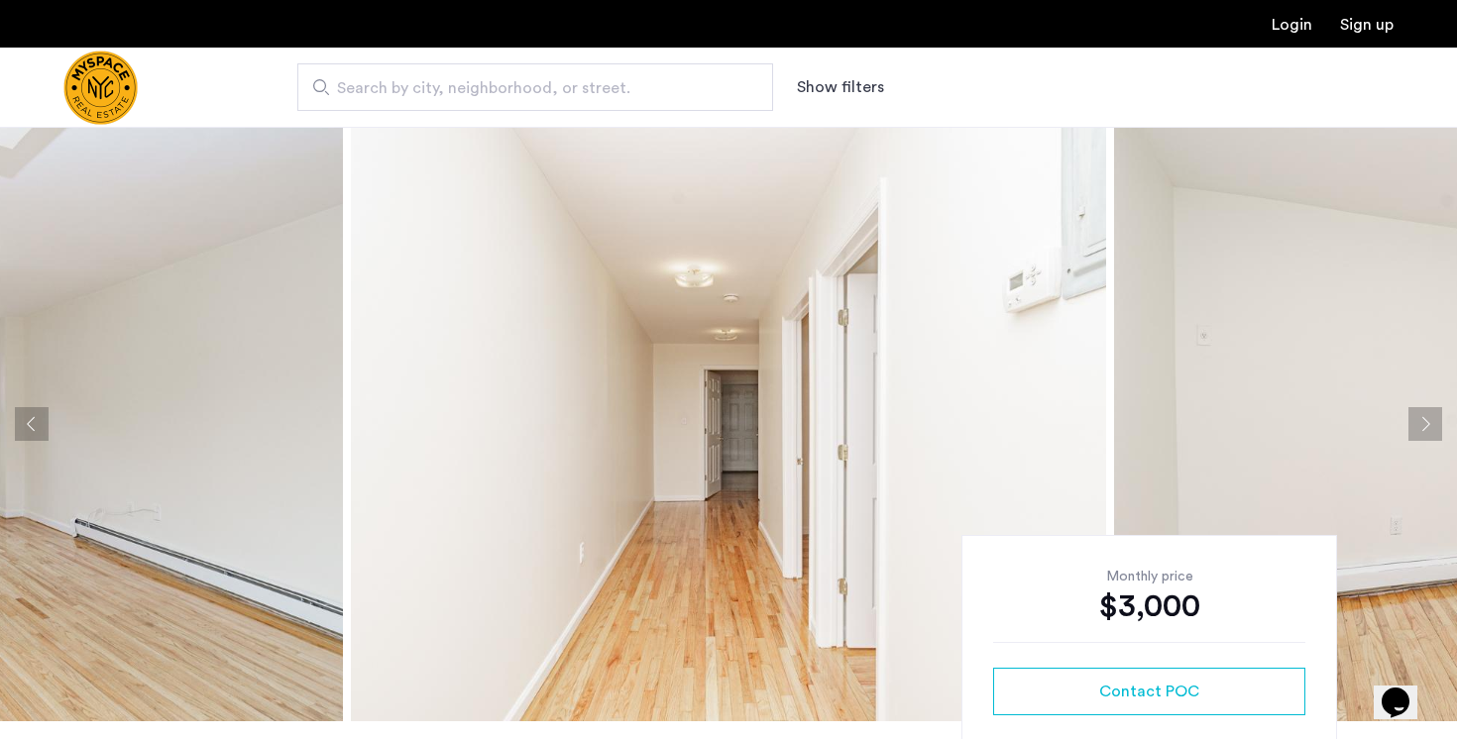
click at [1421, 423] on button "Next apartment" at bounding box center [1425, 424] width 34 height 34
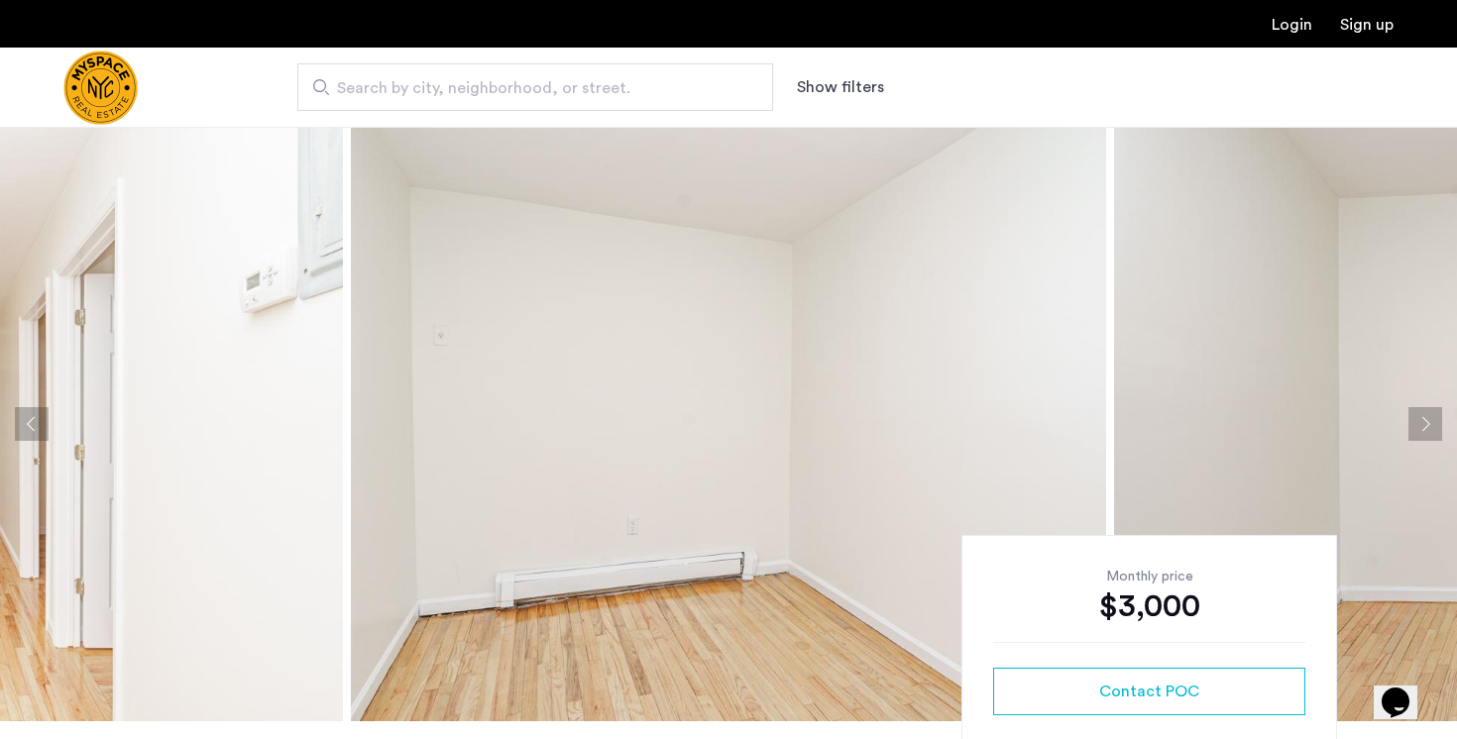
click at [1421, 423] on button "Next apartment" at bounding box center [1425, 424] width 34 height 34
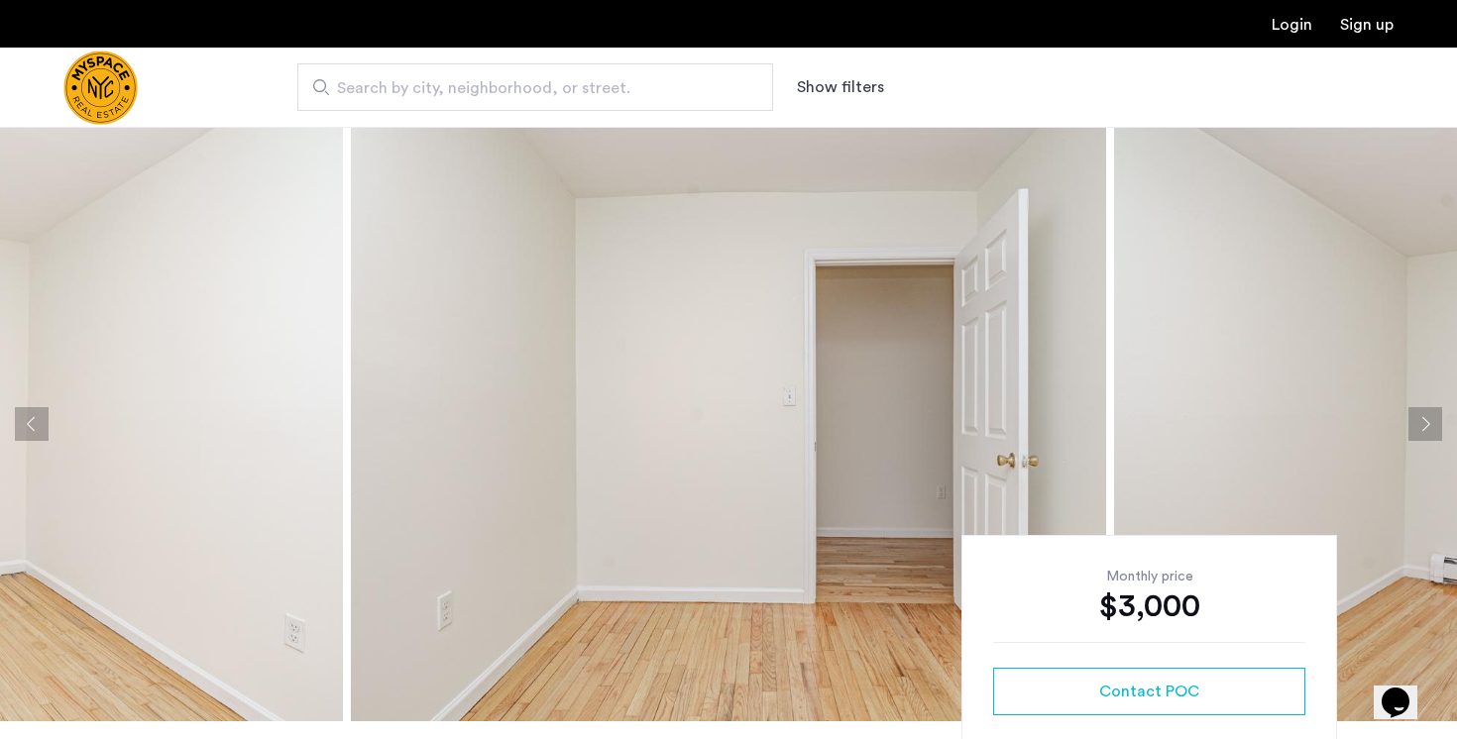
click at [1421, 423] on button "Next apartment" at bounding box center [1425, 424] width 34 height 34
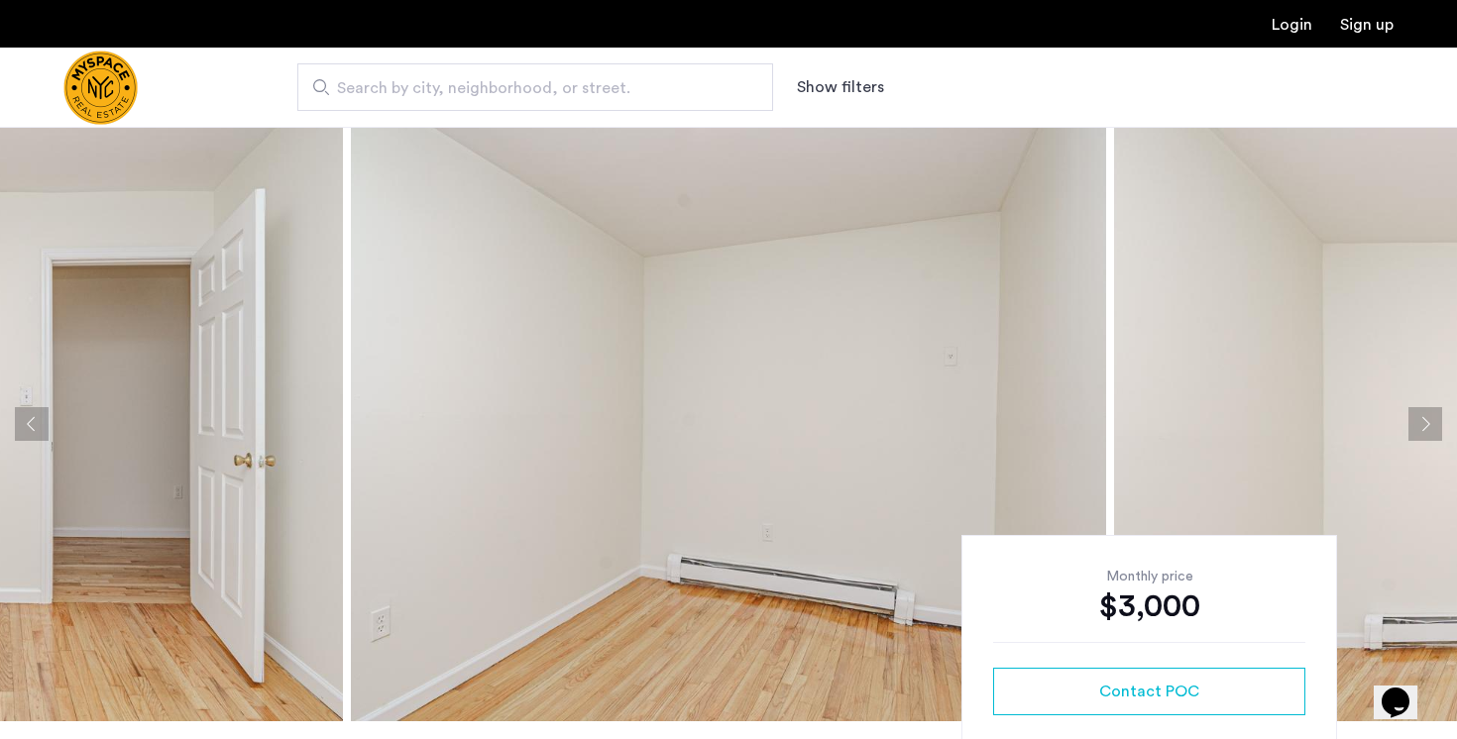
click at [1421, 423] on button "Next apartment" at bounding box center [1425, 424] width 34 height 34
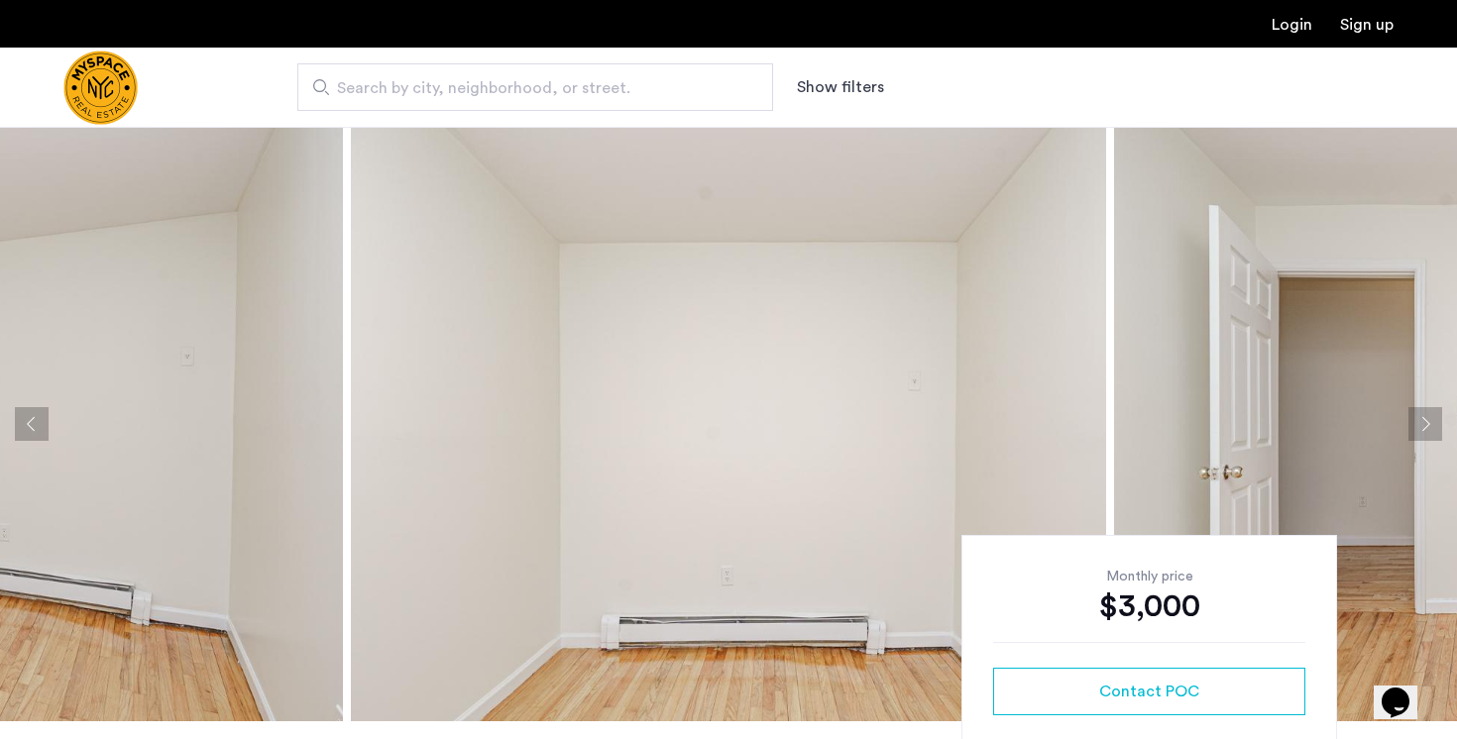
click at [1421, 423] on button "Next apartment" at bounding box center [1425, 424] width 34 height 34
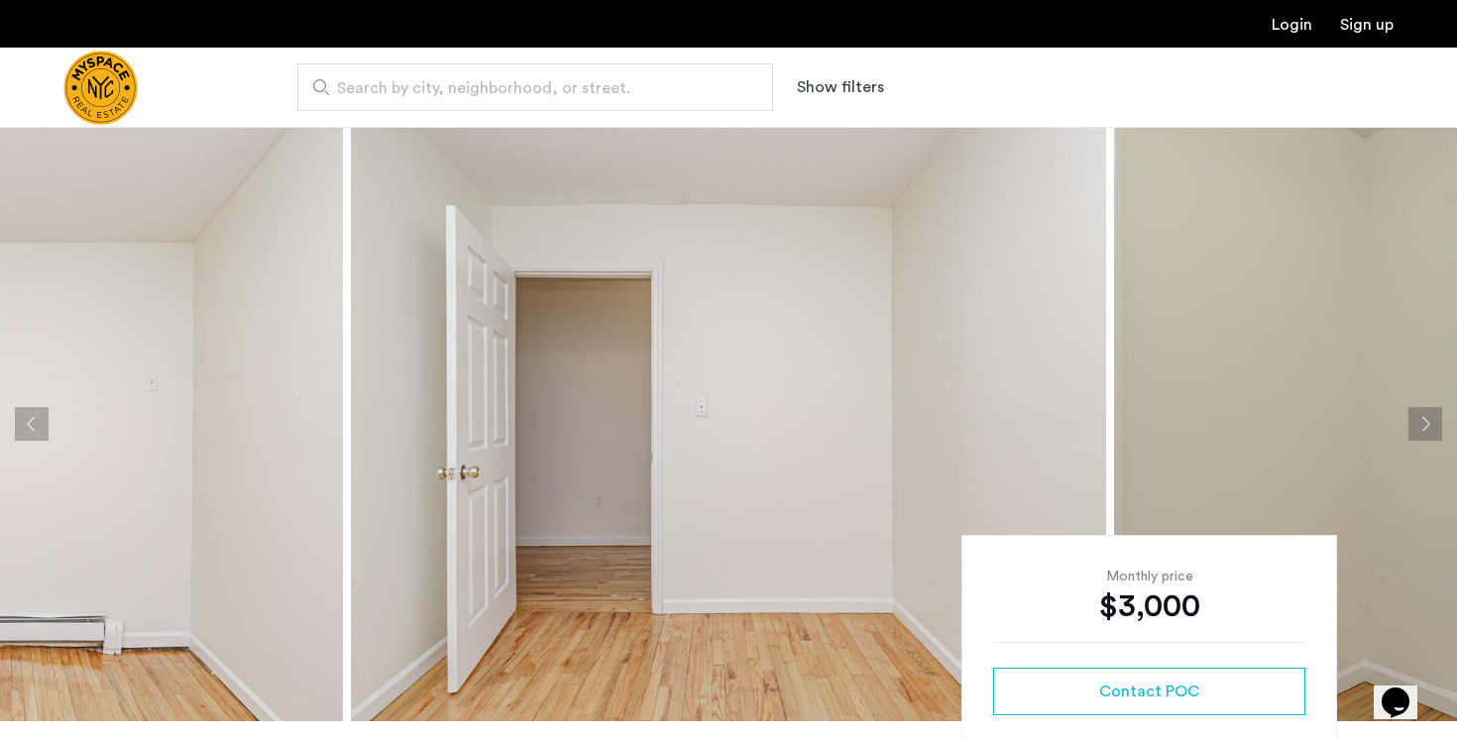
click at [1421, 423] on button "Next apartment" at bounding box center [1425, 424] width 34 height 34
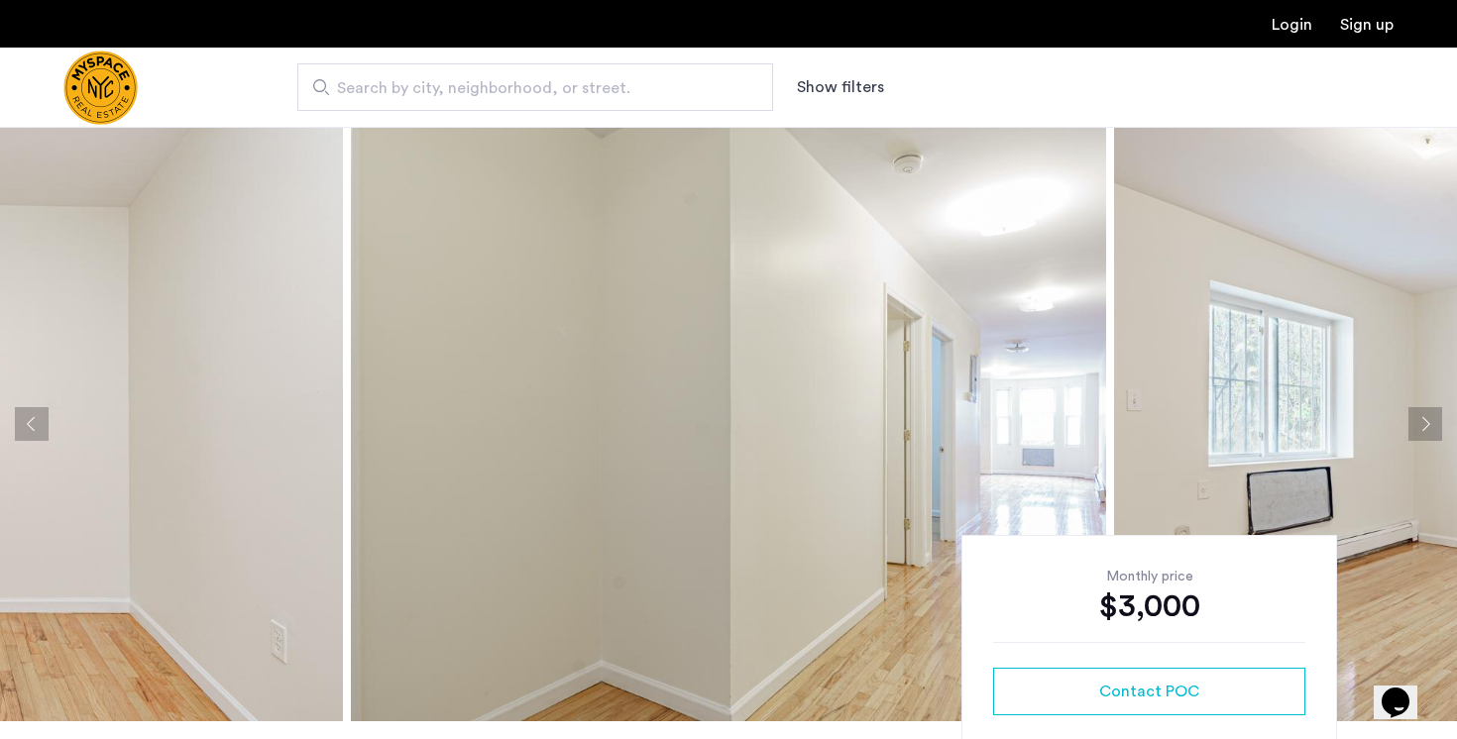
click at [1421, 423] on button "Next apartment" at bounding box center [1425, 424] width 34 height 34
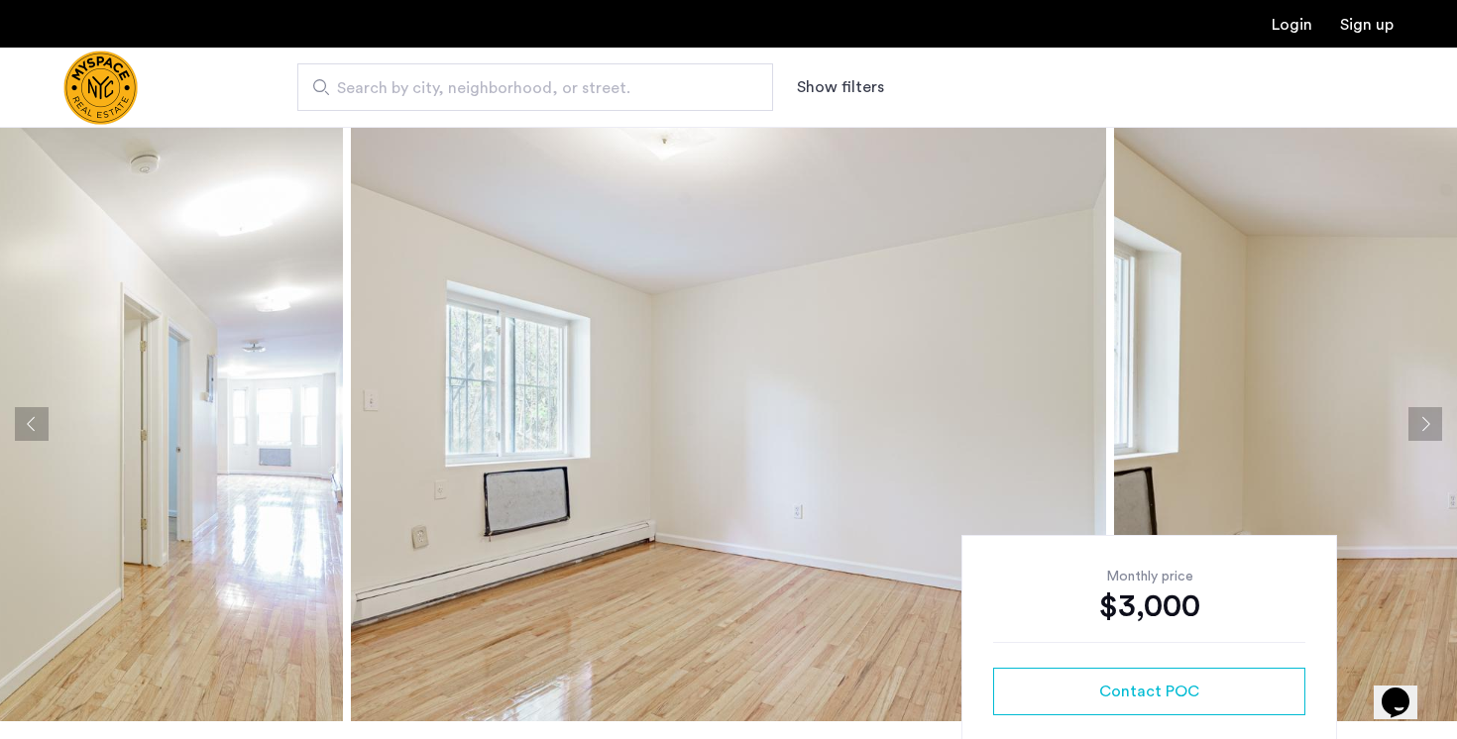
click at [1421, 423] on button "Next apartment" at bounding box center [1425, 424] width 34 height 34
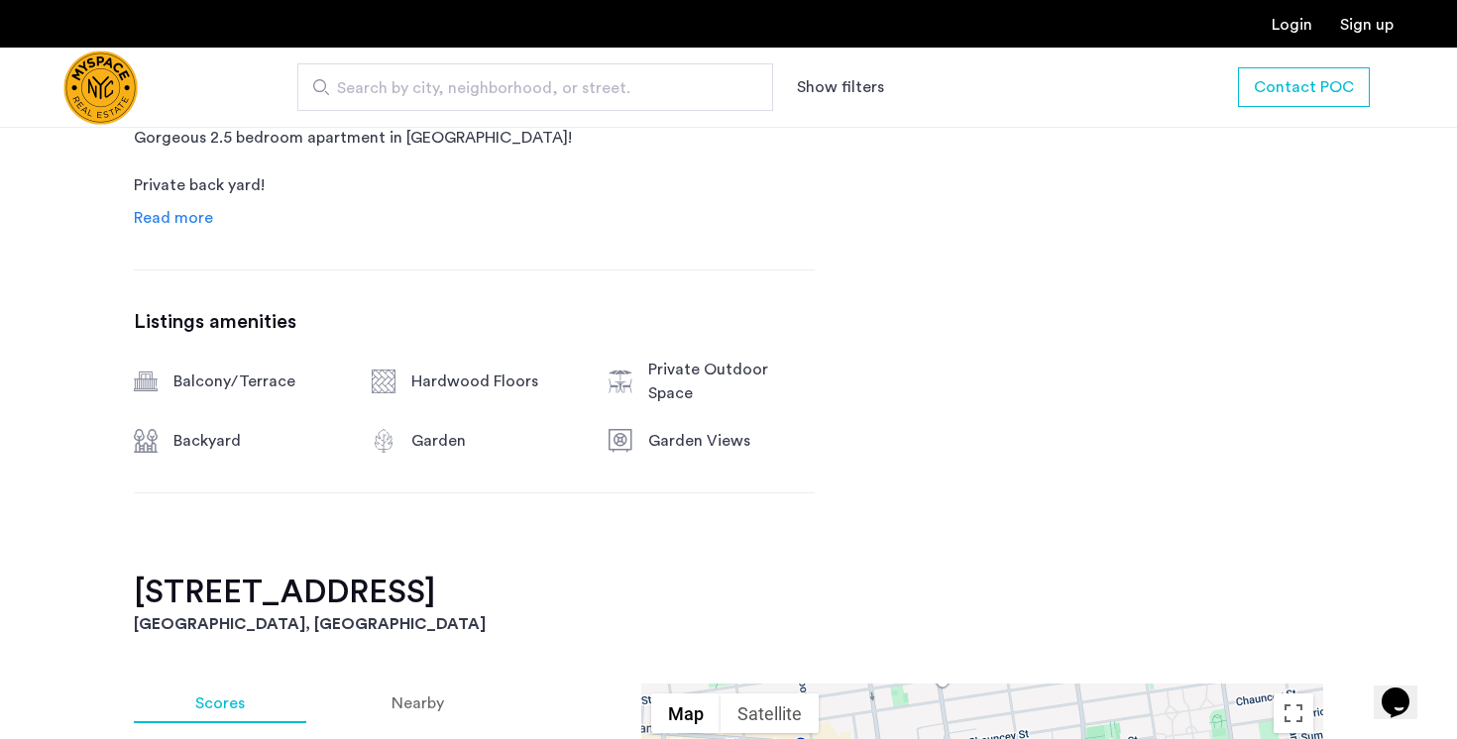
scroll to position [1030, 0]
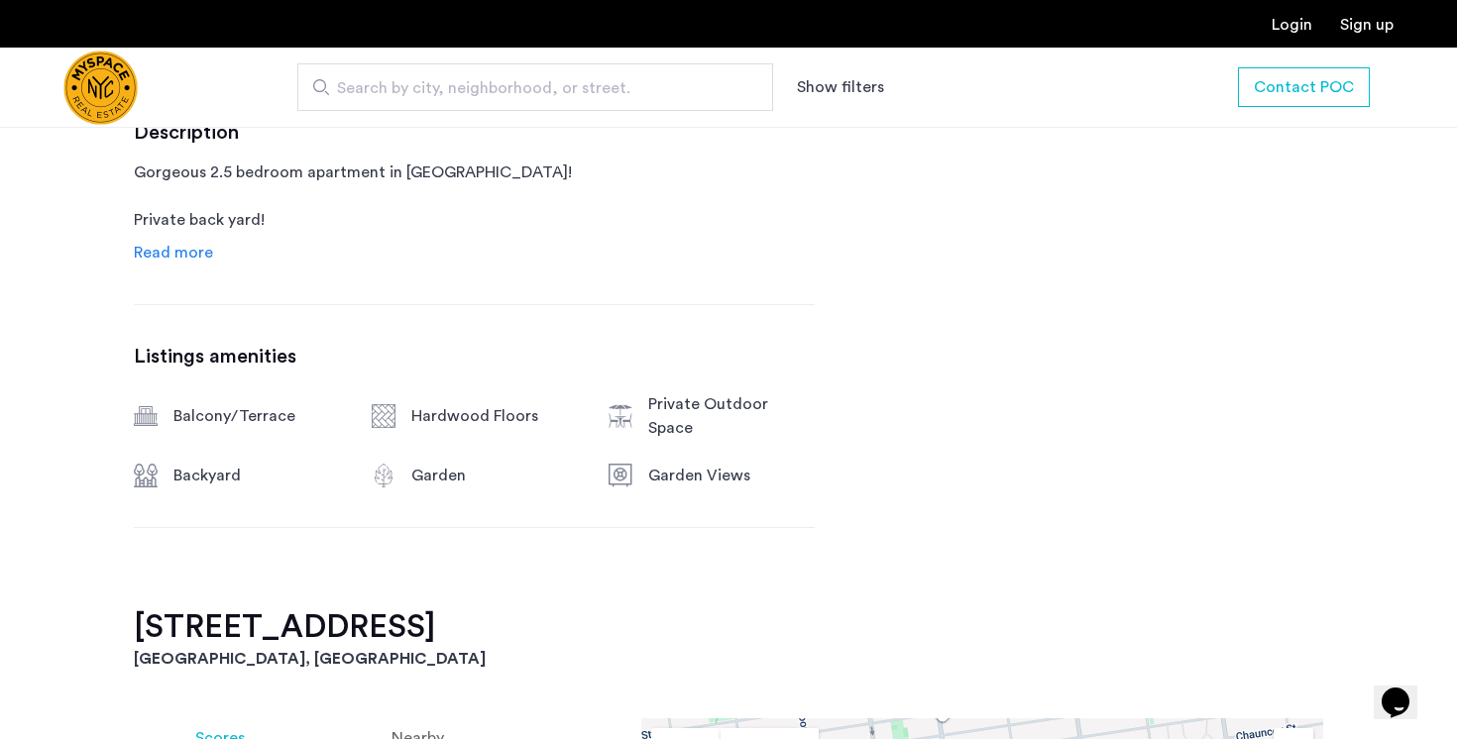
click at [195, 258] on span "Read more" at bounding box center [173, 253] width 79 height 16
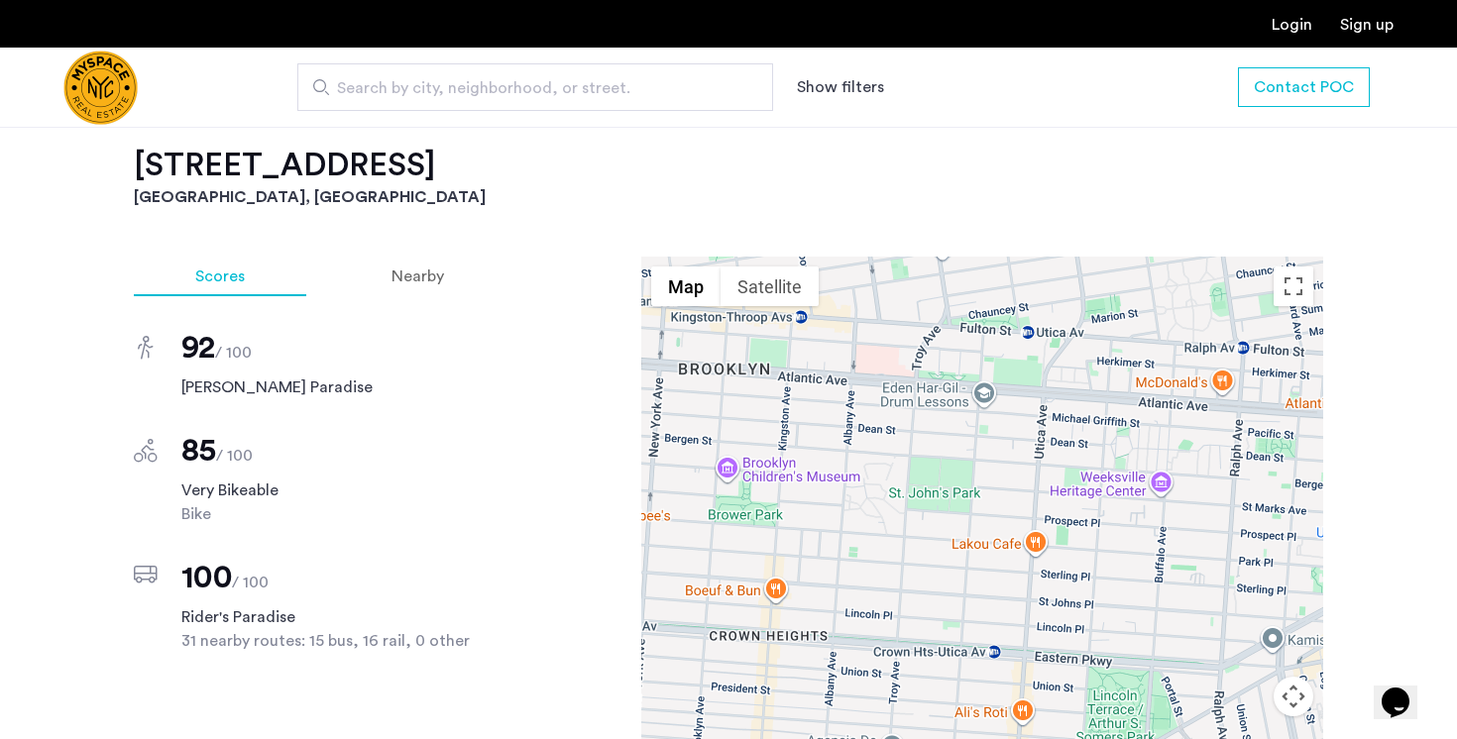
scroll to position [1707, 0]
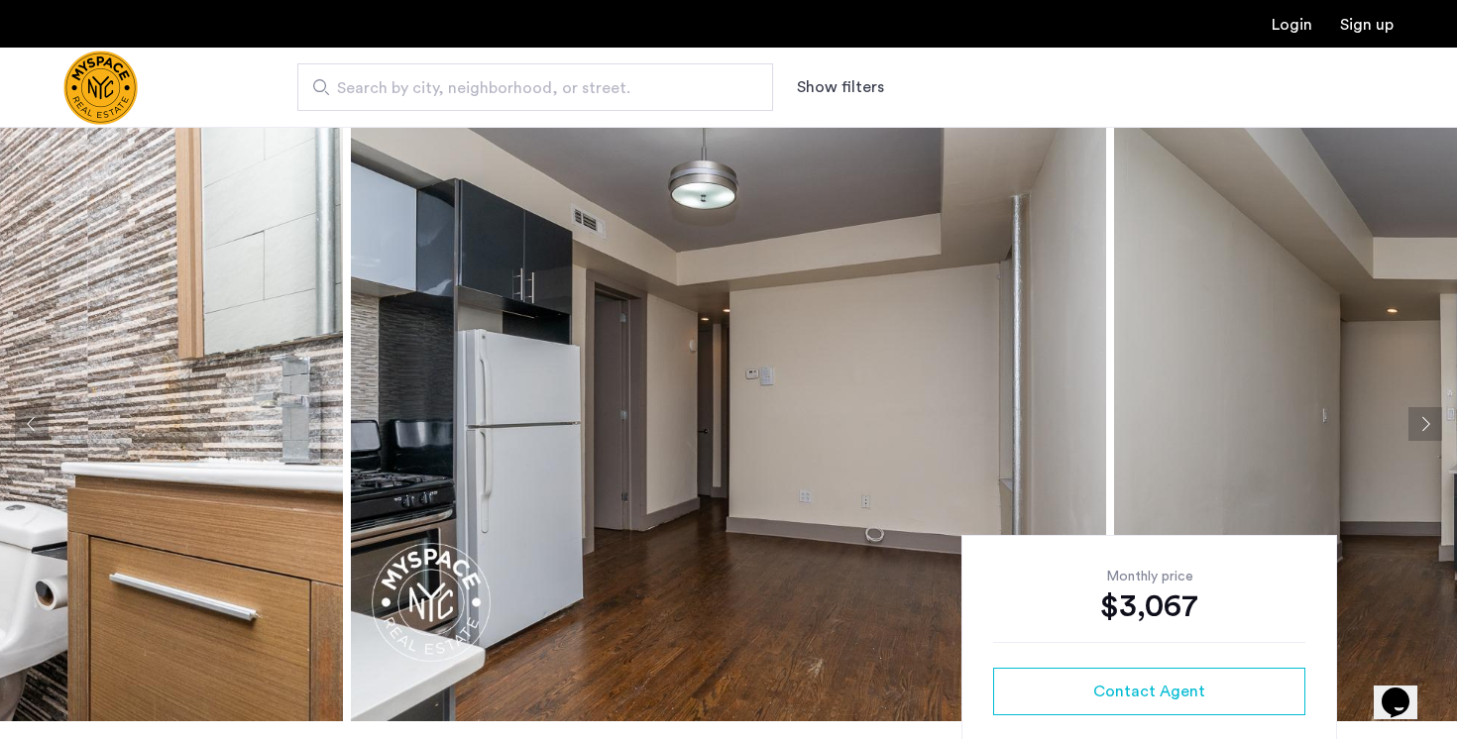
click at [1433, 420] on button "Next apartment" at bounding box center [1425, 424] width 34 height 34
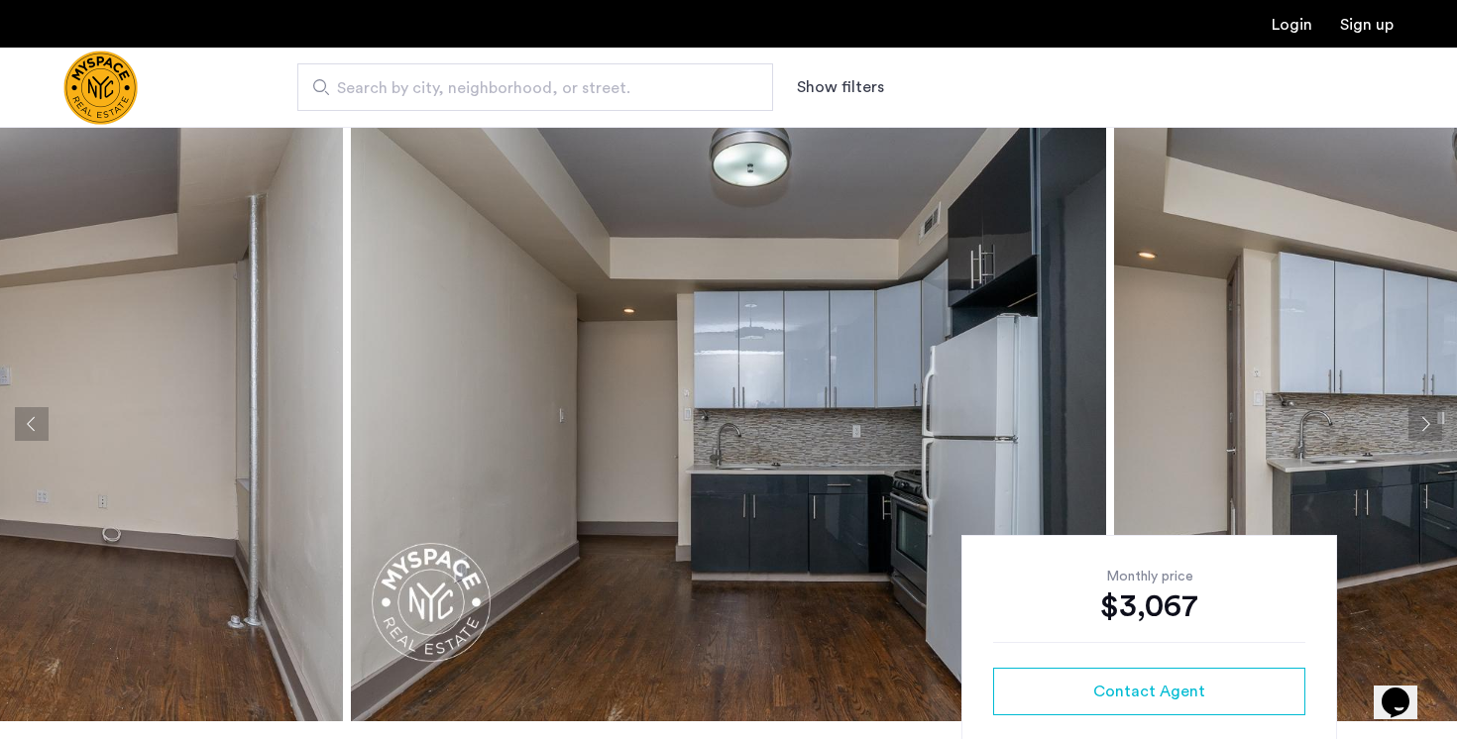
click at [1433, 420] on button "Next apartment" at bounding box center [1425, 424] width 34 height 34
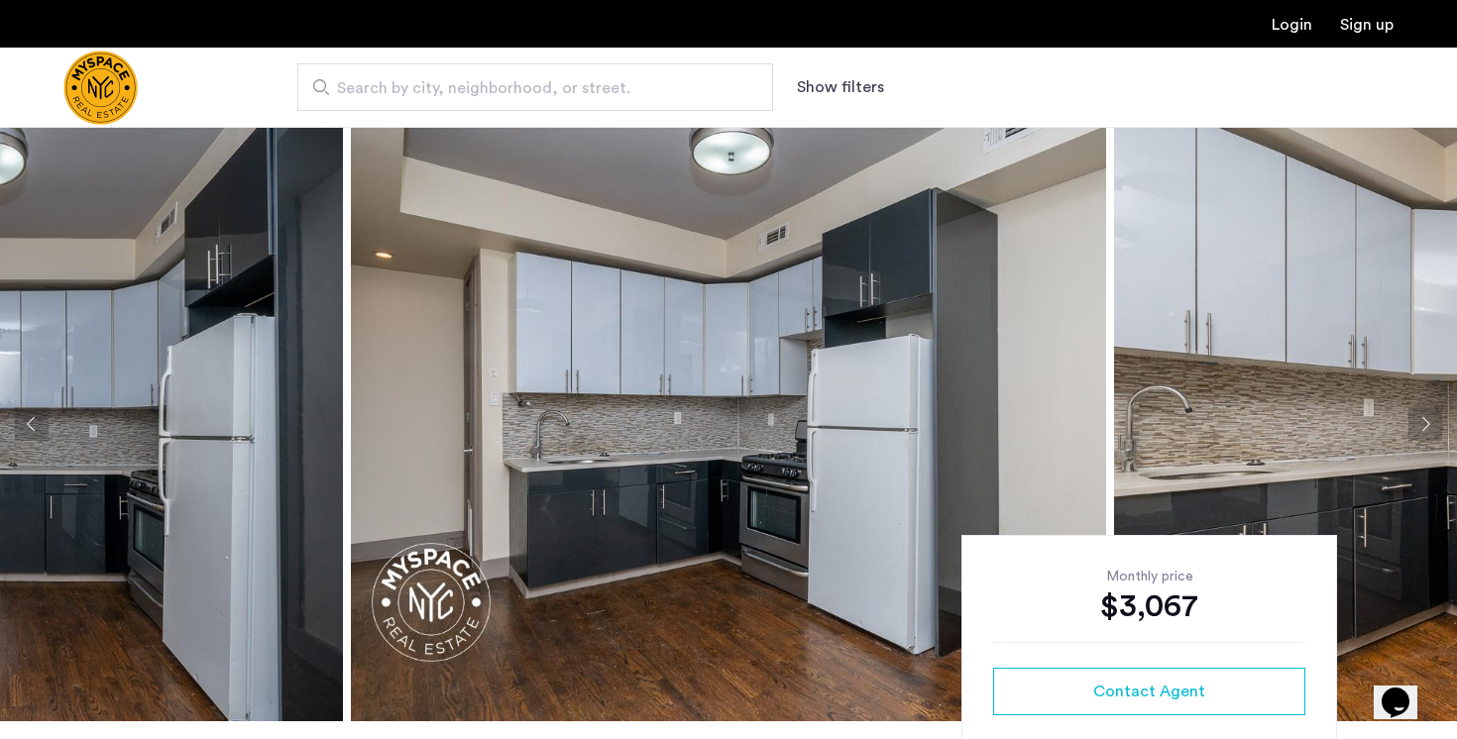
click at [1433, 420] on button "Next apartment" at bounding box center [1425, 424] width 34 height 34
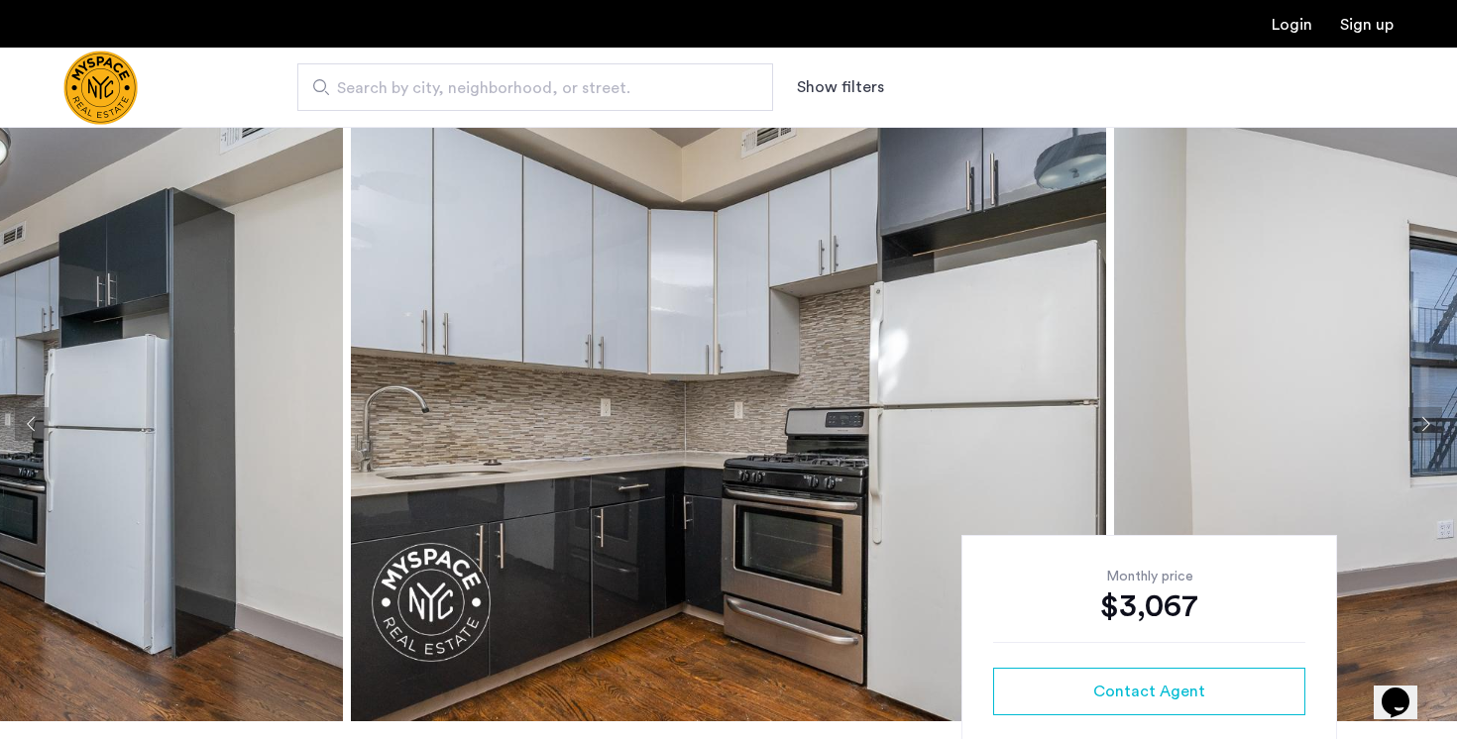
click at [1433, 420] on button "Next apartment" at bounding box center [1425, 424] width 34 height 34
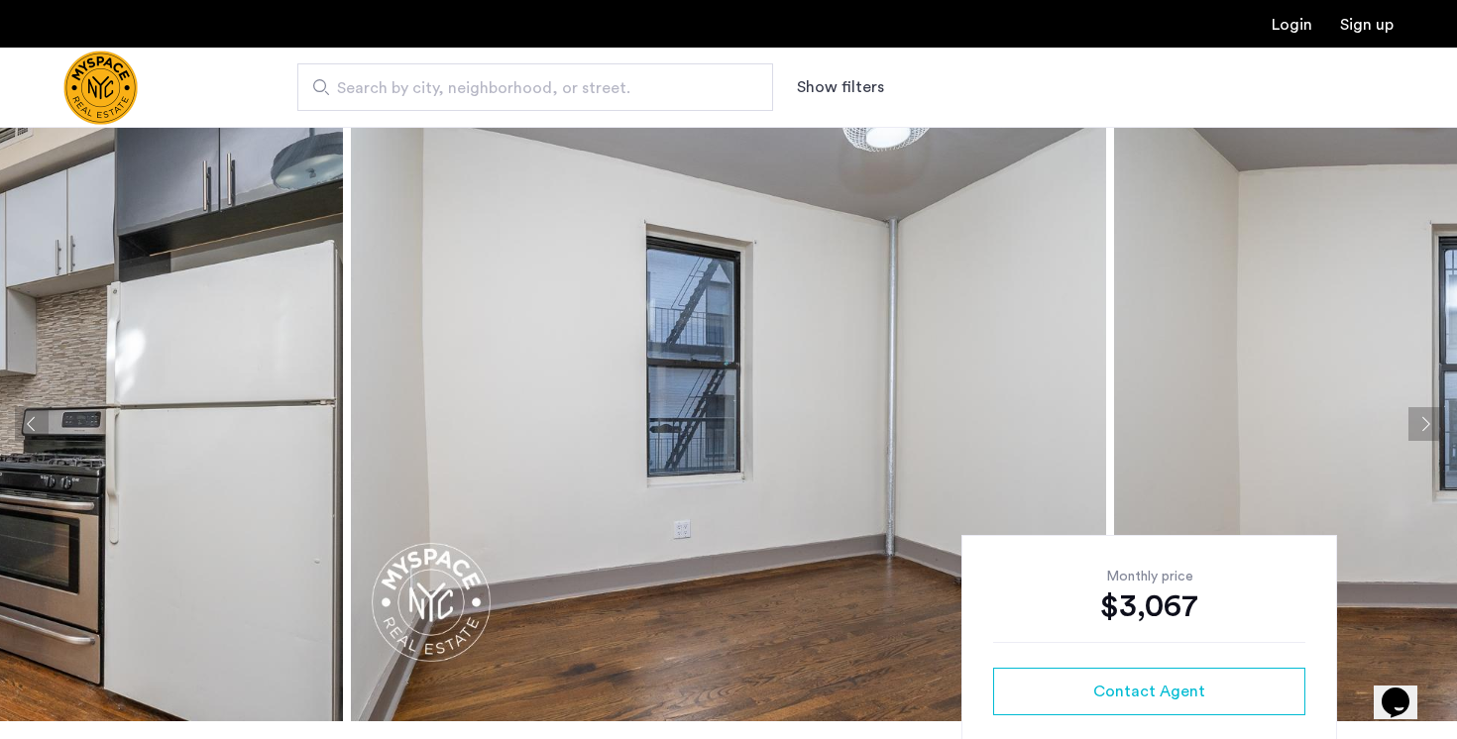
click at [1433, 420] on button "Next apartment" at bounding box center [1425, 424] width 34 height 34
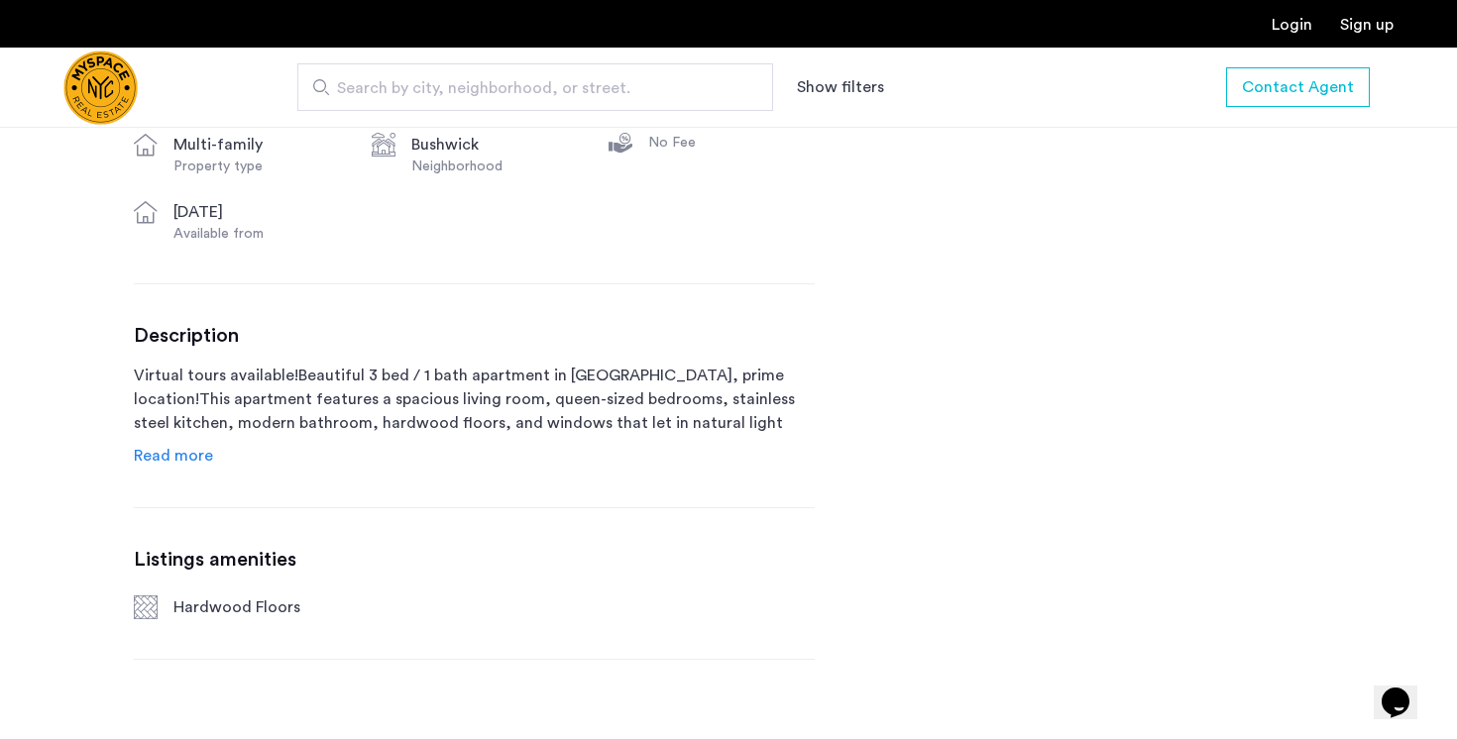
scroll to position [829, 0]
click at [196, 456] on span "Read more" at bounding box center [173, 454] width 79 height 16
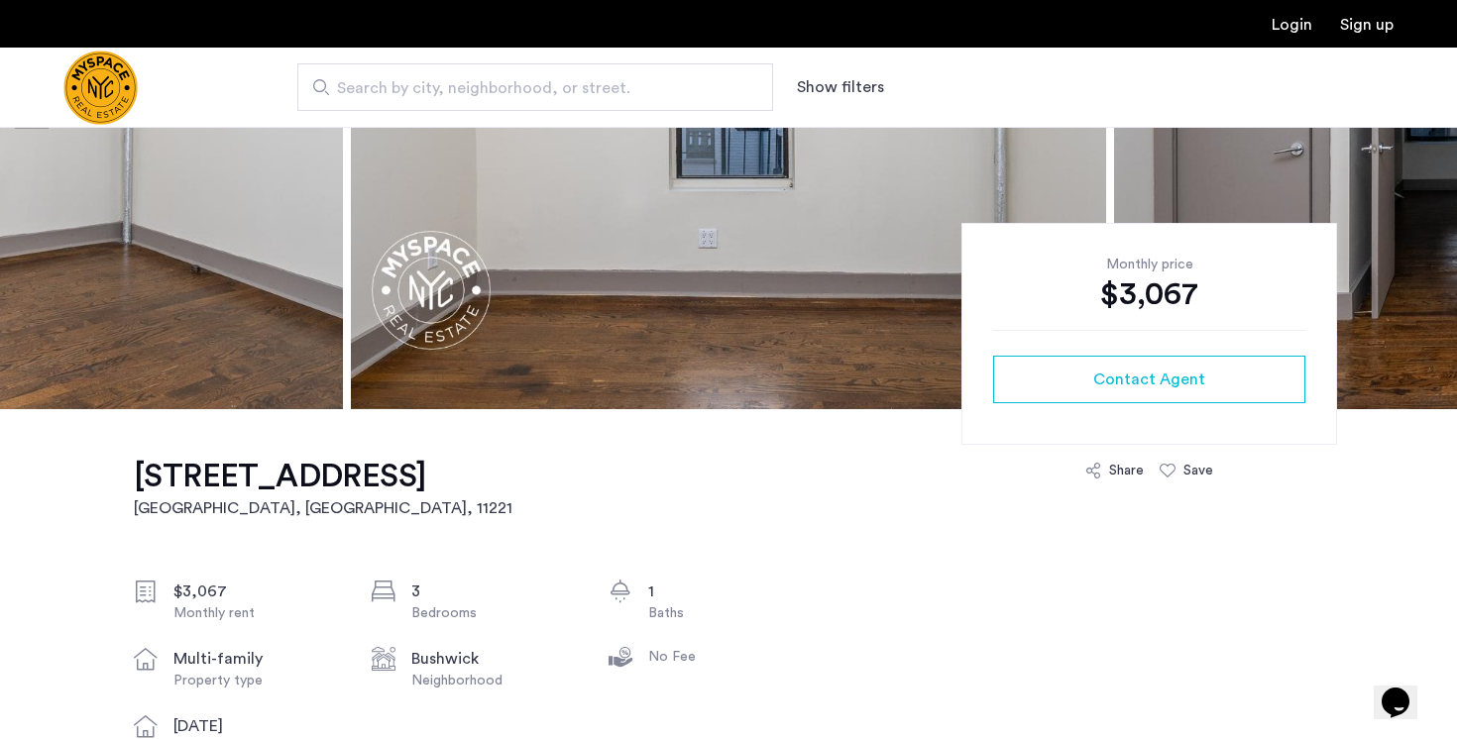
scroll to position [345, 0]
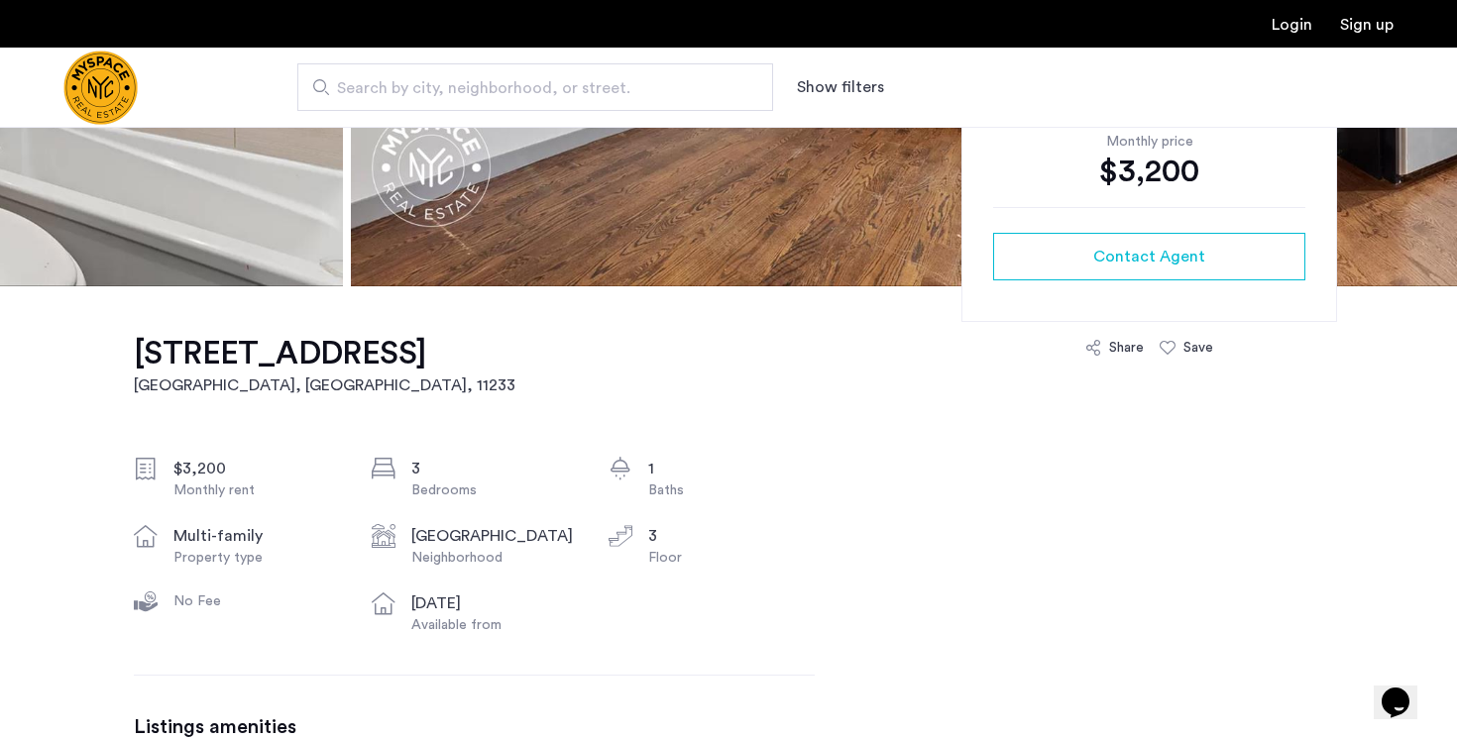
scroll to position [437, 0]
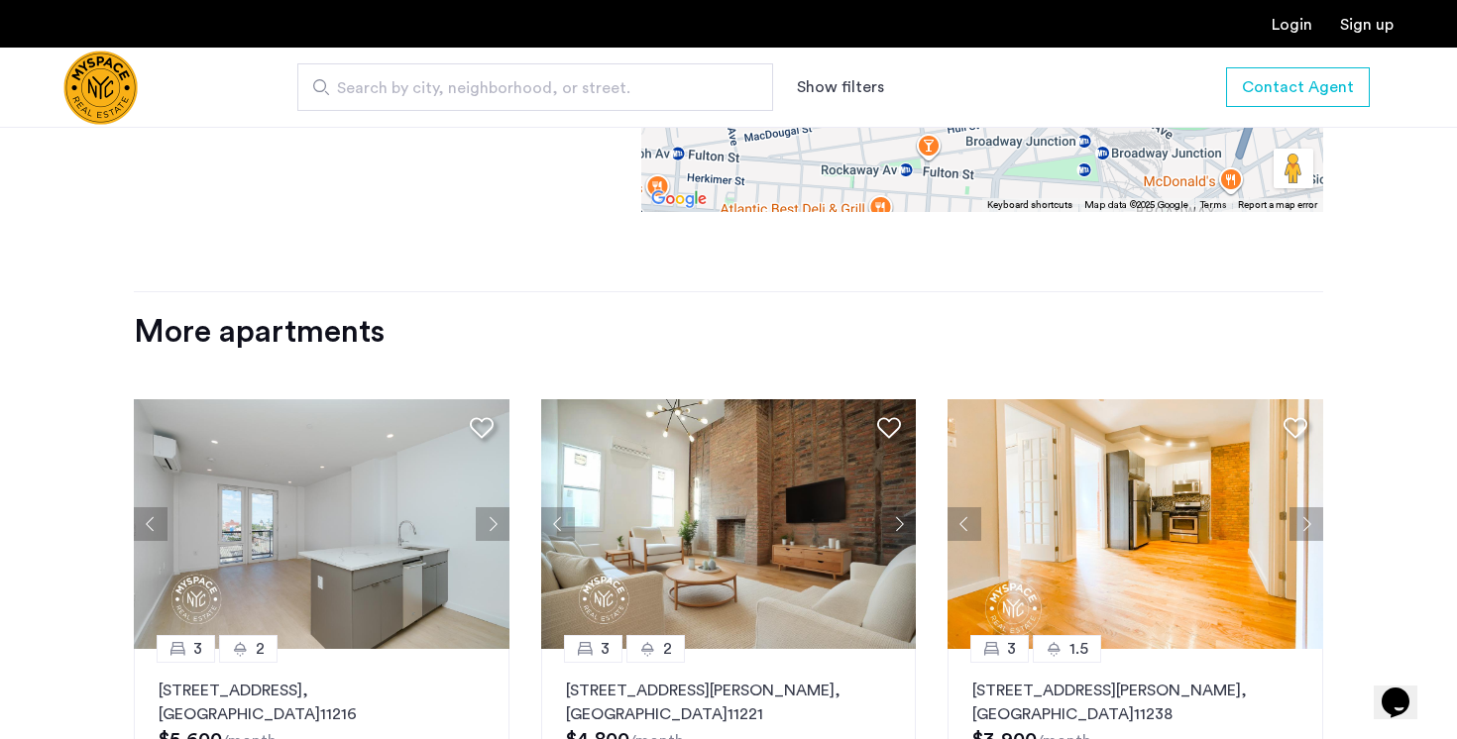
scroll to position [1645, 0]
click at [1302, 529] on button "Next apartment" at bounding box center [1306, 523] width 34 height 34
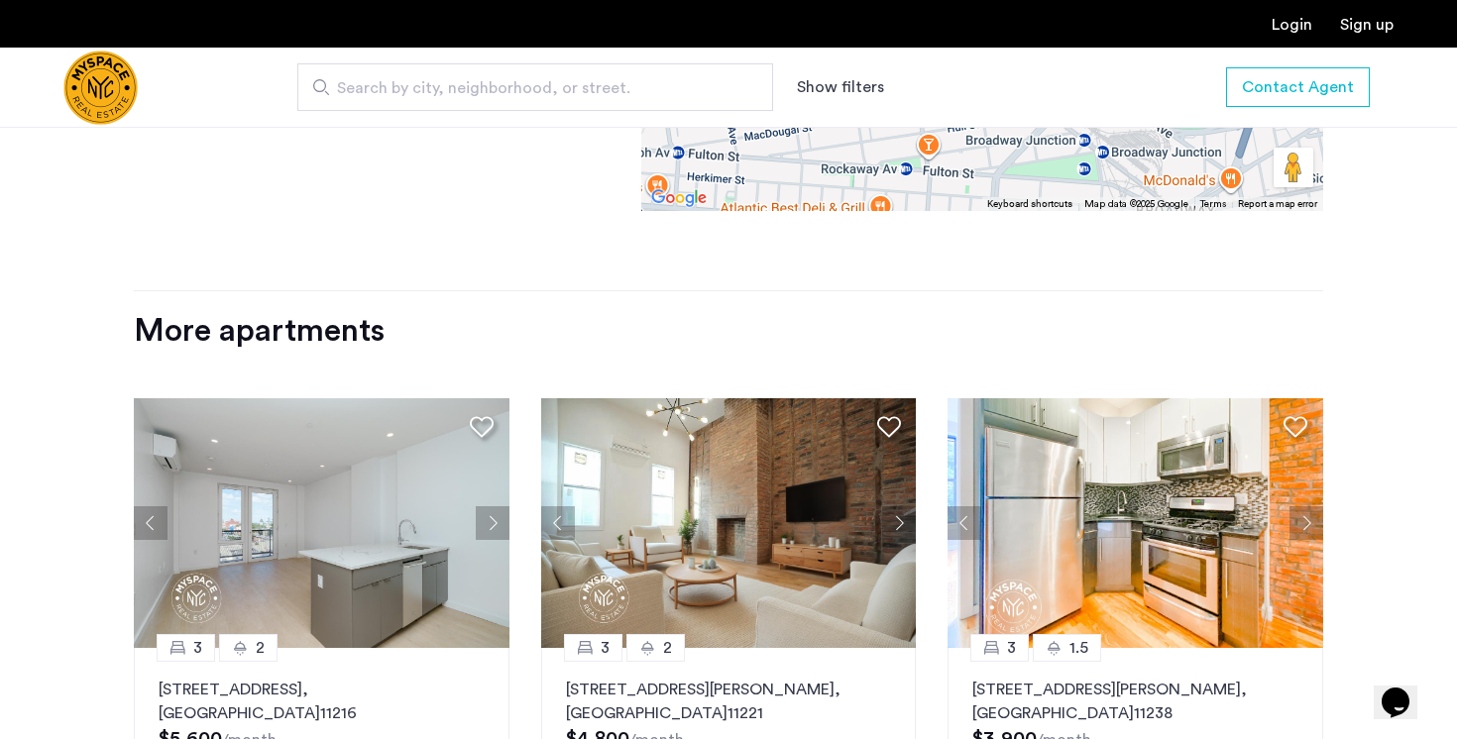
click at [1302, 529] on button "Next apartment" at bounding box center [1306, 523] width 34 height 34
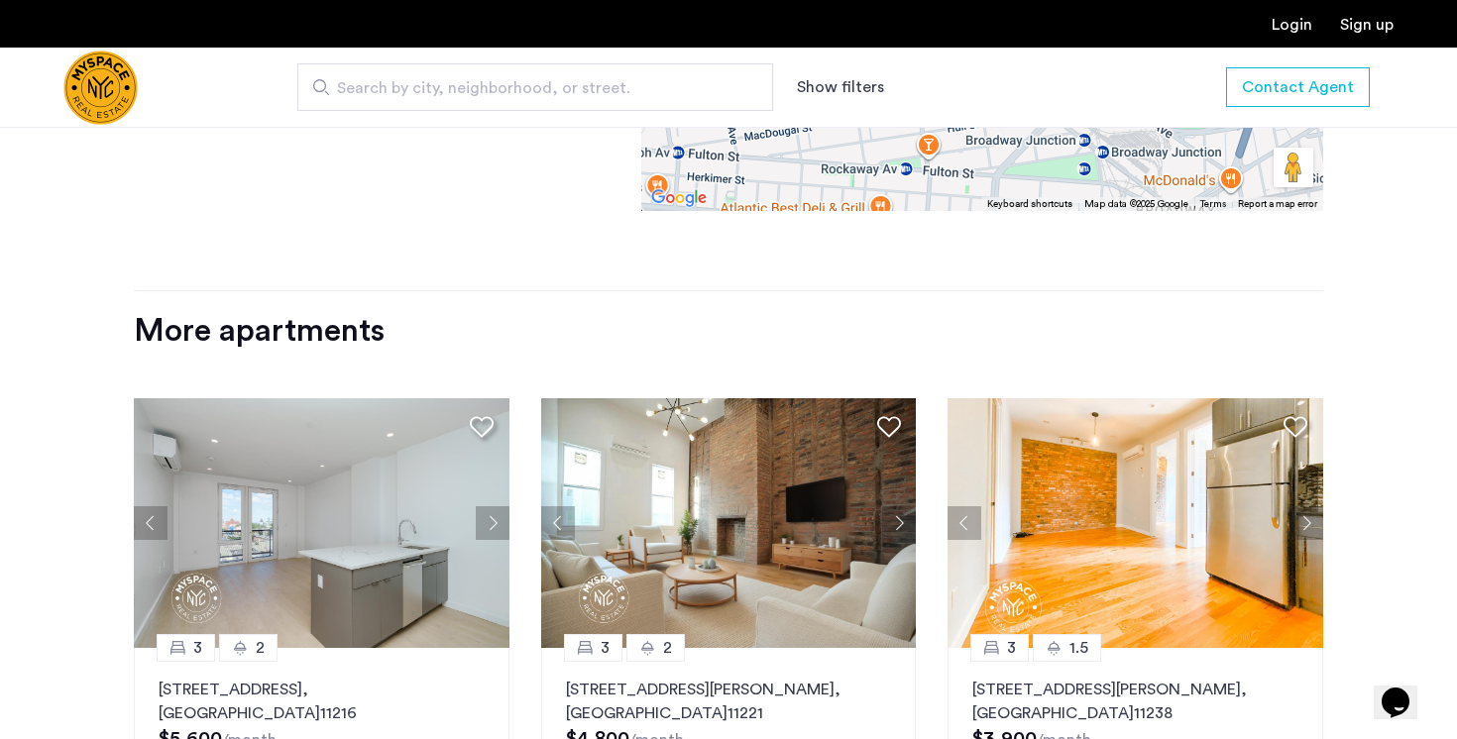
click at [1302, 529] on button "Next apartment" at bounding box center [1306, 523] width 34 height 34
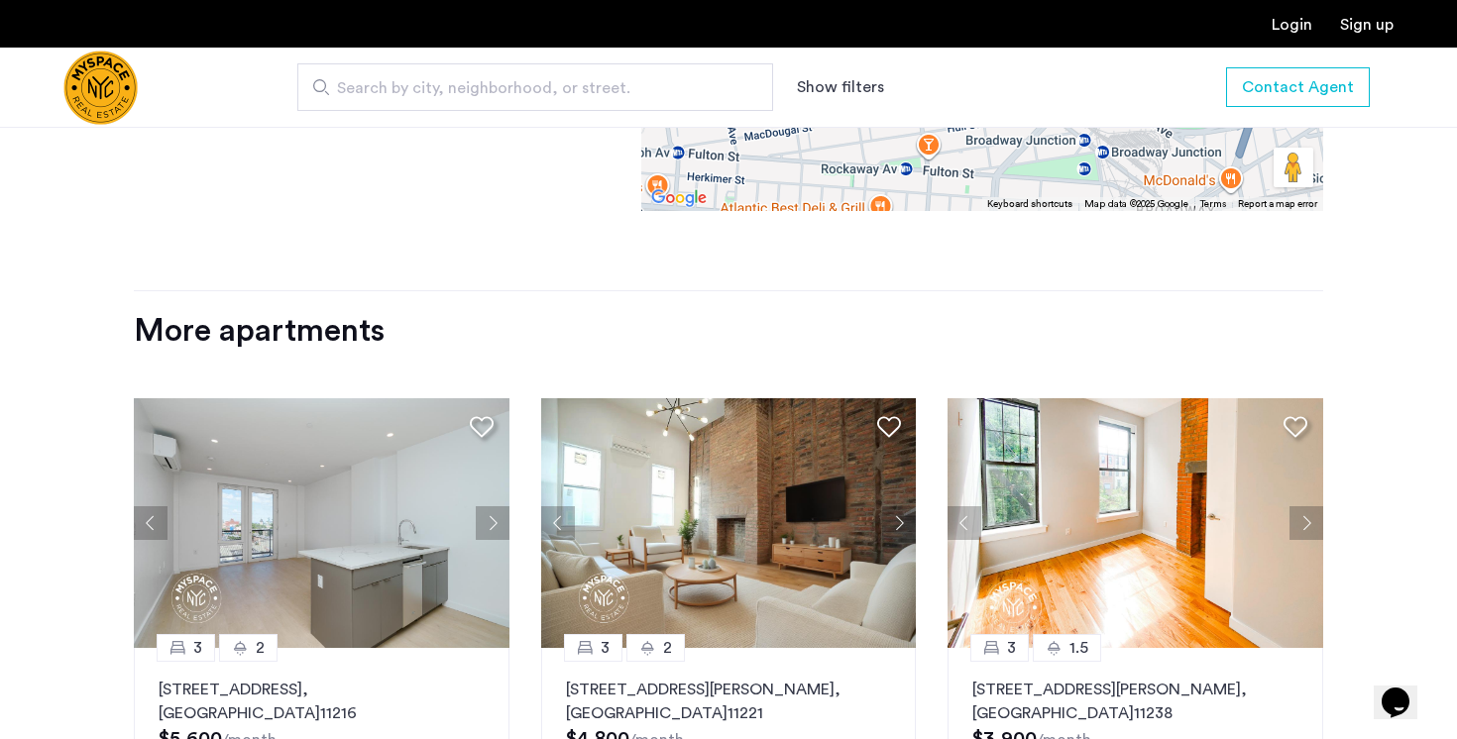
click at [1302, 529] on button "Next apartment" at bounding box center [1306, 523] width 34 height 34
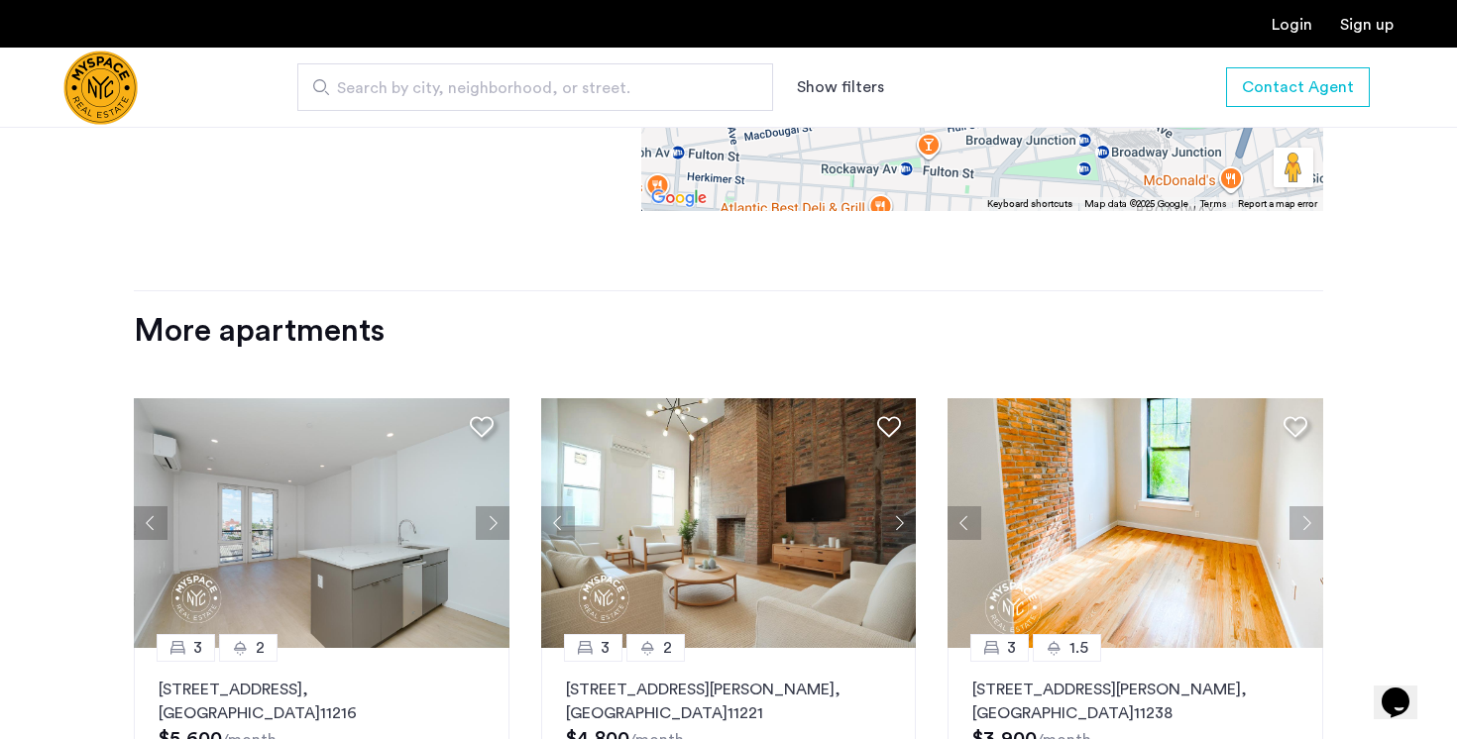
click at [1302, 529] on button "Next apartment" at bounding box center [1306, 523] width 34 height 34
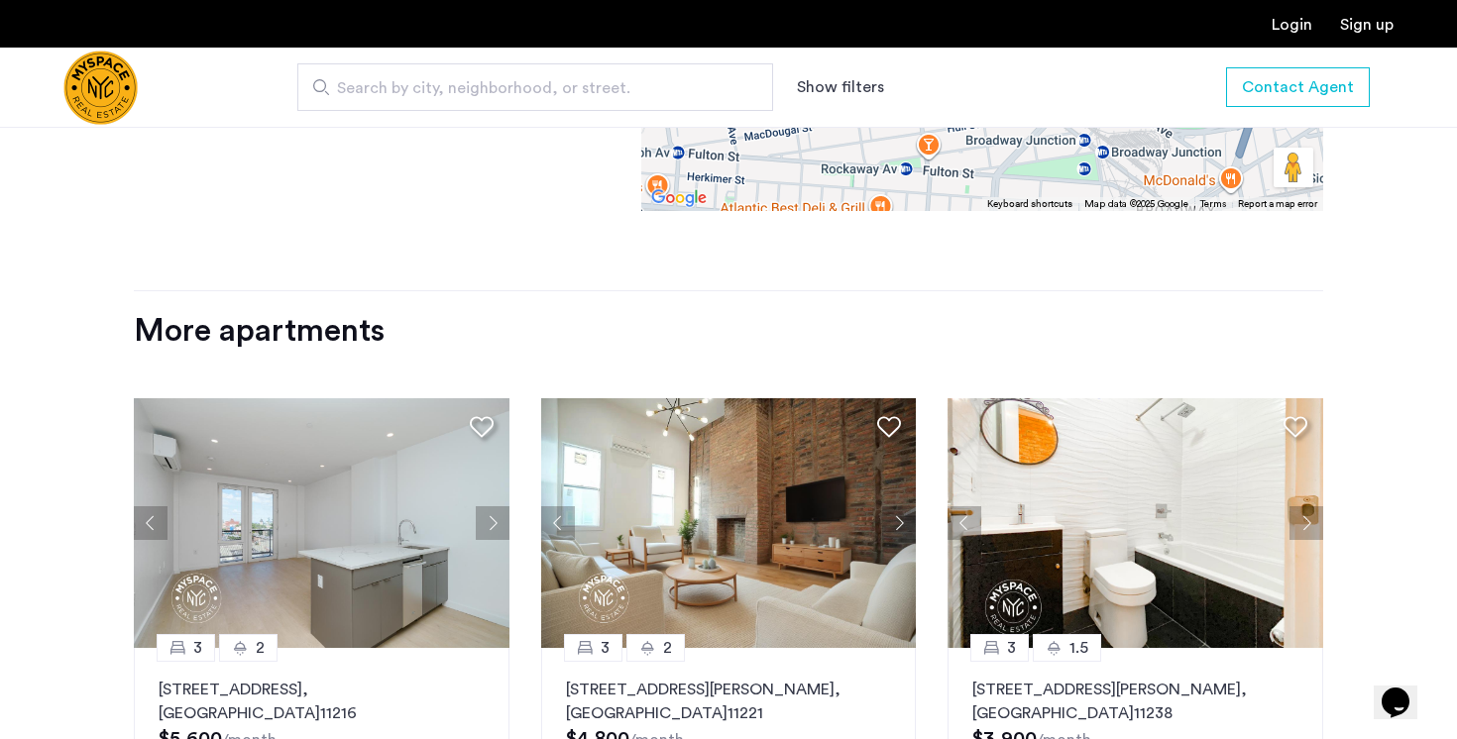
click at [1302, 529] on button "Next apartment" at bounding box center [1306, 523] width 34 height 34
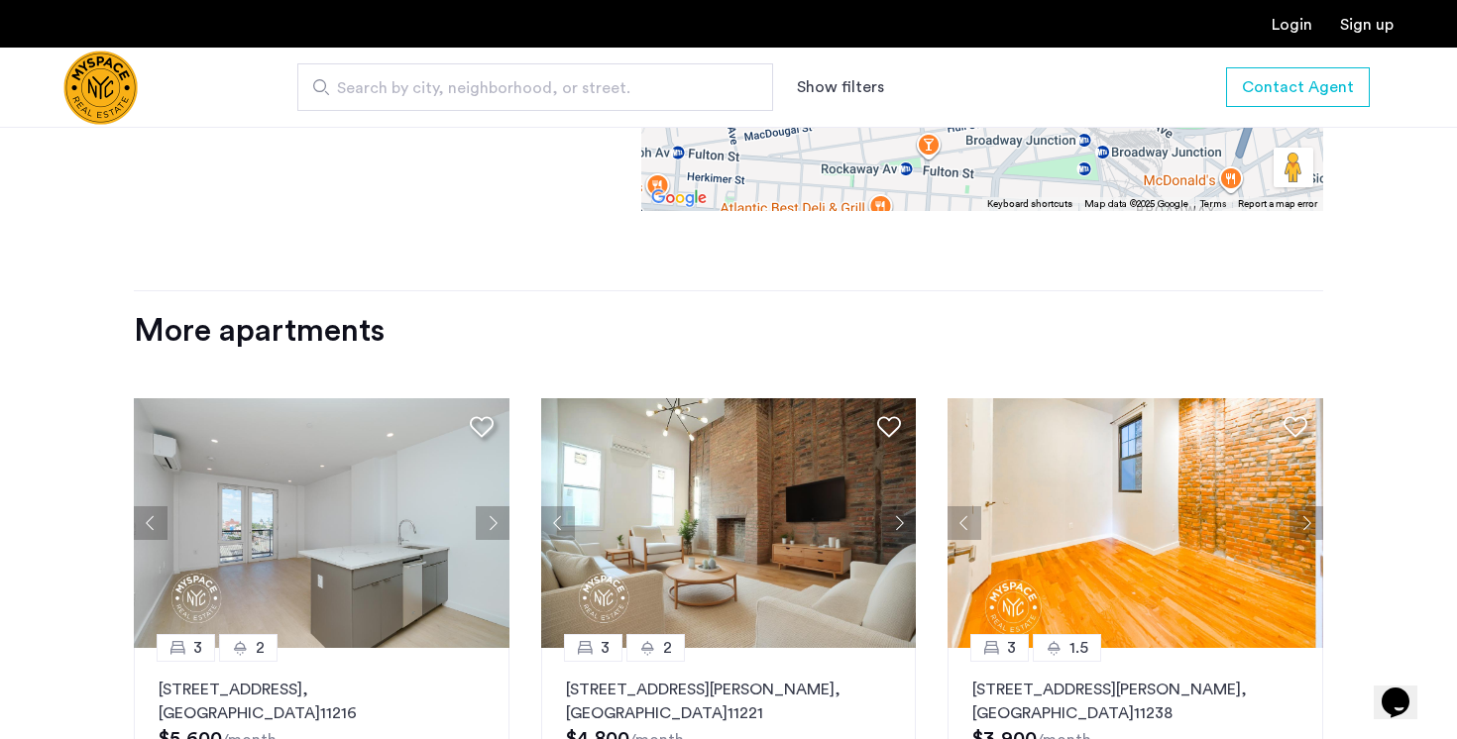
click at [1302, 529] on button "Next apartment" at bounding box center [1306, 523] width 34 height 34
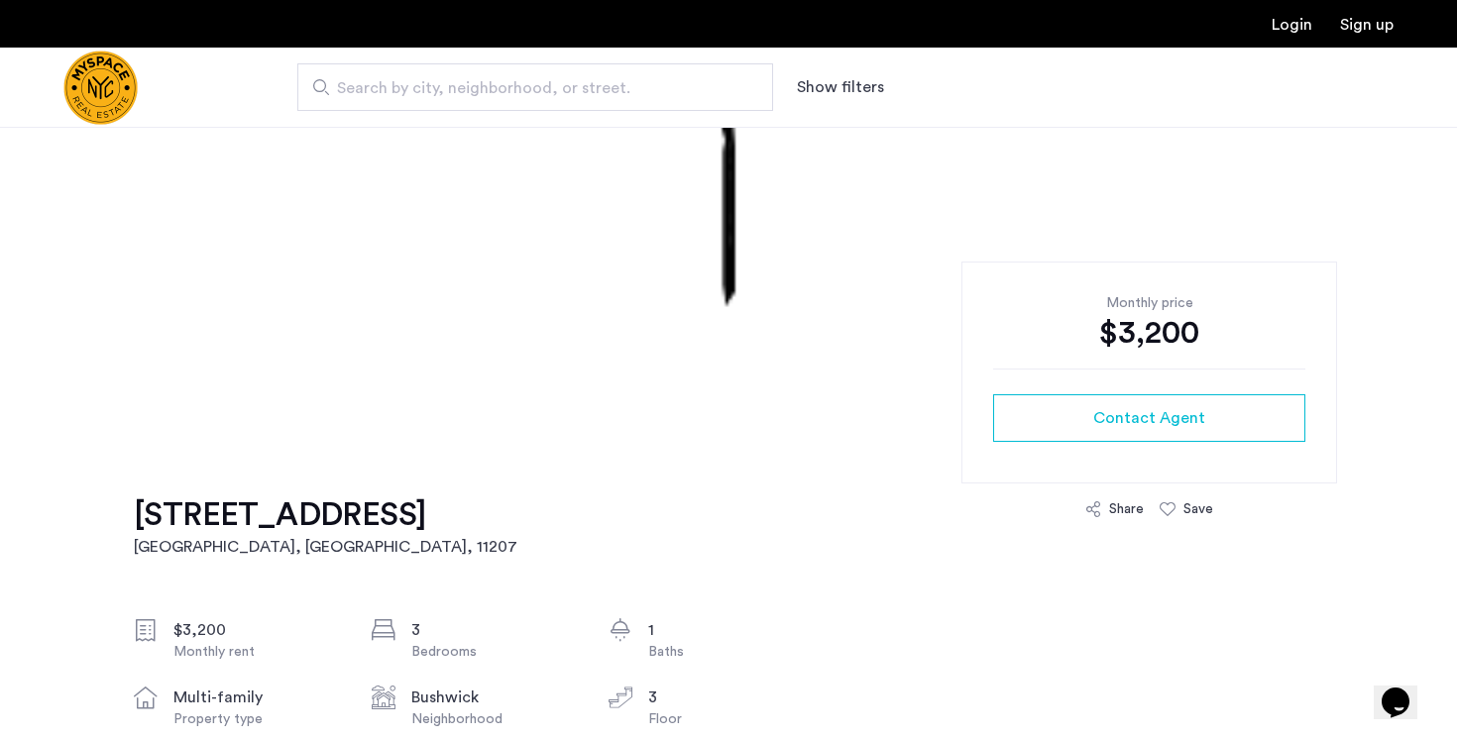
scroll to position [272, 0]
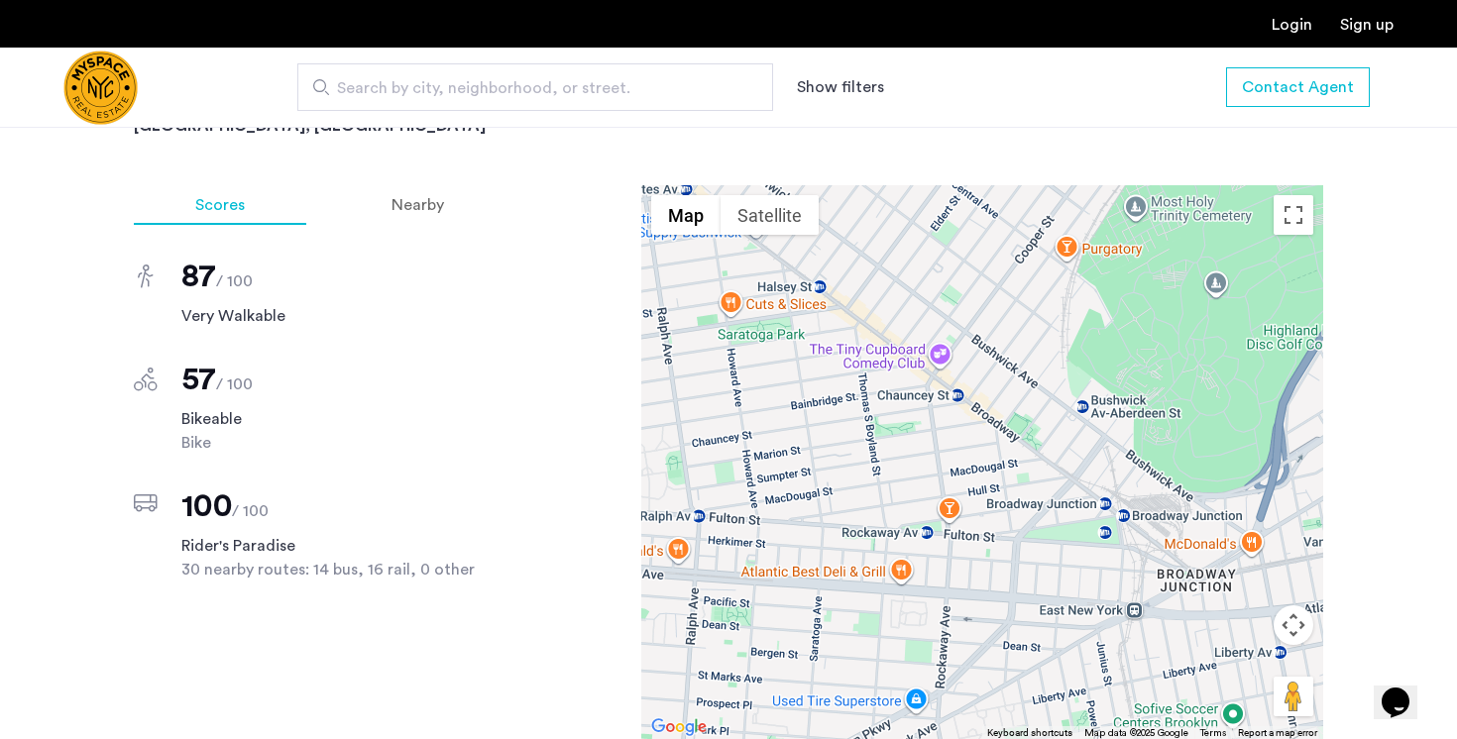
scroll to position [1050, 0]
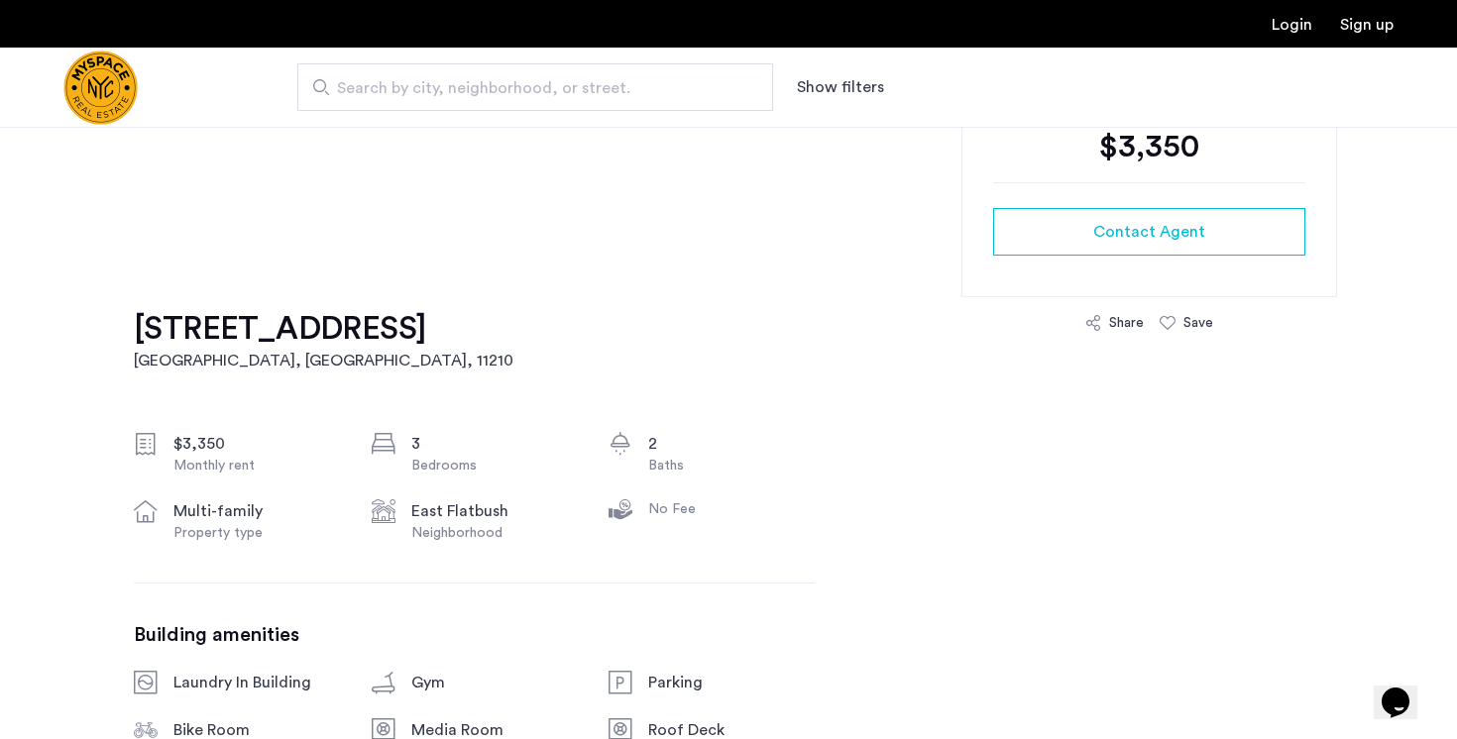
scroll to position [465, 0]
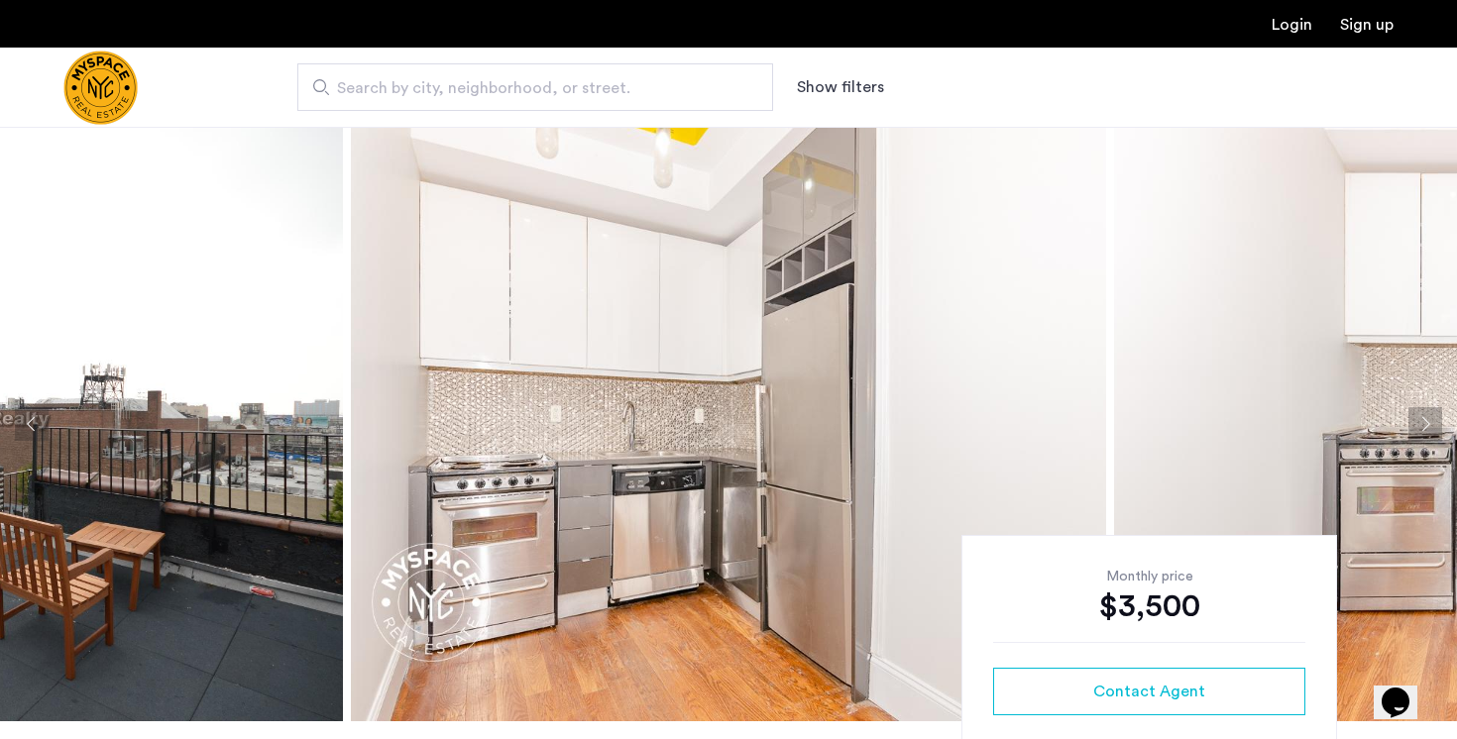
click at [1440, 413] on button "Next apartment" at bounding box center [1425, 424] width 34 height 34
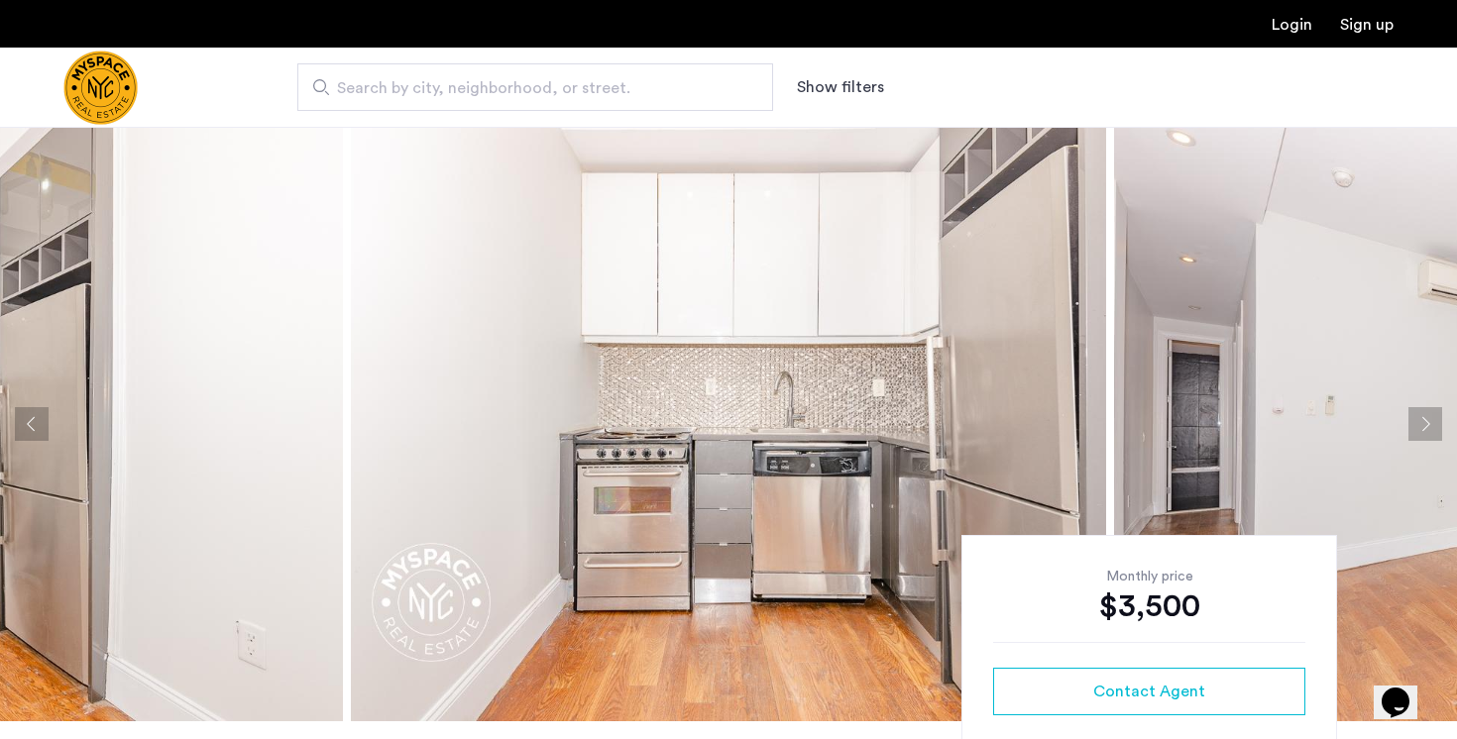
click at [1440, 413] on button "Next apartment" at bounding box center [1425, 424] width 34 height 34
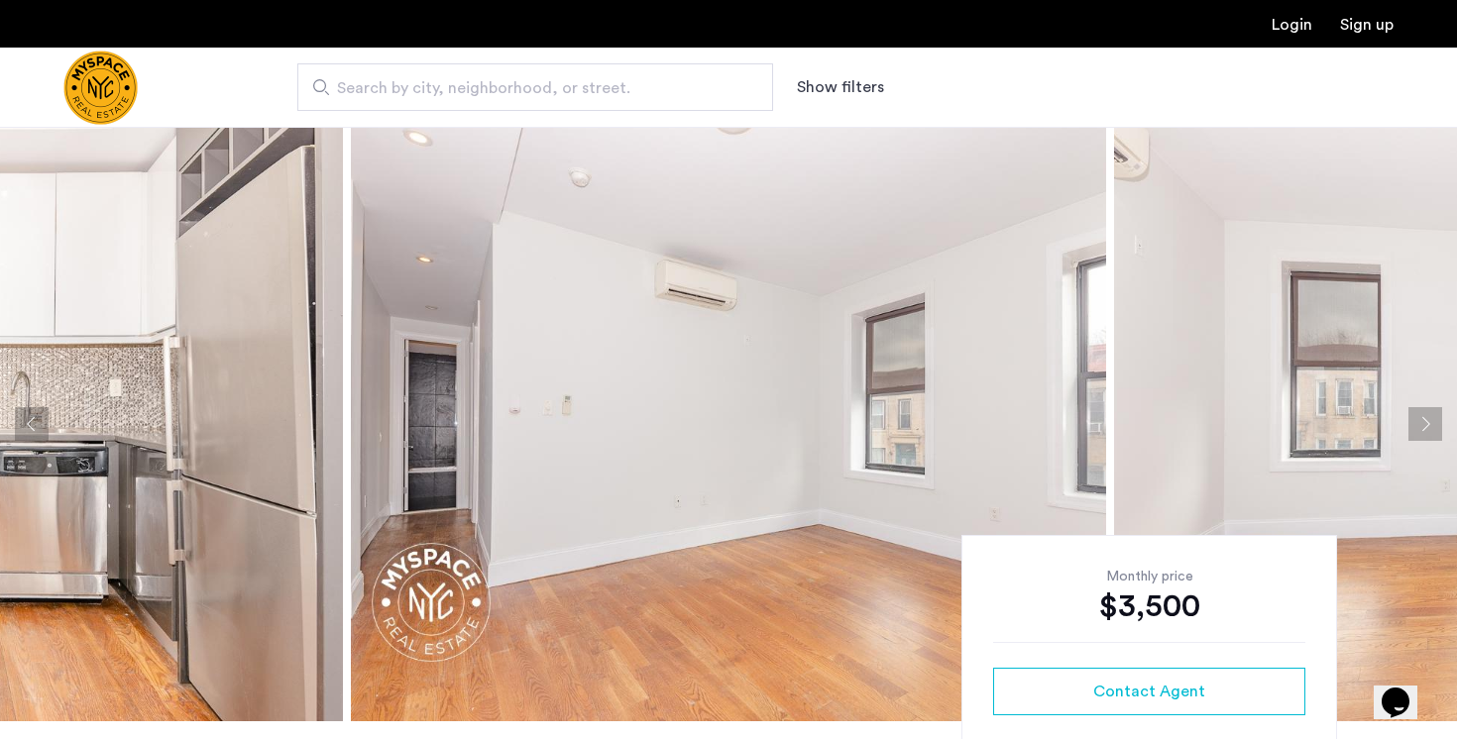
click at [1440, 413] on button "Next apartment" at bounding box center [1425, 424] width 34 height 34
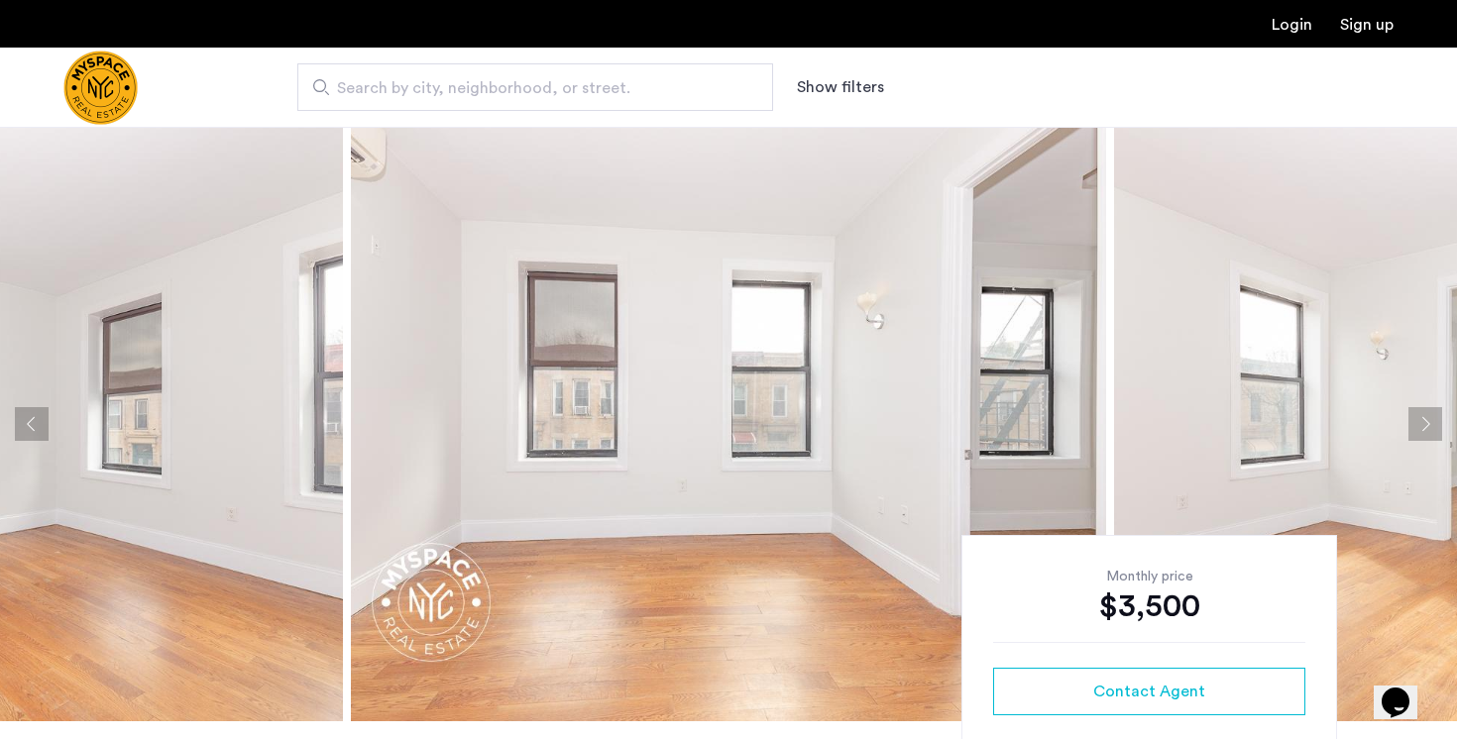
click at [1440, 413] on button "Next apartment" at bounding box center [1425, 424] width 34 height 34
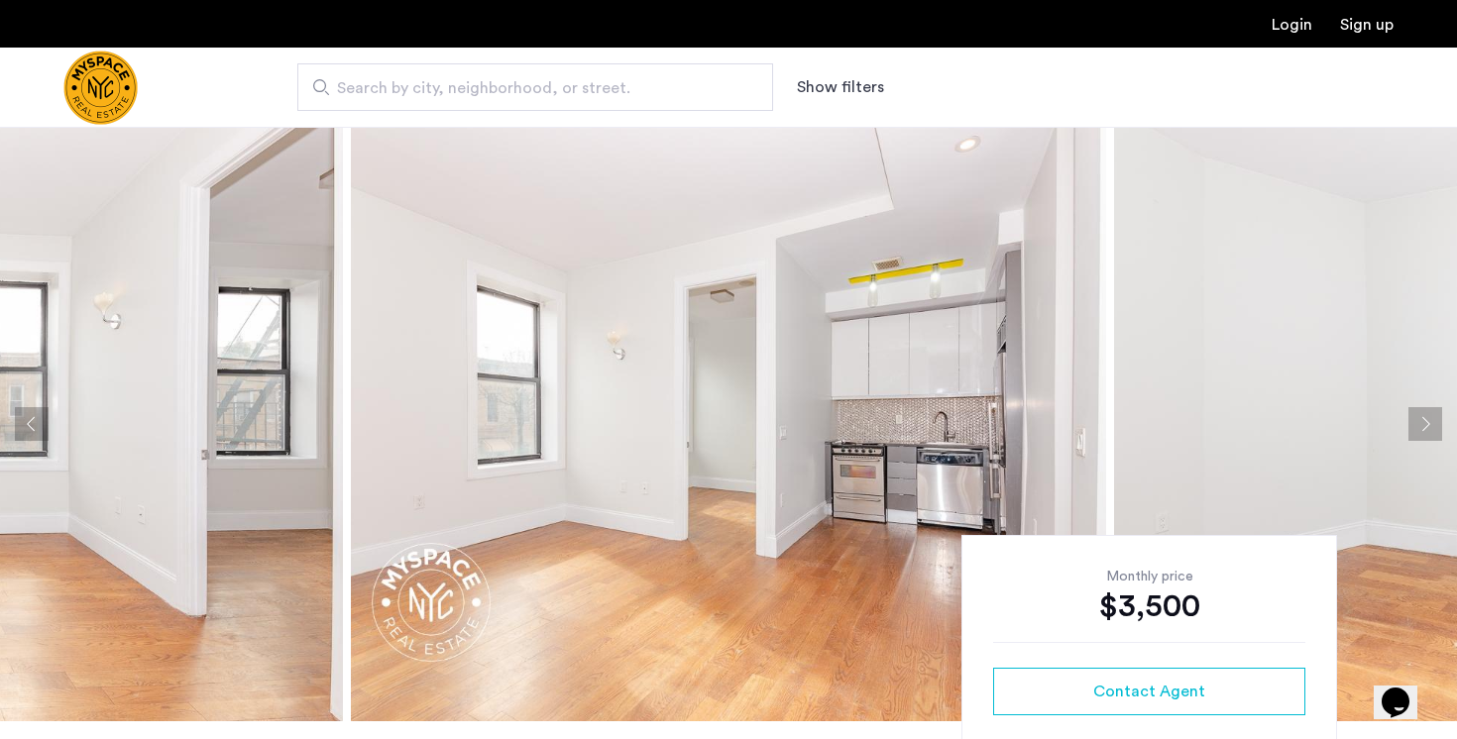
click at [1440, 413] on button "Next apartment" at bounding box center [1425, 424] width 34 height 34
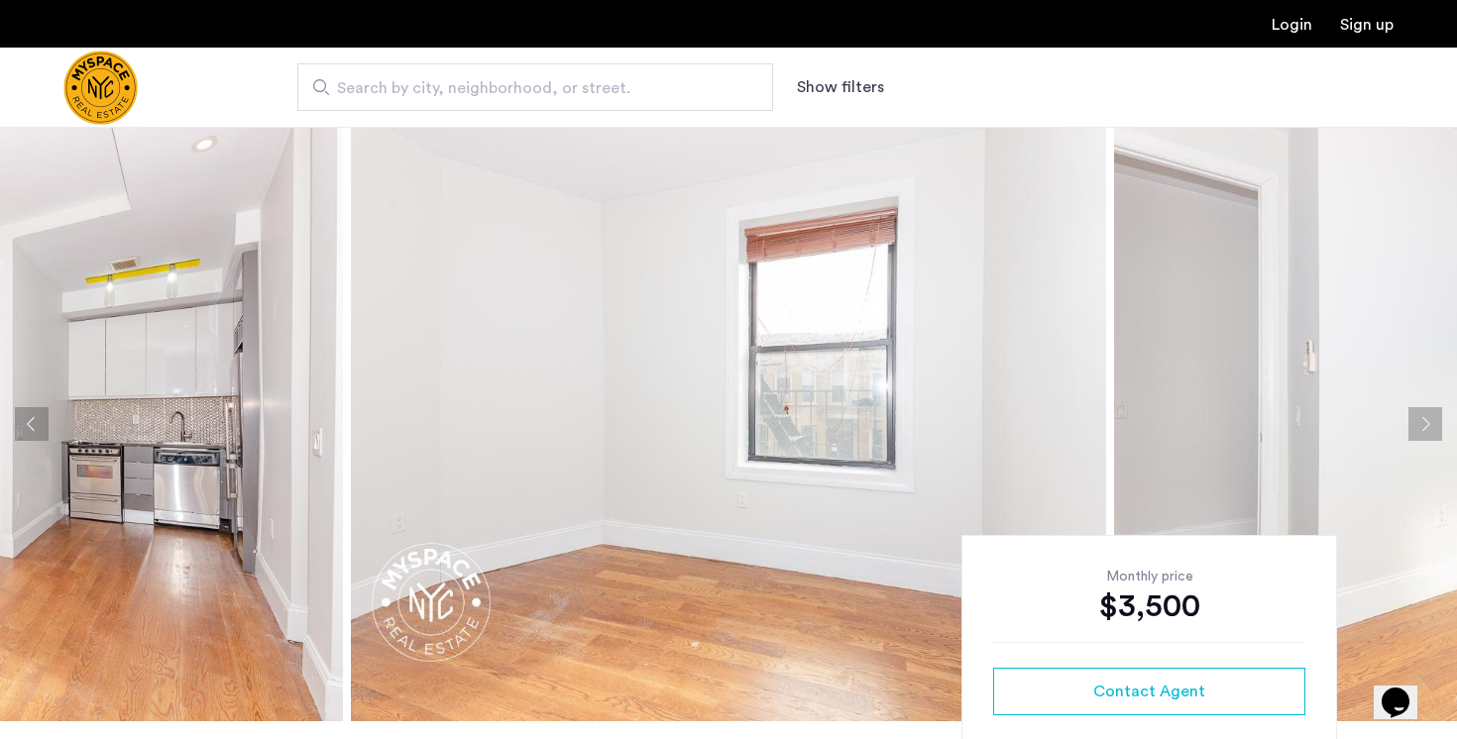
click at [1433, 418] on button "Next apartment" at bounding box center [1425, 424] width 34 height 34
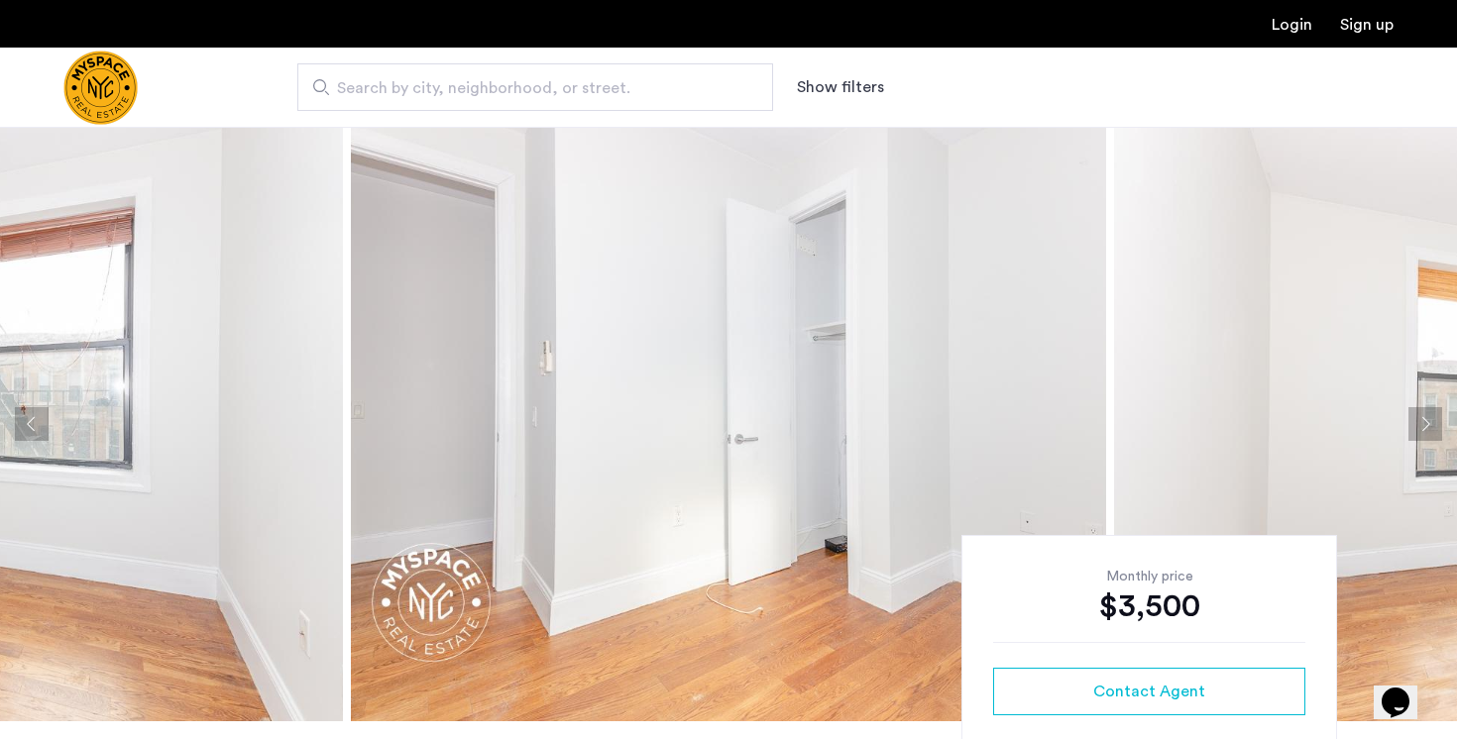
click at [1432, 418] on button "Next apartment" at bounding box center [1425, 424] width 34 height 34
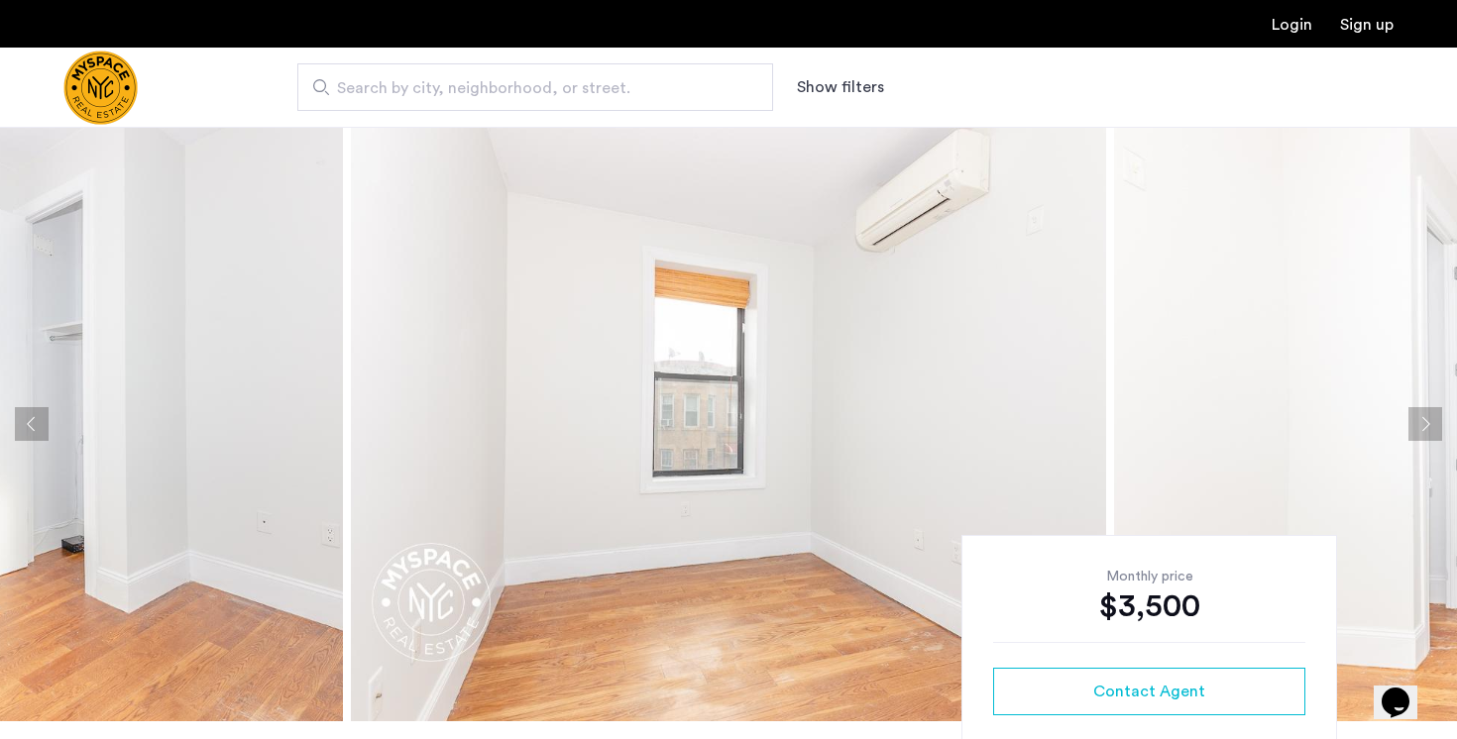
click at [1432, 418] on button "Next apartment" at bounding box center [1425, 424] width 34 height 34
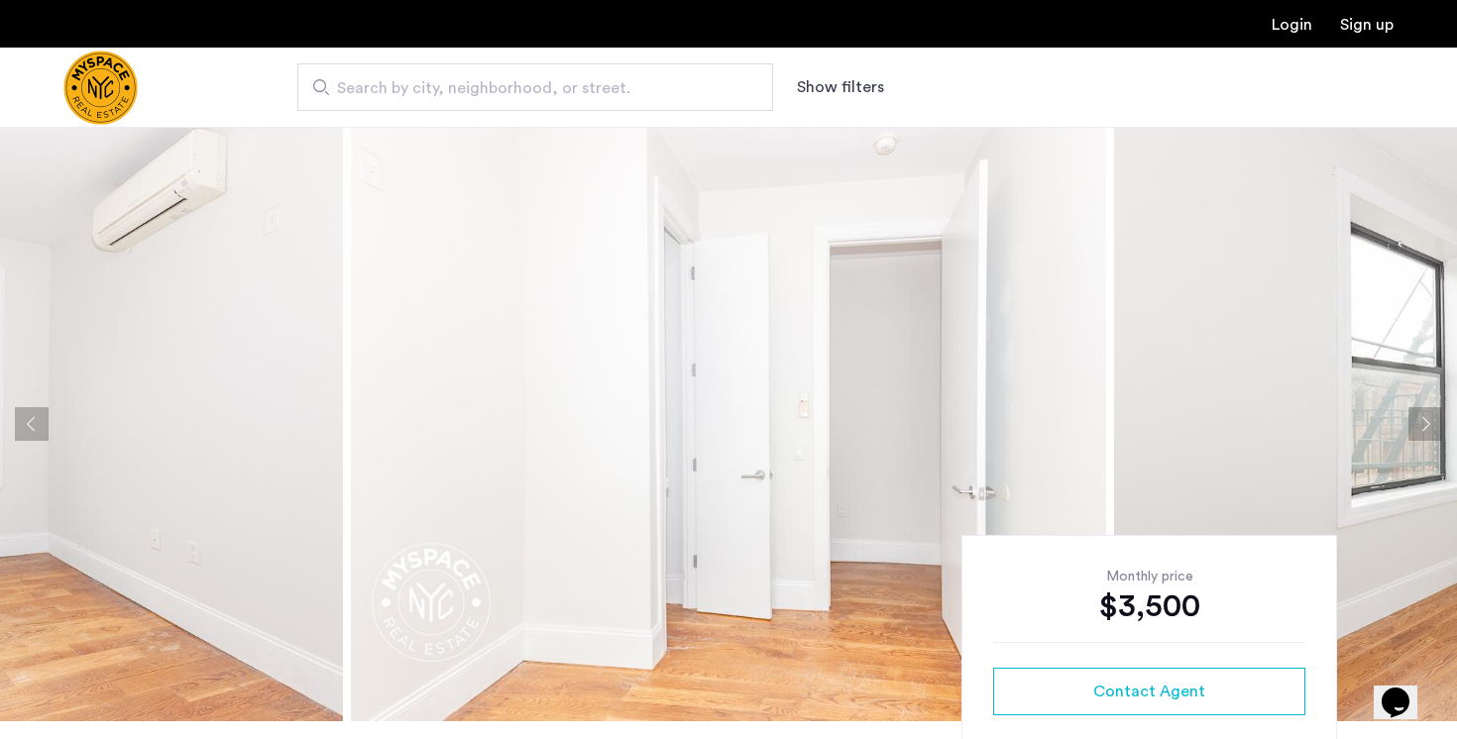
click at [1432, 418] on button "Next apartment" at bounding box center [1425, 424] width 34 height 34
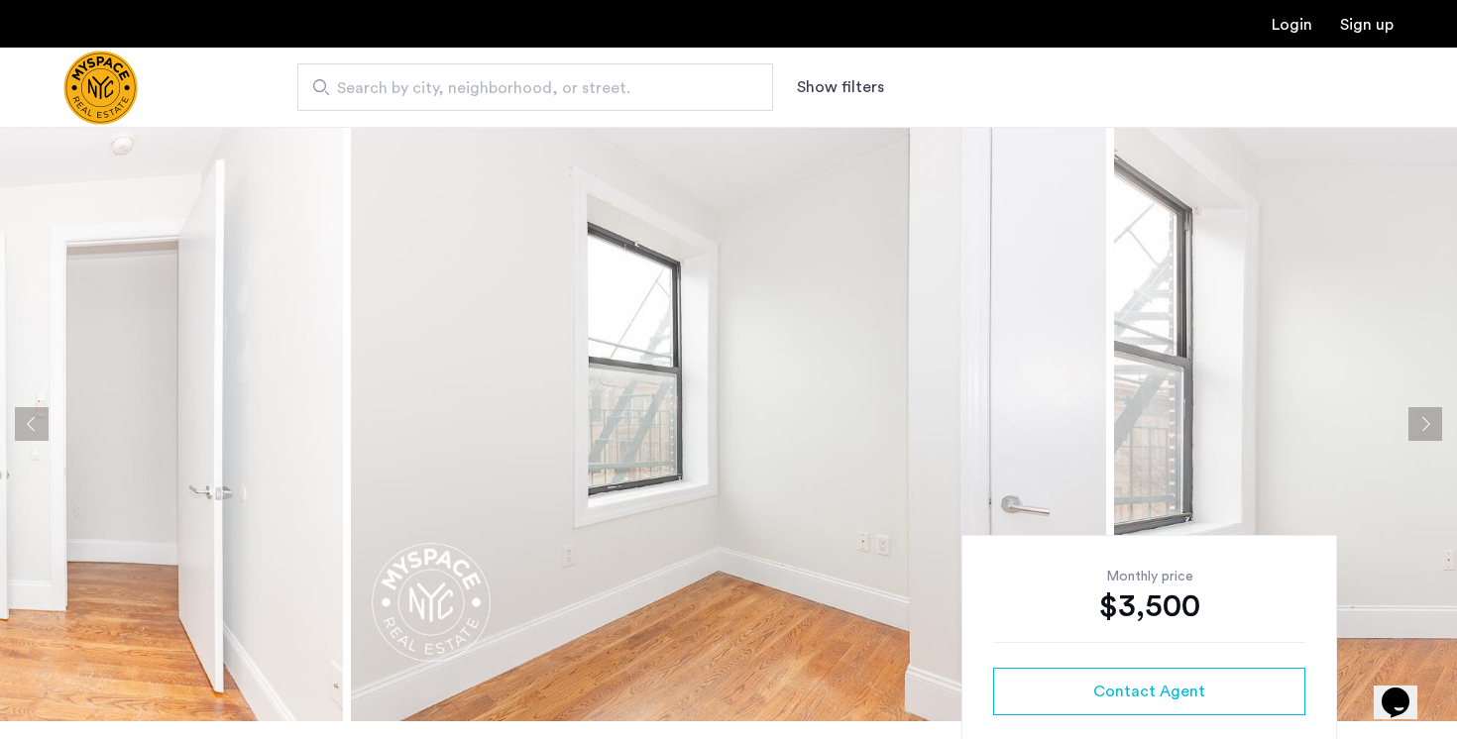
click at [1432, 418] on button "Next apartment" at bounding box center [1425, 424] width 34 height 34
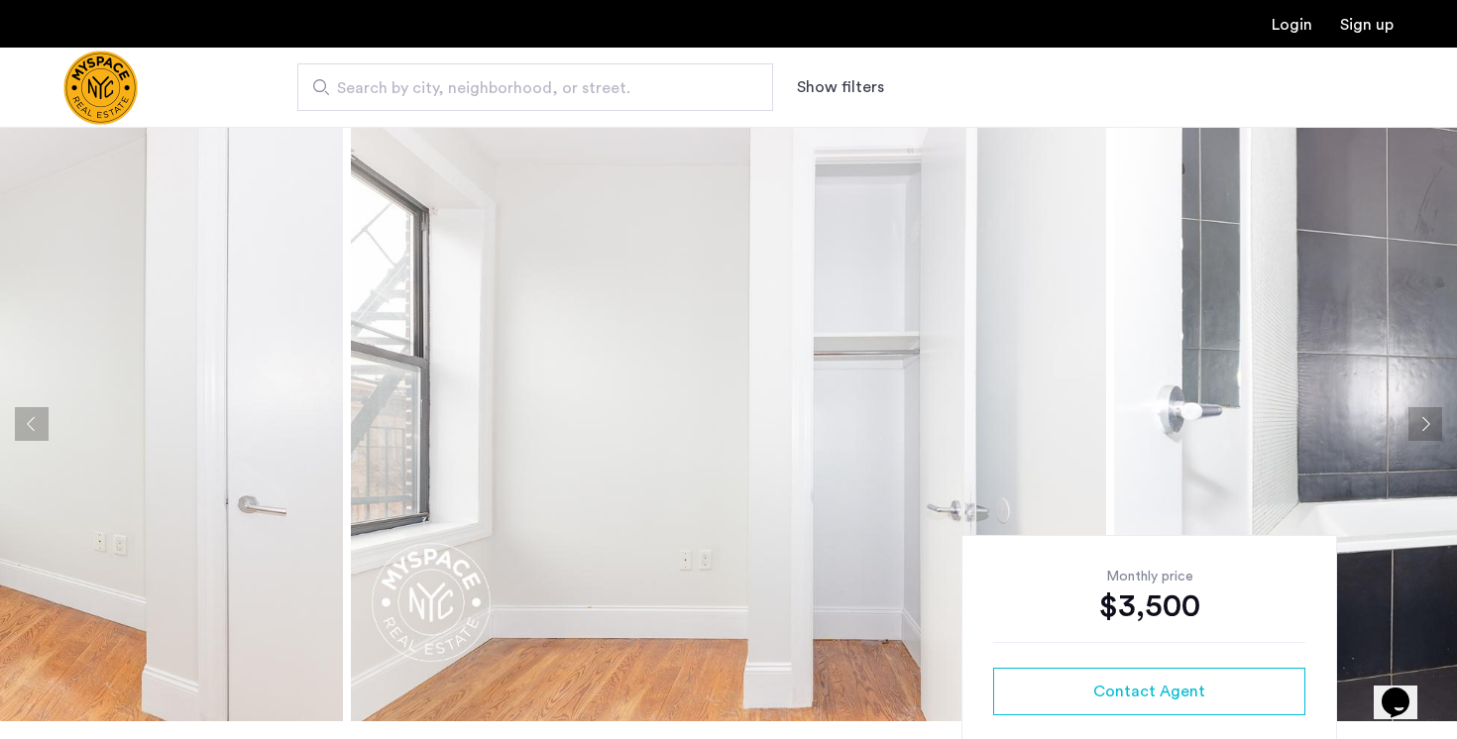
click at [1432, 418] on button "Next apartment" at bounding box center [1425, 424] width 34 height 34
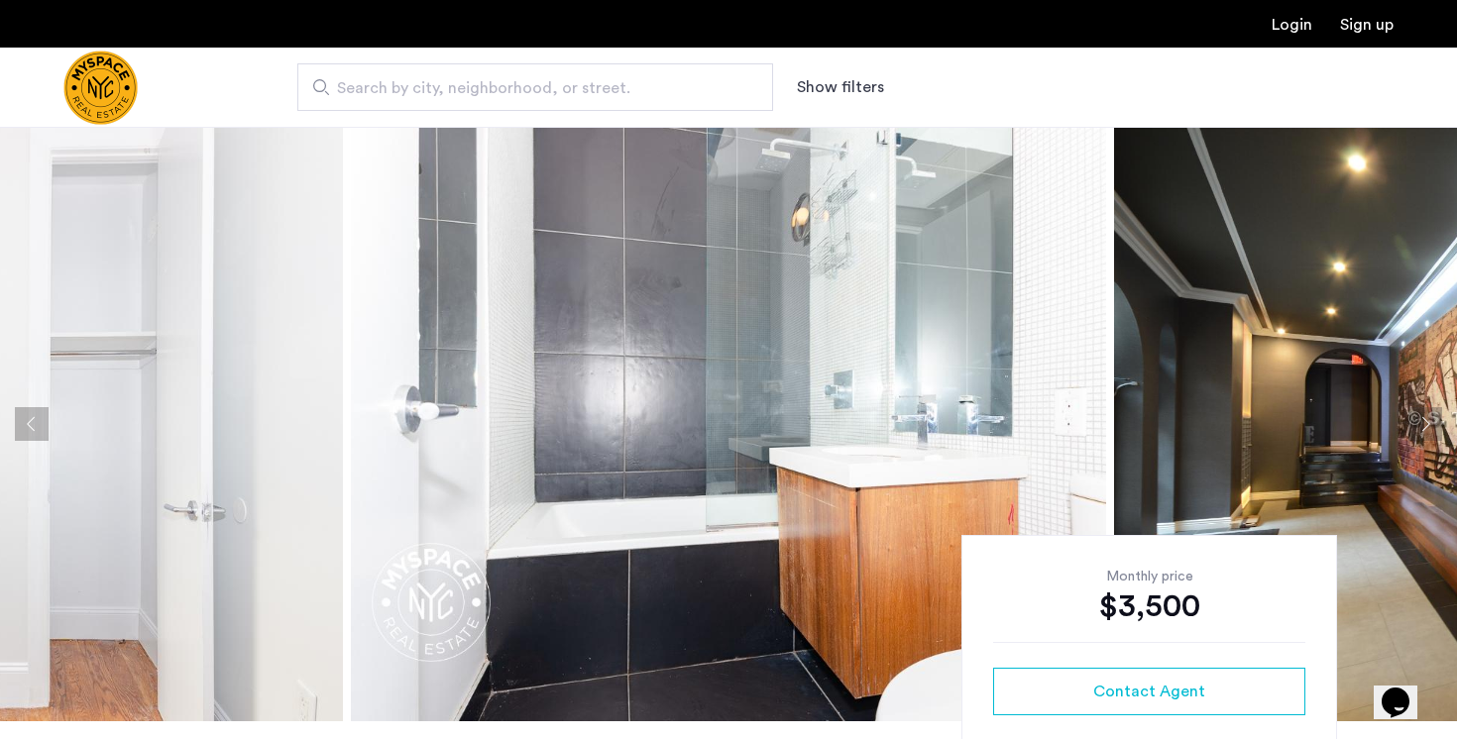
click at [1432, 418] on button "Next apartment" at bounding box center [1425, 424] width 34 height 34
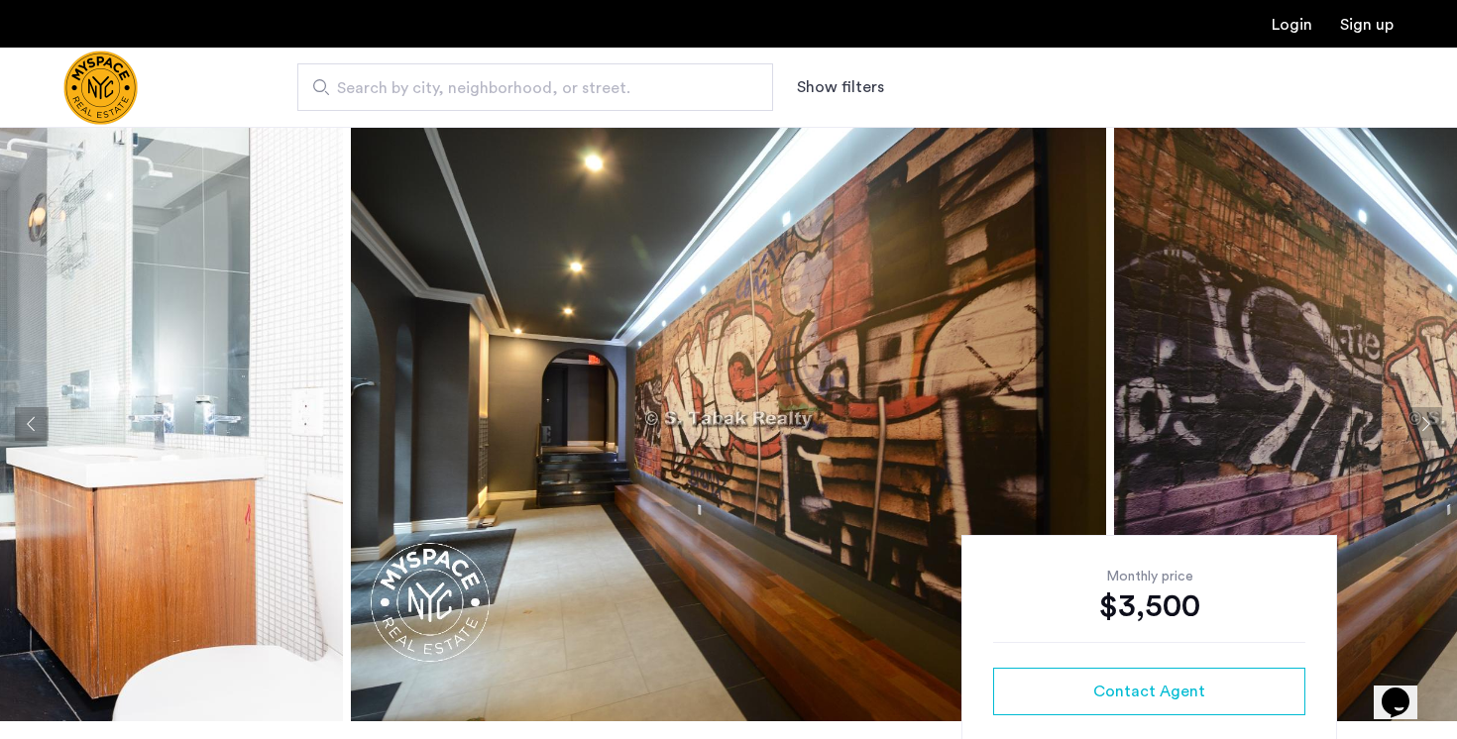
click at [1432, 418] on button "Next apartment" at bounding box center [1425, 424] width 34 height 34
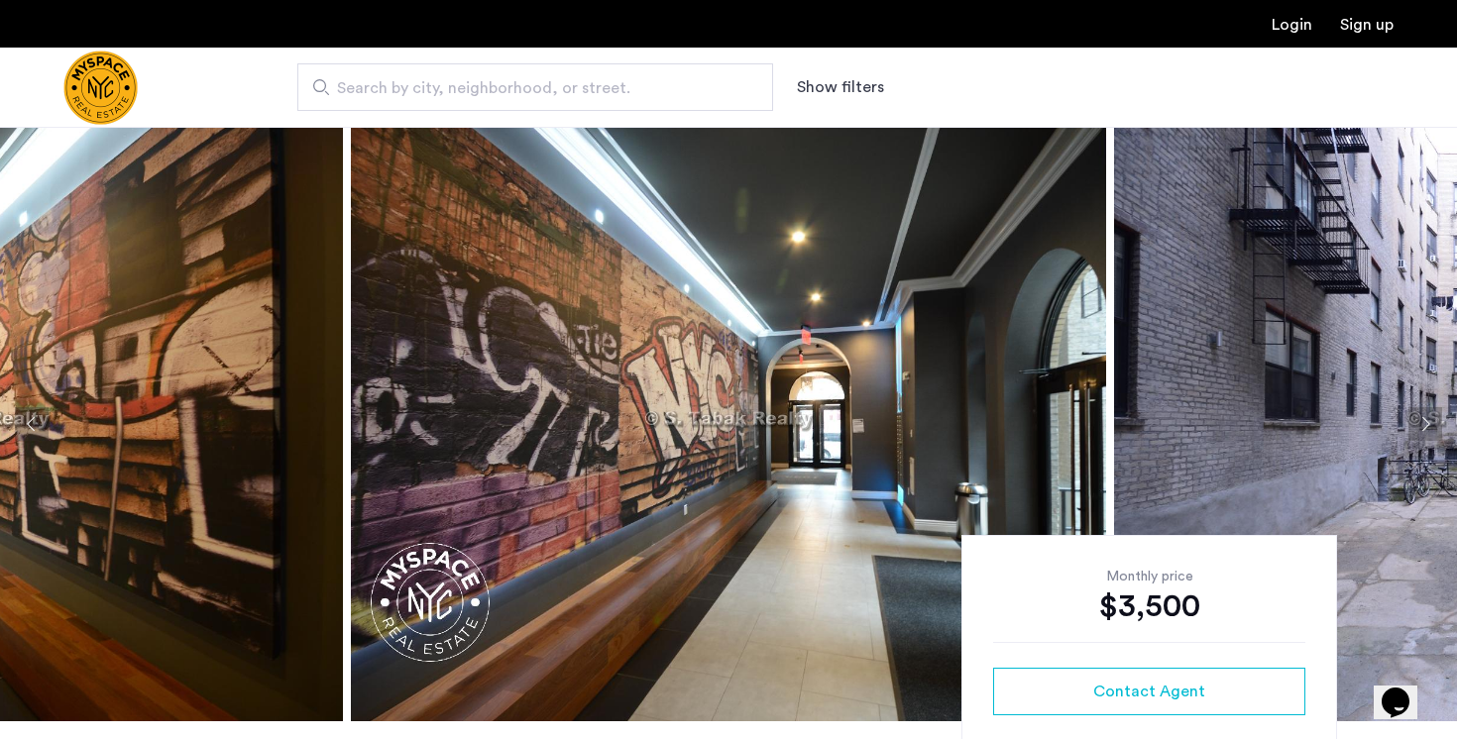
click at [1432, 418] on button "Next apartment" at bounding box center [1425, 424] width 34 height 34
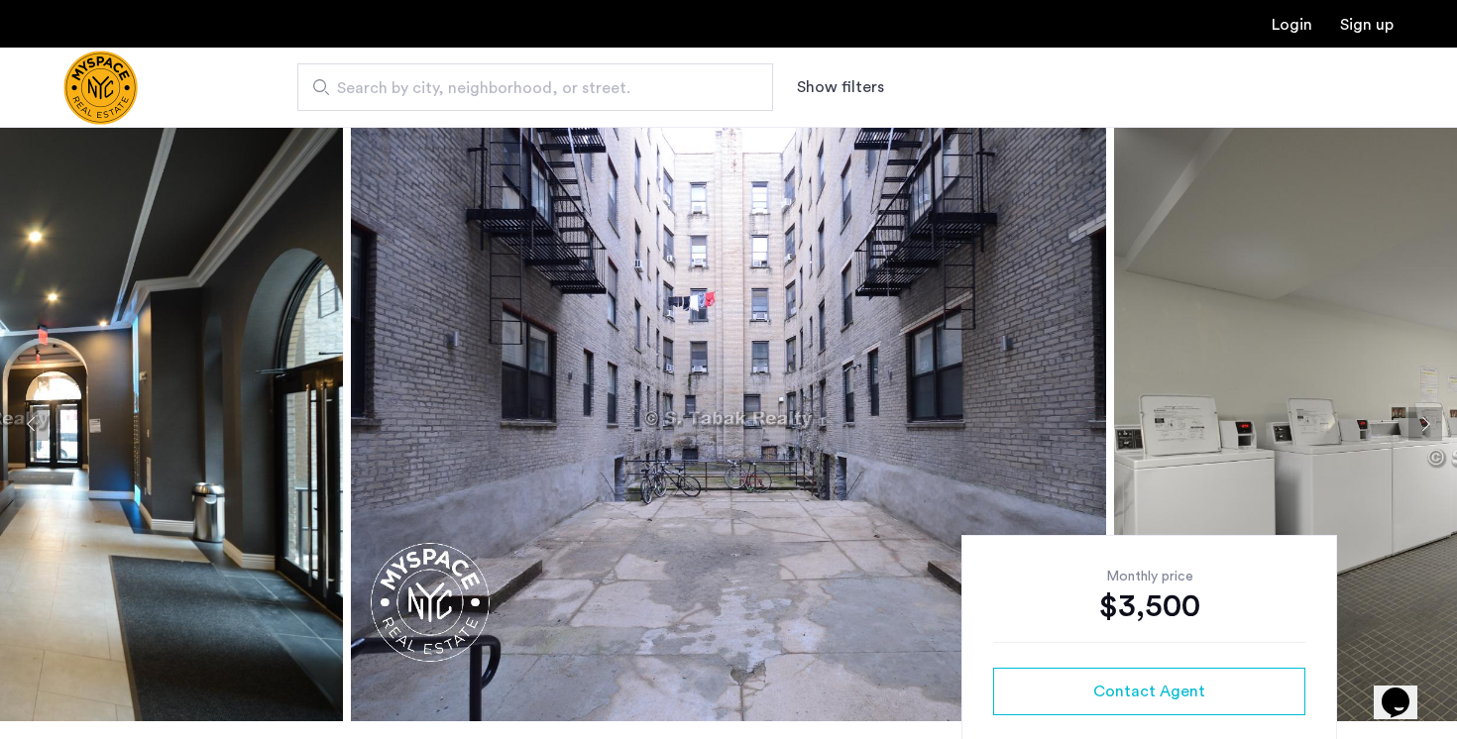
click at [1432, 418] on button "Next apartment" at bounding box center [1425, 424] width 34 height 34
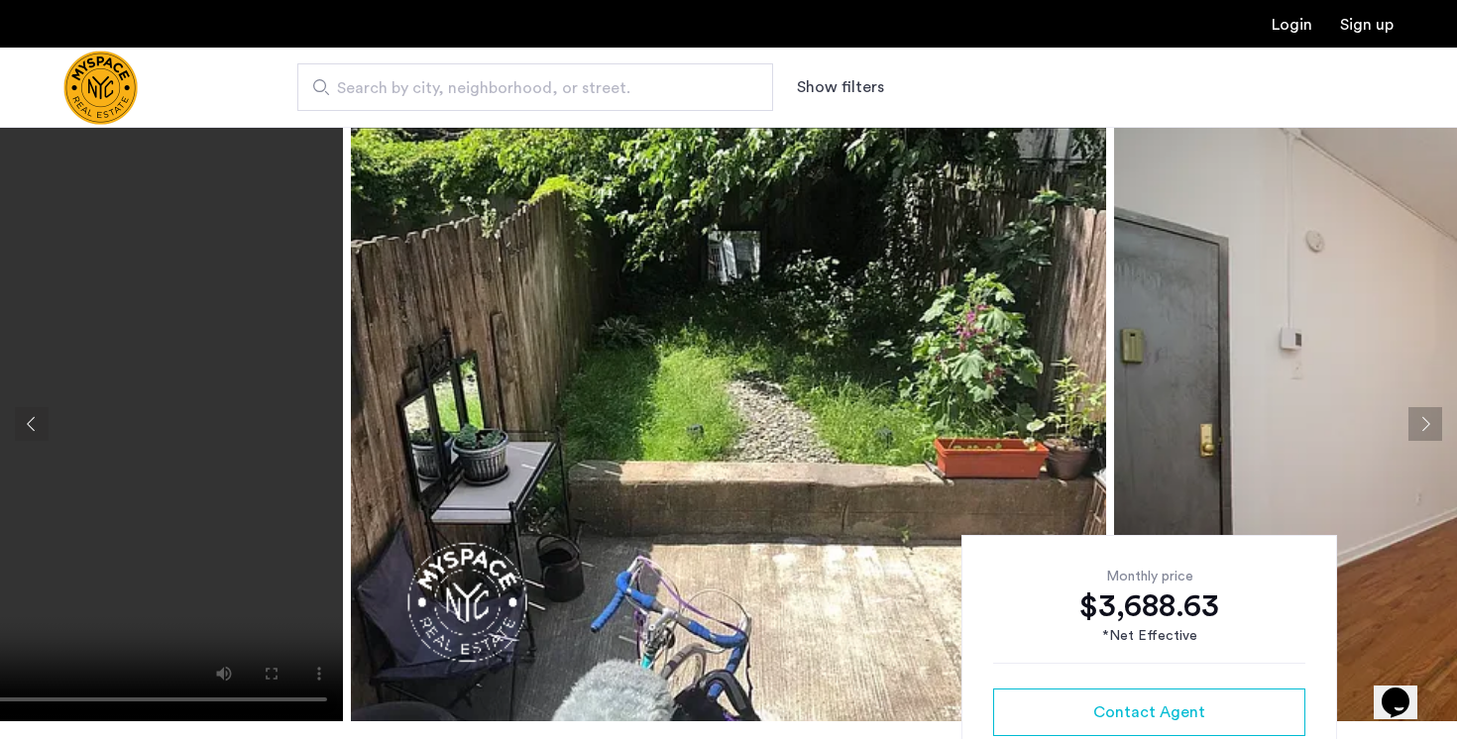
click at [1421, 421] on button "Next apartment" at bounding box center [1425, 424] width 34 height 34
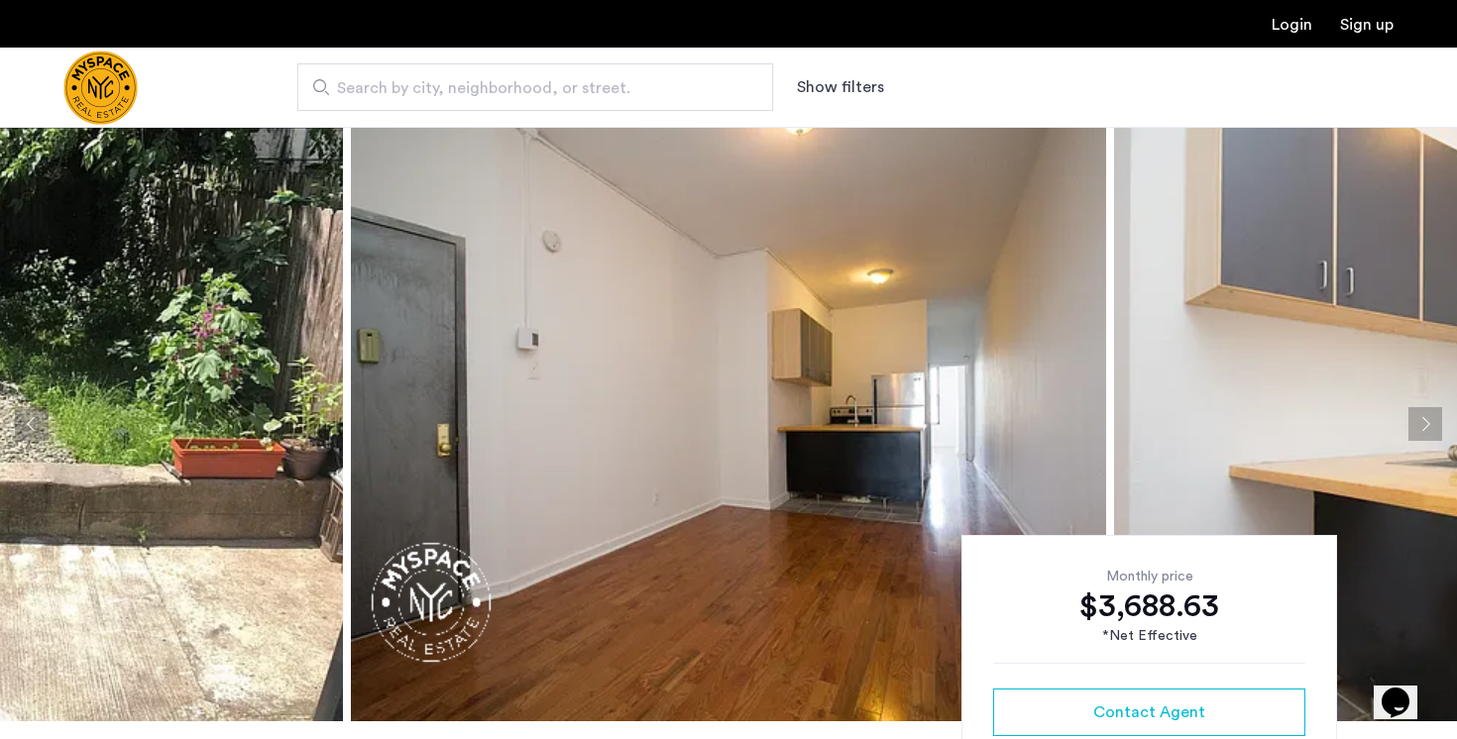
click at [1421, 421] on button "Next apartment" at bounding box center [1425, 424] width 34 height 34
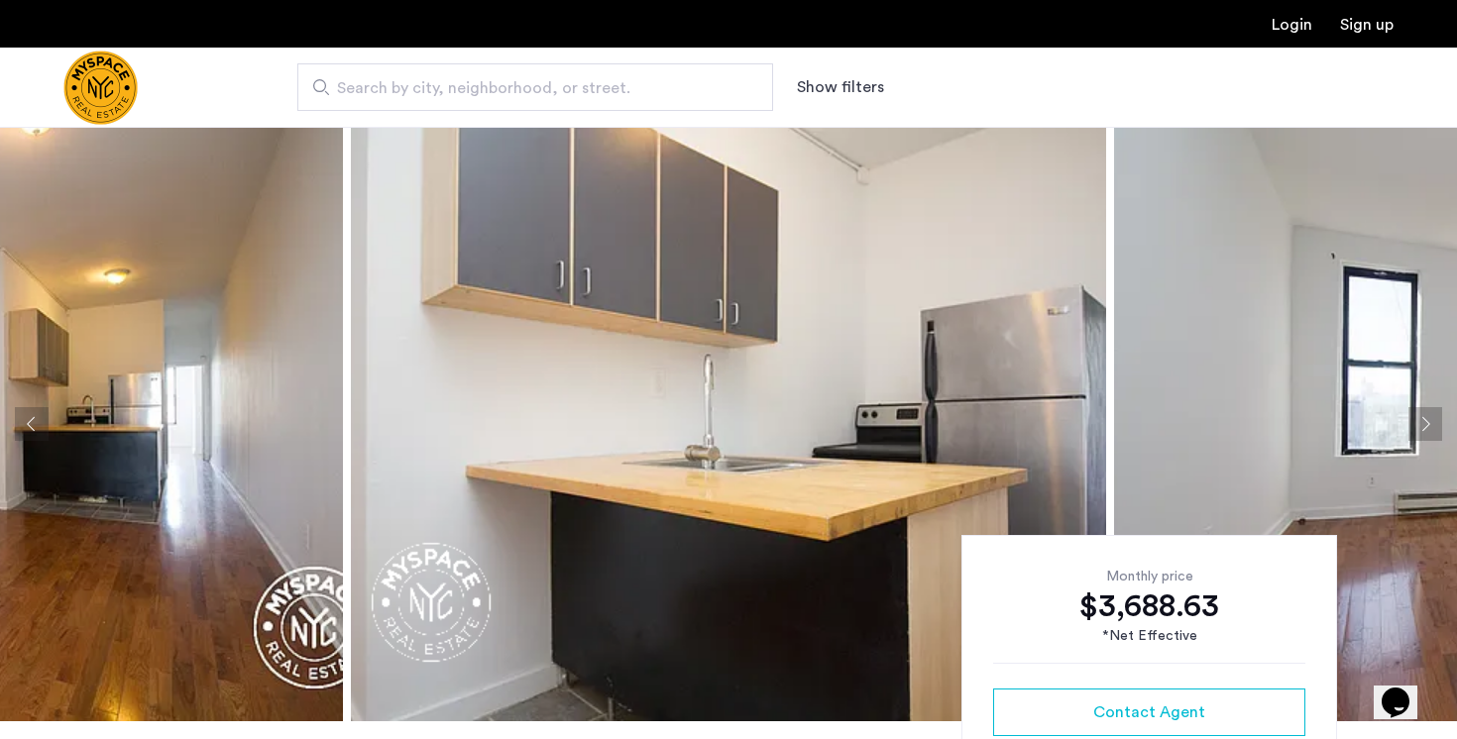
click at [1421, 421] on button "Next apartment" at bounding box center [1425, 424] width 34 height 34
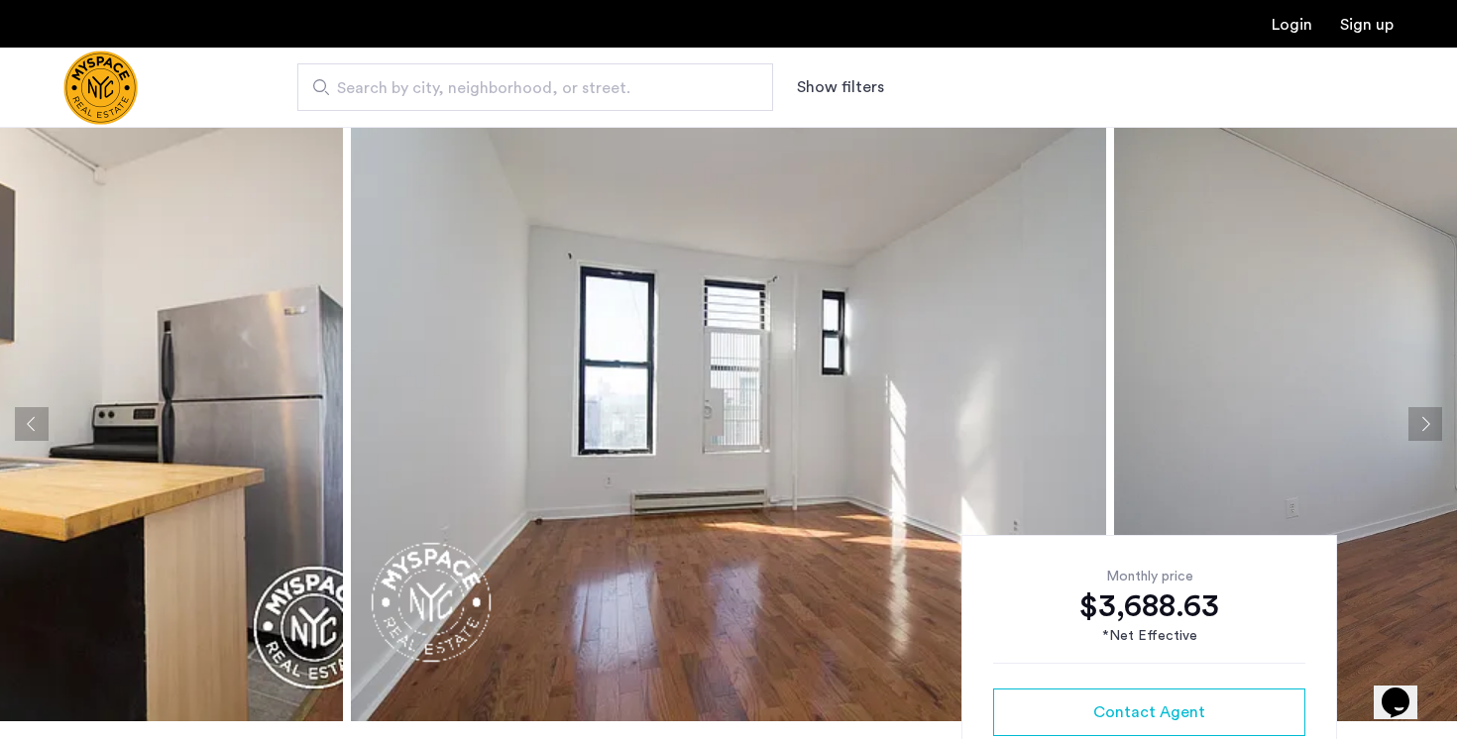
click at [1421, 421] on button "Next apartment" at bounding box center [1425, 424] width 34 height 34
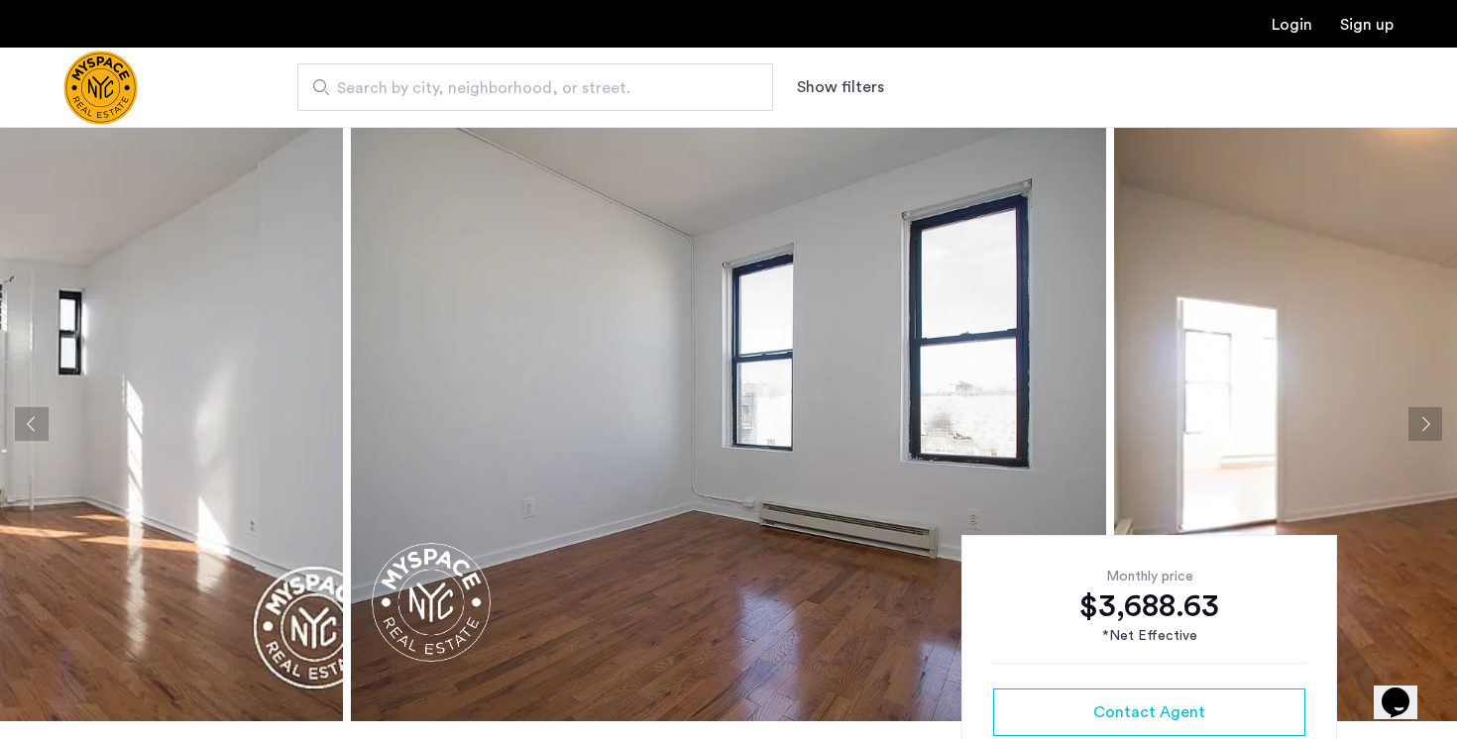
click at [1421, 421] on button "Next apartment" at bounding box center [1425, 424] width 34 height 34
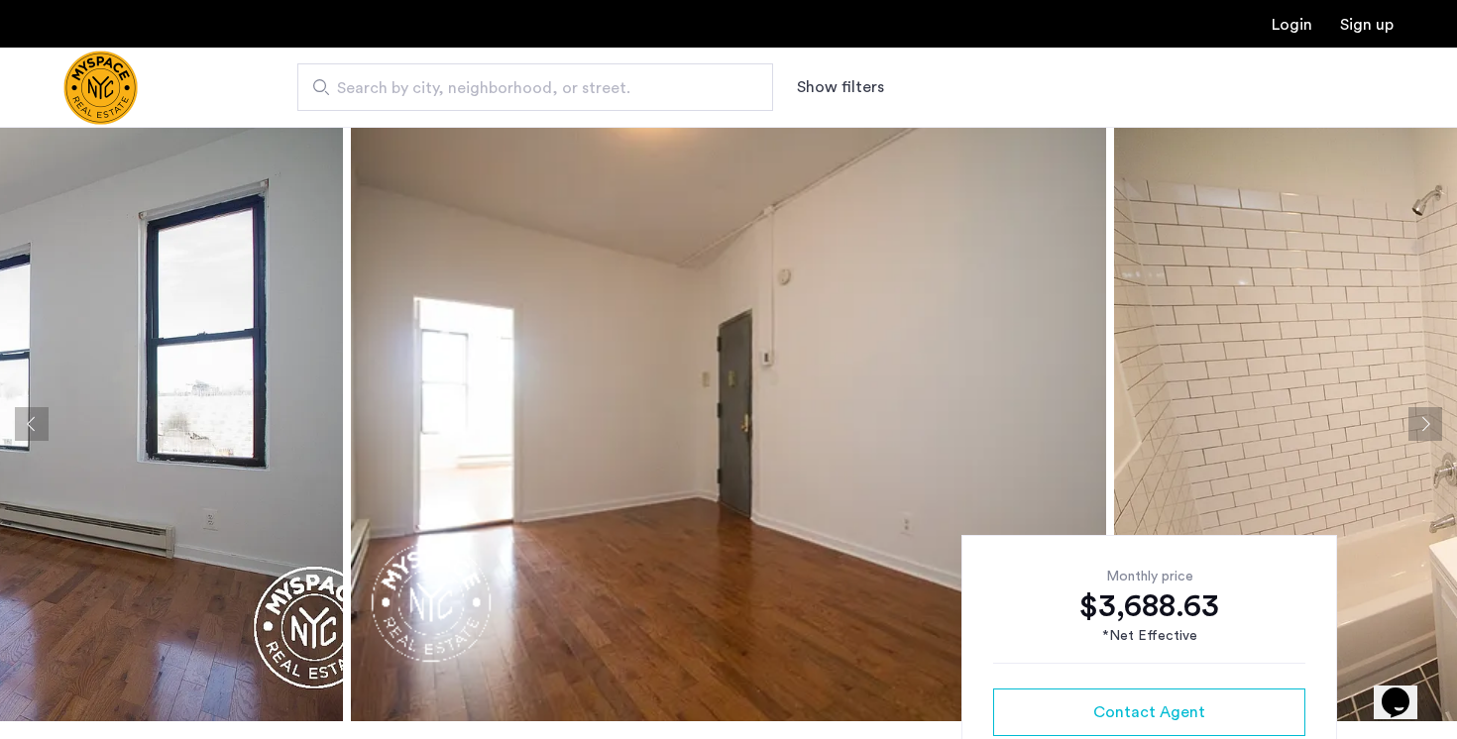
click at [1421, 421] on button "Next apartment" at bounding box center [1425, 424] width 34 height 34
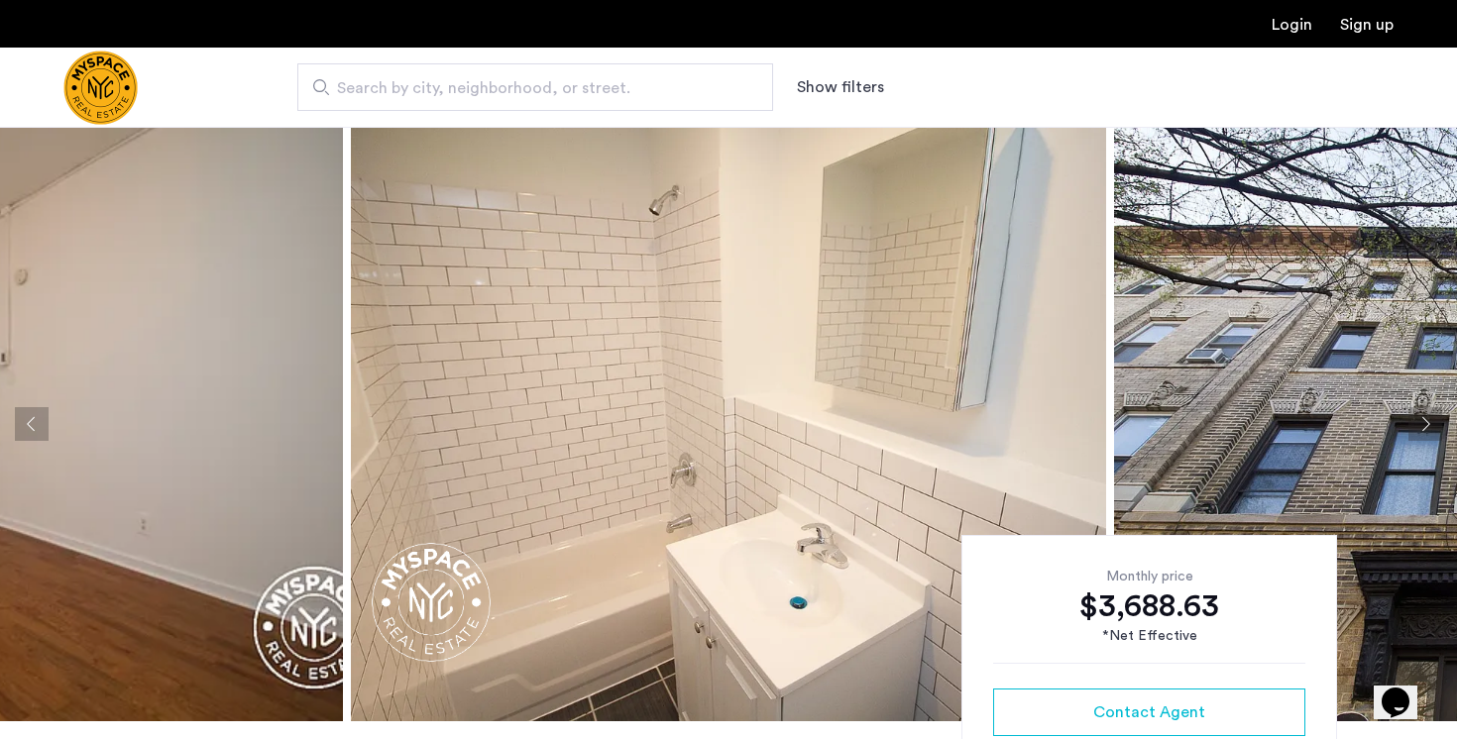
click at [1421, 421] on button "Next apartment" at bounding box center [1425, 424] width 34 height 34
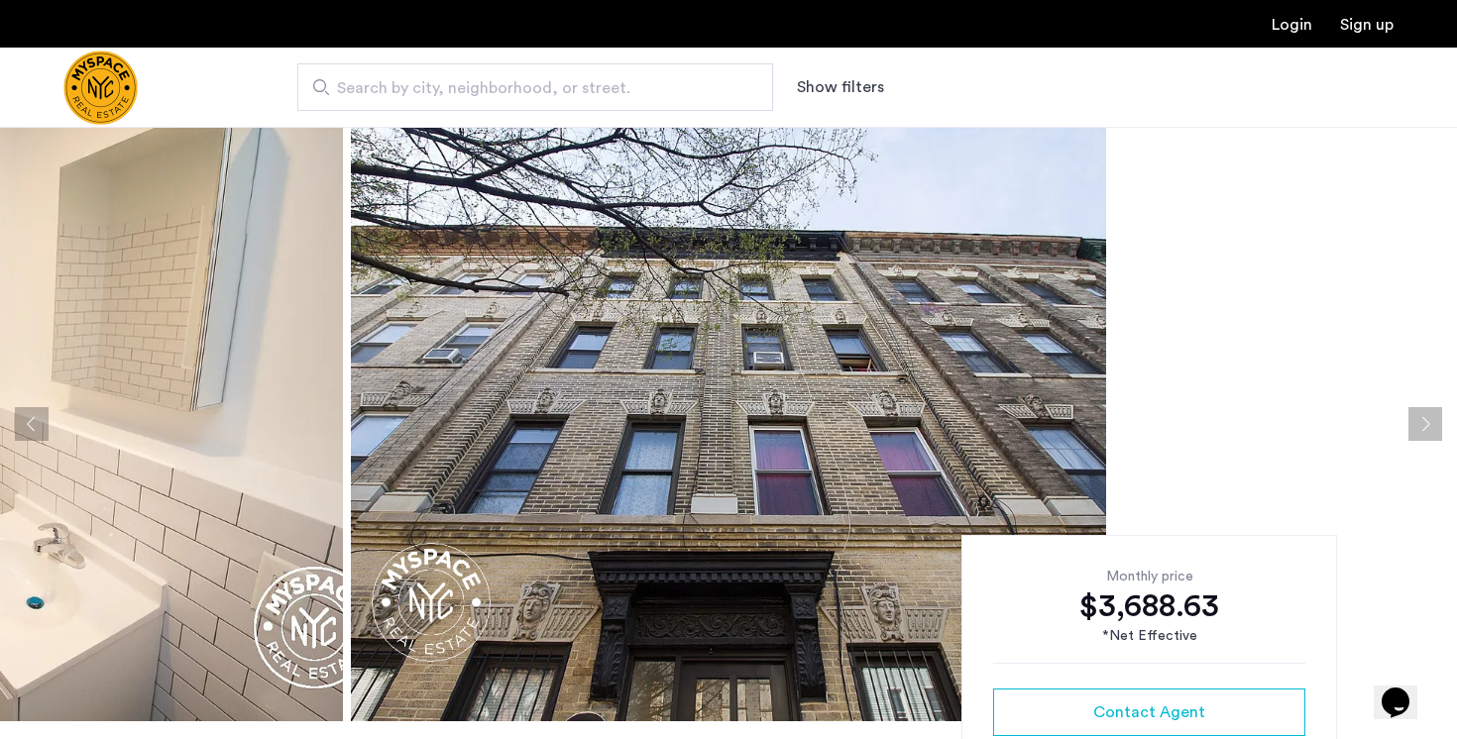
click at [1421, 421] on button "Next apartment" at bounding box center [1425, 424] width 34 height 34
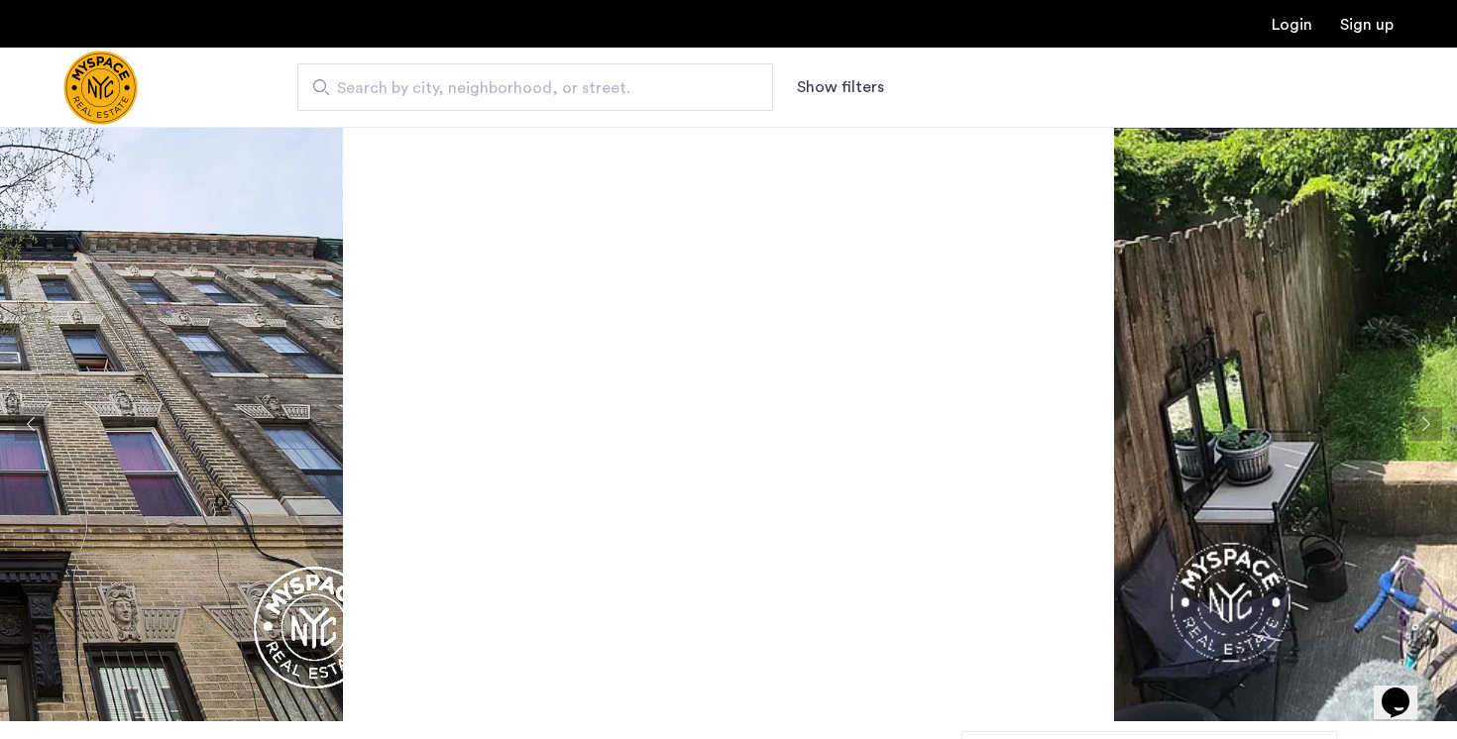
click at [1421, 421] on button "Next apartment" at bounding box center [1425, 424] width 34 height 34
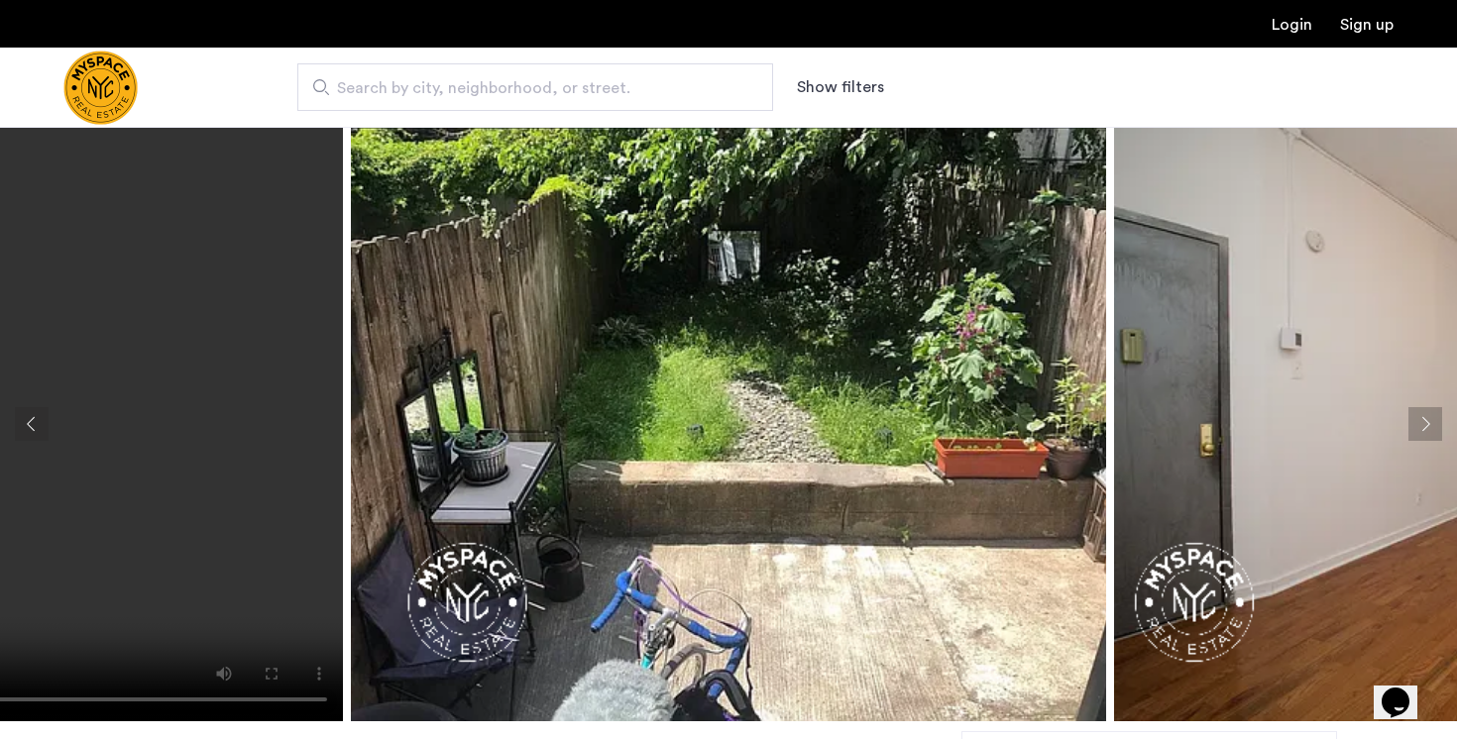
click at [1421, 421] on button "Next apartment" at bounding box center [1425, 424] width 34 height 34
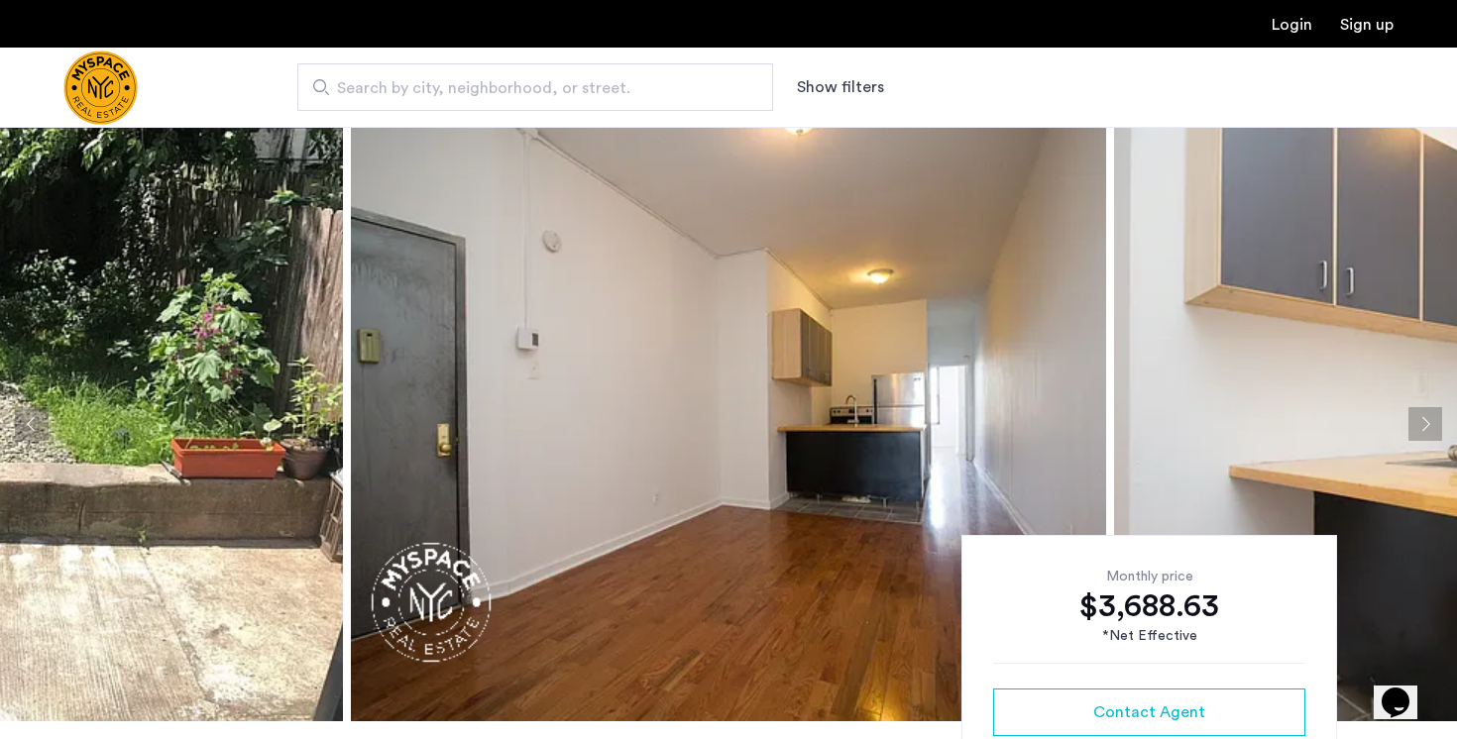
click at [1421, 421] on button "Next apartment" at bounding box center [1425, 424] width 34 height 34
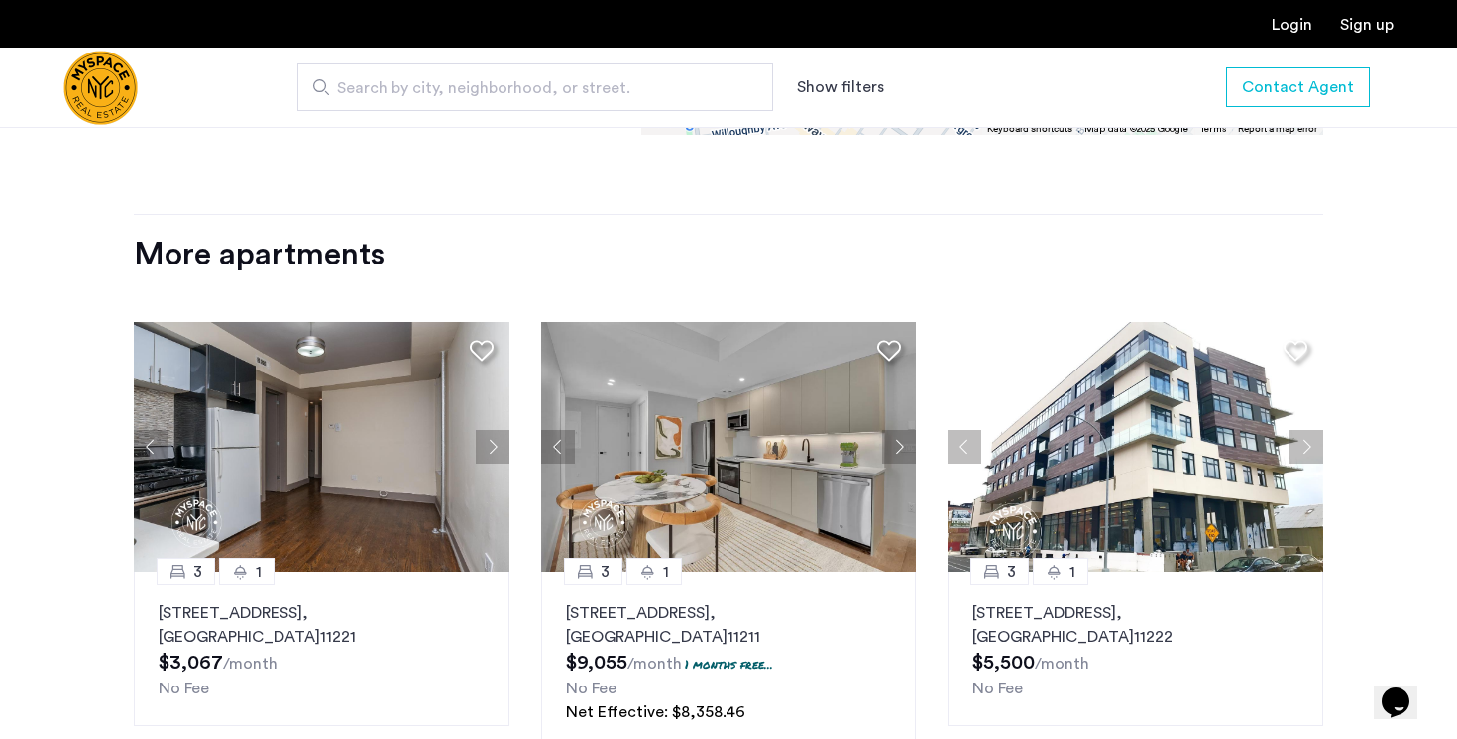
scroll to position [2270, 0]
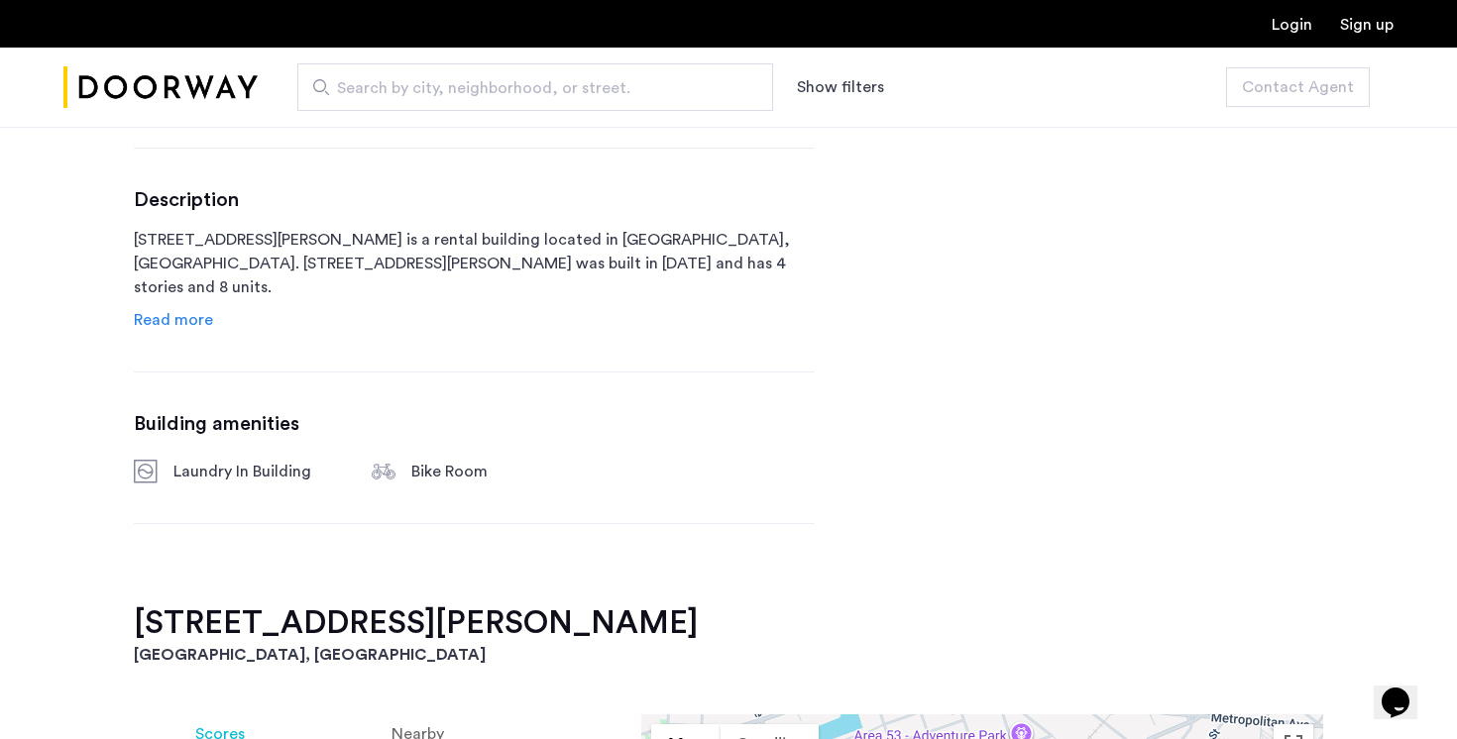
scroll to position [1002, 0]
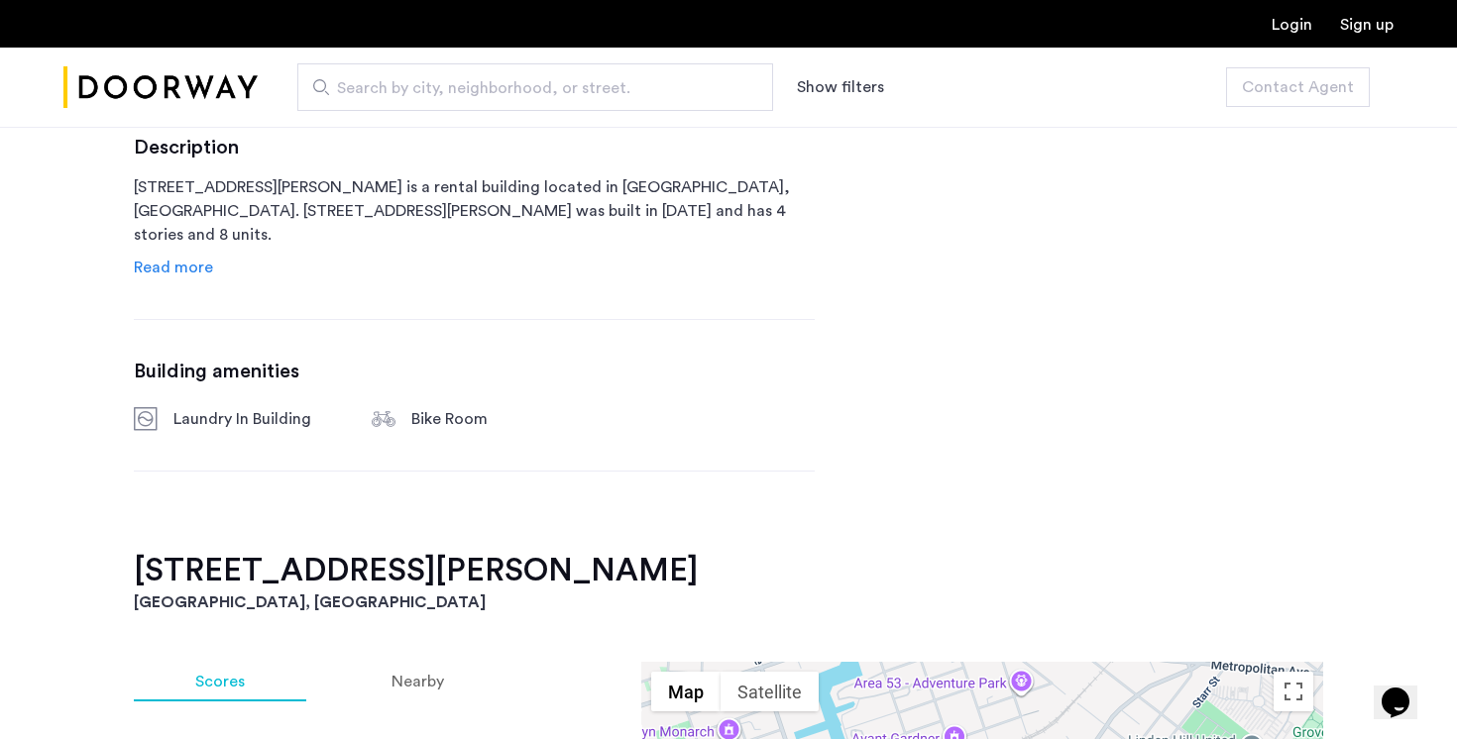
click at [195, 269] on span "Read more" at bounding box center [173, 268] width 79 height 16
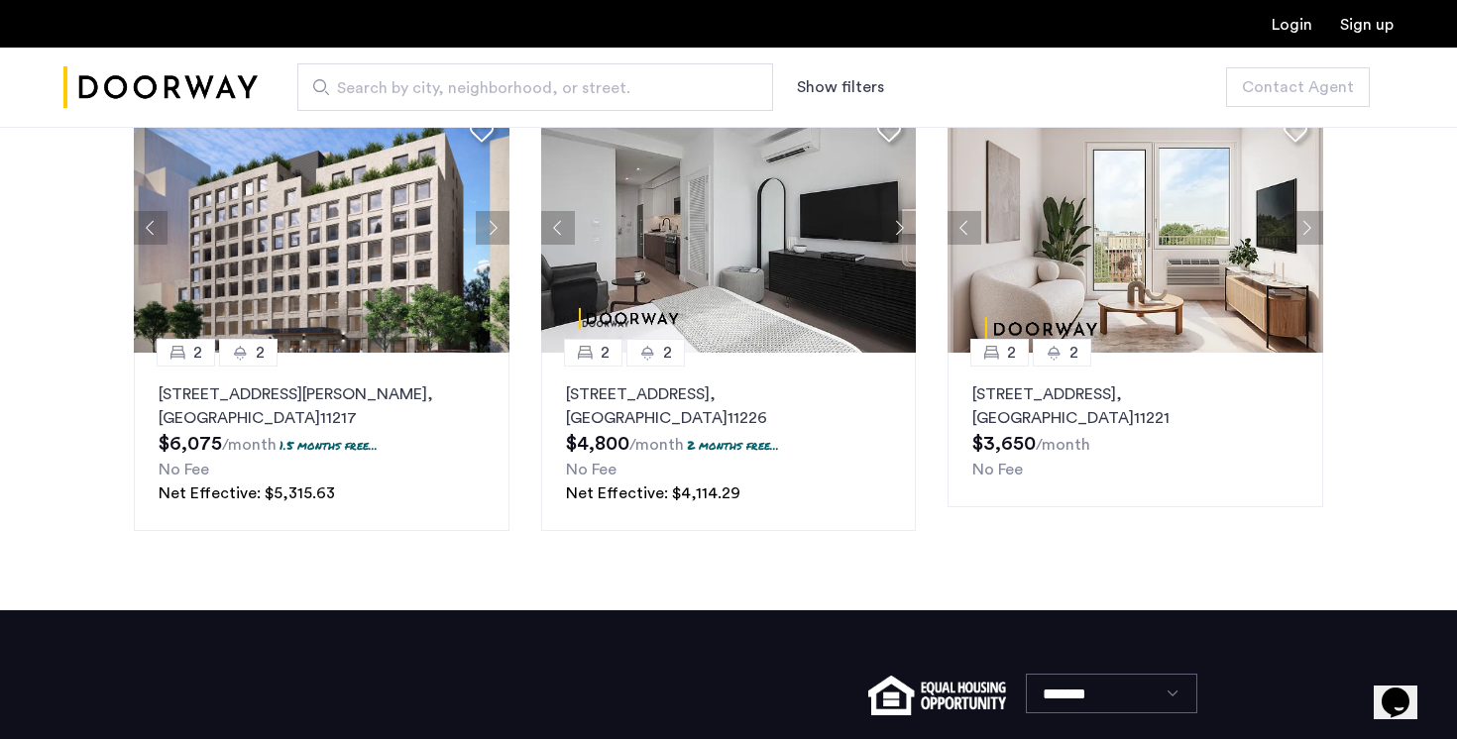
scroll to position [2569, 0]
